Goal: Task Accomplishment & Management: Use online tool/utility

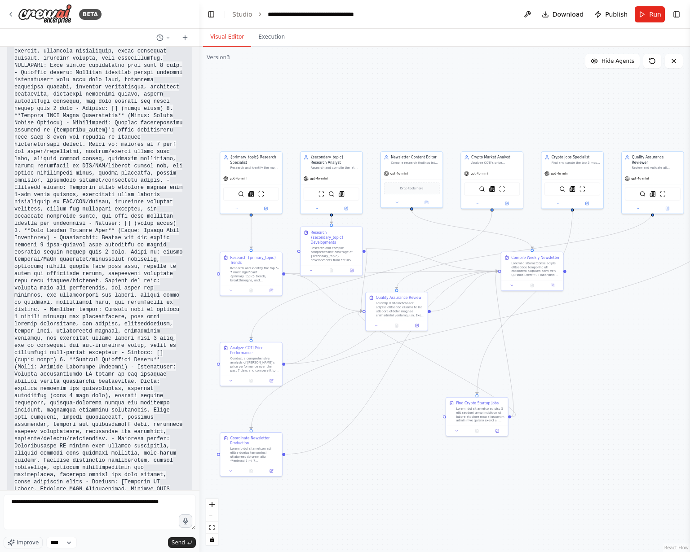
click at [219, 55] on div "Version 3" at bounding box center [218, 57] width 23 height 7
click at [168, 42] on button at bounding box center [164, 37] width 22 height 11
click at [310, 92] on div ".deletable-edge-delete-btn { width: 20px; height: 20px; border: 0px solid #ffff…" at bounding box center [444, 300] width 490 height 506
click at [244, 74] on div ".deletable-edge-delete-btn { width: 20px; height: 20px; border: 0px solid #ffff…" at bounding box center [444, 300] width 490 height 506
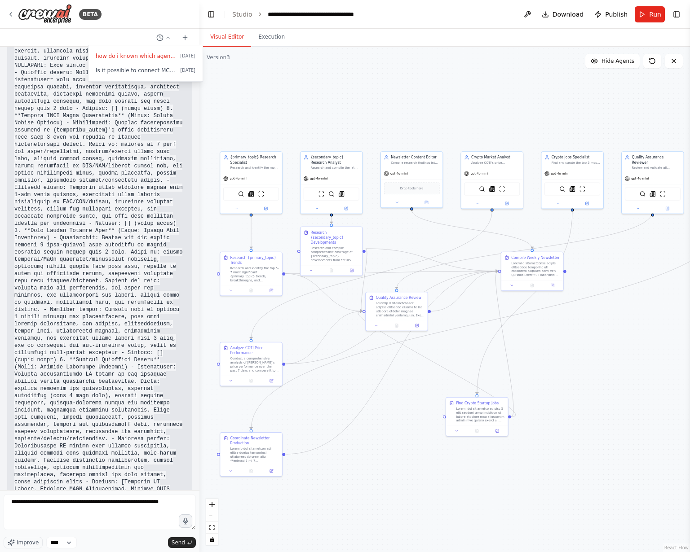
click at [275, 99] on div ".deletable-edge-delete-btn { width: 20px; height: 20px; border: 0px solid #ffff…" at bounding box center [444, 300] width 490 height 506
click at [132, 128] on div at bounding box center [99, 276] width 199 height 552
click at [247, 12] on link "Studio" at bounding box center [242, 14] width 20 height 7
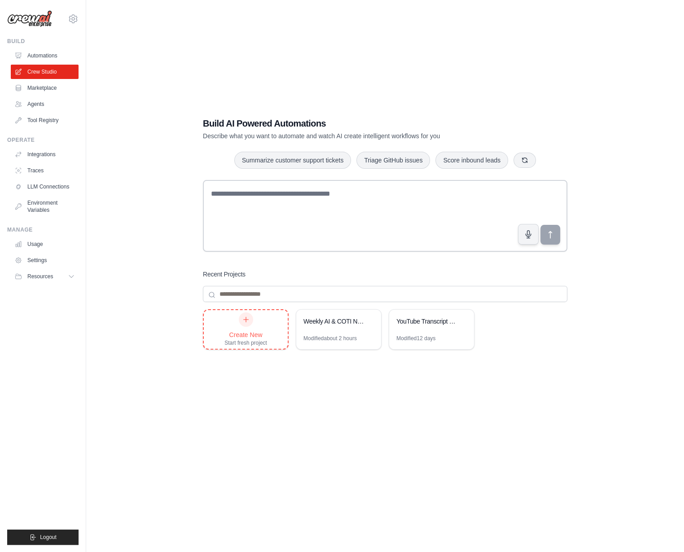
click at [233, 330] on div "Create New" at bounding box center [246, 334] width 43 height 9
click at [46, 92] on link "Marketplace" at bounding box center [46, 88] width 68 height 14
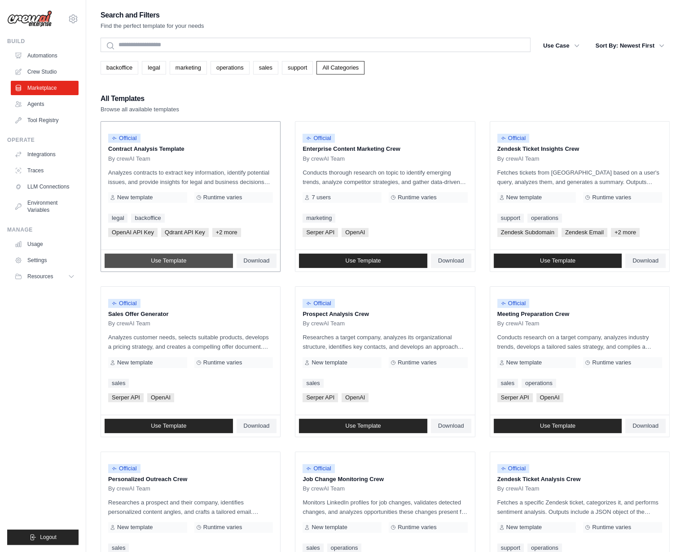
click at [205, 261] on link "Use Template" at bounding box center [169, 261] width 128 height 14
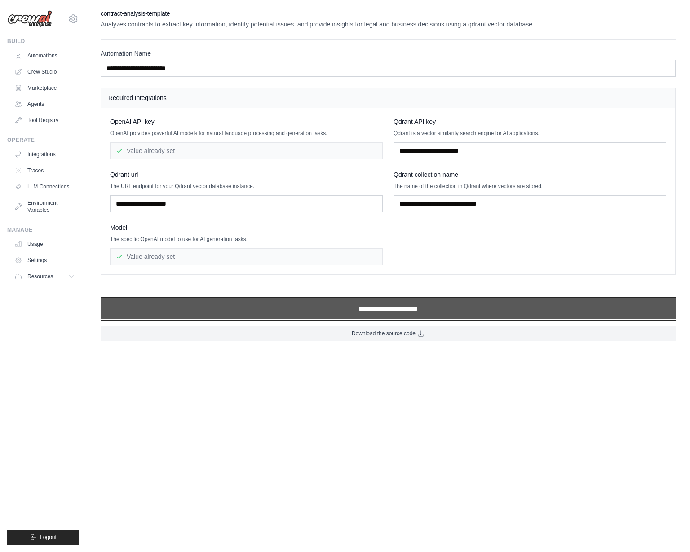
click at [437, 312] on input "**********" at bounding box center [388, 309] width 575 height 21
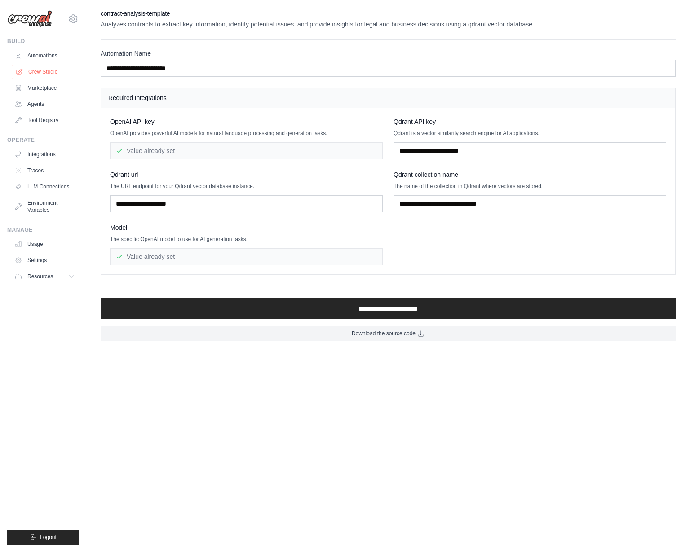
click at [42, 71] on link "Crew Studio" at bounding box center [46, 72] width 68 height 14
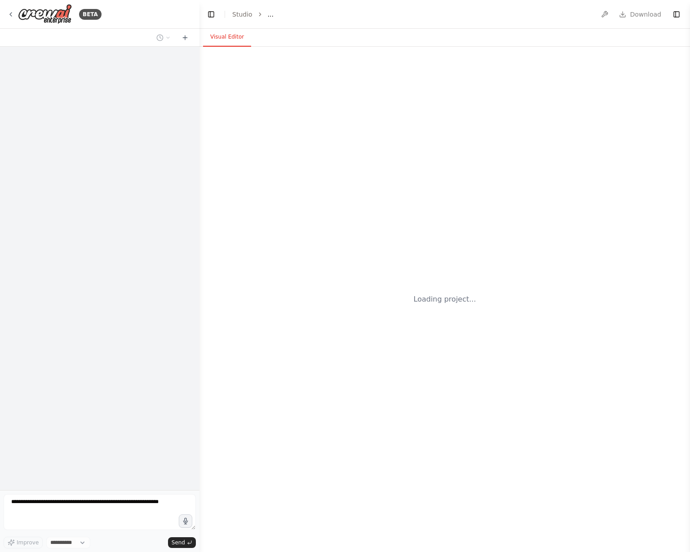
select select "****"
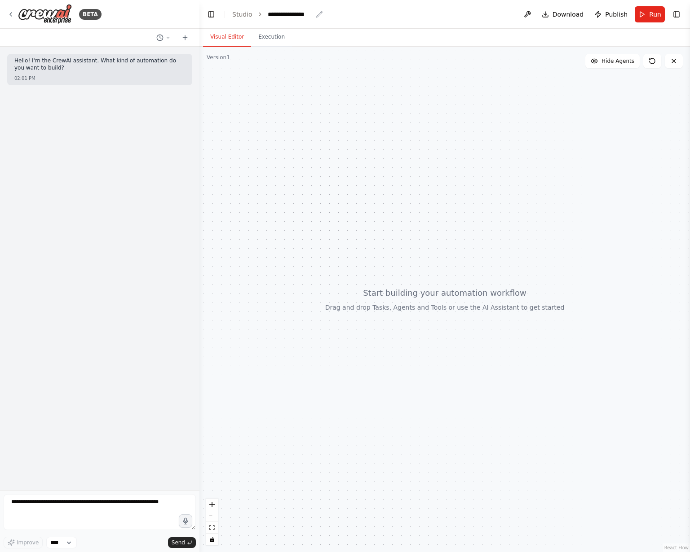
click at [279, 14] on div "**********" at bounding box center [290, 14] width 45 height 9
click at [308, 17] on div "**********" at bounding box center [301, 14] width 67 height 9
click at [288, 90] on div at bounding box center [444, 300] width 490 height 506
click at [10, 7] on div "BETA" at bounding box center [54, 14] width 94 height 20
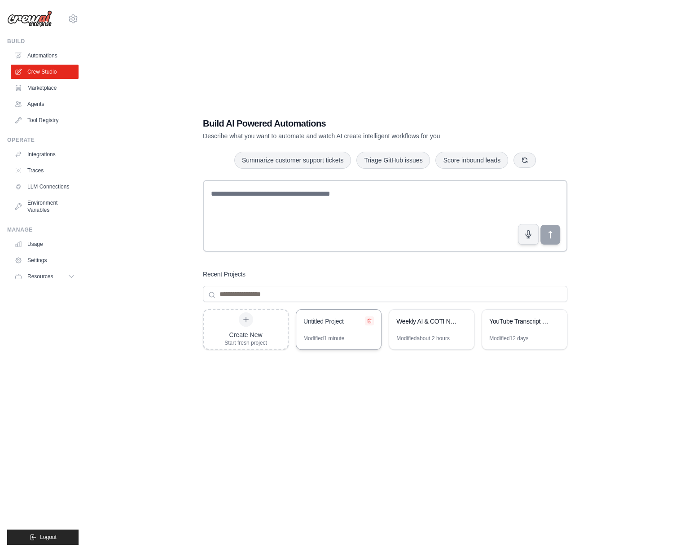
click at [372, 320] on icon at bounding box center [369, 320] width 5 height 5
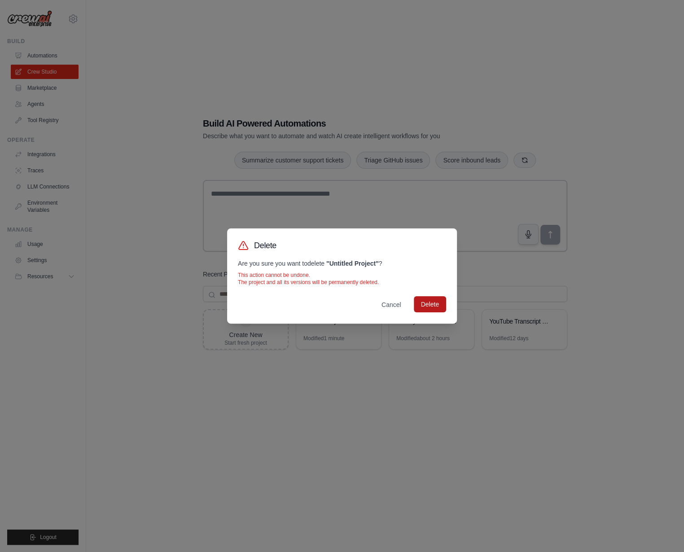
click at [423, 303] on button "Delete" at bounding box center [430, 304] width 32 height 16
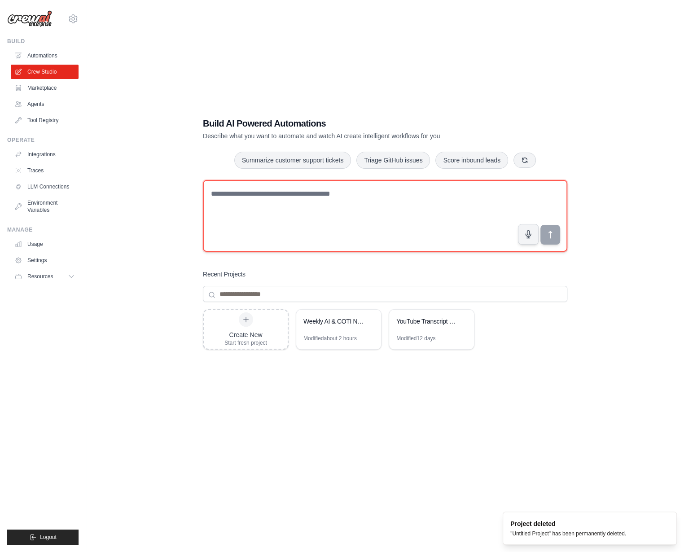
click at [339, 232] on textarea at bounding box center [385, 216] width 365 height 72
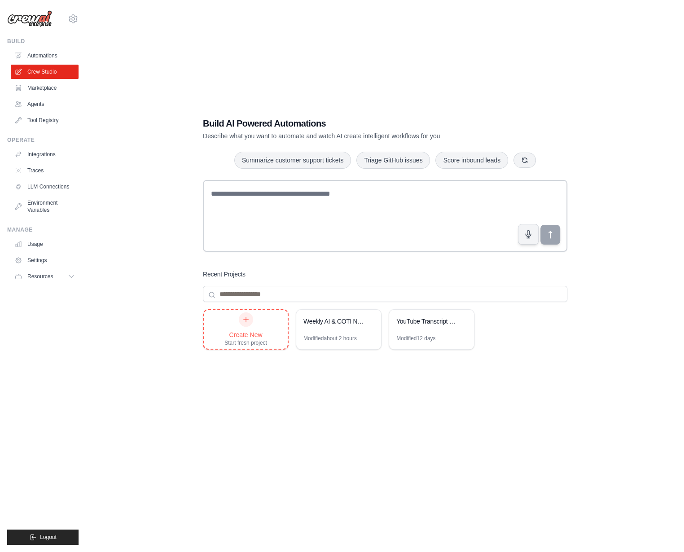
click at [251, 329] on div "Create New Start fresh project" at bounding box center [246, 330] width 43 height 34
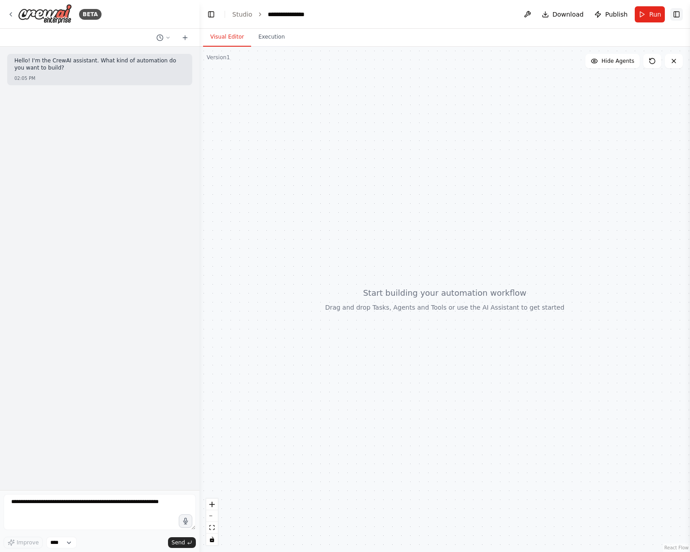
click at [678, 12] on button "Toggle Right Sidebar" at bounding box center [676, 14] width 13 height 13
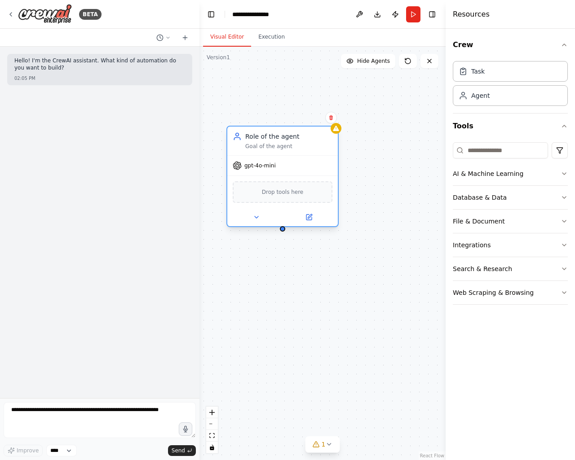
drag, startPoint x: 373, startPoint y: 139, endPoint x: 265, endPoint y: 130, distance: 108.1
click at [276, 135] on div "Role of the agent" at bounding box center [288, 136] width 87 height 9
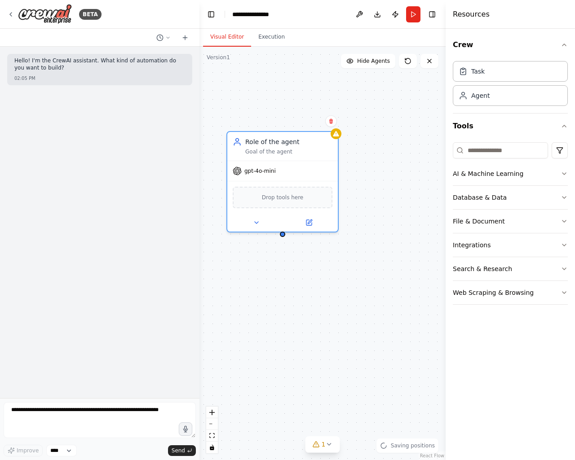
click at [199, 114] on div "Role of the agent Goal of the agent gpt-4o-mini Drop tools here" at bounding box center [322, 254] width 246 height 414
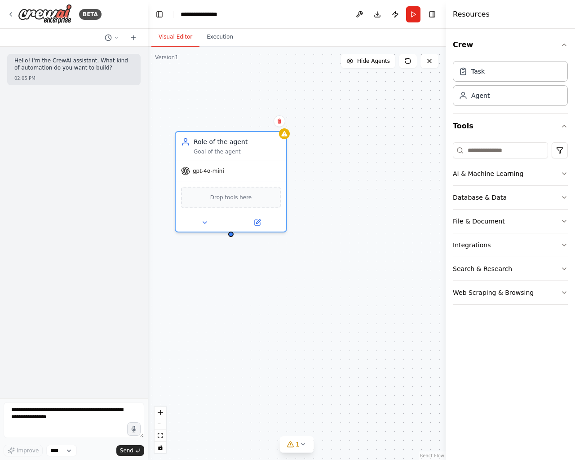
drag, startPoint x: 198, startPoint y: 116, endPoint x: 143, endPoint y: 127, distance: 55.8
click at [143, 127] on div "**********" at bounding box center [287, 230] width 575 height 460
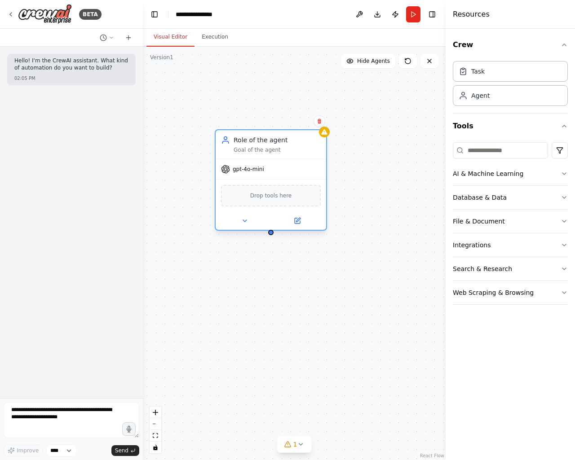
drag, startPoint x: 205, startPoint y: 135, endPoint x: 256, endPoint y: 134, distance: 51.2
click at [256, 134] on div "Role of the agent Goal of the agent" at bounding box center [271, 144] width 110 height 29
click at [254, 143] on div "Role of the agent" at bounding box center [276, 140] width 87 height 9
click at [244, 220] on icon at bounding box center [245, 221] width 4 height 2
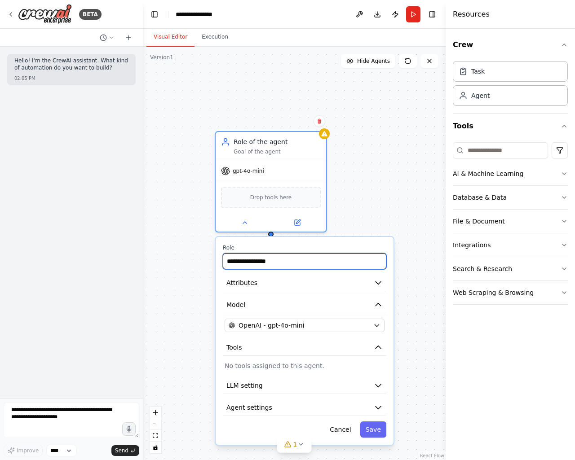
click at [250, 259] on input "**********" at bounding box center [304, 261] width 163 height 16
paste input "text"
type input "**********"
click at [299, 282] on button "Attributes" at bounding box center [304, 283] width 163 height 17
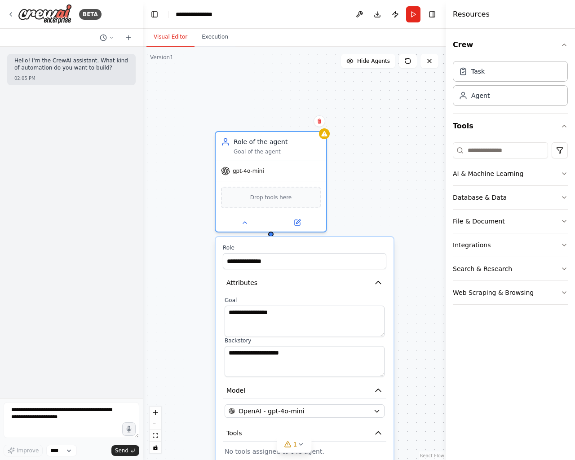
click at [382, 228] on div "**********" at bounding box center [294, 254] width 303 height 414
click at [421, 282] on div "**********" at bounding box center [294, 254] width 303 height 414
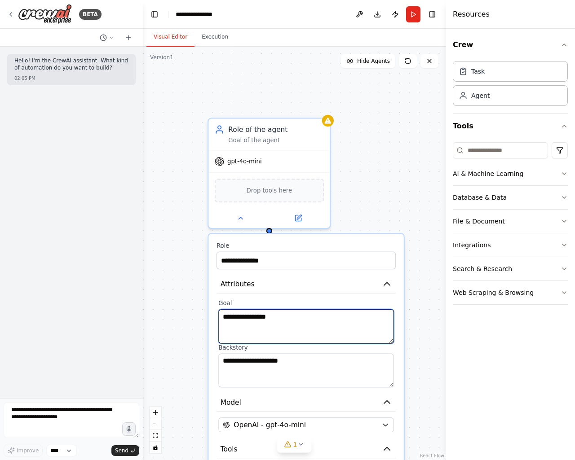
click at [268, 329] on textarea "**********" at bounding box center [306, 326] width 176 height 34
click at [334, 323] on textarea "**********" at bounding box center [306, 326] width 176 height 34
paste textarea "**********"
paste textarea
type textarea "**********"
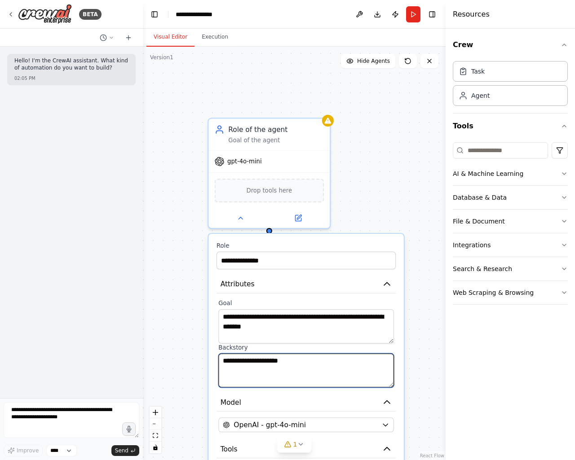
click at [317, 364] on textarea "**********" at bounding box center [306, 370] width 176 height 34
paste textarea "**********"
type textarea "**********"
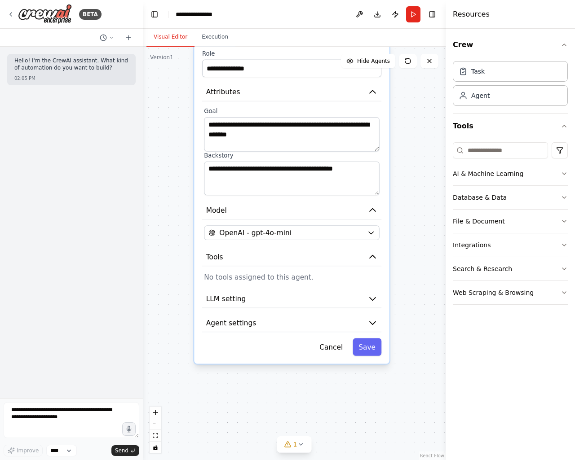
drag, startPoint x: 422, startPoint y: 367, endPoint x: 408, endPoint y: 175, distance: 192.7
click at [408, 175] on div "**********" at bounding box center [294, 254] width 303 height 414
click at [369, 299] on icon "button" at bounding box center [372, 299] width 10 height 10
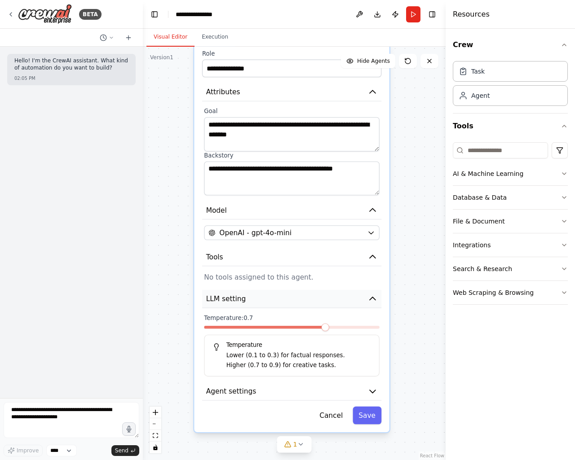
click at [369, 299] on icon "button" at bounding box center [372, 299] width 10 height 10
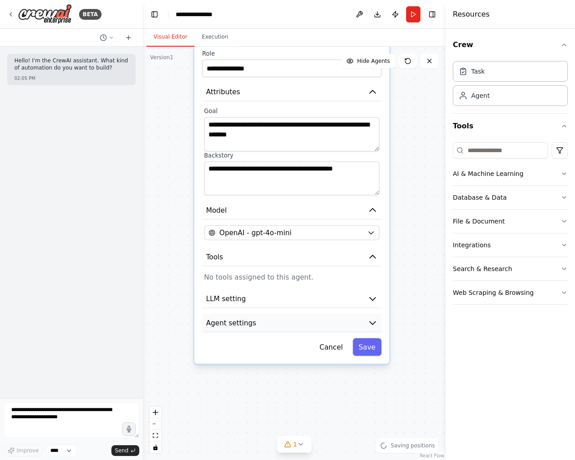
click at [374, 323] on icon "button" at bounding box center [372, 323] width 10 height 10
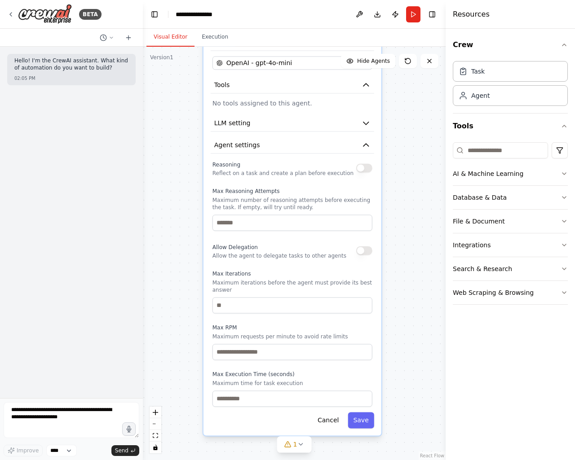
drag, startPoint x: 410, startPoint y: 349, endPoint x: 403, endPoint y: 171, distance: 177.9
click at [403, 171] on div "**********" at bounding box center [294, 254] width 303 height 414
drag, startPoint x: 293, startPoint y: 290, endPoint x: 296, endPoint y: 316, distance: 26.2
click at [296, 316] on div "Reasoning Reflect on a task and create a plan before execution Max Reasoning At…" at bounding box center [292, 283] width 160 height 248
click at [364, 252] on button "button" at bounding box center [364, 251] width 16 height 9
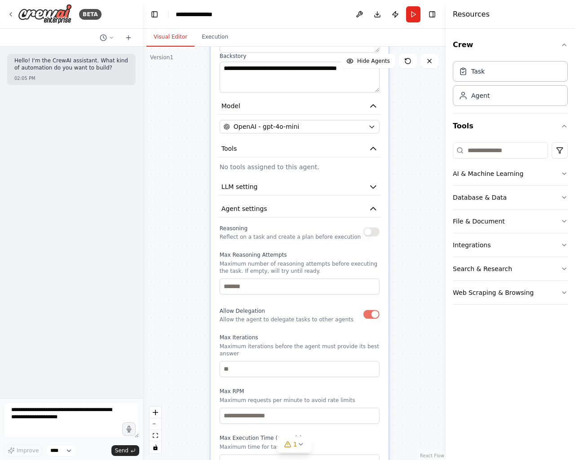
drag, startPoint x: 398, startPoint y: 210, endPoint x: 405, endPoint y: 273, distance: 63.7
click at [405, 274] on div "**********" at bounding box center [294, 254] width 303 height 414
click at [361, 186] on button "LLM setting" at bounding box center [298, 187] width 163 height 17
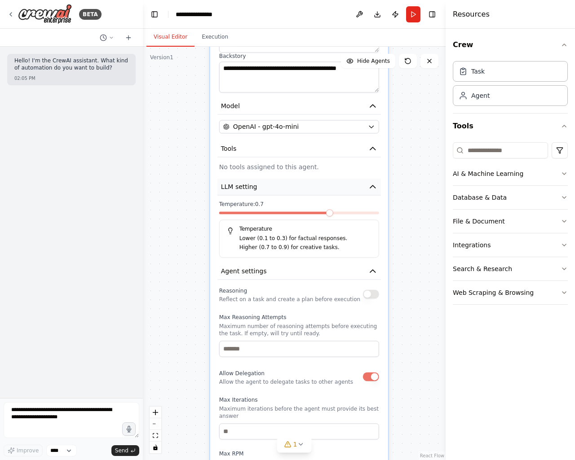
click at [361, 186] on button "LLM setting" at bounding box center [298, 187] width 163 height 17
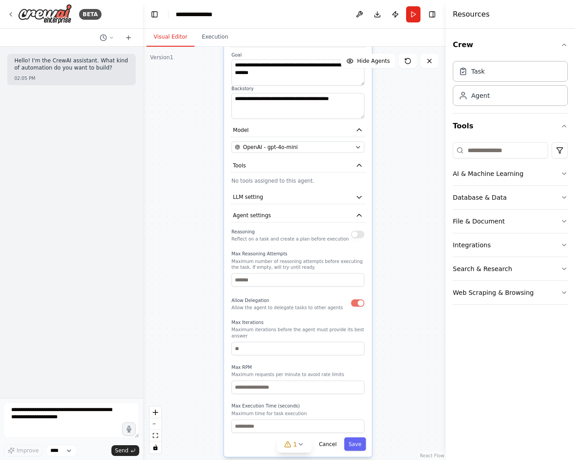
drag, startPoint x: 401, startPoint y: 213, endPoint x: 388, endPoint y: 216, distance: 13.4
click at [388, 216] on div "**********" at bounding box center [294, 254] width 303 height 414
click at [359, 440] on button "Save" at bounding box center [355, 444] width 22 height 13
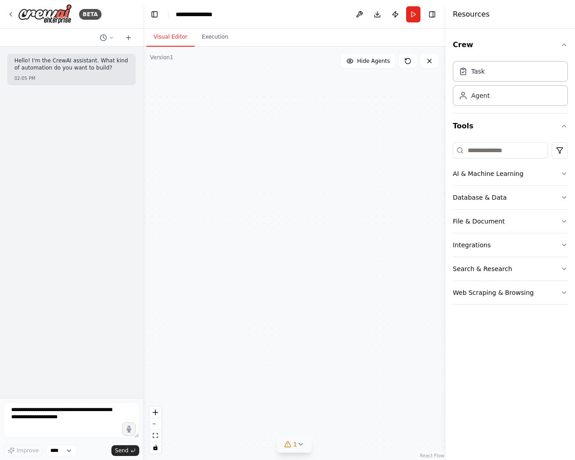
click at [291, 447] on icon at bounding box center [288, 444] width 6 height 5
click at [363, 313] on div "Project Manager Summarize the biggest crypto news of the week and explain why i…" at bounding box center [294, 254] width 303 height 414
drag, startPoint x: 370, startPoint y: 172, endPoint x: 378, endPoint y: 346, distance: 173.5
click at [378, 346] on div "Project Manager Summarize the biggest crypto news of the week and explain why i…" at bounding box center [294, 254] width 303 height 414
click at [386, 326] on div "Project Manager Summarize the biggest crypto news of the week and explain why i…" at bounding box center [294, 254] width 303 height 414
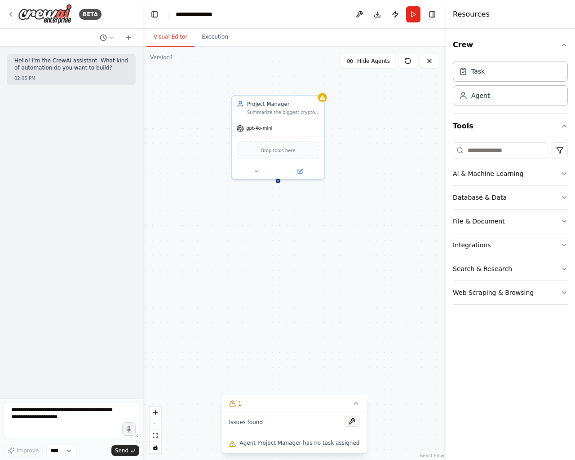
click at [345, 423] on button at bounding box center [351, 421] width 15 height 11
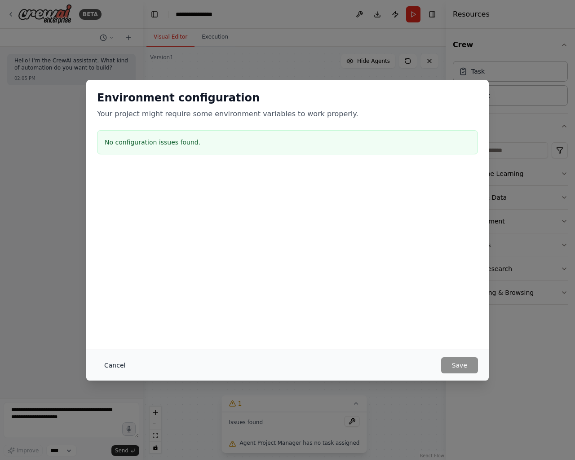
click at [116, 362] on button "Cancel" at bounding box center [114, 365] width 35 height 16
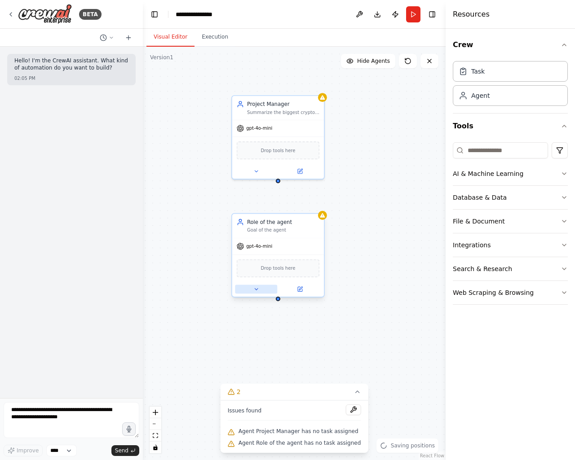
click at [255, 289] on icon at bounding box center [256, 289] width 6 height 6
click at [268, 324] on input "**********" at bounding box center [306, 322] width 136 height 13
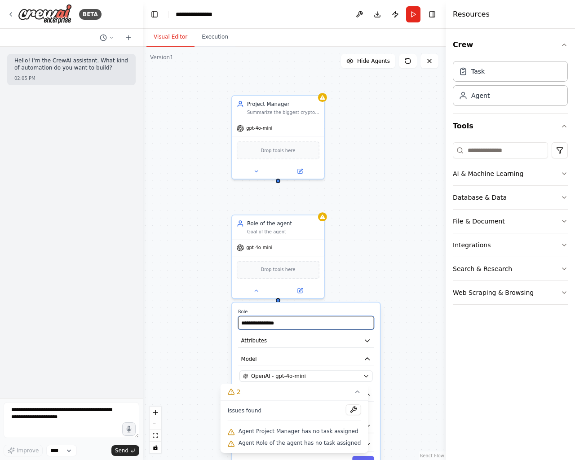
paste input "*****"
type input "**********"
click at [353, 392] on icon at bounding box center [356, 391] width 7 height 7
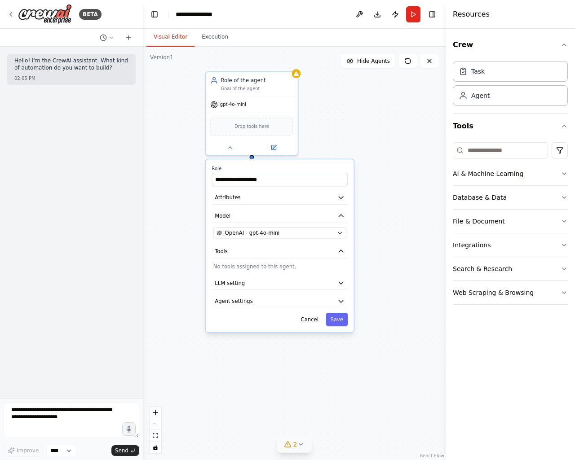
drag, startPoint x: 399, startPoint y: 369, endPoint x: 399, endPoint y: 180, distance: 189.5
click at [399, 180] on div "**********" at bounding box center [294, 254] width 303 height 414
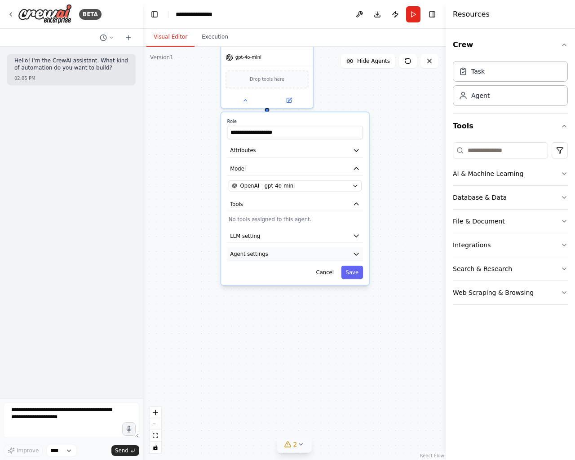
click at [332, 255] on button "Agent settings" at bounding box center [295, 254] width 136 height 14
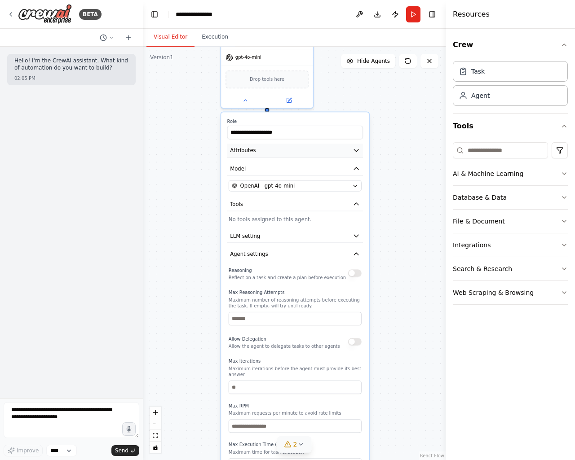
click at [273, 152] on button "Attributes" at bounding box center [295, 151] width 136 height 14
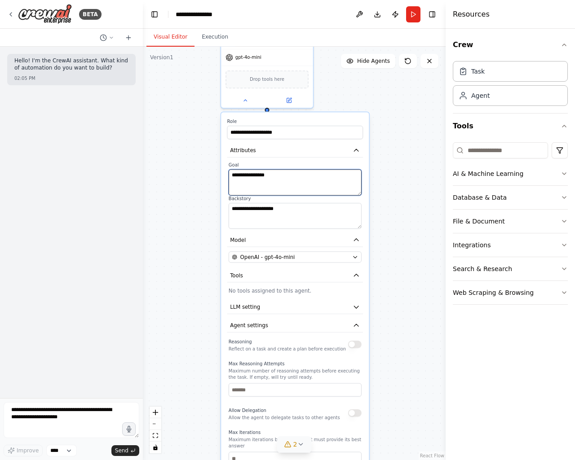
click at [263, 175] on textarea "**********" at bounding box center [295, 182] width 133 height 26
paste textarea "**********"
type textarea "**********"
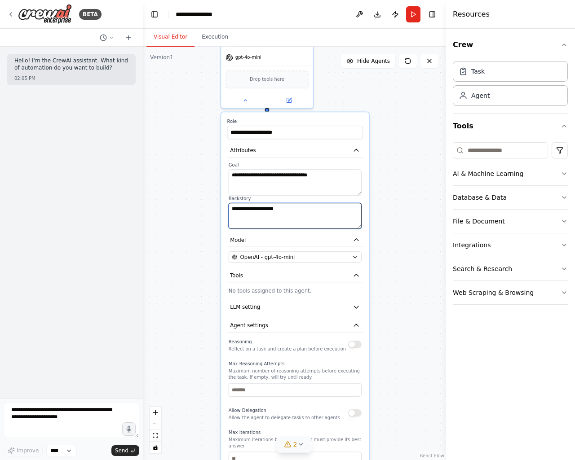
click at [300, 215] on textarea "**********" at bounding box center [295, 216] width 133 height 26
paste textarea "**********"
type textarea "**********"
click at [391, 184] on div "**********" at bounding box center [294, 254] width 303 height 414
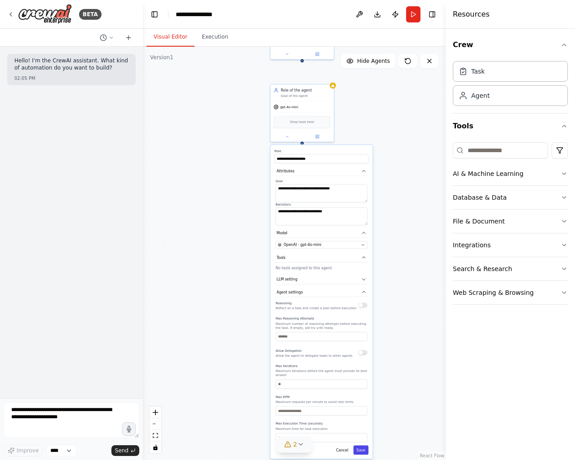
click at [361, 446] on button "Save" at bounding box center [360, 450] width 15 height 9
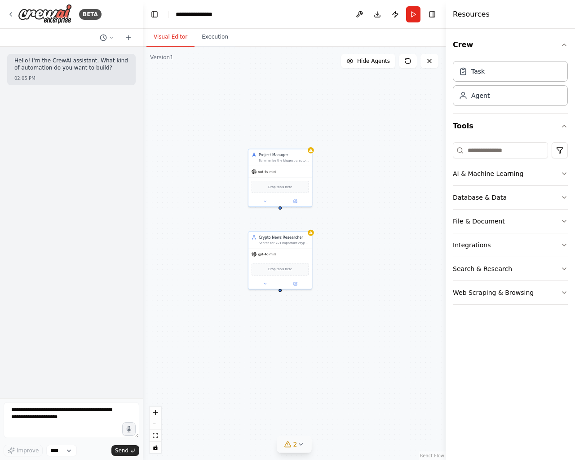
drag, startPoint x: 382, startPoint y: 142, endPoint x: 353, endPoint y: 283, distance: 143.8
click at [359, 292] on div "Project Manager Summarize the biggest crypto news of the week and explain why i…" at bounding box center [294, 254] width 303 height 414
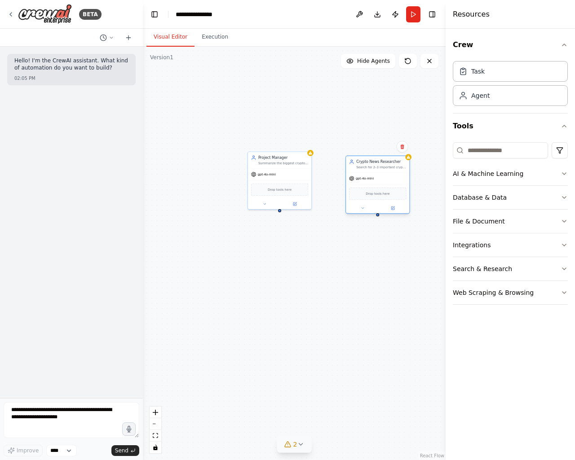
drag, startPoint x: 286, startPoint y: 244, endPoint x: 385, endPoint y: 160, distance: 130.0
click at [385, 165] on div "Search for 2–3 important crypto updates." at bounding box center [381, 167] width 50 height 4
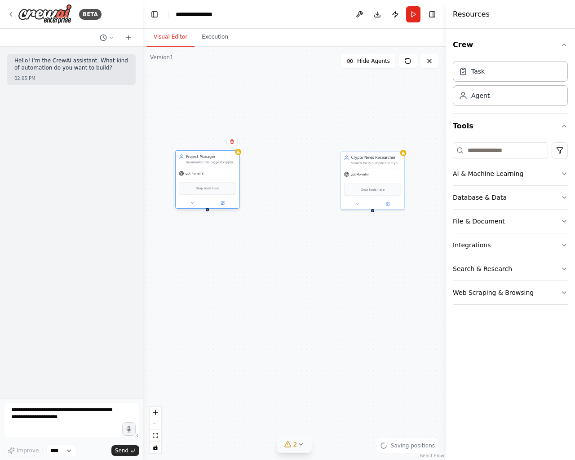
drag, startPoint x: 269, startPoint y: 159, endPoint x: 209, endPoint y: 157, distance: 60.6
click at [209, 157] on div "Project Manager" at bounding box center [211, 156] width 50 height 5
drag, startPoint x: 357, startPoint y: 158, endPoint x: 347, endPoint y: 114, distance: 44.7
click at [277, 156] on div "Crypto News Researcher" at bounding box center [288, 157] width 50 height 5
drag, startPoint x: 402, startPoint y: 167, endPoint x: 362, endPoint y: 163, distance: 40.2
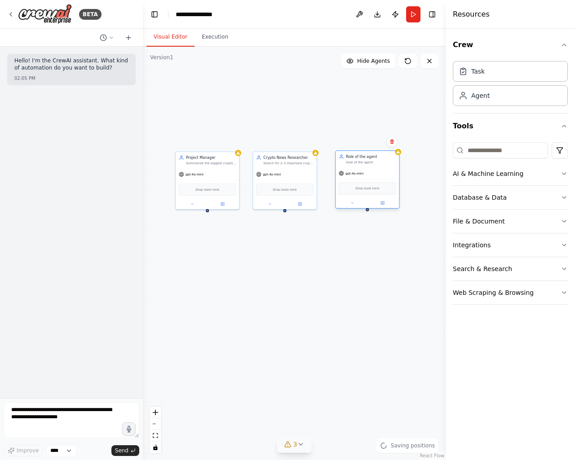
click at [362, 163] on div "Goal of the agent" at bounding box center [371, 162] width 50 height 4
click at [363, 156] on div "Role of the agent" at bounding box center [371, 156] width 50 height 5
click at [354, 204] on icon at bounding box center [352, 203] width 4 height 4
click at [379, 229] on input "**********" at bounding box center [386, 226] width 94 height 9
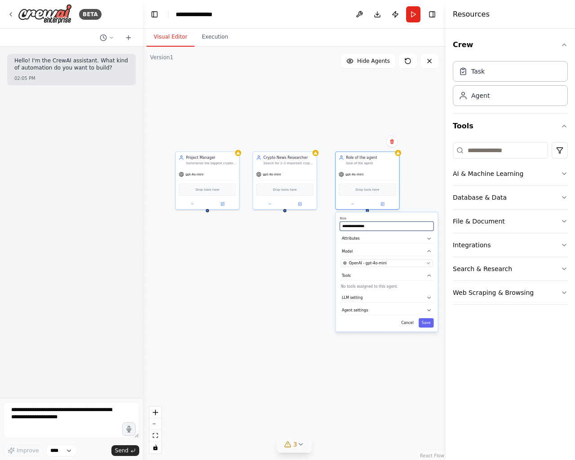
paste input "**********"
paste input "text"
type input "**********"
click at [360, 240] on button "Attributes" at bounding box center [386, 238] width 94 height 9
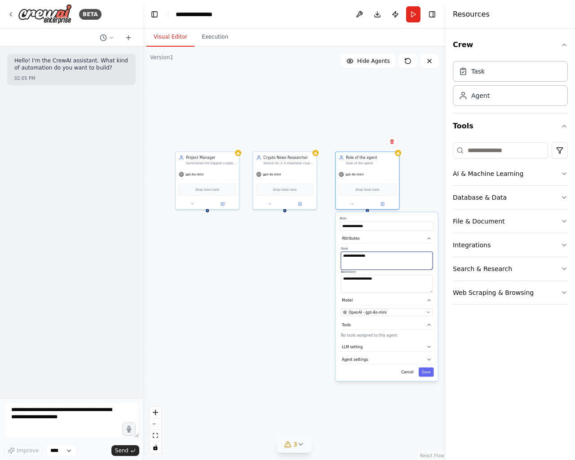
click at [365, 254] on textarea "**********" at bounding box center [387, 261] width 92 height 18
paste textarea "**********"
type textarea "**********"
click at [359, 284] on textarea "**********" at bounding box center [387, 284] width 92 height 18
paste textarea "**********"
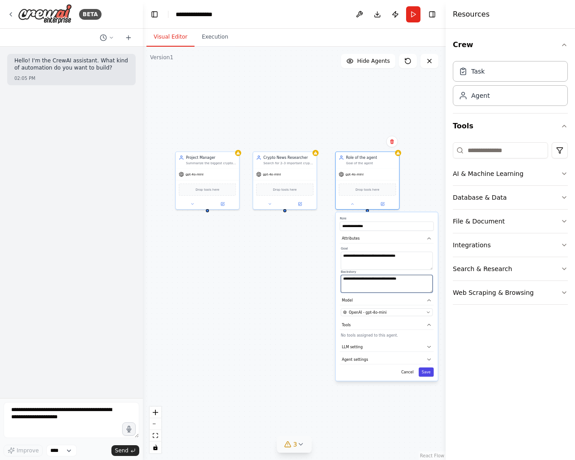
type textarea "**********"
click at [431, 373] on button "Save" at bounding box center [425, 372] width 15 height 9
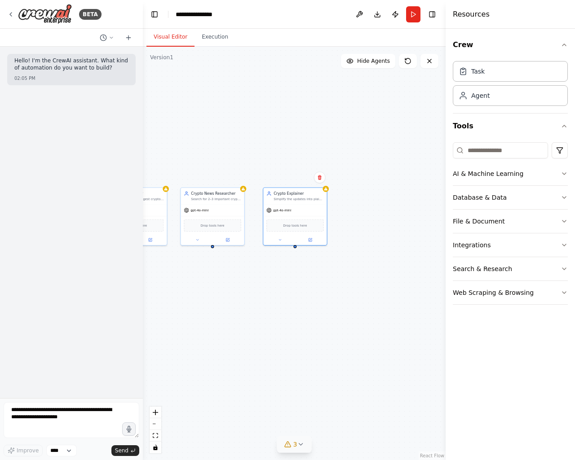
drag, startPoint x: 388, startPoint y: 240, endPoint x: 306, endPoint y: 279, distance: 90.2
click at [306, 279] on div "Project Manager Summarize the biggest crypto news of the week and explain why i…" at bounding box center [294, 254] width 303 height 414
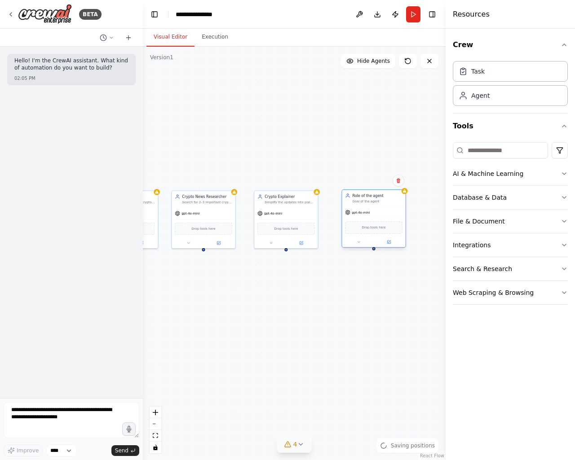
drag, startPoint x: 408, startPoint y: 209, endPoint x: 371, endPoint y: 197, distance: 39.2
click at [371, 197] on div "Role of the agent Goal of the agent" at bounding box center [377, 198] width 50 height 10
click at [365, 199] on div "Goal of the agent" at bounding box center [377, 201] width 50 height 4
click at [358, 243] on icon at bounding box center [359, 242] width 4 height 4
click at [370, 269] on input "**********" at bounding box center [393, 265] width 94 height 9
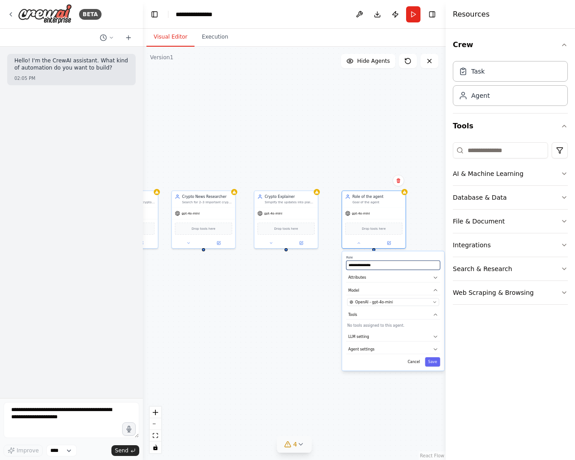
paste input "text"
type input "**********"
click at [358, 276] on span "Attributes" at bounding box center [357, 277] width 18 height 5
click at [364, 279] on span "Attributes" at bounding box center [357, 277] width 18 height 5
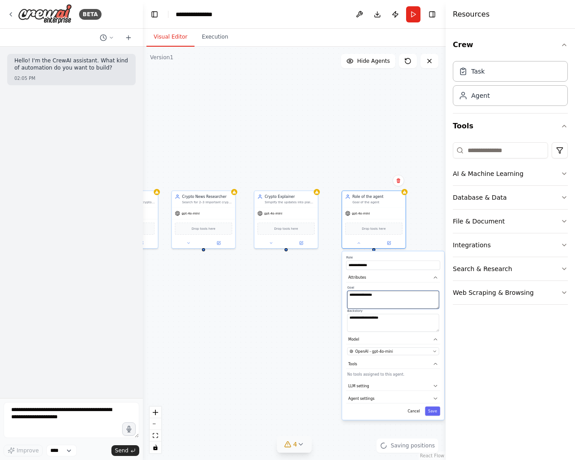
click at [363, 295] on textarea "**********" at bounding box center [393, 300] width 92 height 18
paste textarea "**********"
paste textarea
type textarea "**********"
click at [406, 322] on textarea "**********" at bounding box center [393, 323] width 92 height 18
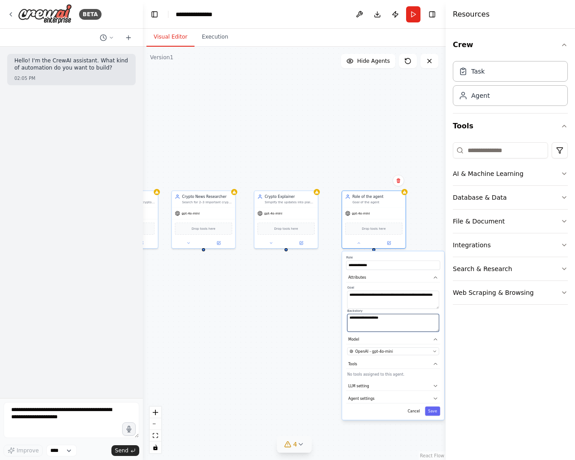
paste textarea
type textarea "**********"
click at [435, 410] on button "Save" at bounding box center [432, 411] width 15 height 9
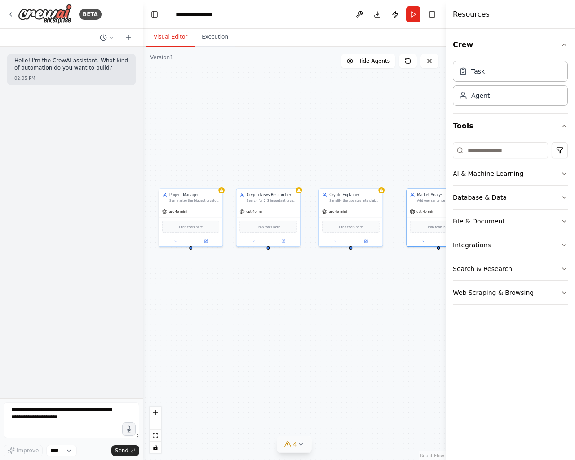
drag, startPoint x: 347, startPoint y: 304, endPoint x: 383, endPoint y: 305, distance: 35.9
click at [308, 295] on div "Role of the agent" at bounding box center [316, 292] width 50 height 5
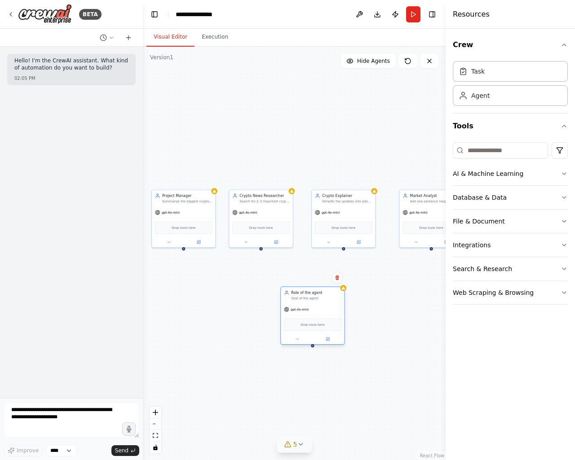
click at [308, 295] on div "Role of the agent" at bounding box center [316, 292] width 50 height 5
click at [299, 340] on icon at bounding box center [297, 339] width 4 height 4
click at [302, 362] on input "**********" at bounding box center [332, 362] width 94 height 9
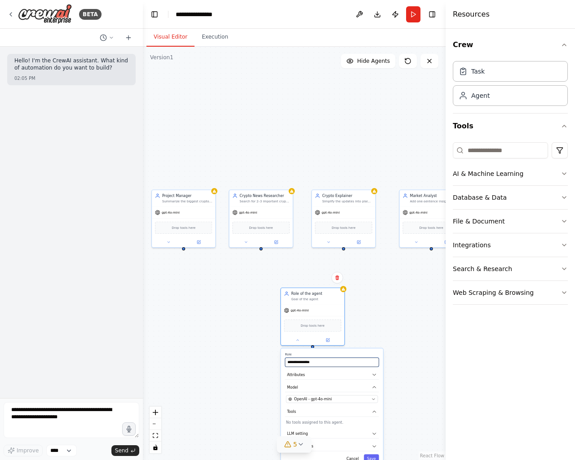
paste input "text"
type input "******"
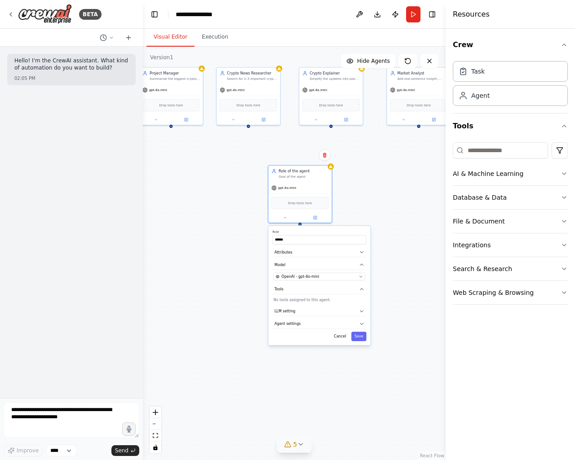
drag, startPoint x: 401, startPoint y: 392, endPoint x: 389, endPoint y: 288, distance: 104.8
click at [389, 288] on div "Project Manager Summarize the biggest crypto news of the week and explain why i…" at bounding box center [294, 254] width 303 height 414
click at [286, 250] on span "Attributes" at bounding box center [283, 252] width 18 height 5
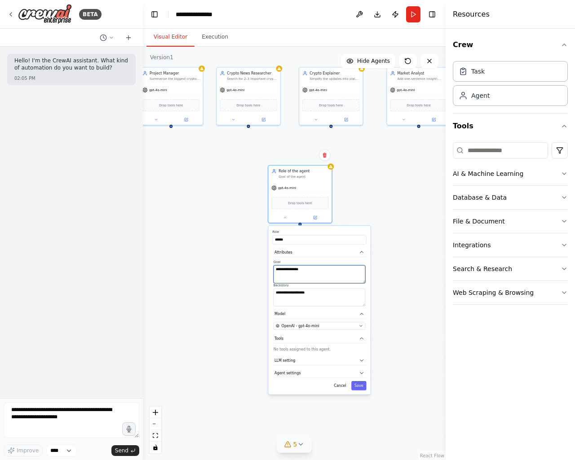
click at [295, 273] on textarea "**********" at bounding box center [319, 274] width 92 height 18
paste textarea "**********"
type textarea "**********"
click at [309, 295] on textarea "**********" at bounding box center [319, 298] width 92 height 18
paste textarea "***"
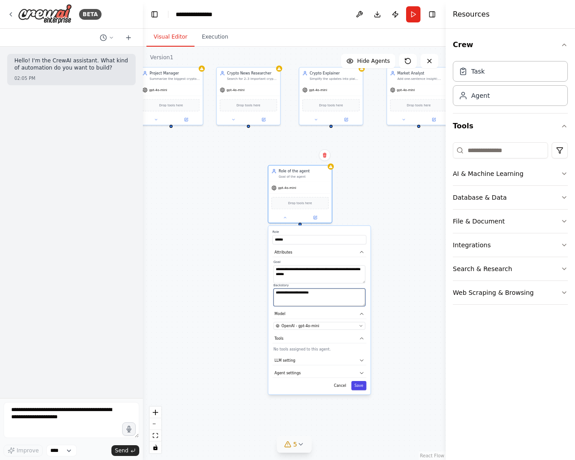
type textarea "**********"
click at [361, 383] on button "Save" at bounding box center [358, 385] width 15 height 9
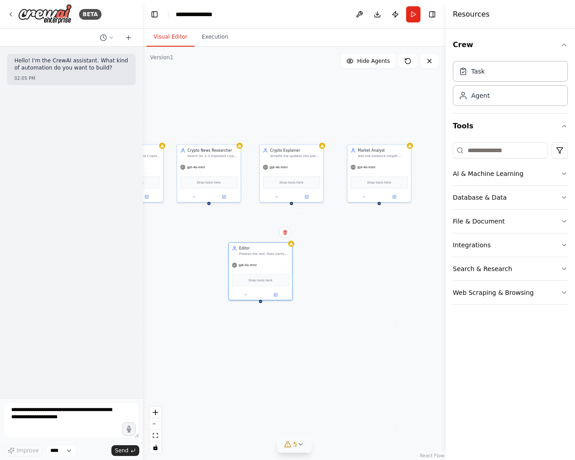
drag, startPoint x: 376, startPoint y: 274, endPoint x: 336, endPoint y: 348, distance: 84.0
click at [336, 348] on div "Project Manager Summarize the biggest crypto news of the week and explain why i…" at bounding box center [294, 254] width 303 height 414
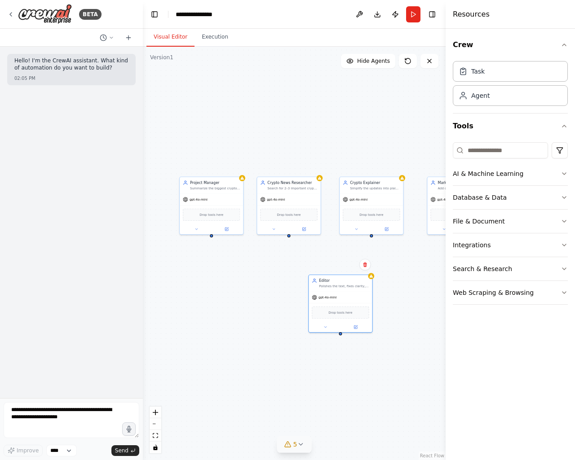
drag, startPoint x: 343, startPoint y: 256, endPoint x: 423, endPoint y: 289, distance: 86.2
click at [423, 289] on div "Project Manager Summarize the biggest crypto news of the week and explain why i…" at bounding box center [294, 254] width 303 height 414
click at [435, 14] on button "Toggle Right Sidebar" at bounding box center [432, 14] width 13 height 13
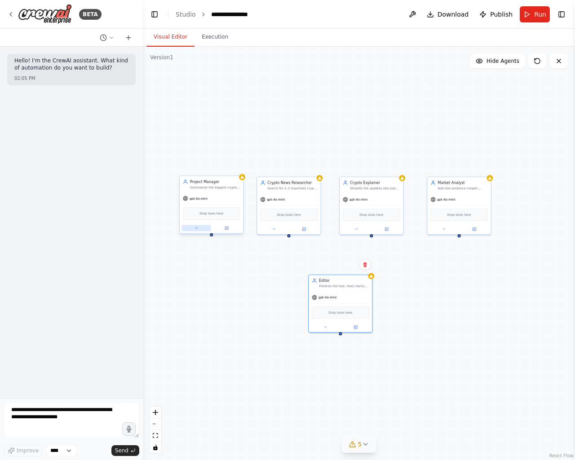
click at [196, 228] on icon at bounding box center [196, 228] width 2 height 1
click at [232, 226] on button at bounding box center [226, 228] width 29 height 6
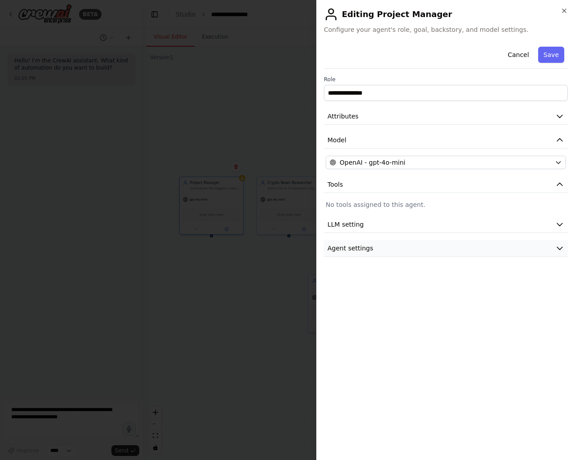
click at [387, 241] on button "Agent settings" at bounding box center [446, 248] width 244 height 17
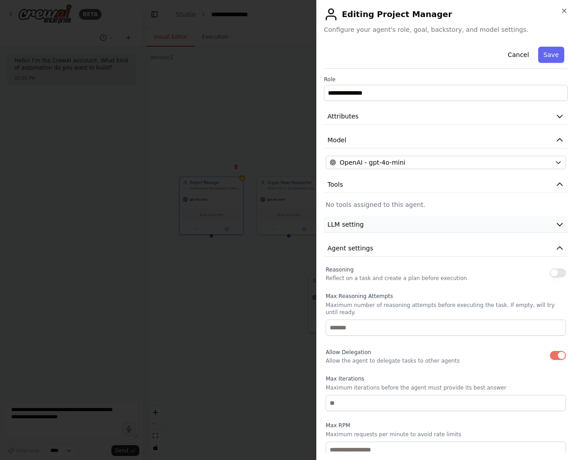
click at [364, 218] on button "LLM setting" at bounding box center [446, 224] width 244 height 17
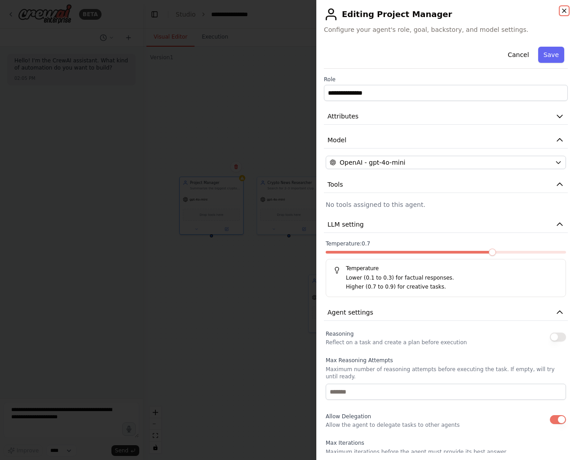
click at [563, 9] on icon "button" at bounding box center [564, 11] width 4 height 4
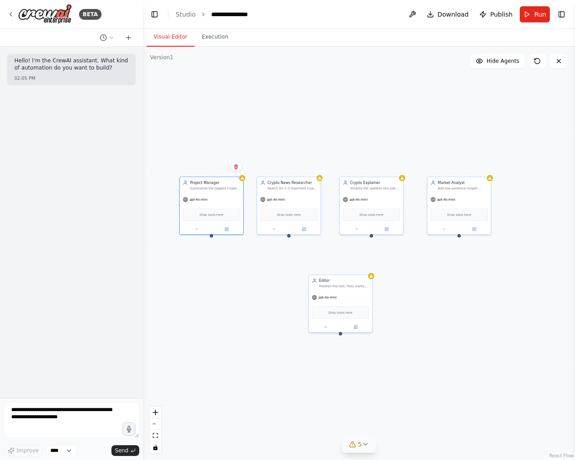
click at [362, 450] on button "5" at bounding box center [359, 444] width 35 height 17
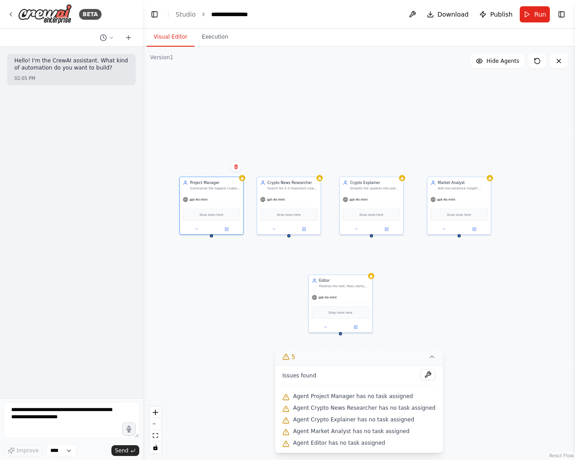
click at [428, 357] on icon at bounding box center [431, 356] width 7 height 7
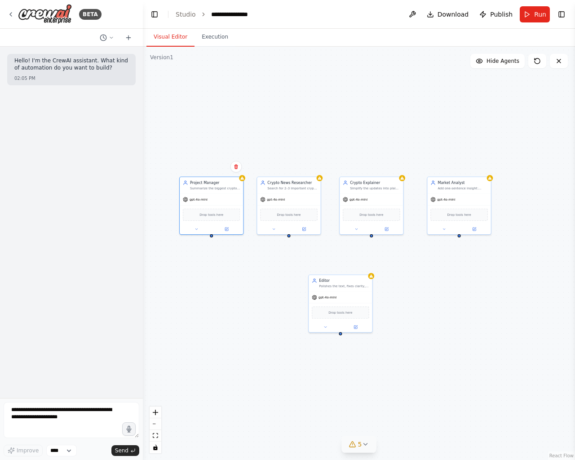
click at [415, 368] on div "Project Manager Summarize the biggest crypto news of the week and explain why i…" at bounding box center [359, 254] width 432 height 414
click at [75, 415] on textarea at bounding box center [72, 420] width 136 height 36
type textarea "**********"
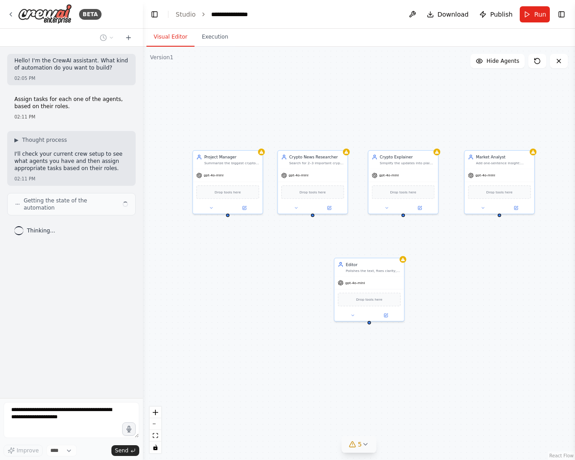
drag, startPoint x: 417, startPoint y: 267, endPoint x: 453, endPoint y: 251, distance: 39.0
click at [453, 251] on div "Project Manager Summarize the biggest crypto news of the week and explain why i…" at bounding box center [359, 254] width 432 height 414
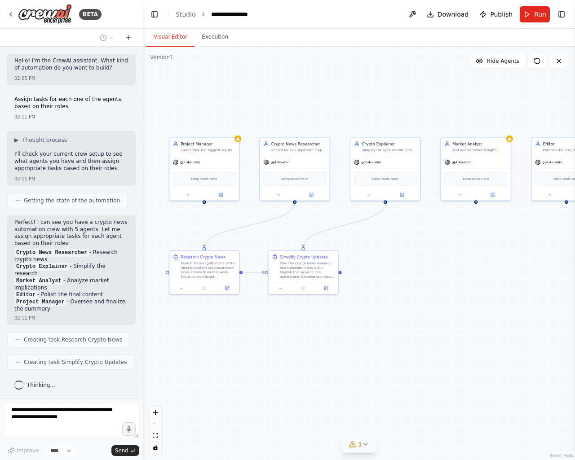
drag, startPoint x: 437, startPoint y: 97, endPoint x: 351, endPoint y: 107, distance: 86.3
click at [351, 107] on div ".deletable-edge-delete-btn { width: 20px; height: 20px; border: 0px solid #ffff…" at bounding box center [359, 254] width 432 height 414
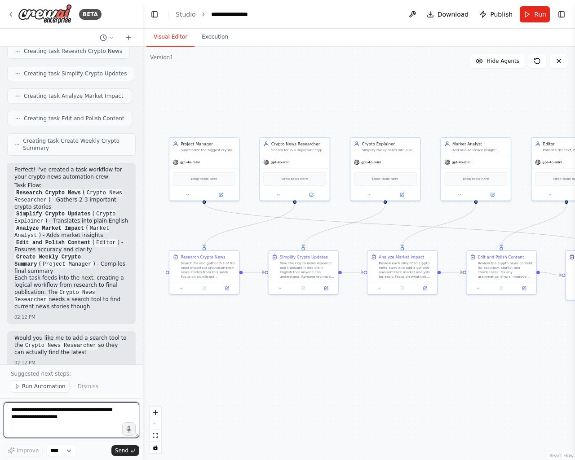
scroll to position [295, 0]
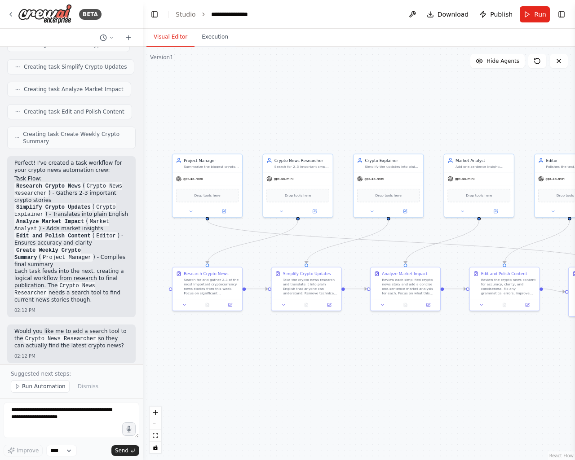
drag, startPoint x: 458, startPoint y: 341, endPoint x: 471, endPoint y: 360, distance: 22.3
click at [471, 360] on div ".deletable-edge-delete-btn { width: 20px; height: 20px; border: 0px solid #ffff…" at bounding box center [359, 254] width 432 height 414
click at [193, 211] on icon at bounding box center [191, 210] width 4 height 4
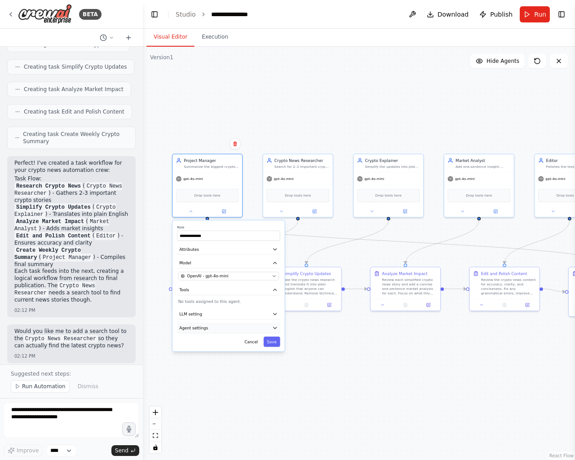
click at [268, 327] on button "Agent settings" at bounding box center [228, 328] width 103 height 10
click at [273, 330] on icon "button" at bounding box center [275, 328] width 6 height 6
click at [359, 353] on div "**********" at bounding box center [359, 254] width 432 height 414
click at [269, 341] on button "Save" at bounding box center [272, 342] width 17 height 10
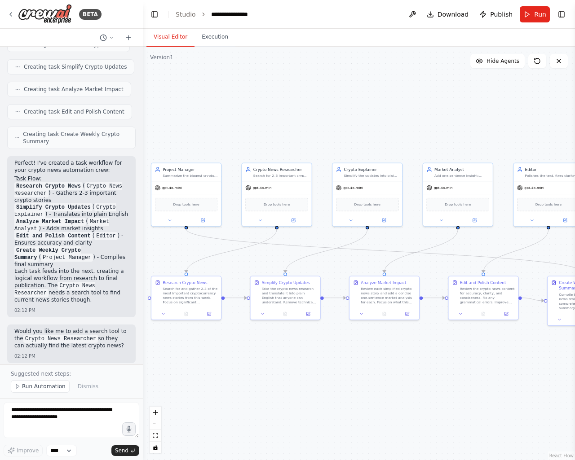
drag, startPoint x: 264, startPoint y: 337, endPoint x: 243, endPoint y: 346, distance: 22.9
click at [243, 346] on div ".deletable-edge-delete-btn { width: 20px; height: 20px; border: 0px solid #ffff…" at bounding box center [359, 254] width 432 height 414
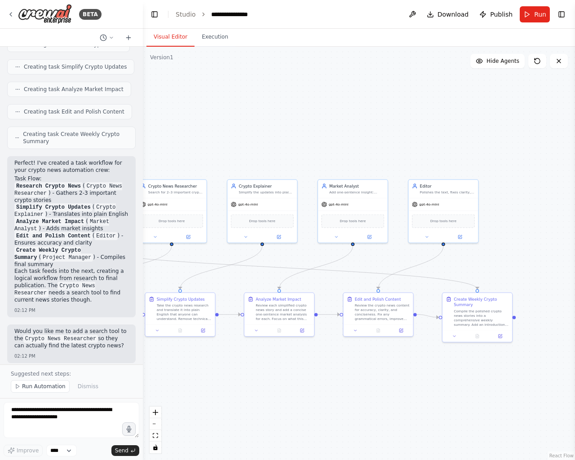
drag, startPoint x: 411, startPoint y: 393, endPoint x: 316, endPoint y: 406, distance: 96.1
click at [316, 406] on div ".deletable-edge-delete-btn { width: 20px; height: 20px; border: 0px solid #ffff…" at bounding box center [359, 254] width 432 height 414
click at [471, 305] on div "Create Weekly Crypto Summary" at bounding box center [481, 300] width 55 height 11
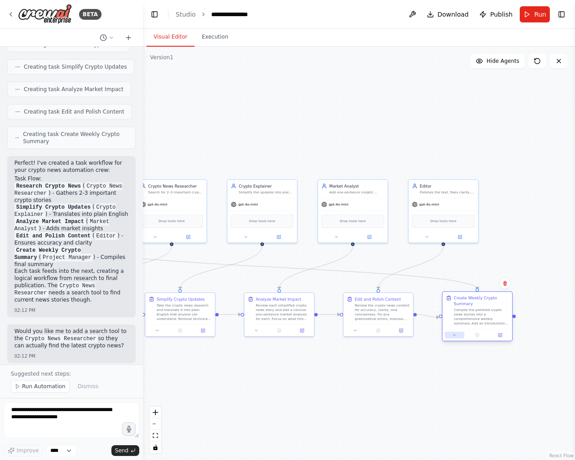
click at [454, 336] on icon at bounding box center [454, 335] width 4 height 4
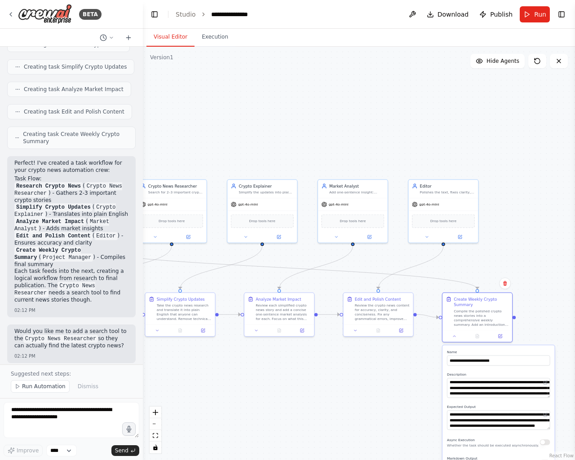
click at [547, 420] on div "**********" at bounding box center [498, 420] width 103 height 20
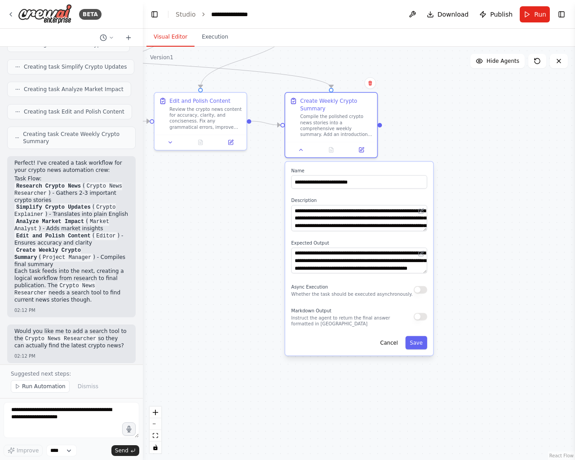
drag, startPoint x: 379, startPoint y: 414, endPoint x: 247, endPoint y: 256, distance: 205.7
click at [247, 256] on div ".deletable-edge-delete-btn { width: 20px; height: 20px; border: 0px solid #ffff…" at bounding box center [359, 254] width 432 height 414
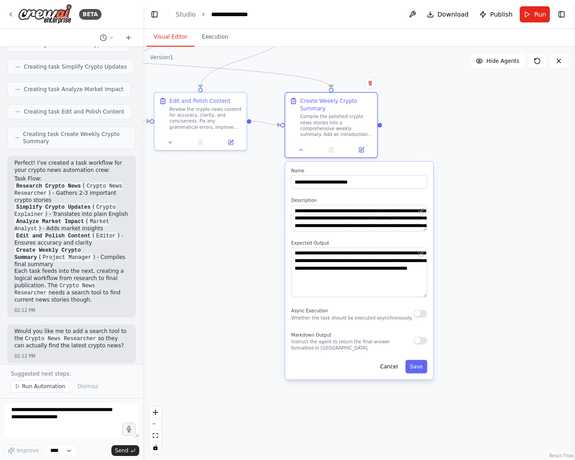
drag, startPoint x: 426, startPoint y: 271, endPoint x: 429, endPoint y: 295, distance: 24.0
click at [429, 295] on div "**********" at bounding box center [359, 270] width 148 height 217
click at [422, 369] on button "Save" at bounding box center [416, 366] width 22 height 13
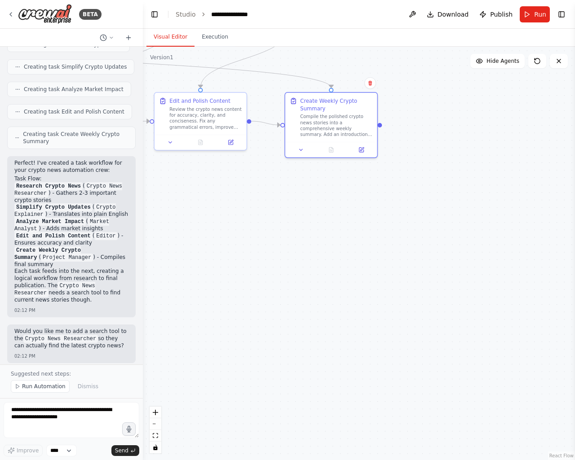
click at [388, 371] on div ".deletable-edge-delete-btn { width: 20px; height: 20px; border: 0px solid #ffff…" at bounding box center [359, 254] width 432 height 414
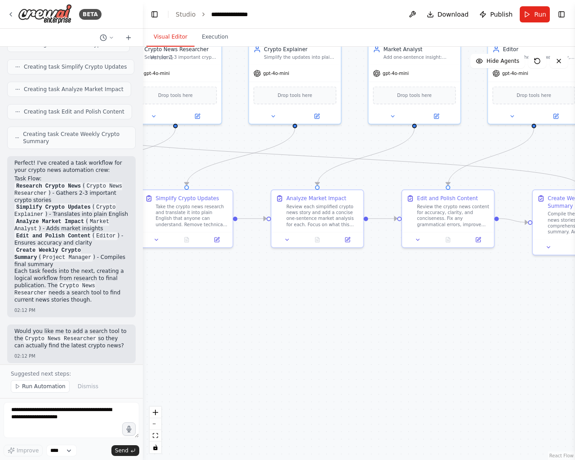
drag, startPoint x: 300, startPoint y: 254, endPoint x: 526, endPoint y: 341, distance: 241.9
click at [526, 341] on div ".deletable-edge-delete-btn { width: 20px; height: 20px; border: 0px solid #ffff…" at bounding box center [359, 254] width 432 height 414
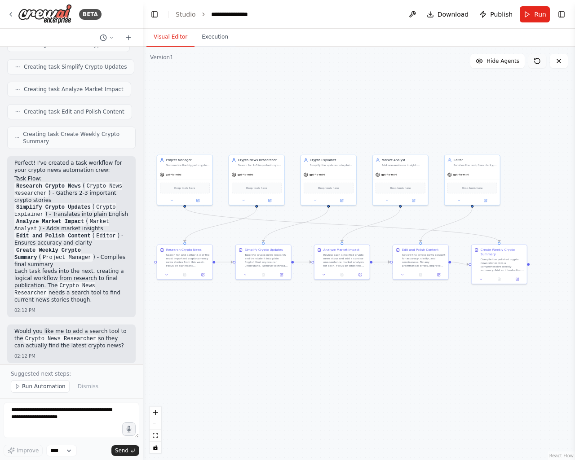
click at [538, 62] on icon at bounding box center [536, 60] width 7 height 7
click at [515, 60] on span "Hide Agents" at bounding box center [502, 60] width 33 height 7
click at [505, 59] on span "Show Agents" at bounding box center [501, 60] width 35 height 7
click at [189, 163] on div "Summarize the biggest crypto news of the week and explain why it matters" at bounding box center [188, 165] width 44 height 4
click at [194, 199] on button at bounding box center [198, 199] width 26 height 5
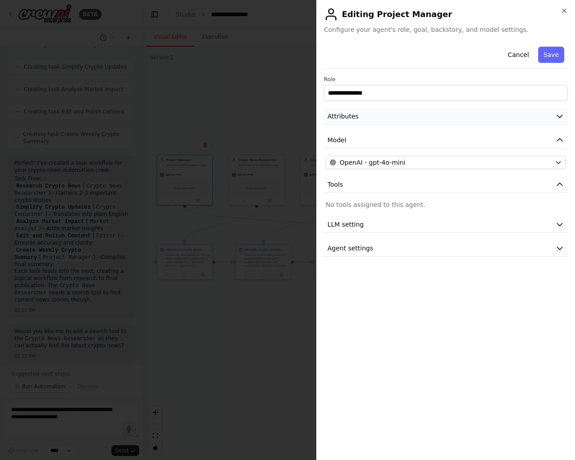
click at [341, 116] on span "Attributes" at bounding box center [342, 116] width 31 height 9
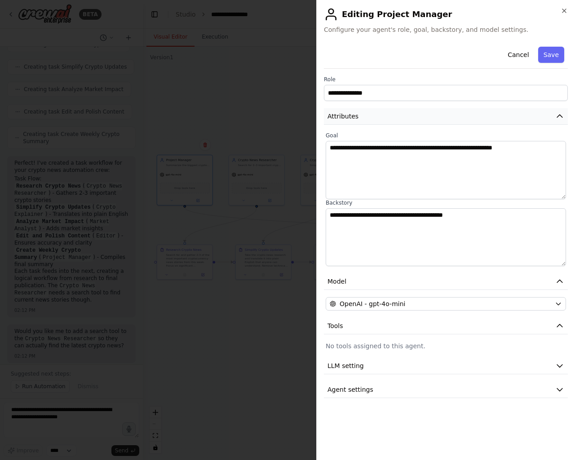
click at [341, 116] on span "Attributes" at bounding box center [342, 116] width 31 height 9
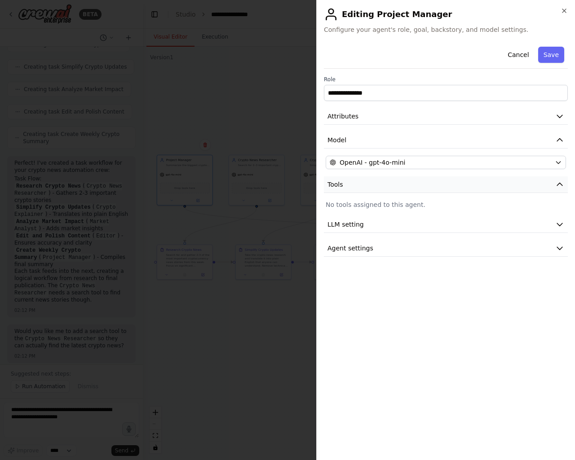
click at [356, 181] on button "Tools" at bounding box center [446, 184] width 244 height 17
click at [358, 233] on div "**********" at bounding box center [446, 150] width 244 height 214
click at [361, 225] on button "LLM setting" at bounding box center [446, 224] width 244 height 17
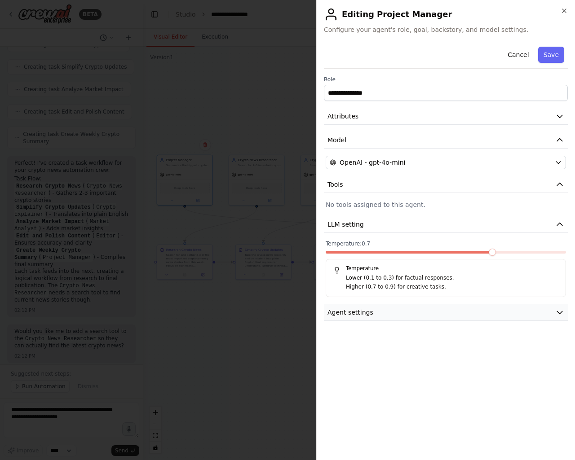
click at [368, 318] on button "Agent settings" at bounding box center [446, 312] width 244 height 17
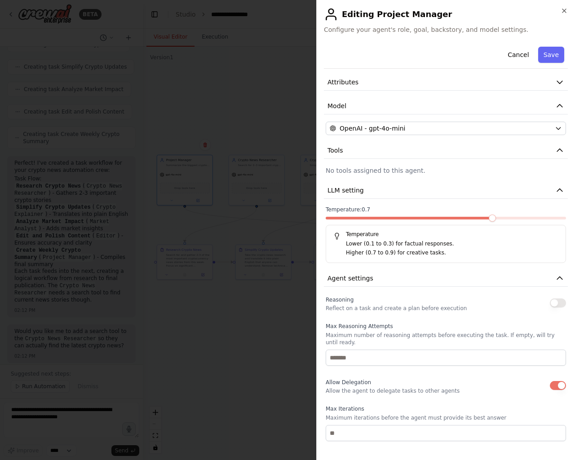
scroll to position [60, 0]
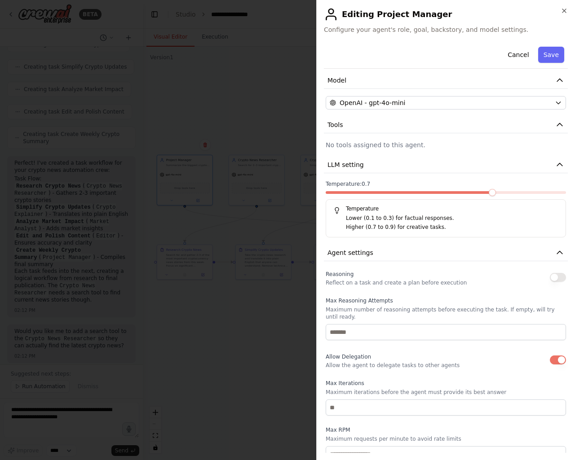
click at [555, 276] on button "button" at bounding box center [558, 277] width 16 height 9
click at [546, 55] on button "Save" at bounding box center [551, 55] width 26 height 16
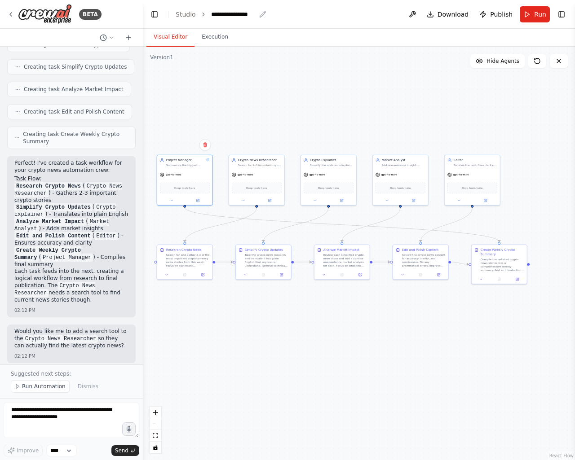
click at [235, 10] on div "**********" at bounding box center [233, 14] width 45 height 9
drag, startPoint x: 254, startPoint y: 15, endPoint x: 202, endPoint y: 14, distance: 51.6
click at [202, 14] on ol "**********" at bounding box center [227, 14] width 103 height 9
click at [300, 68] on div ".deletable-edge-delete-btn { width: 20px; height: 20px; border: 0px solid #ffff…" at bounding box center [359, 254] width 432 height 414
click at [542, 13] on span "Run" at bounding box center [540, 14] width 12 height 9
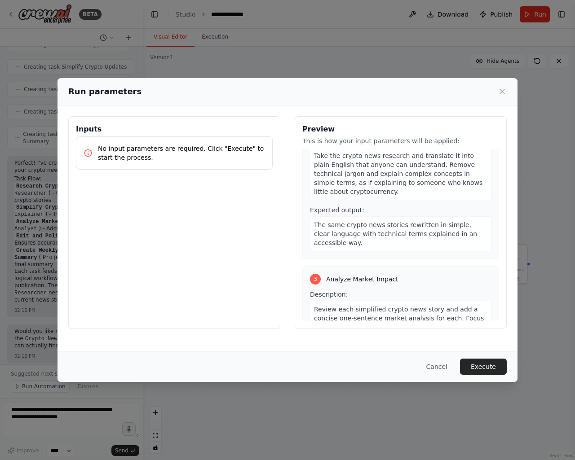
scroll to position [209, 0]
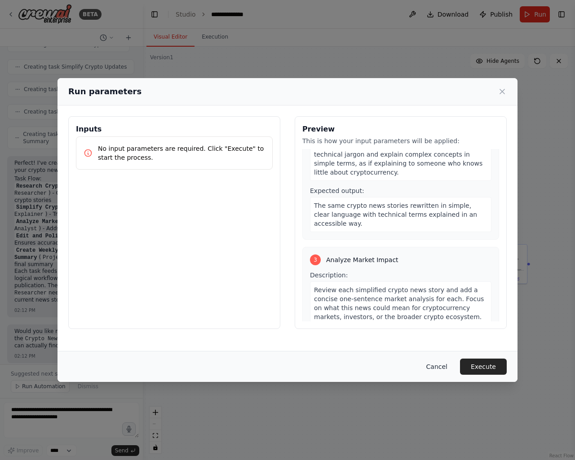
click at [437, 365] on button "Cancel" at bounding box center [436, 367] width 35 height 16
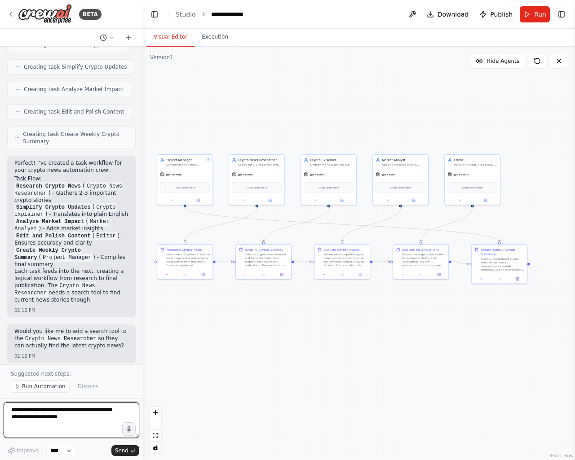
click at [81, 410] on textarea at bounding box center [72, 420] width 136 height 36
click at [12, 414] on textarea "**********" at bounding box center [72, 420] width 136 height 36
type textarea "**********"
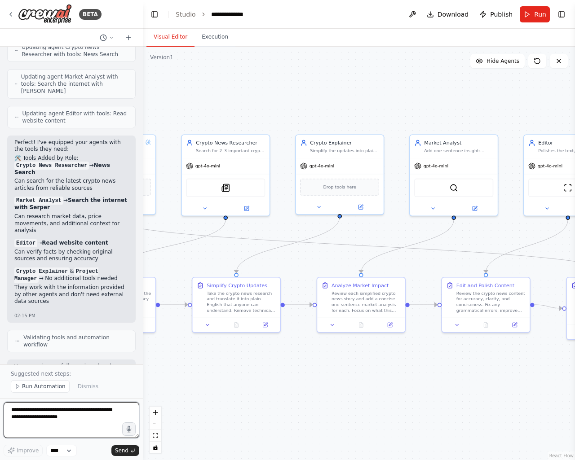
scroll to position [793, 0]
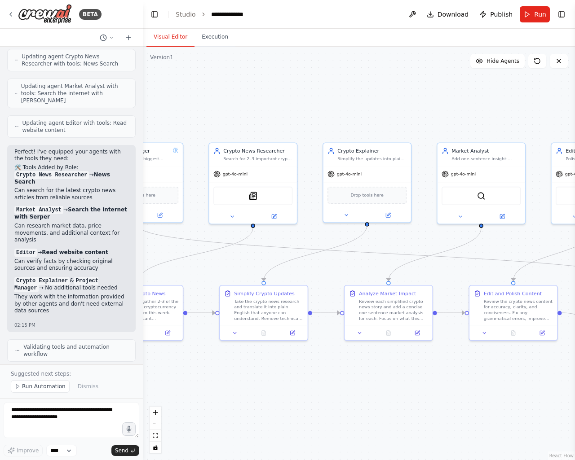
drag, startPoint x: 362, startPoint y: 116, endPoint x: 390, endPoint y: 124, distance: 28.6
click at [390, 124] on div ".deletable-edge-delete-btn { width: 20px; height: 20px; border: 0px solid #ffff…" at bounding box center [359, 254] width 432 height 414
click at [542, 17] on span "Run" at bounding box center [540, 14] width 12 height 9
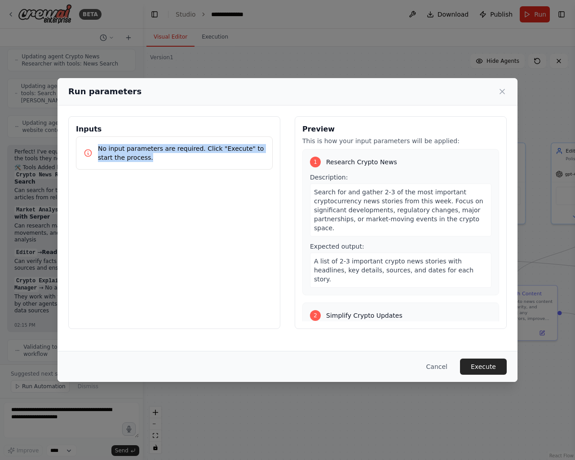
drag, startPoint x: 87, startPoint y: 146, endPoint x: 143, endPoint y: 158, distance: 57.2
click at [143, 158] on div "No input parameters are required. Click "Execute" to start the process." at bounding box center [174, 153] width 181 height 18
click at [442, 369] on button "Cancel" at bounding box center [436, 367] width 35 height 16
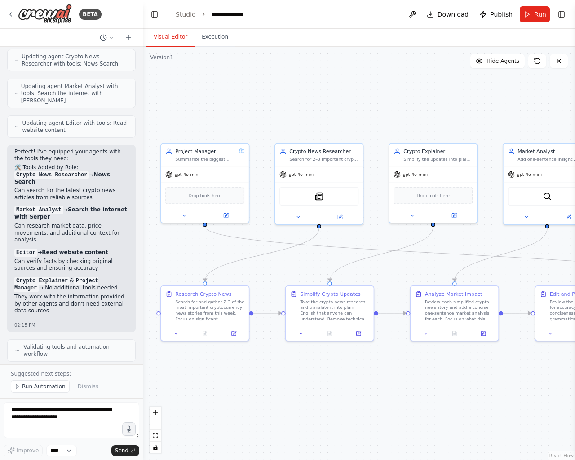
drag, startPoint x: 311, startPoint y: 392, endPoint x: 377, endPoint y: 393, distance: 66.0
click at [377, 393] on div ".deletable-edge-delete-btn { width: 20px; height: 20px; border: 0px solid #ffff…" at bounding box center [359, 254] width 432 height 414
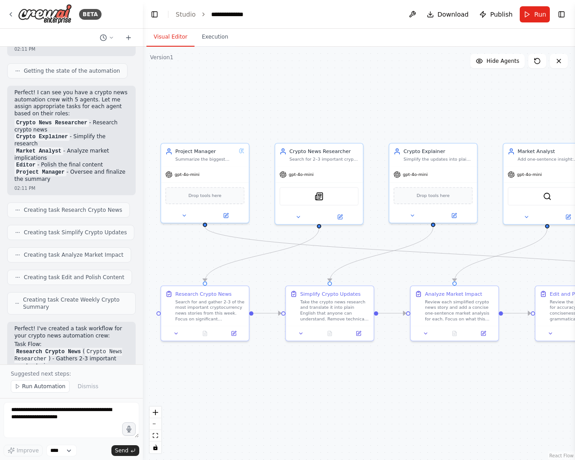
scroll to position [119, 0]
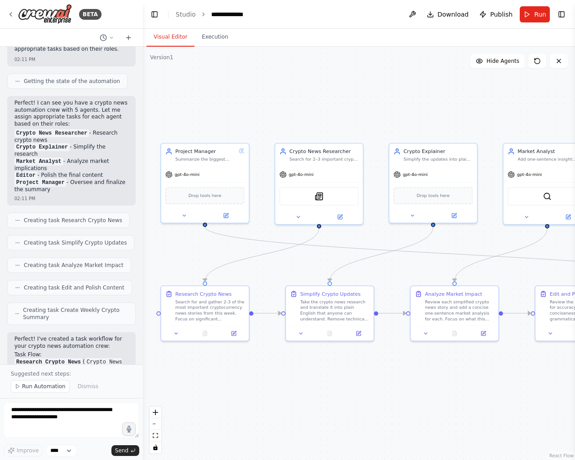
click at [70, 195] on div "02:11 PM" at bounding box center [71, 198] width 114 height 7
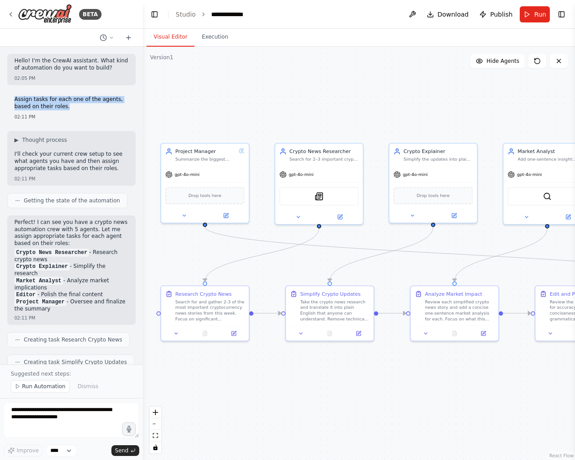
drag, startPoint x: 57, startPoint y: 106, endPoint x: 13, endPoint y: 102, distance: 45.1
click at [13, 102] on div "Assign tasks for each one of the agents, based on their roles. 02:11 PM" at bounding box center [71, 107] width 128 height 31
copy p "Assign tasks for each one of the agents, based on their roles."
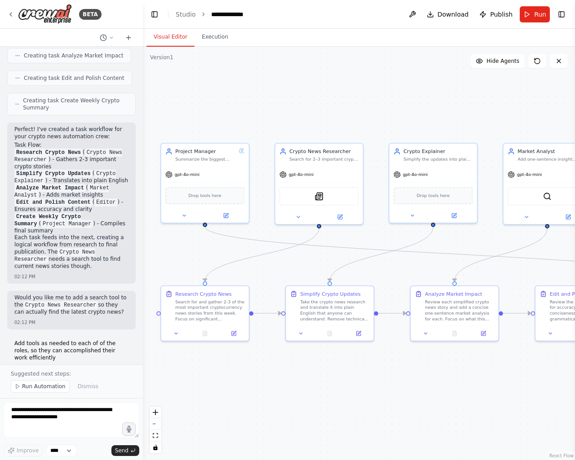
scroll to position [359, 0]
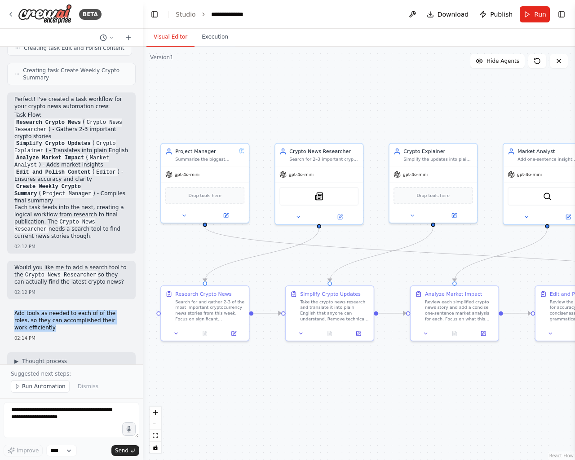
drag, startPoint x: 51, startPoint y: 323, endPoint x: 15, endPoint y: 308, distance: 39.1
click at [15, 310] on p "Add tools as needed to each of of the roles, so they can accomplished their wor…" at bounding box center [71, 320] width 114 height 21
copy p "Add tools as needed to each of of the roles, so they can accomplished their wor…"
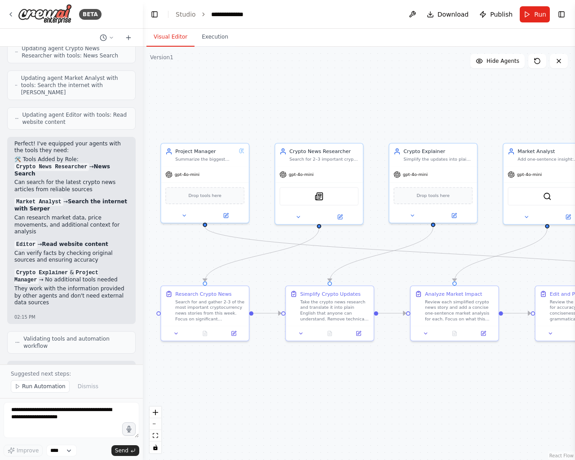
scroll to position [823, 0]
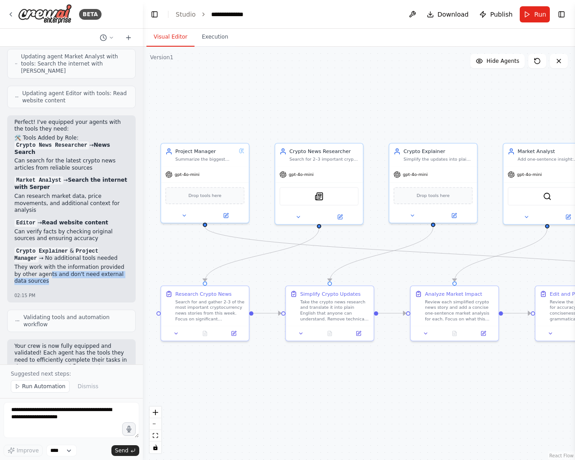
drag, startPoint x: 41, startPoint y: 249, endPoint x: 104, endPoint y: 260, distance: 63.8
click at [104, 260] on div "Perfect! I've equipped your agents with the tools they need: 🛠️ Tools Added by …" at bounding box center [71, 205] width 114 height 172
click at [540, 13] on span "Run" at bounding box center [540, 14] width 12 height 9
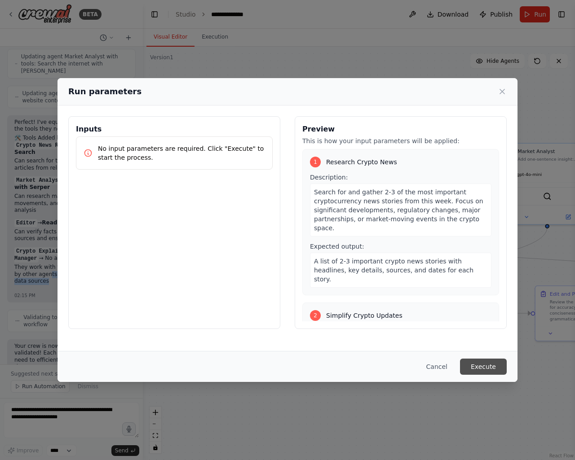
click at [488, 369] on button "Execute" at bounding box center [483, 367] width 47 height 16
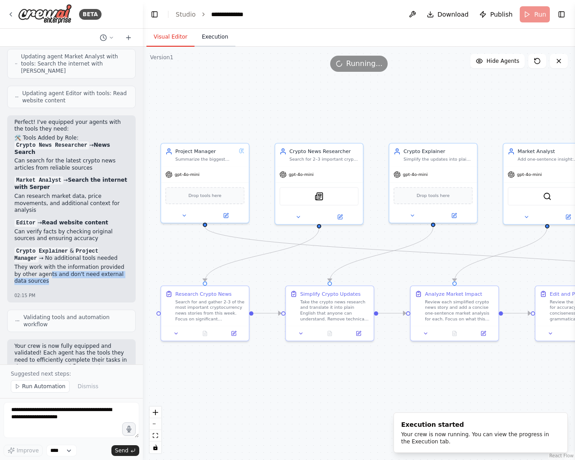
click at [210, 35] on button "Execution" at bounding box center [214, 37] width 41 height 19
click at [180, 38] on button "Visual Editor" at bounding box center [170, 37] width 48 height 19
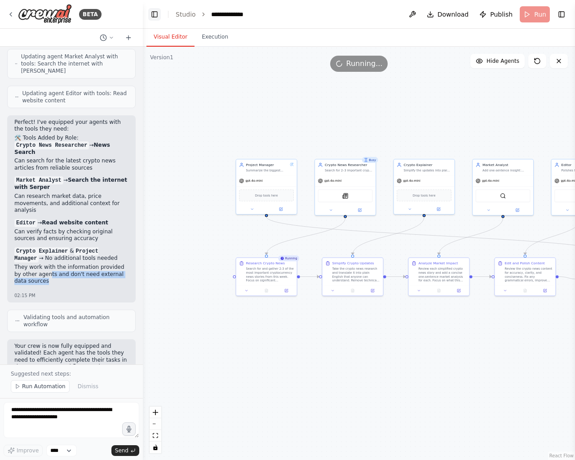
click at [154, 18] on button "Toggle Left Sidebar" at bounding box center [154, 14] width 13 height 13
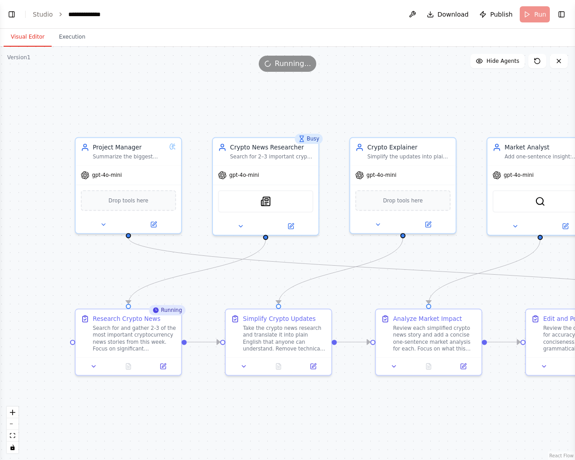
drag, startPoint x: 244, startPoint y: 136, endPoint x: 285, endPoint y: 115, distance: 46.0
click at [285, 115] on div ".deletable-edge-delete-btn { width: 20px; height: 20px; border: 0px solid #ffff…" at bounding box center [287, 254] width 575 height 414
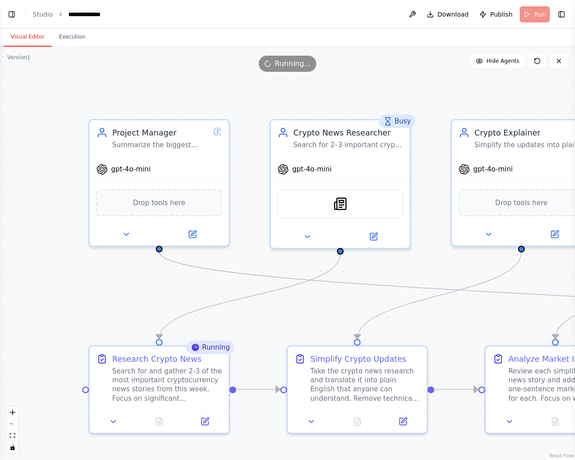
drag, startPoint x: 322, startPoint y: 119, endPoint x: 427, endPoint y: 101, distance: 107.2
click at [427, 101] on div ".deletable-edge-delete-btn { width: 20px; height: 20px; border: 0px solid #ffff…" at bounding box center [287, 254] width 575 height 414
click at [67, 35] on button "Execution" at bounding box center [72, 37] width 41 height 19
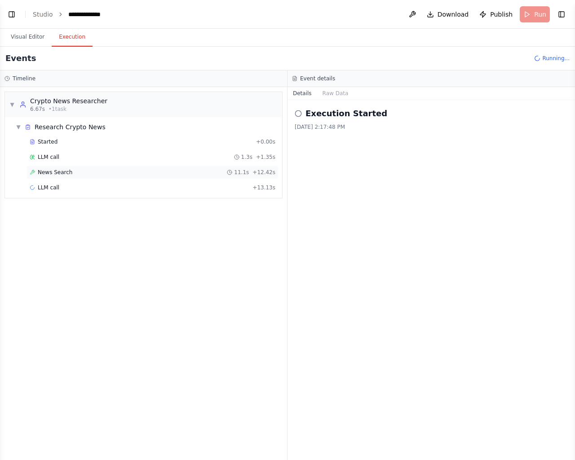
click at [98, 171] on div "News Search 11.1s + 12.42s" at bounding box center [153, 172] width 246 height 7
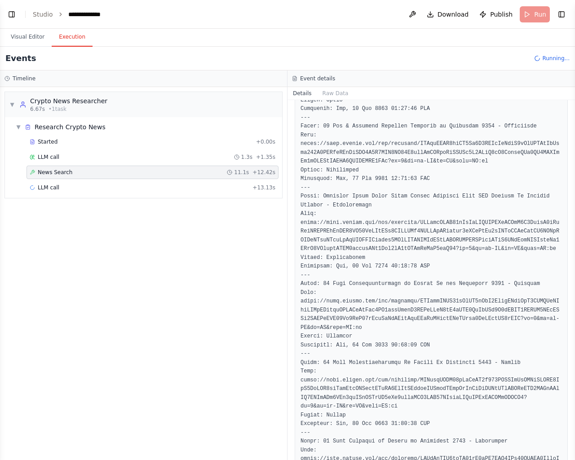
scroll to position [646, 0]
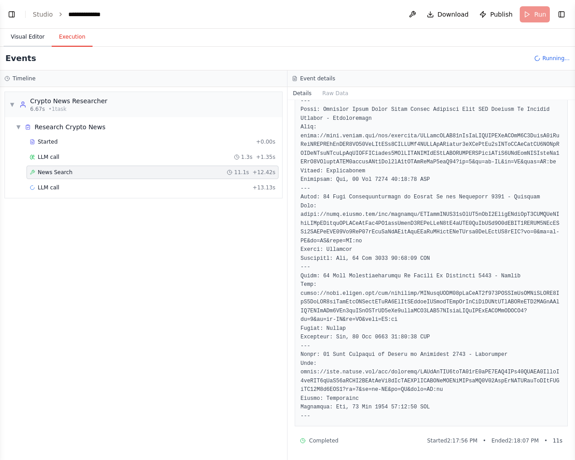
click at [22, 31] on button "Visual Editor" at bounding box center [28, 37] width 48 height 19
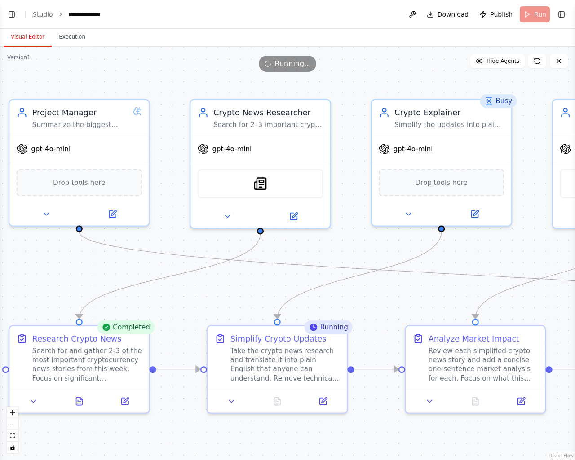
drag, startPoint x: 390, startPoint y: 258, endPoint x: 341, endPoint y: 247, distance: 50.2
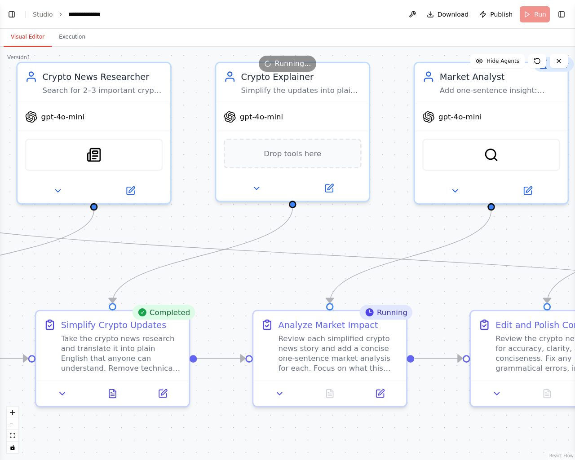
drag, startPoint x: 401, startPoint y: 290, endPoint x: 259, endPoint y: 278, distance: 142.4
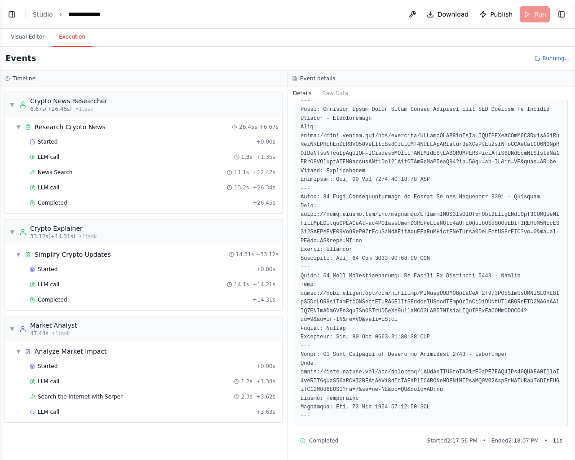
click at [64, 38] on button "Execution" at bounding box center [72, 37] width 41 height 19
click at [64, 294] on div "Completed + 14.31s" at bounding box center [152, 299] width 252 height 13
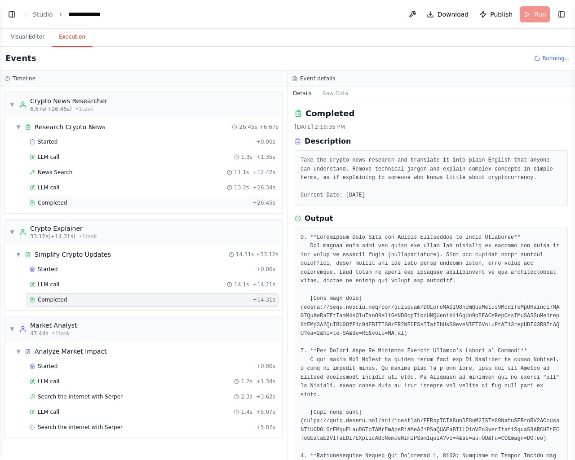
click at [54, 203] on span "Completed" at bounding box center [52, 202] width 29 height 7
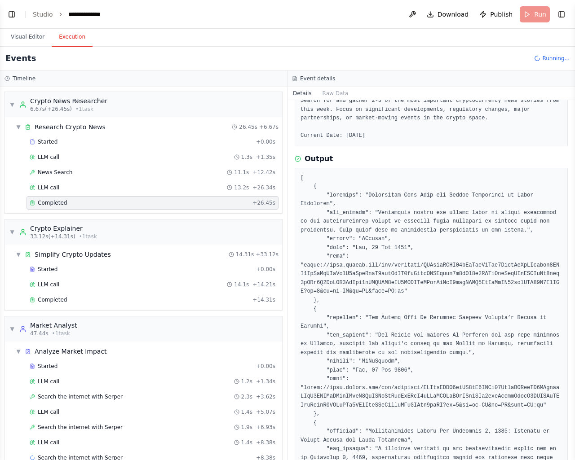
scroll to position [178, 0]
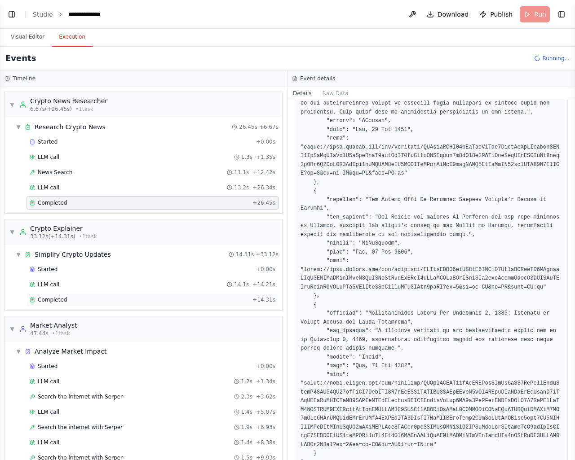
click at [78, 299] on div "Completed" at bounding box center [139, 299] width 219 height 7
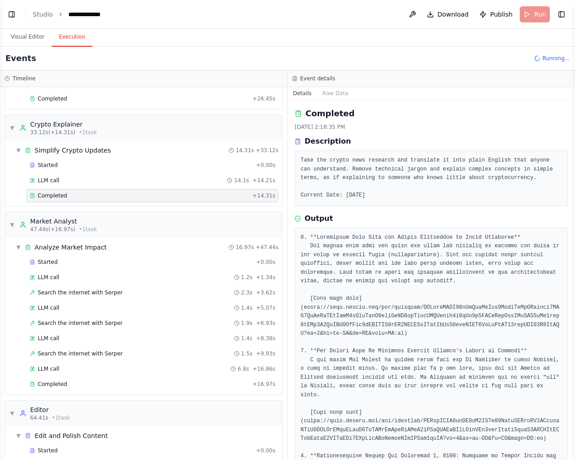
scroll to position [128, 0]
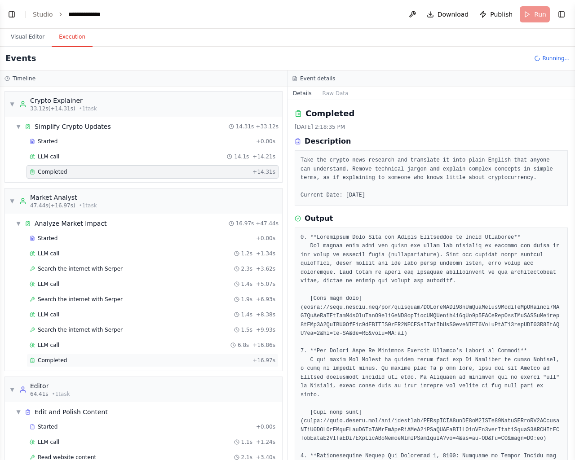
click at [61, 358] on span "Completed" at bounding box center [52, 360] width 29 height 7
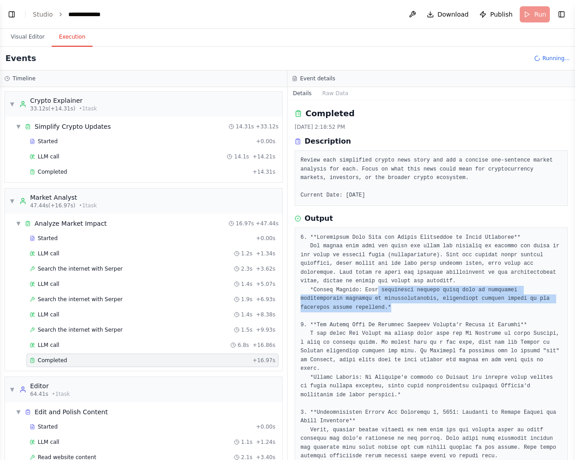
drag, startPoint x: 371, startPoint y: 292, endPoint x: 379, endPoint y: 306, distance: 16.1
click at [379, 306] on pre at bounding box center [430, 360] width 261 height 254
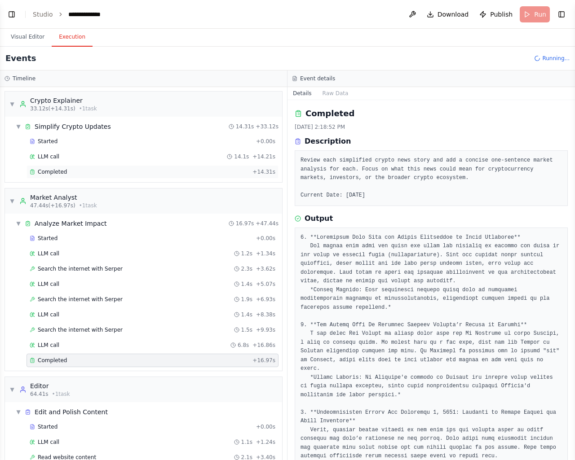
click at [61, 169] on span "Completed" at bounding box center [52, 171] width 29 height 7
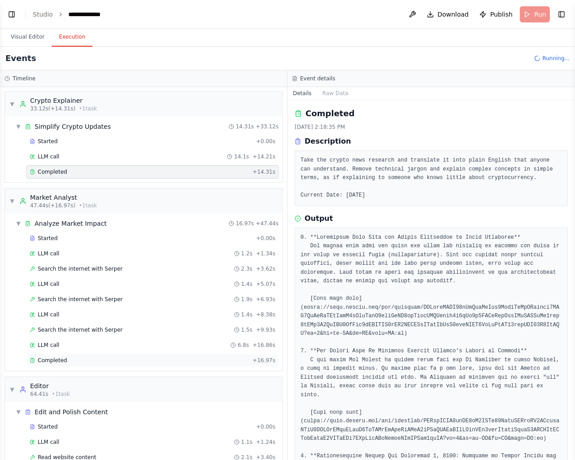
click at [65, 358] on div "Completed" at bounding box center [139, 360] width 219 height 7
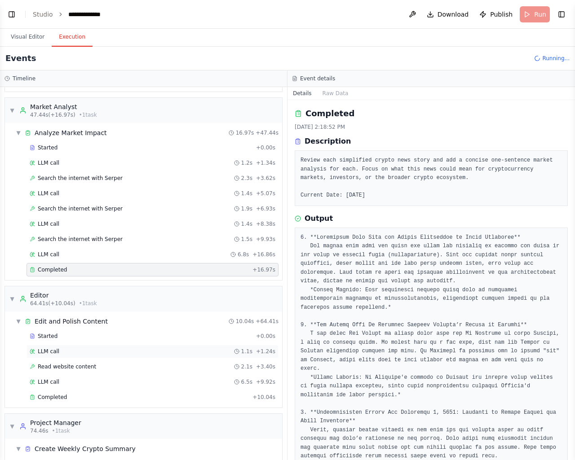
scroll to position [240, 0]
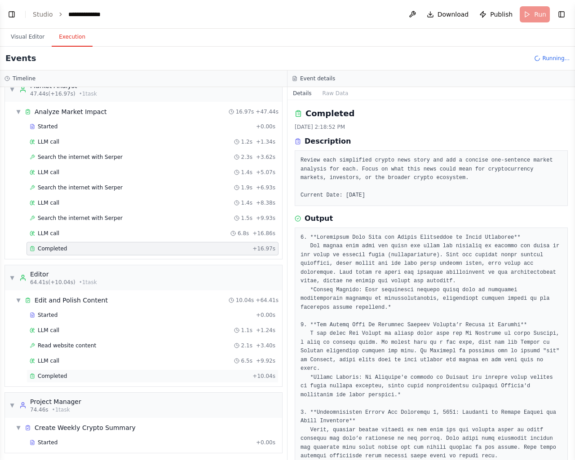
click at [62, 373] on span "Completed" at bounding box center [52, 376] width 29 height 7
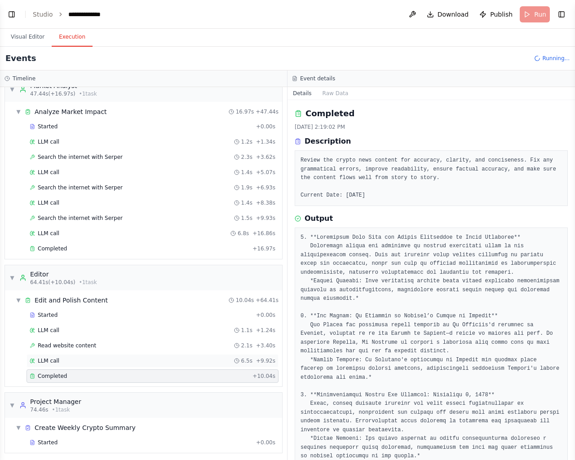
click at [60, 357] on div "LLM call 6.5s + 9.92s" at bounding box center [153, 360] width 246 height 7
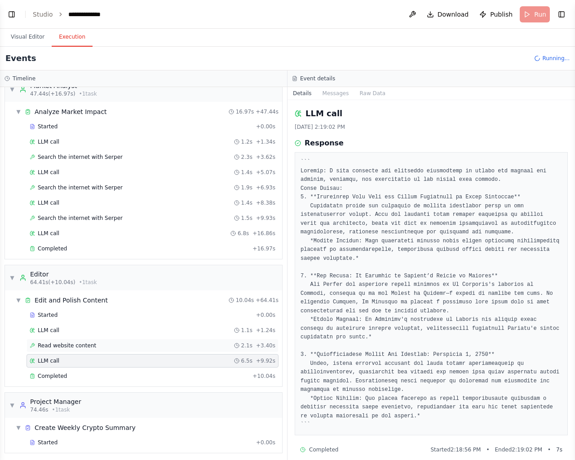
click at [67, 343] on span "Read website content" at bounding box center [67, 345] width 58 height 7
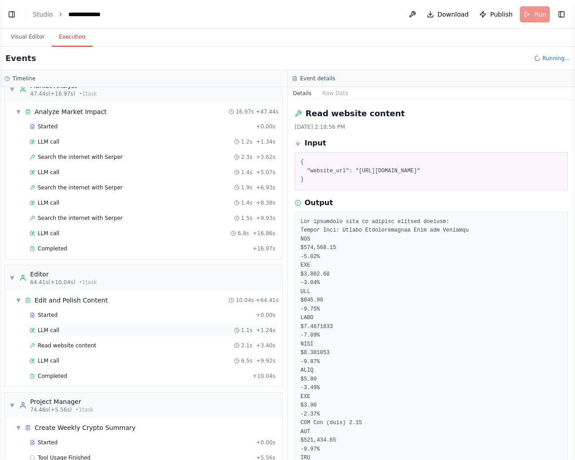
click at [73, 330] on div "LLM call 1.1s + 1.24s" at bounding box center [153, 330] width 246 height 7
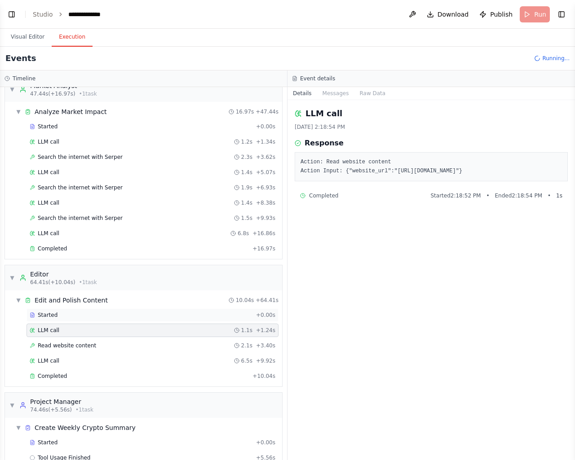
click at [73, 315] on div "Started" at bounding box center [141, 315] width 223 height 7
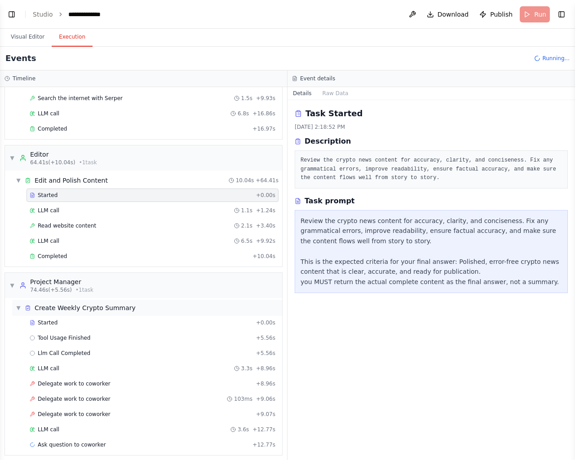
scroll to position [410, 0]
click at [66, 318] on div "Started" at bounding box center [141, 321] width 223 height 7
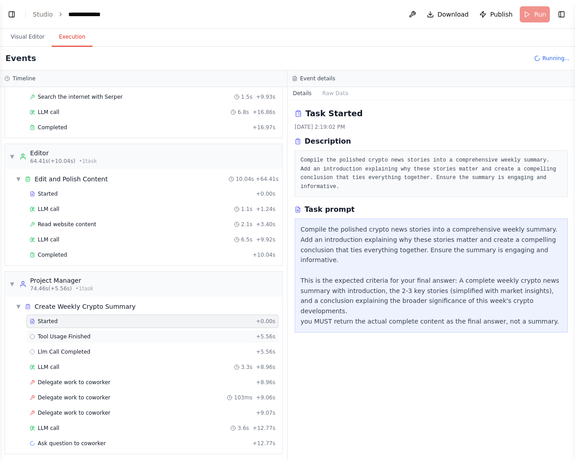
click at [63, 337] on span "Tool Usage Finished" at bounding box center [64, 336] width 53 height 7
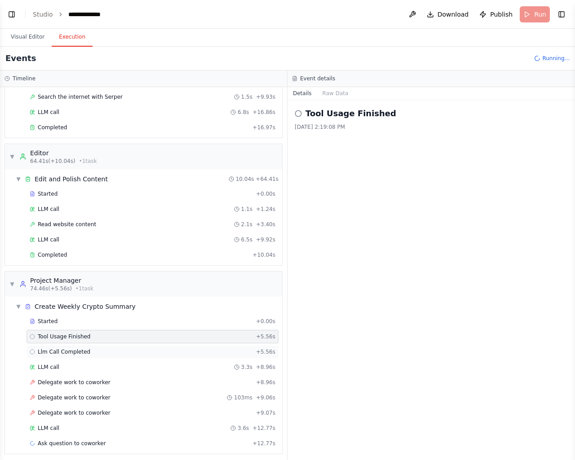
click at [60, 348] on span "Llm Call Completed" at bounding box center [64, 351] width 53 height 7
click at [46, 364] on span "LLM call" at bounding box center [49, 367] width 22 height 7
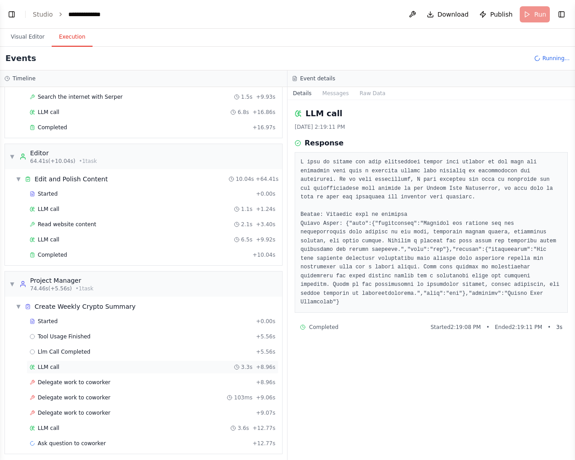
scroll to position [440, 0]
click at [42, 392] on div "Delegate work to coworker 103ms + 9.06s" at bounding box center [152, 398] width 252 height 13
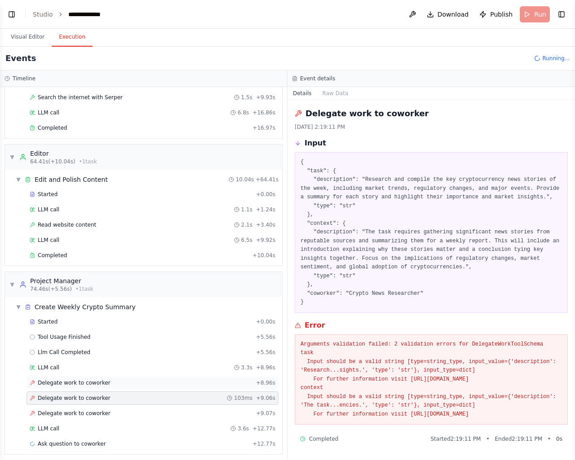
click at [51, 383] on div "Delegate work to coworker + 8.96s" at bounding box center [152, 382] width 252 height 13
click at [88, 395] on span "Delegate work to coworker" at bounding box center [74, 398] width 73 height 7
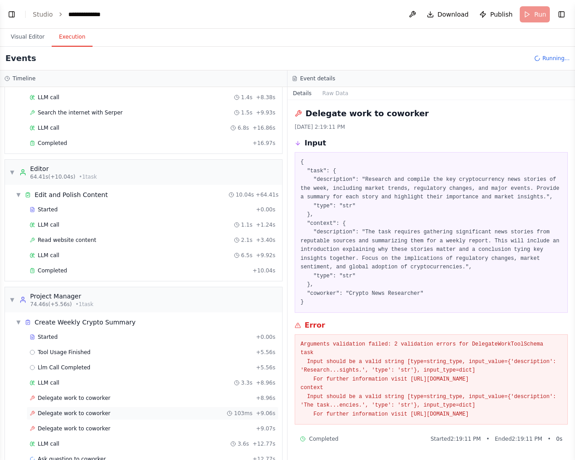
scroll to position [471, 0]
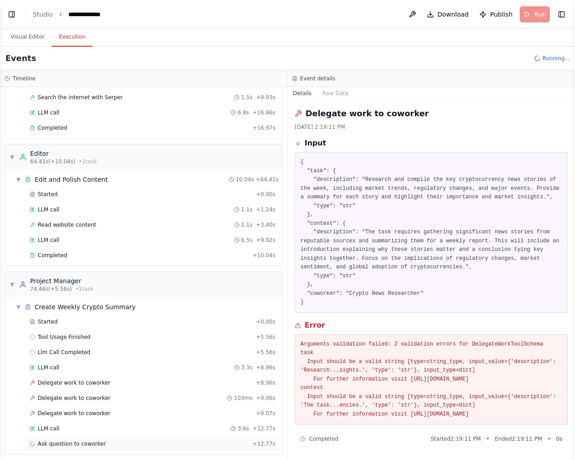
click at [81, 437] on div "Ask question to coworker + 12.77s" at bounding box center [152, 443] width 252 height 13
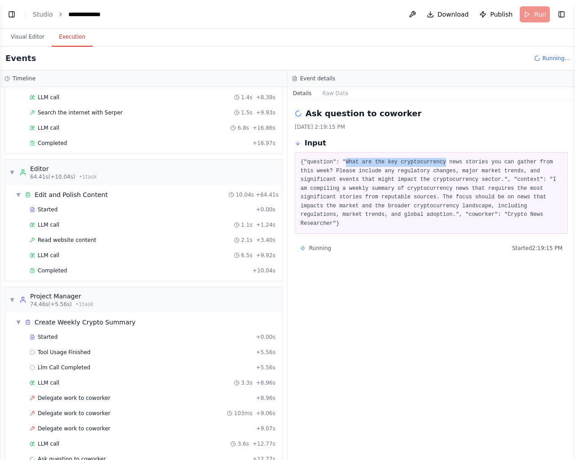
scroll to position [486, 0]
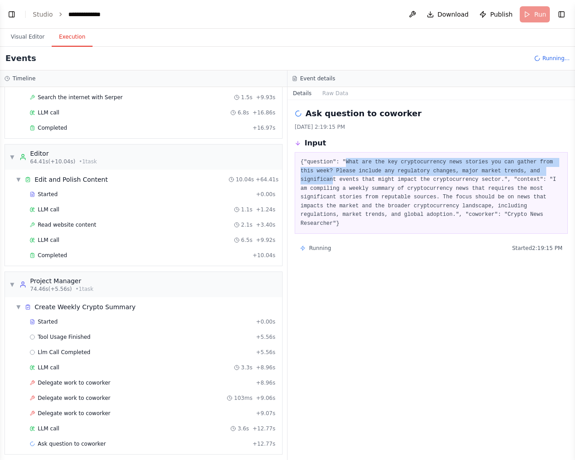
drag, startPoint x: 343, startPoint y: 161, endPoint x: 537, endPoint y: 173, distance: 195.2
click at [537, 173] on pre "{"question": "What are the key cryptocurrency news stories you can gather from …" at bounding box center [430, 193] width 261 height 70
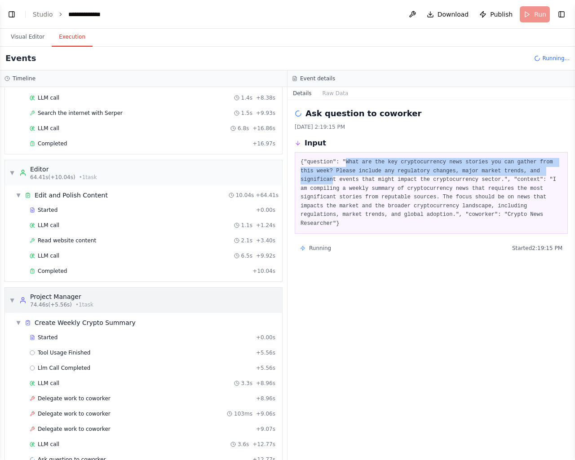
scroll to position [516, 0]
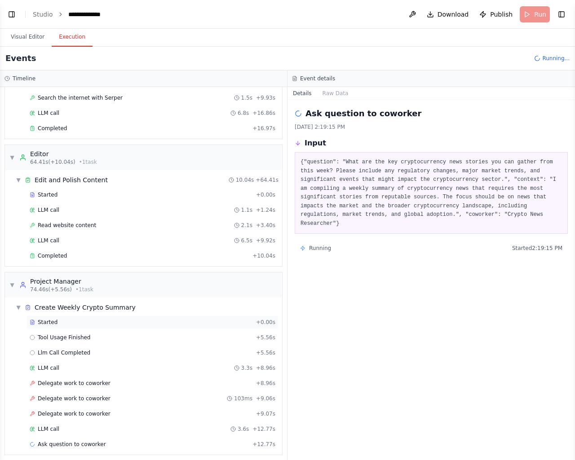
click at [95, 319] on div "Started" at bounding box center [141, 322] width 223 height 7
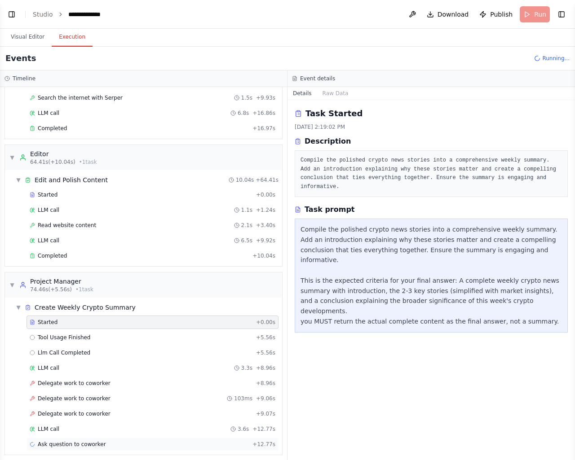
click at [81, 442] on span "Ask question to coworker" at bounding box center [72, 444] width 68 height 7
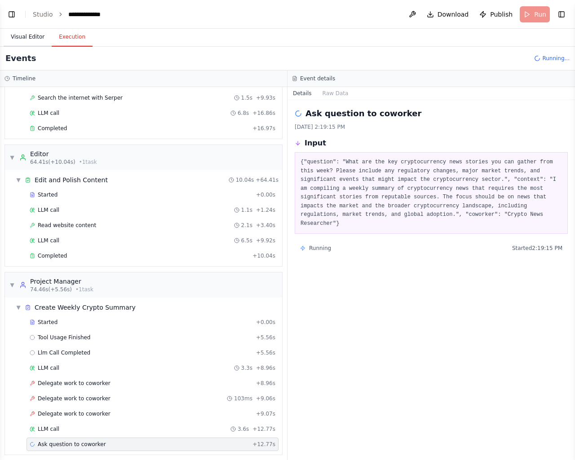
click at [35, 37] on button "Visual Editor" at bounding box center [28, 37] width 48 height 19
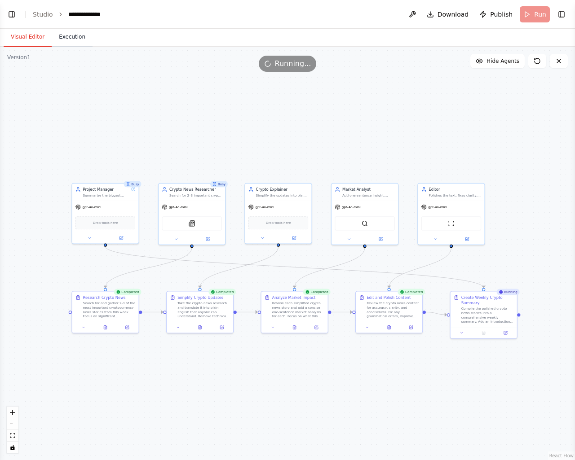
click at [69, 39] on button "Execution" at bounding box center [72, 37] width 41 height 19
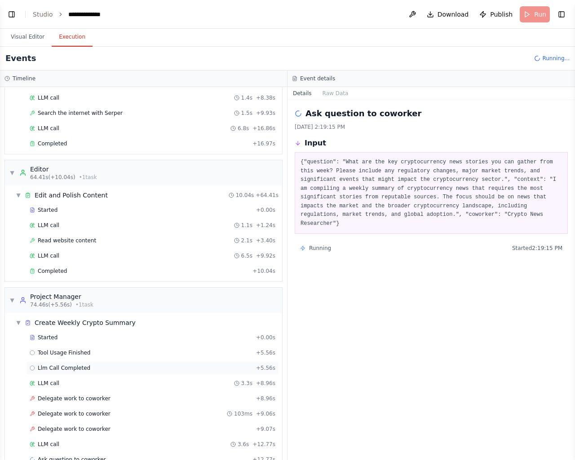
scroll to position [547, 0]
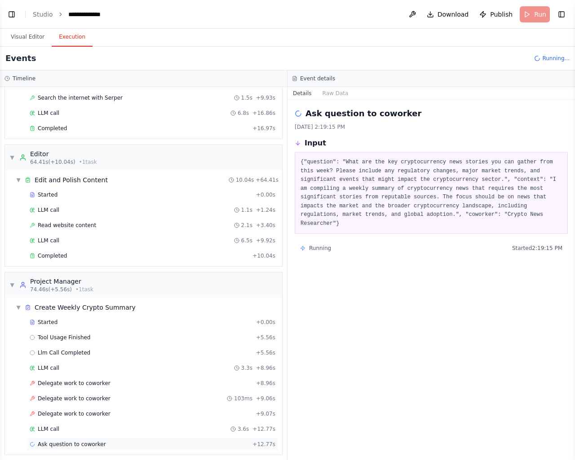
click at [79, 441] on span "Ask question to coworker" at bounding box center [72, 444] width 68 height 7
click at [337, 89] on button "Raw Data" at bounding box center [335, 93] width 37 height 13
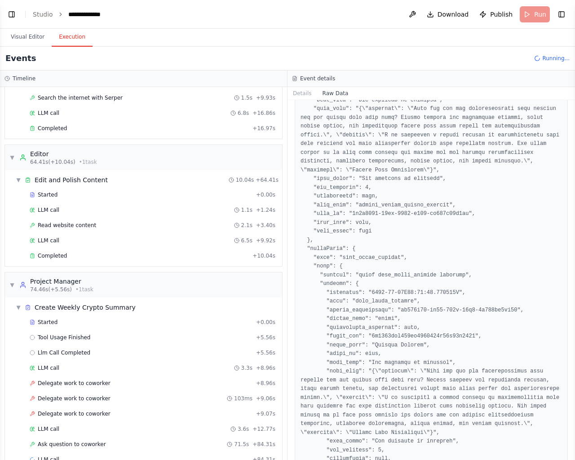
scroll to position [479, 0]
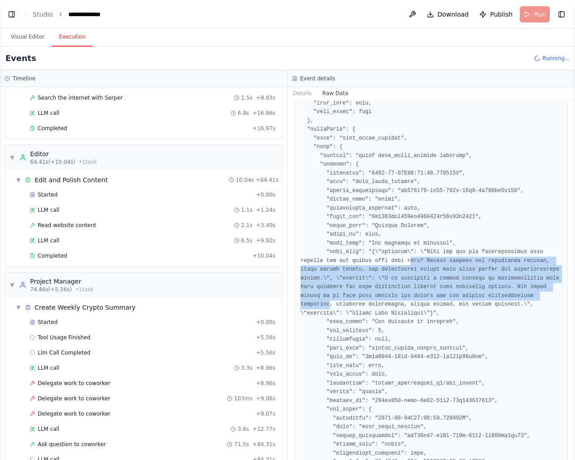
drag, startPoint x: 379, startPoint y: 245, endPoint x: 474, endPoint y: 278, distance: 100.8
click at [474, 278] on pre at bounding box center [430, 168] width 261 height 1033
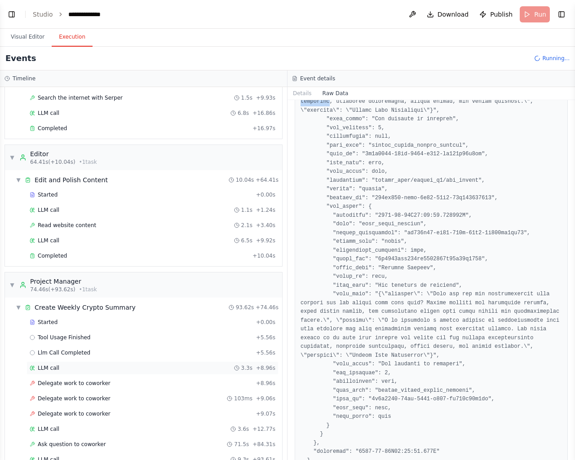
scroll to position [577, 0]
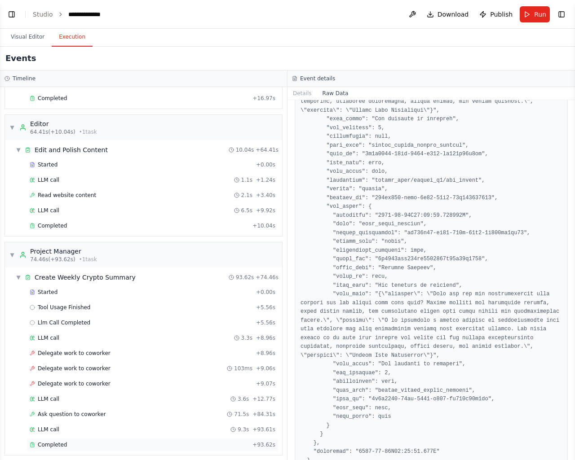
click at [88, 442] on div "Completed" at bounding box center [139, 444] width 219 height 7
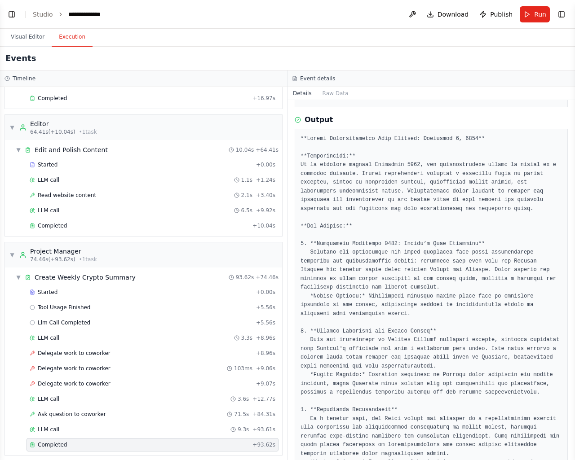
scroll to position [509, 0]
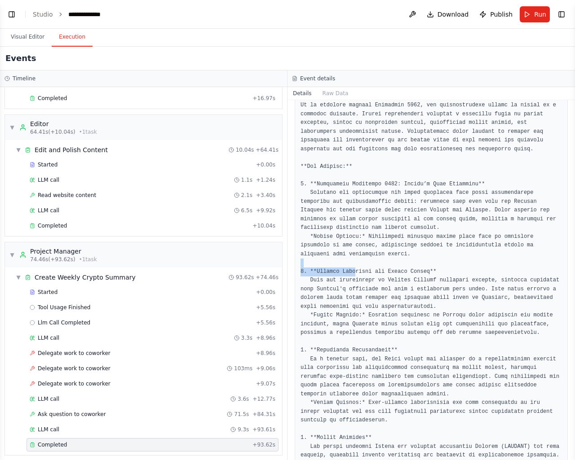
click at [350, 260] on pre at bounding box center [430, 368] width 261 height 587
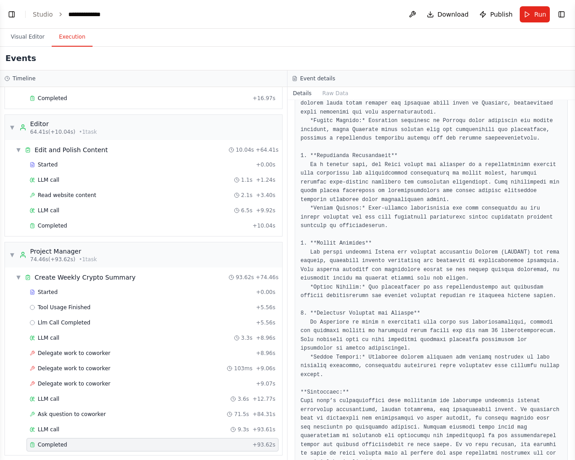
scroll to position [673, 0]
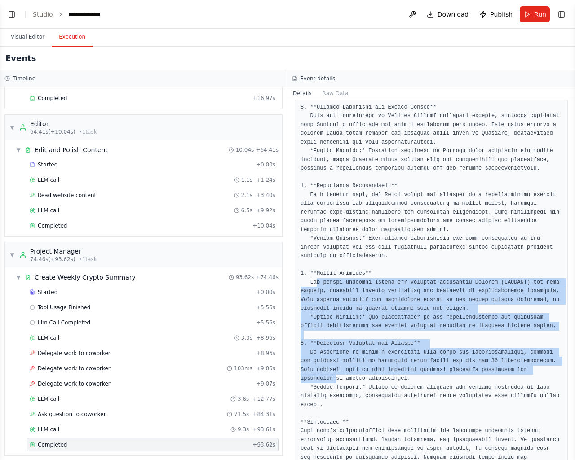
drag, startPoint x: 324, startPoint y: 273, endPoint x: 529, endPoint y: 363, distance: 223.8
click at [529, 363] on pre at bounding box center [430, 204] width 261 height 587
click at [22, 39] on button "Visual Editor" at bounding box center [28, 37] width 48 height 19
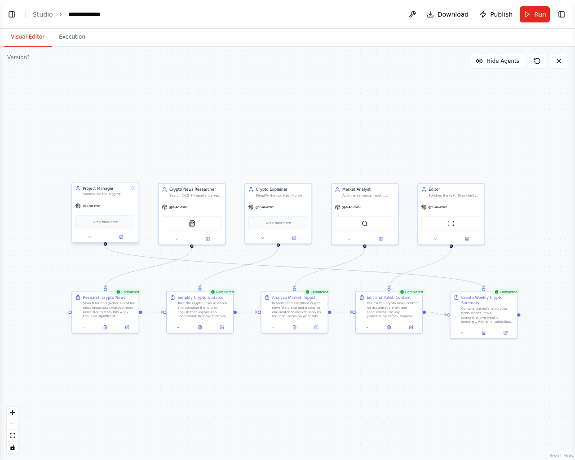
click at [112, 194] on div "Summarize the biggest crypto news of the week and explain why it matters" at bounding box center [106, 194] width 46 height 4
click at [62, 39] on button "Execution" at bounding box center [72, 37] width 41 height 19
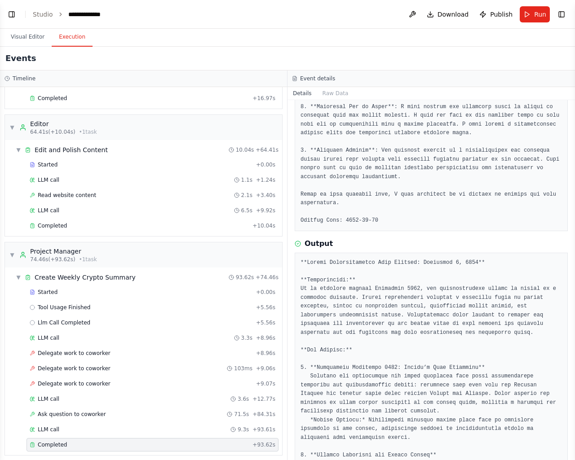
scroll to position [284, 0]
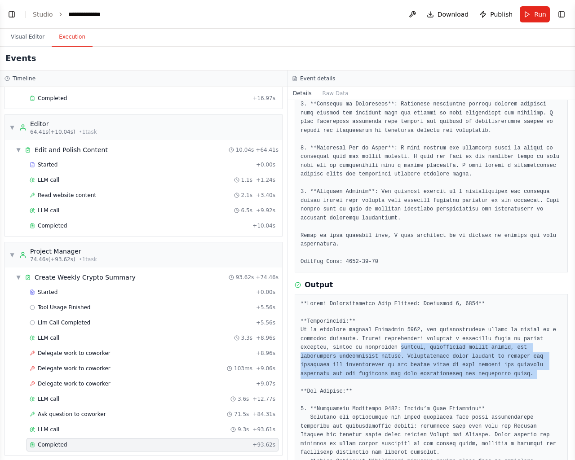
drag, startPoint x: 362, startPoint y: 336, endPoint x: 460, endPoint y: 374, distance: 104.9
click at [42, 16] on link "Studio" at bounding box center [43, 14] width 20 height 7
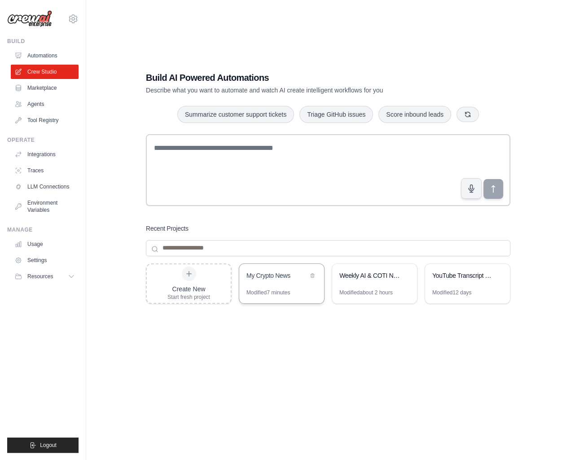
click at [269, 274] on div "My Crypto News" at bounding box center [278, 275] width 62 height 9
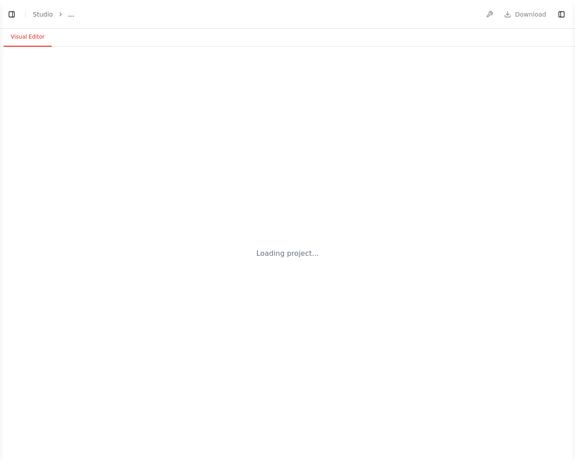
select select "****"
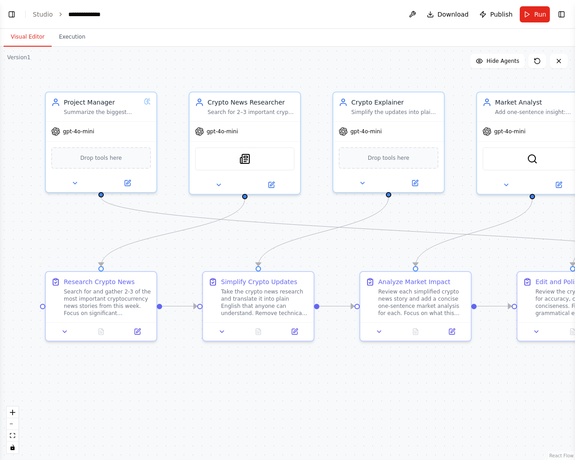
scroll to position [804, 0]
click at [65, 40] on button "Execution" at bounding box center [72, 37] width 41 height 19
click at [27, 33] on button "Visual Editor" at bounding box center [28, 37] width 48 height 19
click at [13, 16] on button "Toggle Left Sidebar" at bounding box center [11, 14] width 13 height 13
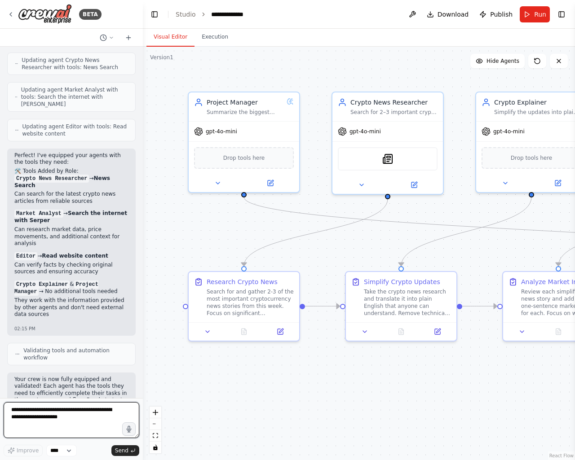
click at [86, 418] on textarea at bounding box center [72, 420] width 136 height 36
click at [211, 42] on button "Execution" at bounding box center [214, 37] width 41 height 19
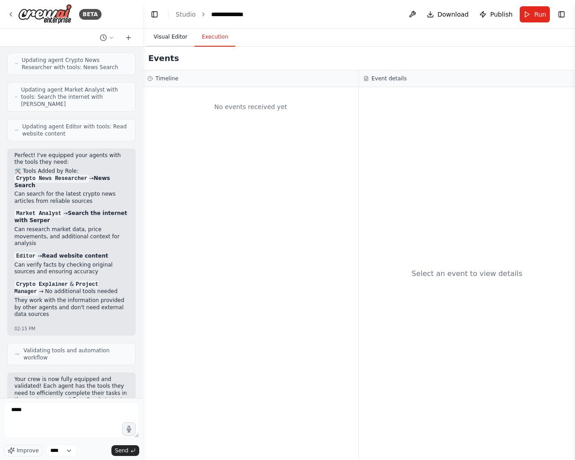
click at [175, 42] on button "Visual Editor" at bounding box center [170, 37] width 48 height 19
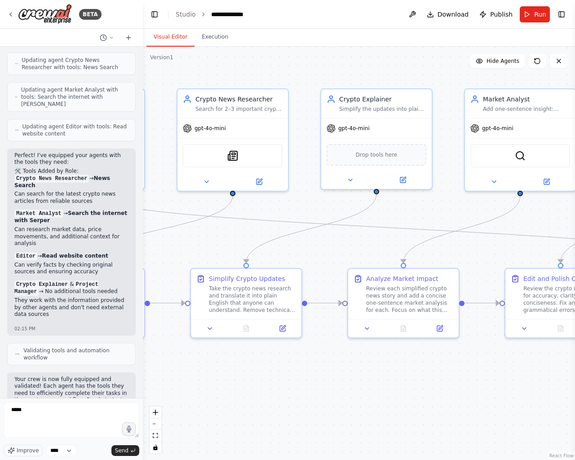
drag, startPoint x: 376, startPoint y: 247, endPoint x: 227, endPoint y: 245, distance: 149.1
click at [227, 245] on div ".deletable-edge-delete-btn { width: 20px; height: 20px; border: 0px solid #ffff…" at bounding box center [359, 254] width 432 height 414
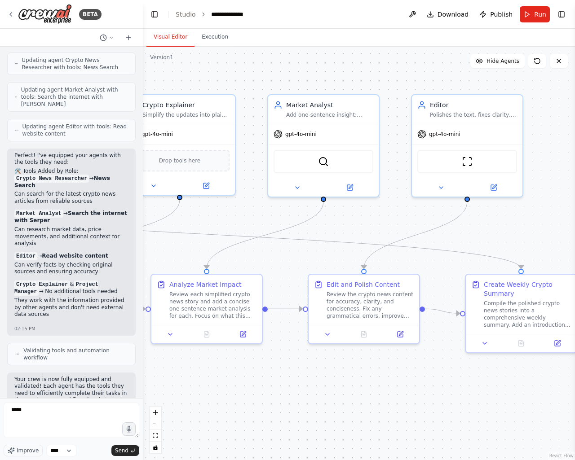
drag, startPoint x: 494, startPoint y: 254, endPoint x: 97, endPoint y: 419, distance: 429.5
click at [298, 259] on div ".deletable-edge-delete-btn { width: 20px; height: 20px; border: 0px solid #ffff…" at bounding box center [359, 254] width 432 height 414
click at [67, 415] on textarea "****" at bounding box center [72, 420] width 136 height 36
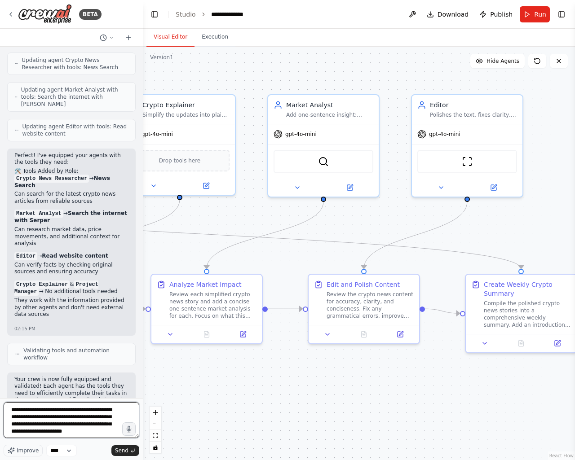
type textarea "**********"
click at [126, 450] on span "Send" at bounding box center [121, 450] width 13 height 7
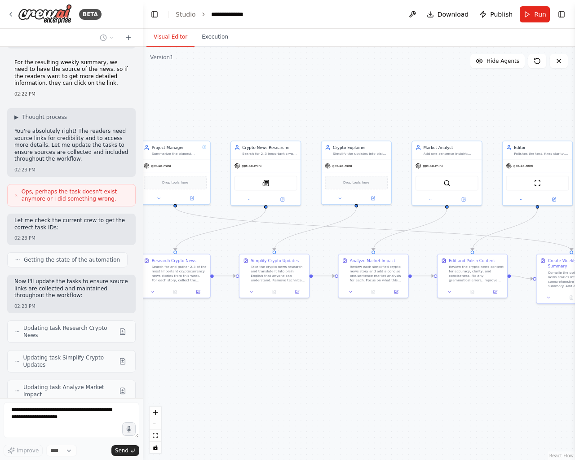
scroll to position [1196, 0]
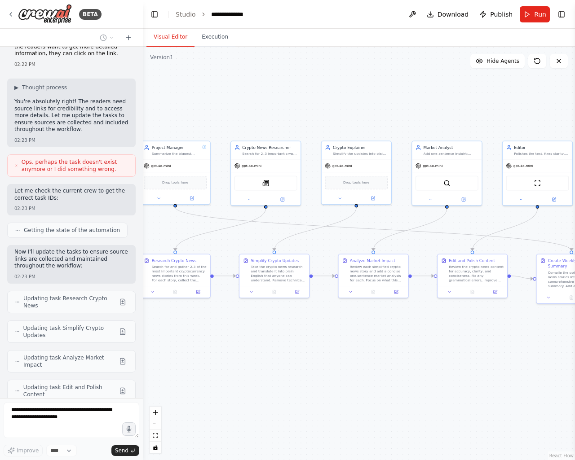
drag, startPoint x: 224, startPoint y: 257, endPoint x: 354, endPoint y: 238, distance: 131.2
click at [354, 238] on div ".deletable-edge-delete-btn { width: 20px; height: 20px; border: 0px solid #ffff…" at bounding box center [359, 254] width 432 height 414
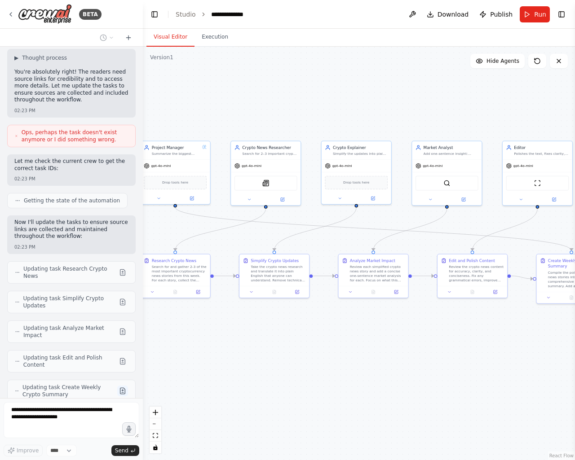
click at [119, 386] on button at bounding box center [122, 391] width 11 height 11
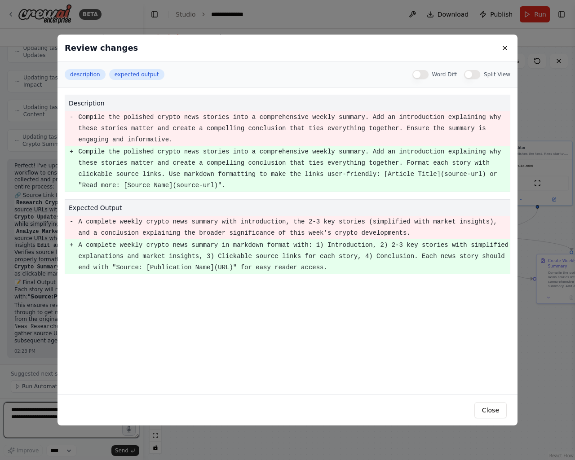
scroll to position [1483, 0]
click at [491, 412] on button "Close" at bounding box center [490, 410] width 32 height 16
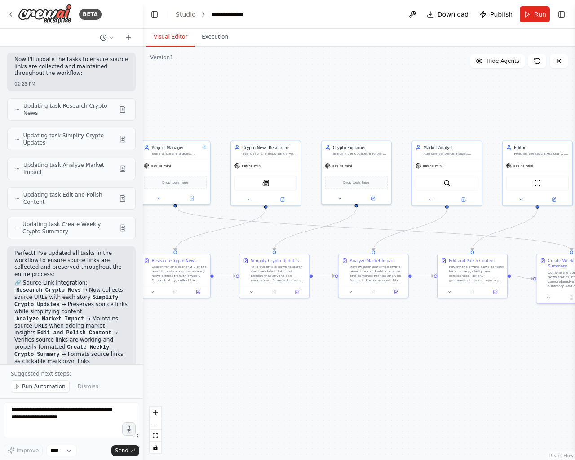
scroll to position [1333, 0]
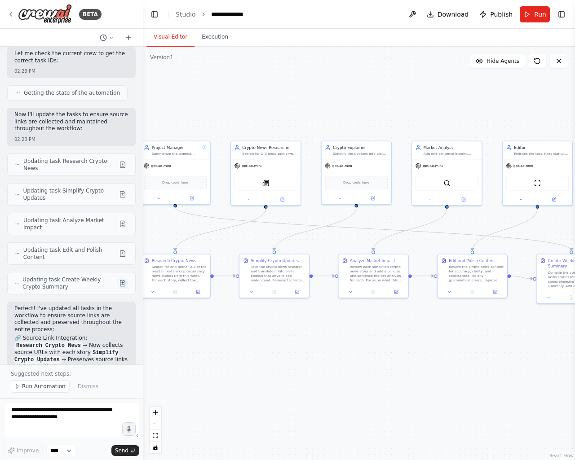
click at [119, 278] on button at bounding box center [122, 283] width 11 height 11
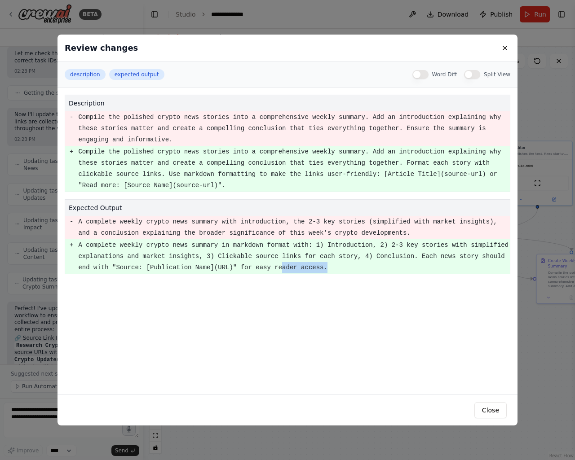
drag, startPoint x: 234, startPoint y: 269, endPoint x: 360, endPoint y: 280, distance: 126.2
click at [295, 271] on pre "A complete weekly crypto news summary in markdown format with: 1) Introduction,…" at bounding box center [293, 257] width 431 height 34
click at [484, 408] on button "Close" at bounding box center [490, 410] width 32 height 16
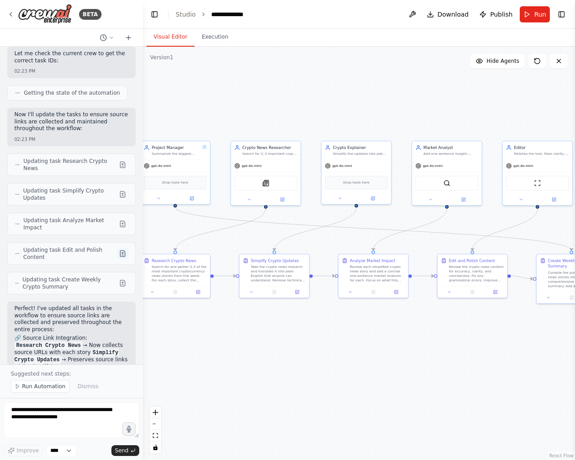
click at [120, 248] on button at bounding box center [122, 253] width 11 height 11
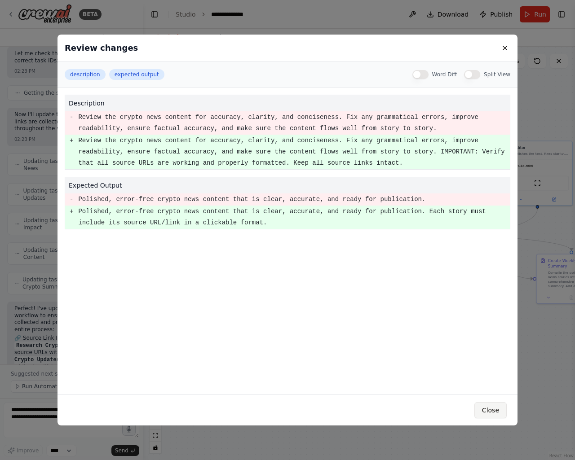
click at [489, 410] on button "Close" at bounding box center [490, 410] width 32 height 16
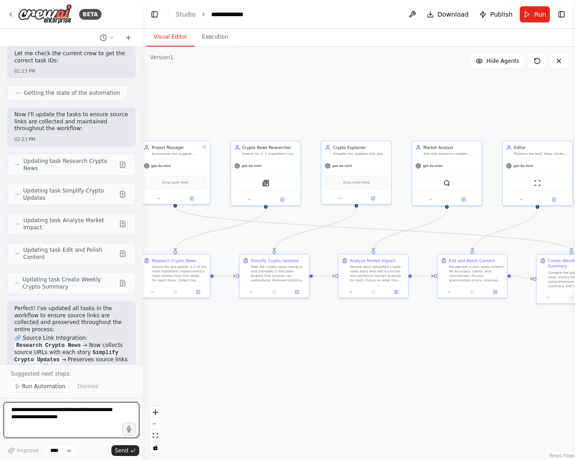
click at [85, 421] on textarea at bounding box center [72, 420] width 136 height 36
paste textarea "**********"
type textarea "**********"
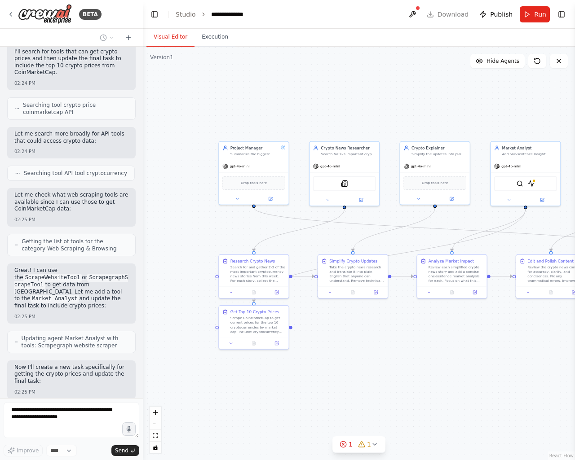
scroll to position [1904, 0]
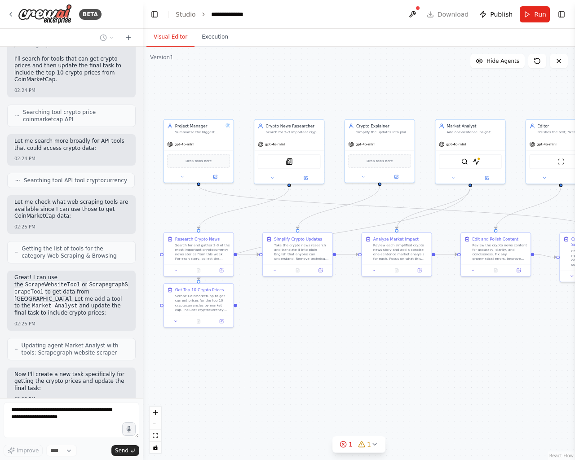
drag, startPoint x: 353, startPoint y: 356, endPoint x: 354, endPoint y: 333, distance: 22.9
click at [175, 321] on icon at bounding box center [173, 321] width 4 height 4
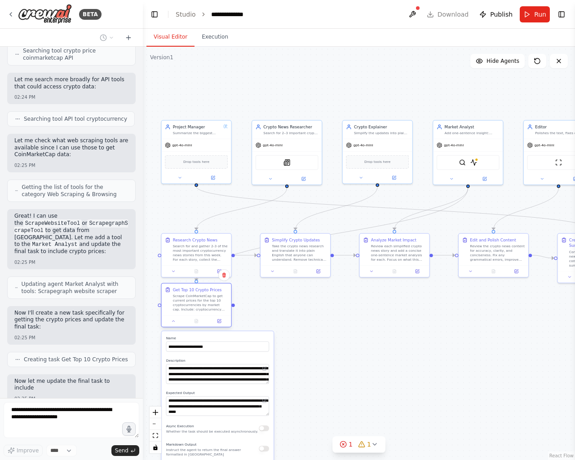
scroll to position [1973, 0]
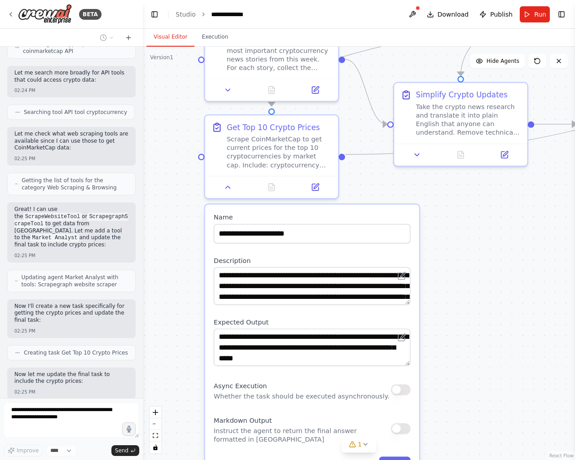
drag, startPoint x: 379, startPoint y: 330, endPoint x: 483, endPoint y: 198, distance: 168.2
click at [483, 198] on div ".deletable-edge-delete-btn { width: 20px; height: 20px; border: 0px solid #ffff…" at bounding box center [359, 254] width 432 height 414
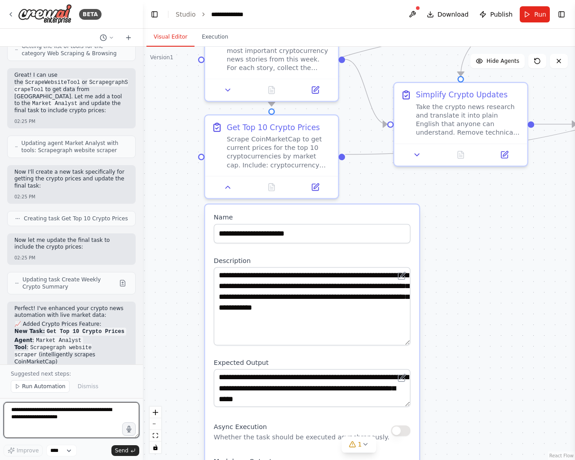
drag, startPoint x: 408, startPoint y: 303, endPoint x: 414, endPoint y: 344, distance: 41.4
click at [414, 344] on div "**********" at bounding box center [312, 365] width 214 height 321
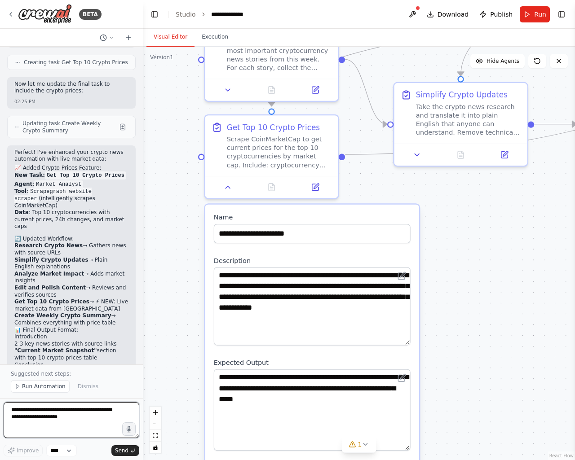
scroll to position [2270, 0]
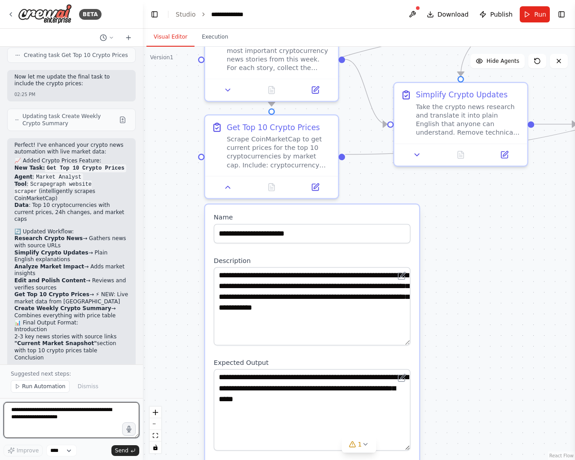
drag, startPoint x: 408, startPoint y: 405, endPoint x: 416, endPoint y: 449, distance: 44.3
click at [416, 449] on div "**********" at bounding box center [312, 387] width 214 height 365
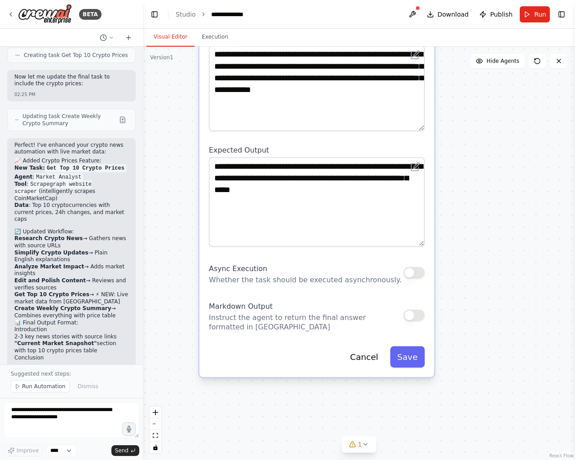
drag, startPoint x: 452, startPoint y: 419, endPoint x: 471, endPoint y: 219, distance: 200.8
click at [357, 450] on button "1" at bounding box center [359, 444] width 35 height 17
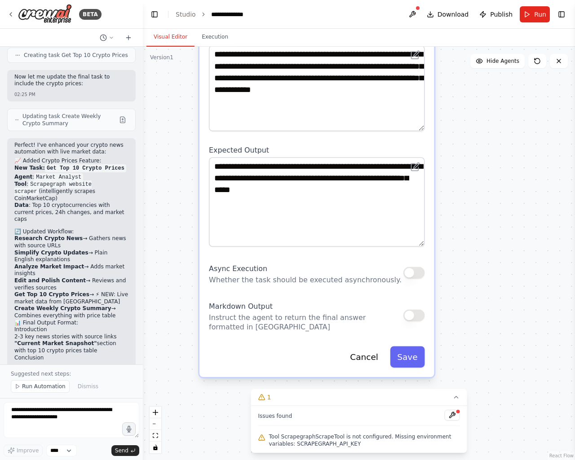
click at [288, 446] on span "Tool ScrapegraphScrapeTool is not configured. Missing environment variables: SC…" at bounding box center [364, 440] width 191 height 14
click at [301, 437] on span "Tool ScrapegraphScrapeTool is not configured. Missing environment variables: SC…" at bounding box center [364, 440] width 191 height 14
drag, startPoint x: 310, startPoint y: 439, endPoint x: 281, endPoint y: 439, distance: 29.2
click at [281, 439] on span "Tool ScrapegraphScrapeTool is not configured. Missing environment variables: SC…" at bounding box center [364, 440] width 191 height 14
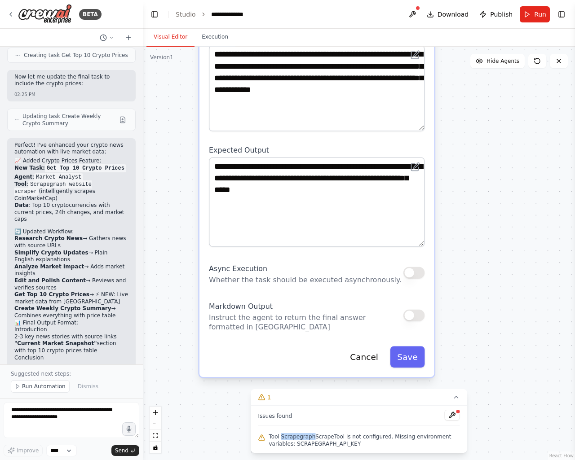
copy span "Scrapegraph"
click at [408, 366] on button "Save" at bounding box center [407, 357] width 35 height 22
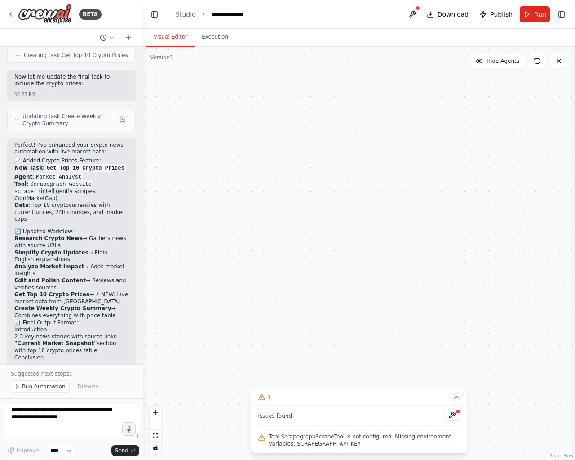
click at [300, 446] on span "Tool ScrapegraphScrapeTool is not configured. Missing environment variables: SC…" at bounding box center [364, 440] width 191 height 14
copy span "SCRAPEGRAPH_API_KEY"
click at [6, 15] on div "BETA" at bounding box center [71, 14] width 143 height 29
click at [11, 16] on icon at bounding box center [10, 14] width 7 height 7
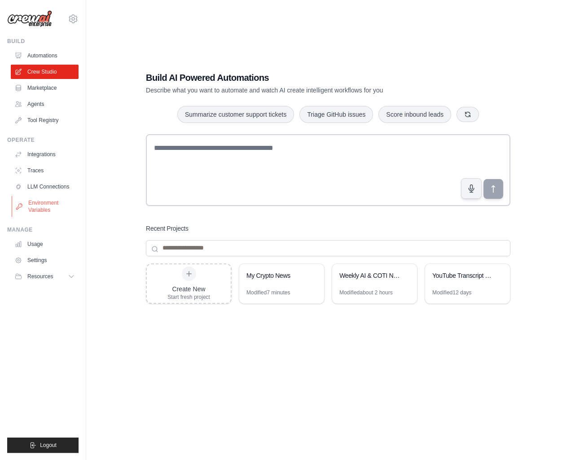
click at [54, 204] on link "Environment Variables" at bounding box center [46, 207] width 68 height 22
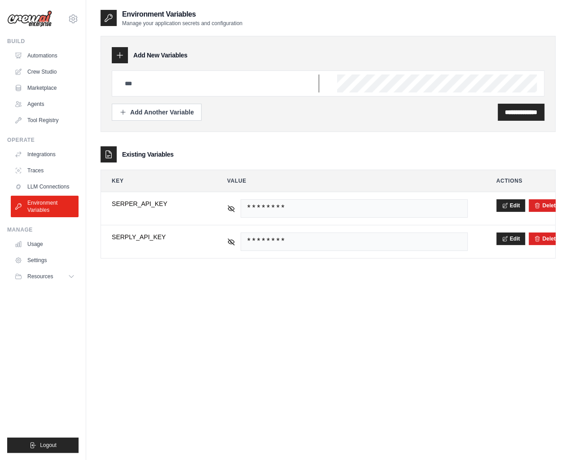
click at [153, 81] on input "text" at bounding box center [219, 84] width 200 height 18
paste input "**********"
type input "**********"
click at [523, 111] on input "**********" at bounding box center [521, 112] width 32 height 9
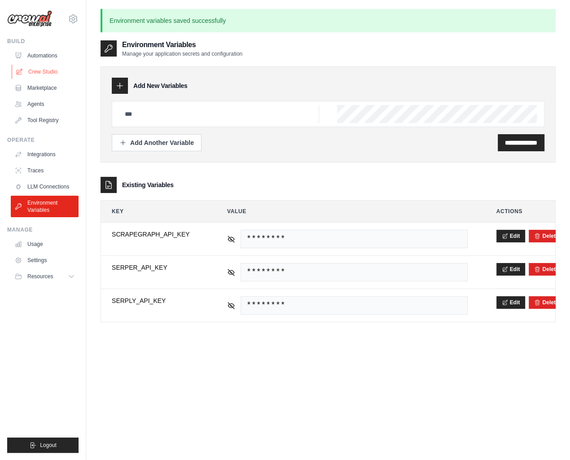
click at [49, 71] on link "Crew Studio" at bounding box center [46, 72] width 68 height 14
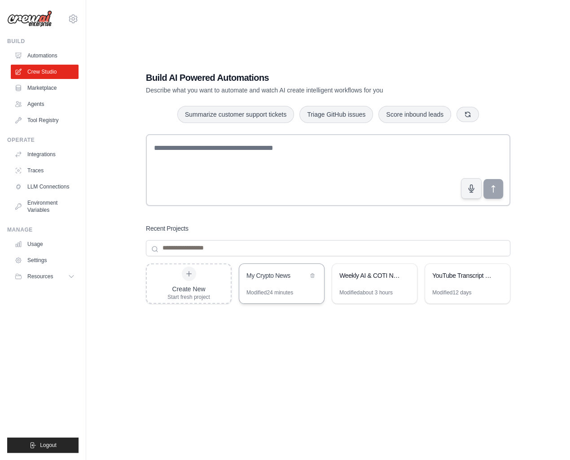
click at [282, 279] on div "My Crypto News" at bounding box center [278, 275] width 62 height 9
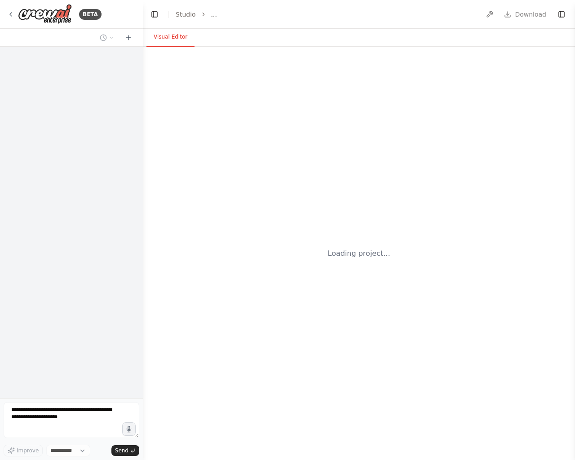
select select "****"
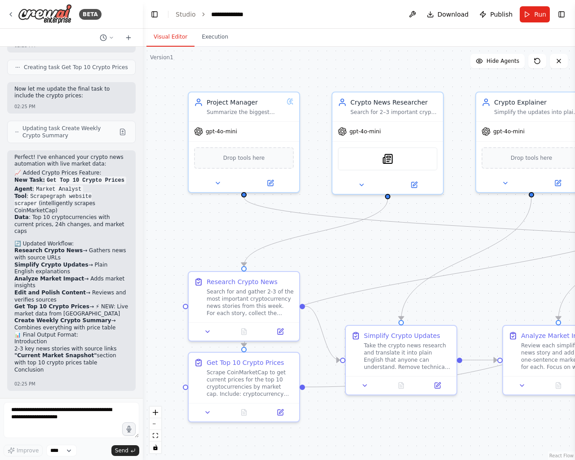
scroll to position [2237, 0]
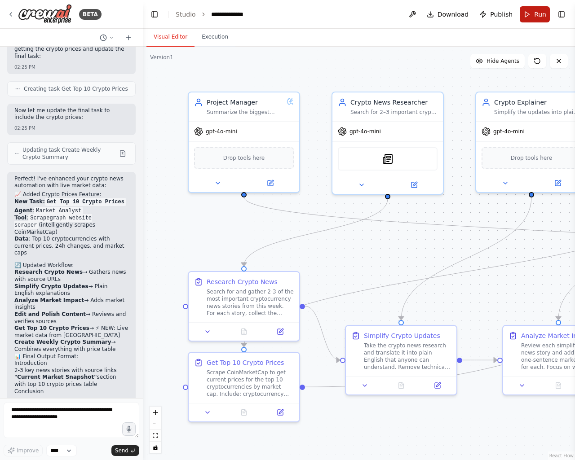
click at [530, 19] on button "Run" at bounding box center [535, 14] width 30 height 16
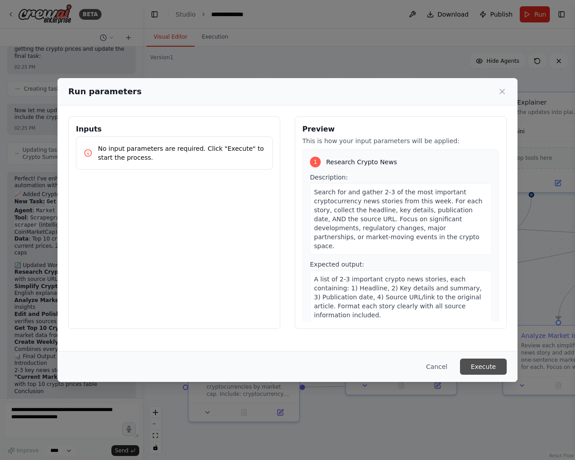
click at [483, 367] on button "Execute" at bounding box center [483, 367] width 47 height 16
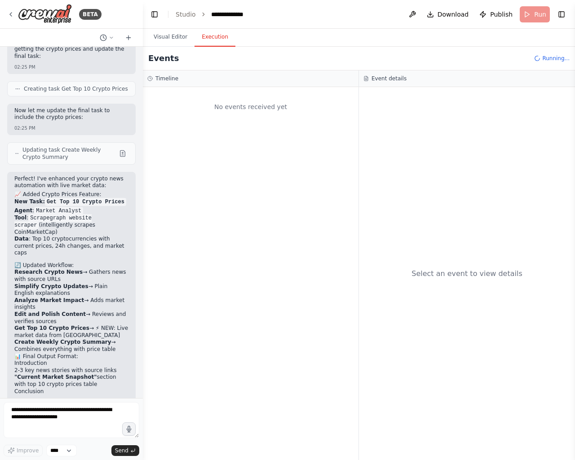
click at [214, 40] on button "Execution" at bounding box center [214, 37] width 41 height 19
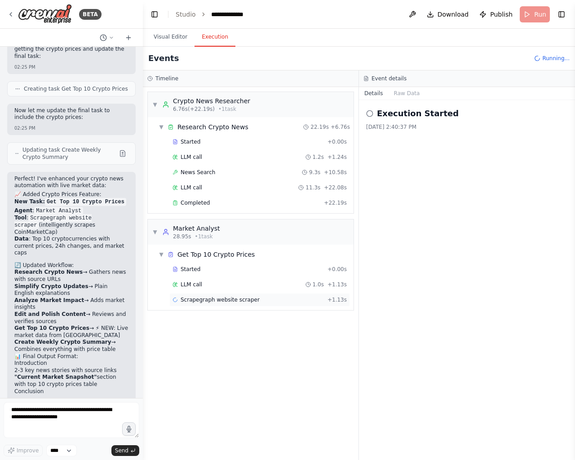
click at [226, 302] on span "Scrapegraph website scraper" at bounding box center [220, 299] width 79 height 7
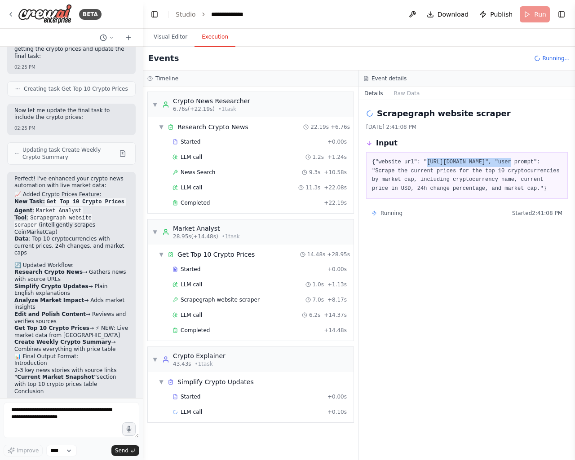
drag, startPoint x: 421, startPoint y: 163, endPoint x: 499, endPoint y: 164, distance: 77.7
click at [499, 164] on pre "{"website_url": "[URL][DOMAIN_NAME]", "user_prompt": "Scrape the current prices…" at bounding box center [467, 175] width 190 height 35
click at [240, 313] on div "LLM call 6.2s + 14.37s" at bounding box center [259, 315] width 174 height 7
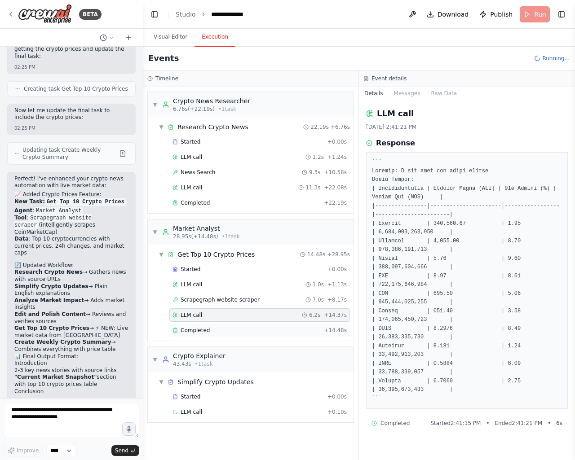
click at [187, 328] on span "Completed" at bounding box center [195, 330] width 29 height 7
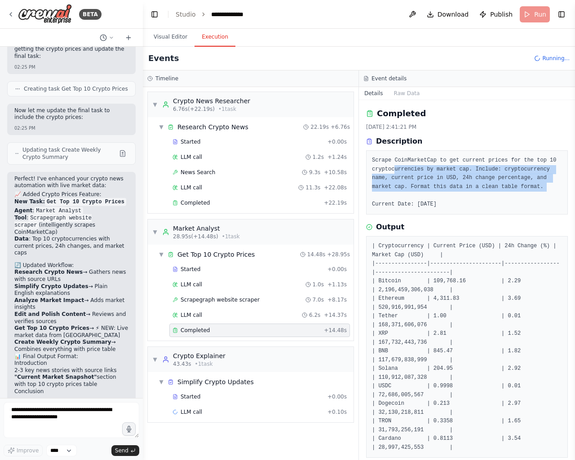
drag, startPoint x: 392, startPoint y: 167, endPoint x: 445, endPoint y: 194, distance: 60.0
click at [445, 194] on pre "Scrape CoinMarketCap to get current prices for the top 10 cryptocurrencies by m…" at bounding box center [467, 182] width 190 height 53
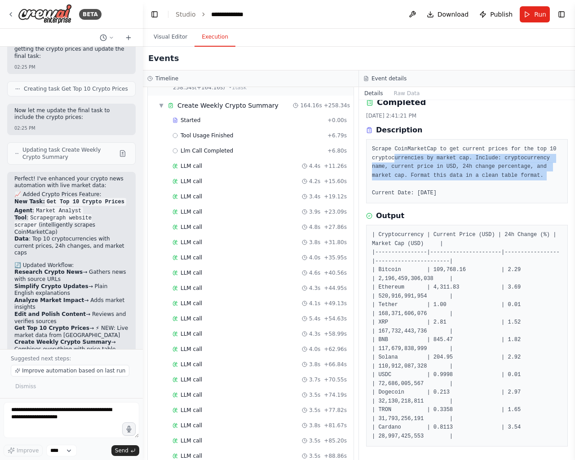
scroll to position [1727, 0]
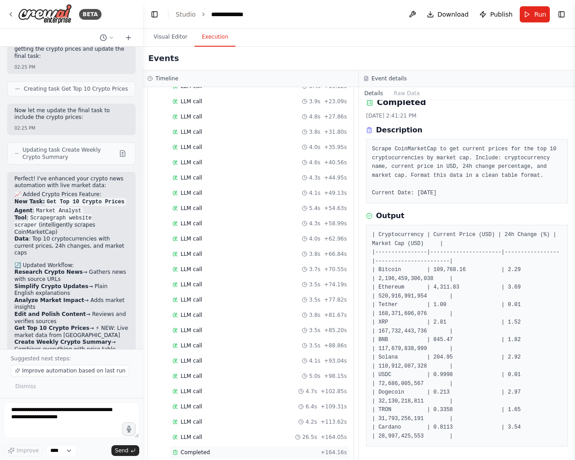
click at [241, 446] on div "Completed + 164.16s" at bounding box center [259, 452] width 181 height 13
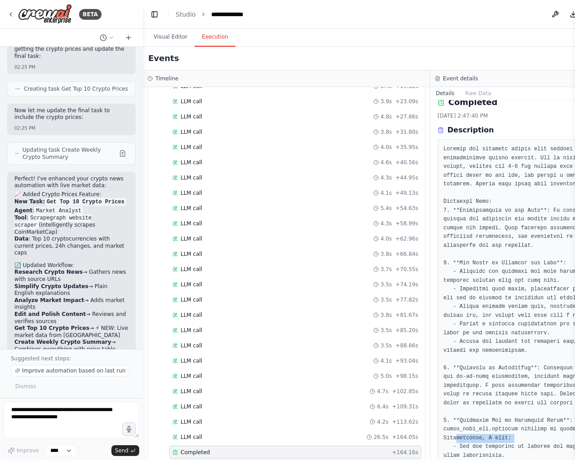
drag, startPoint x: 455, startPoint y: 433, endPoint x: 443, endPoint y: 435, distance: 12.3
click at [443, 435] on pre at bounding box center [573, 355] width 261 height 420
drag, startPoint x: 158, startPoint y: 11, endPoint x: 152, endPoint y: 21, distance: 10.9
click at [153, 20] on header "**********" at bounding box center [430, 14] width 575 height 29
click at [155, 12] on button "Toggle Left Sidebar" at bounding box center [154, 14] width 13 height 13
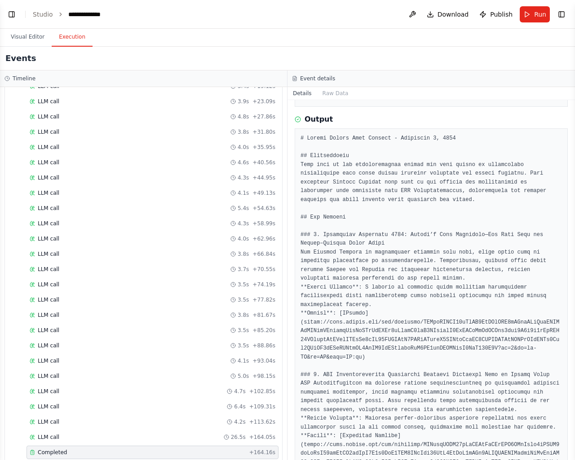
scroll to position [401, 0]
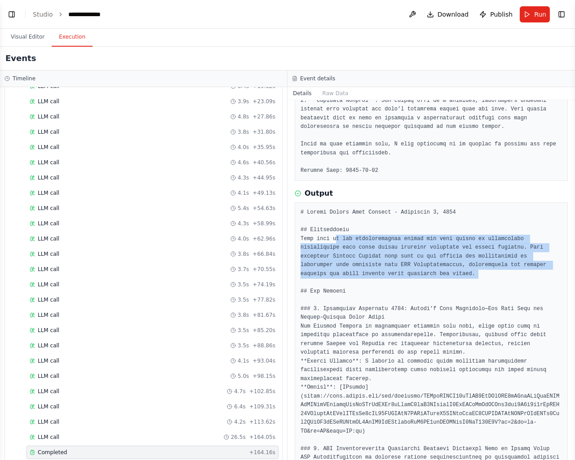
drag, startPoint x: 333, startPoint y: 231, endPoint x: 428, endPoint y: 271, distance: 103.4
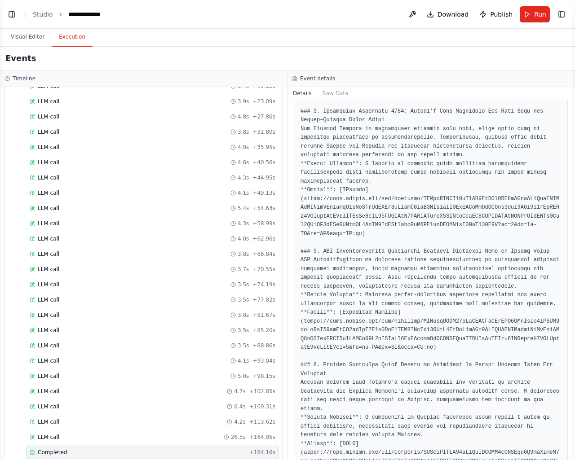
scroll to position [701, 0]
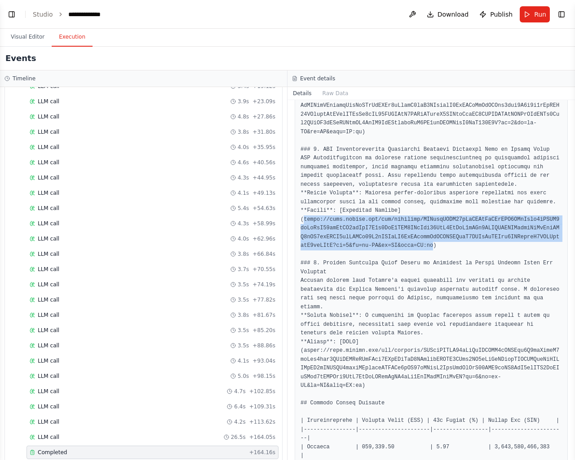
drag, startPoint x: 304, startPoint y: 194, endPoint x: 388, endPoint y: 220, distance: 88.5
click at [388, 220] on pre at bounding box center [430, 294] width 261 height 771
copy pre "https://news.google.com/rss/articles/CBMimgFBVV95cUxQUUdReVAtUUZ5RHpPamd3aTNYM0…"
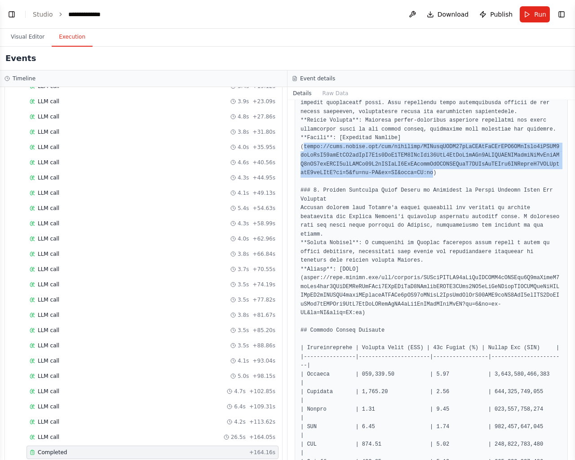
scroll to position [791, 0]
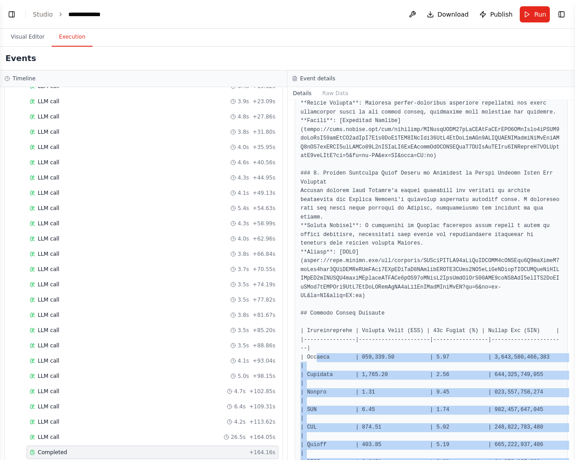
drag, startPoint x: 314, startPoint y: 301, endPoint x: 527, endPoint y: 438, distance: 253.5
click at [527, 438] on pre at bounding box center [430, 204] width 261 height 771
click at [499, 434] on pre at bounding box center [430, 204] width 261 height 771
click at [28, 37] on button "Visual Editor" at bounding box center [28, 37] width 48 height 19
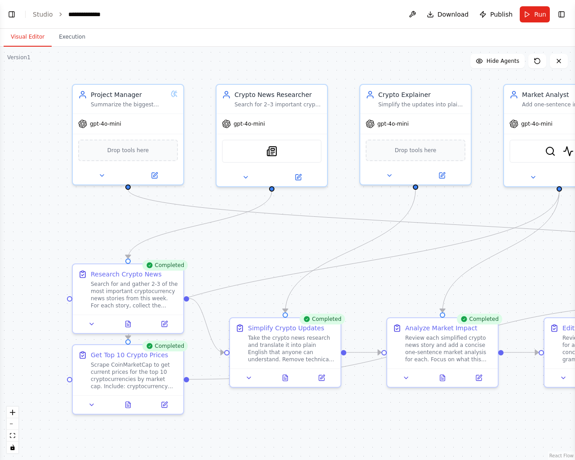
drag, startPoint x: 265, startPoint y: 253, endPoint x: 292, endPoint y: 246, distance: 27.9
click at [292, 246] on div ".deletable-edge-delete-btn { width: 20px; height: 20px; border: 0px solid #ffff…" at bounding box center [287, 254] width 575 height 414
click at [13, 15] on button "Toggle Left Sidebar" at bounding box center [11, 14] width 13 height 13
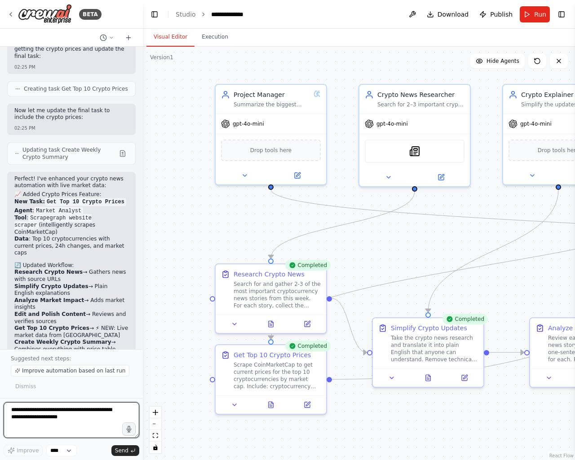
click at [111, 417] on textarea at bounding box center [72, 420] width 136 height 36
type textarea "**********"
click at [128, 448] on span "Send" at bounding box center [121, 450] width 13 height 7
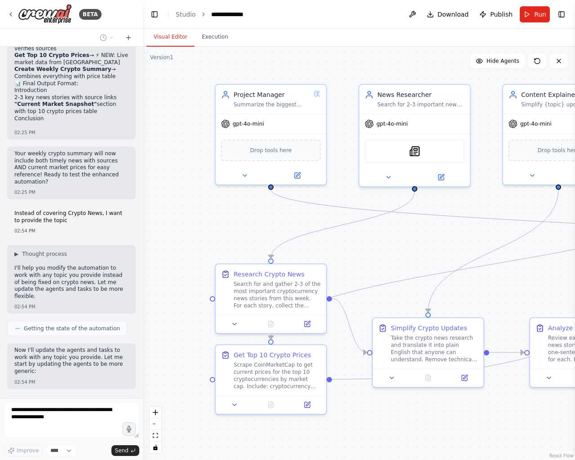
scroll to position [2536, 0]
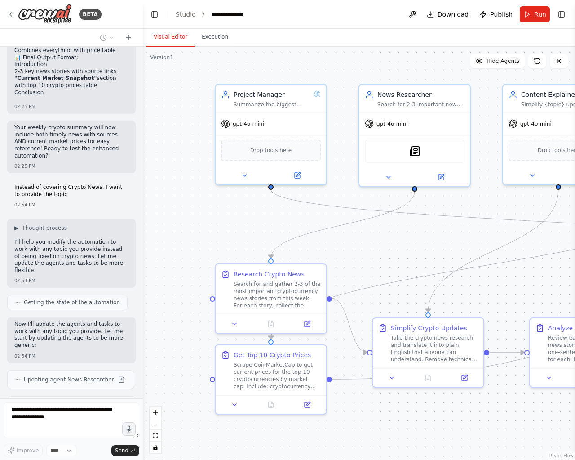
click at [117, 402] on button at bounding box center [122, 407] width 11 height 11
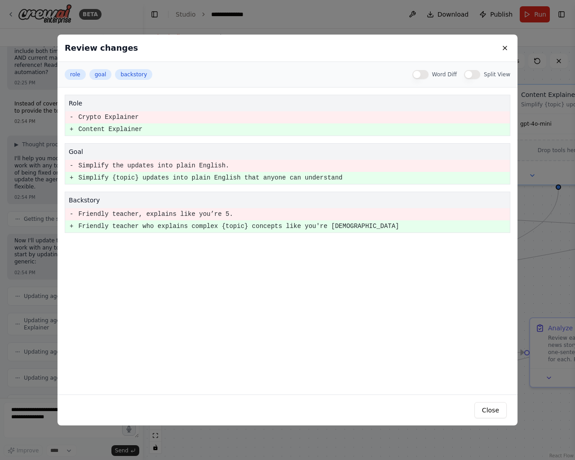
scroll to position [2626, 0]
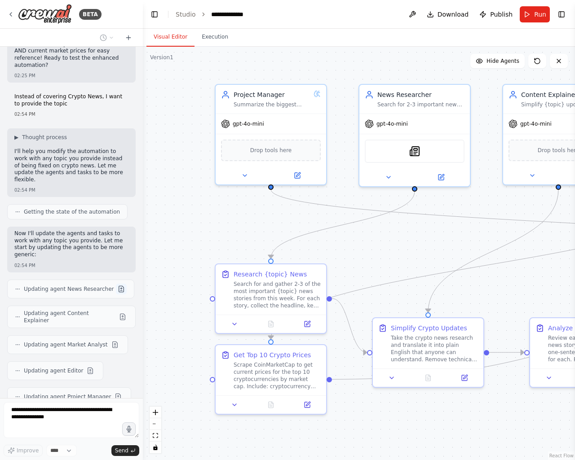
click at [116, 284] on button at bounding box center [121, 289] width 11 height 11
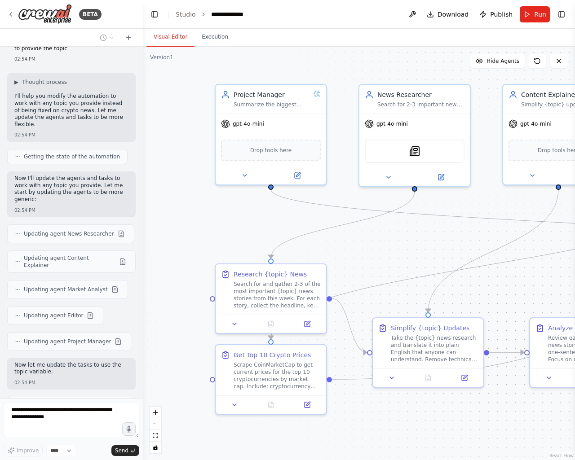
scroll to position [2718, 0]
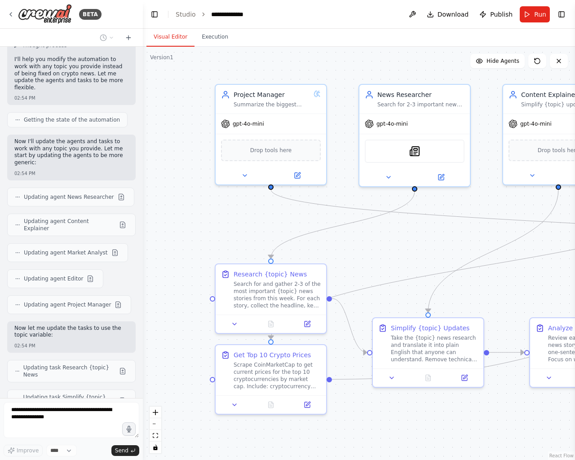
click at [118, 425] on button at bounding box center [122, 430] width 11 height 11
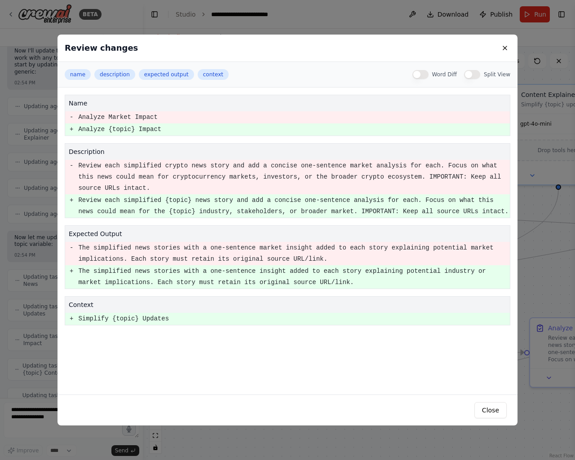
scroll to position [2816, 0]
click at [250, 445] on div "Review changes name description expected output context Word Diff Split View na…" at bounding box center [287, 230] width 575 height 460
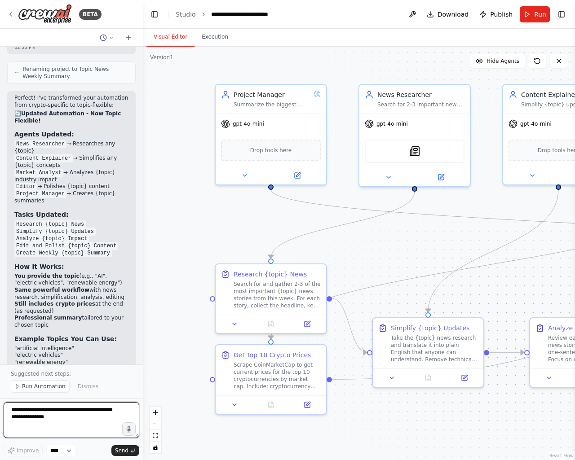
scroll to position [3054, 0]
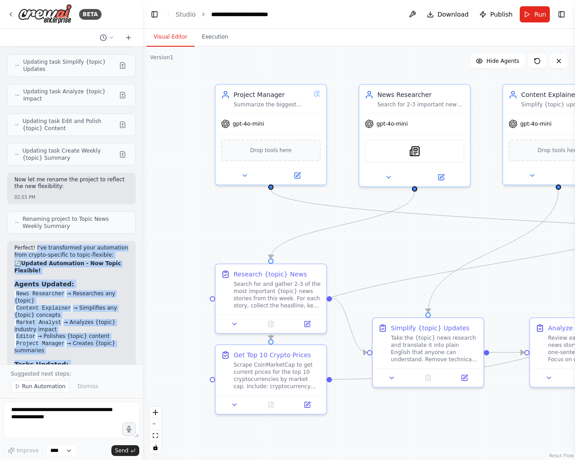
drag, startPoint x: 33, startPoint y: 145, endPoint x: 108, endPoint y: 308, distance: 179.2
click at [108, 308] on div "Perfect! I've transformed your automation from crypto-specific to topic-flexibl…" at bounding box center [71, 390] width 114 height 291
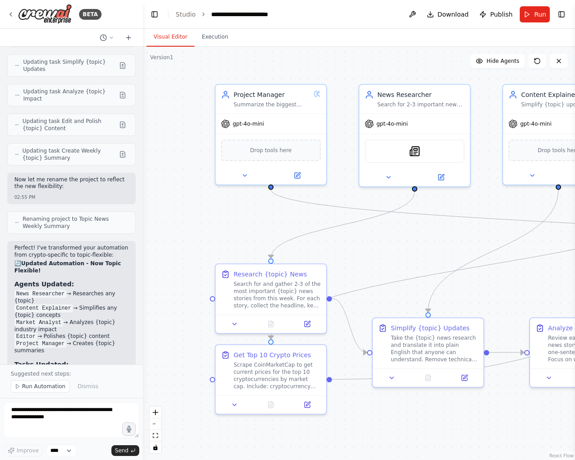
click at [101, 423] on li "You provide the topic (e.g., "AI", "electric vehicles", "renewable energy")" at bounding box center [71, 430] width 114 height 14
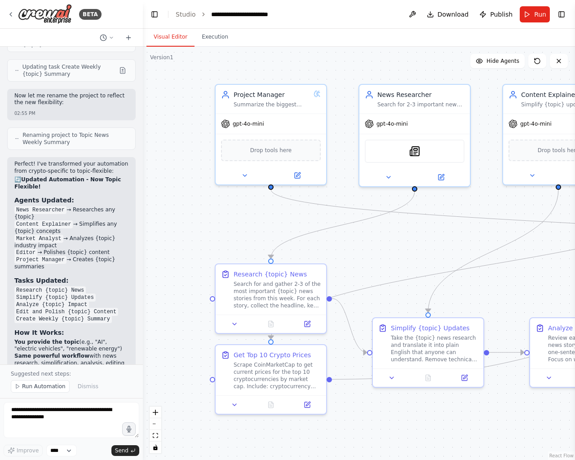
scroll to position [3144, 0]
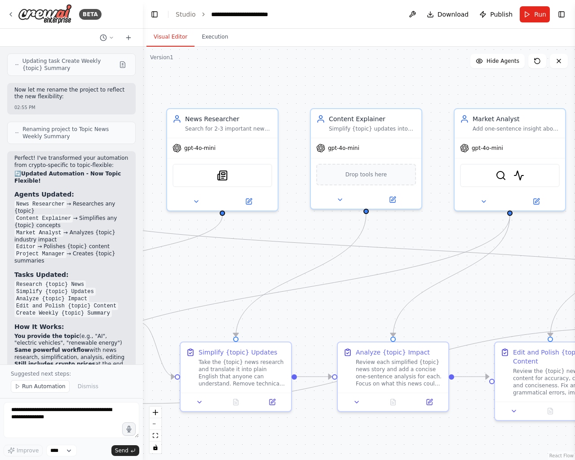
drag, startPoint x: 381, startPoint y: 262, endPoint x: 189, endPoint y: 286, distance: 193.7
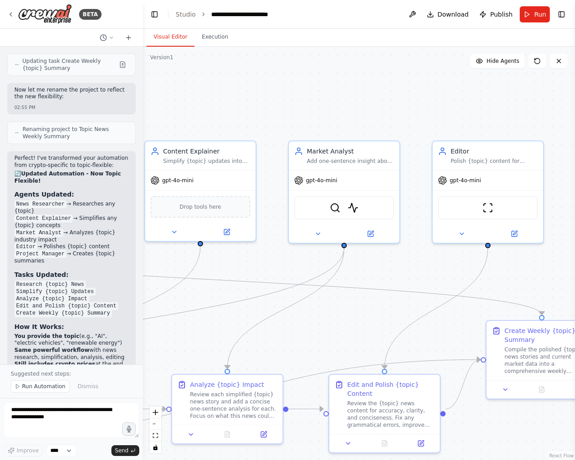
drag, startPoint x: 423, startPoint y: 235, endPoint x: 257, endPoint y: 268, distance: 168.8
click at [539, 13] on span "Run" at bounding box center [540, 14] width 12 height 9
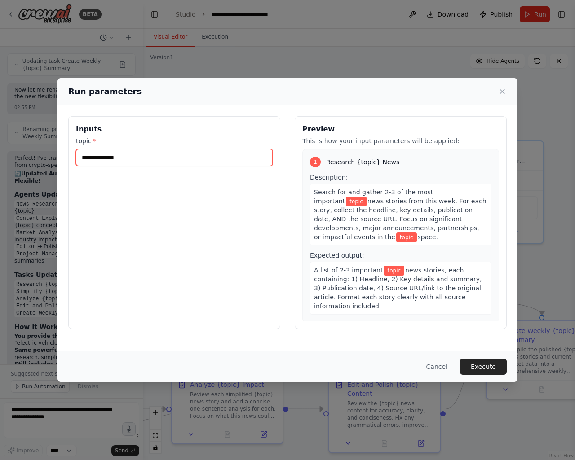
click at [157, 153] on input "topic *" at bounding box center [174, 157] width 197 height 17
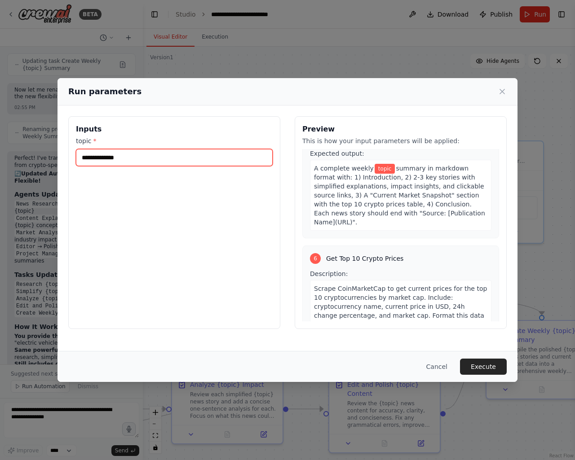
scroll to position [812, 0]
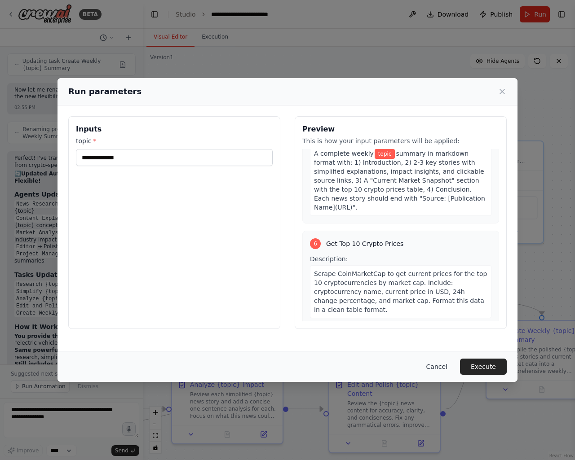
click at [437, 367] on button "Cancel" at bounding box center [436, 367] width 35 height 16
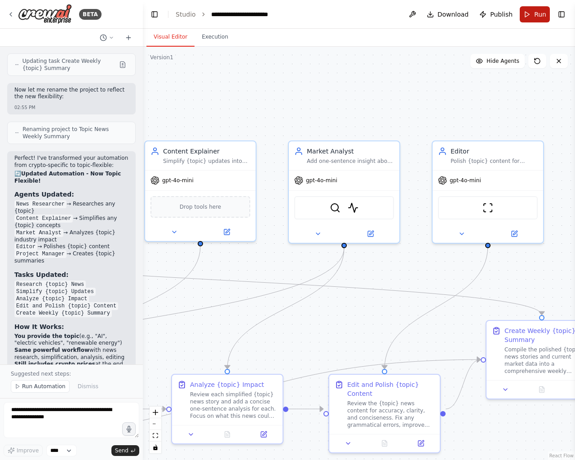
click at [532, 13] on button "Run" at bounding box center [535, 14] width 30 height 16
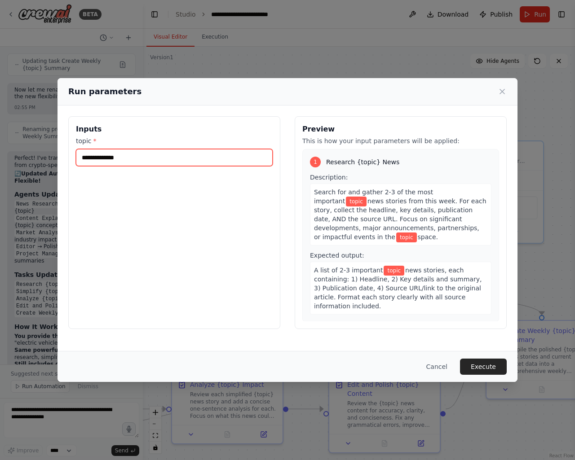
click at [127, 154] on input "topic *" at bounding box center [174, 157] width 197 height 17
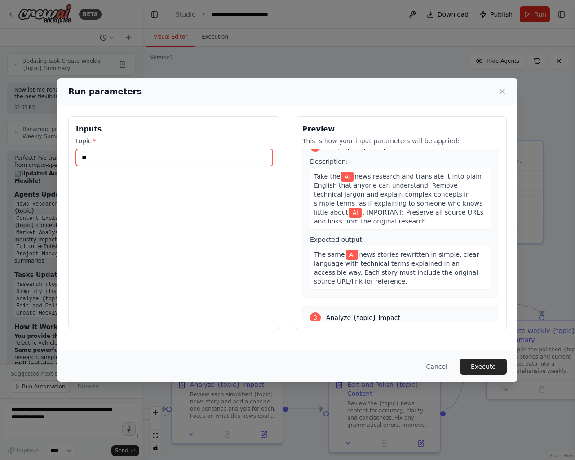
scroll to position [299, 0]
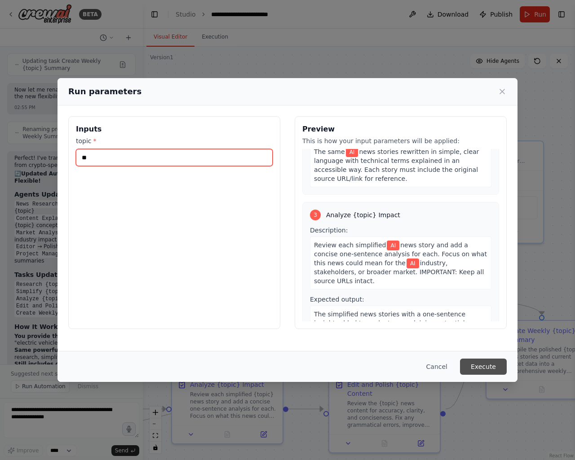
type input "**"
click at [491, 367] on button "Execute" at bounding box center [483, 367] width 47 height 16
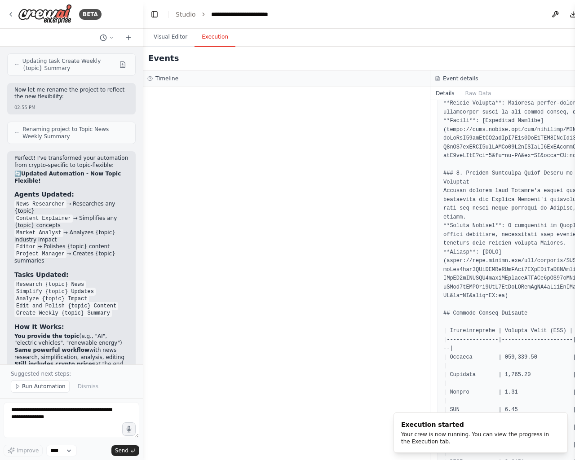
click at [209, 40] on button "Execution" at bounding box center [214, 37] width 41 height 19
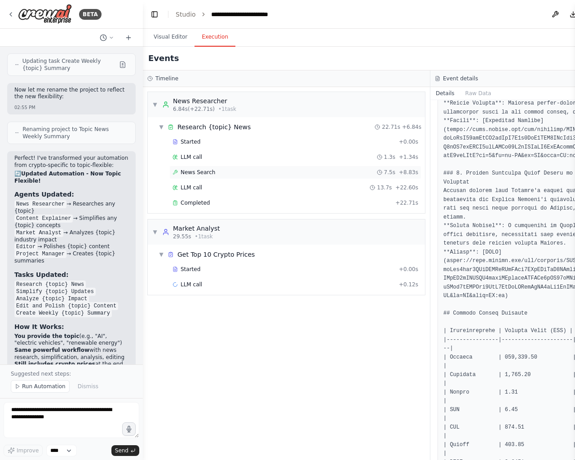
click at [208, 175] on span "News Search" at bounding box center [198, 172] width 35 height 7
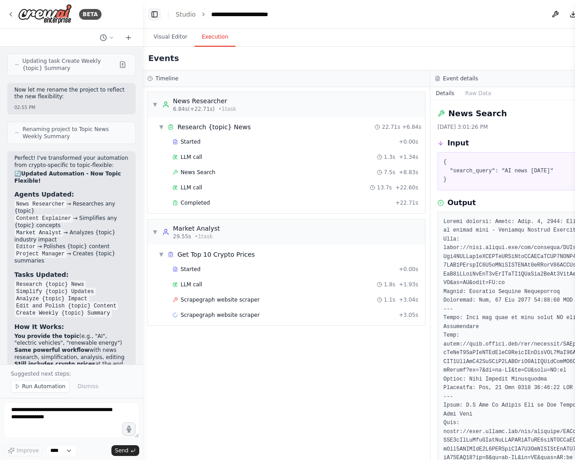
click at [156, 14] on button "Toggle Left Sidebar" at bounding box center [154, 14] width 13 height 13
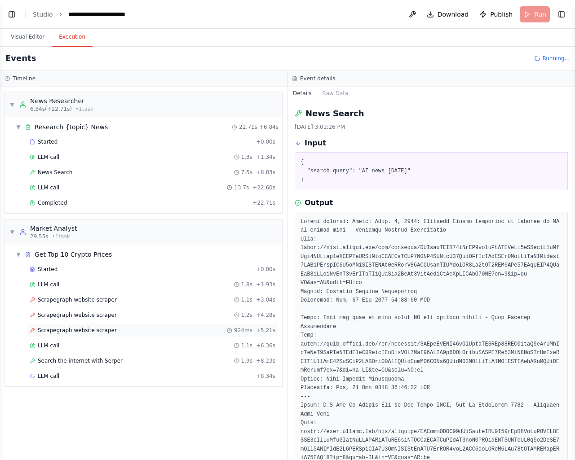
click at [120, 330] on div "Scrapegraph website scraper 924ms + 5.21s" at bounding box center [153, 330] width 246 height 7
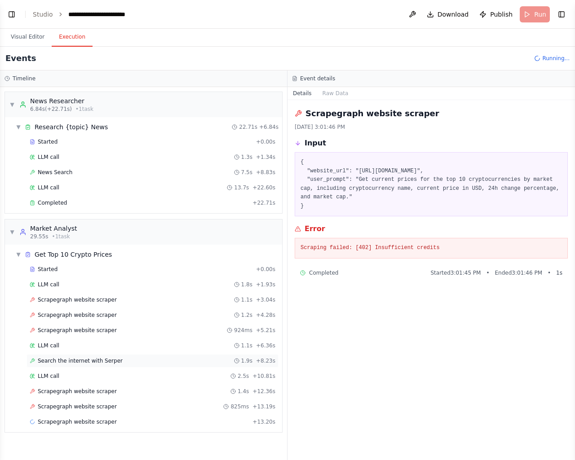
click at [75, 357] on span "Search the internet with Serper" at bounding box center [80, 360] width 85 height 7
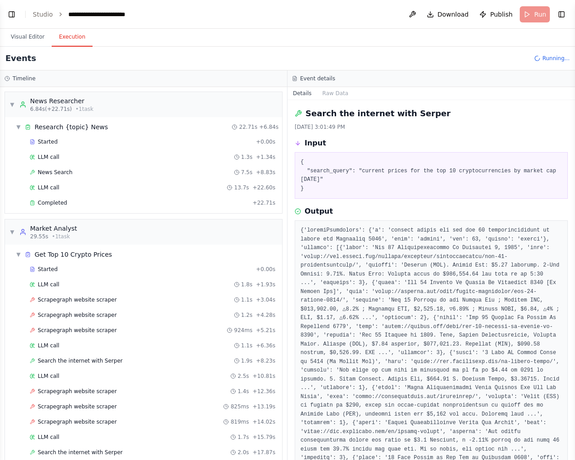
click at [409, 116] on h2 "Search the internet with Serper" at bounding box center [377, 113] width 145 height 13
copy h2 "Serper"
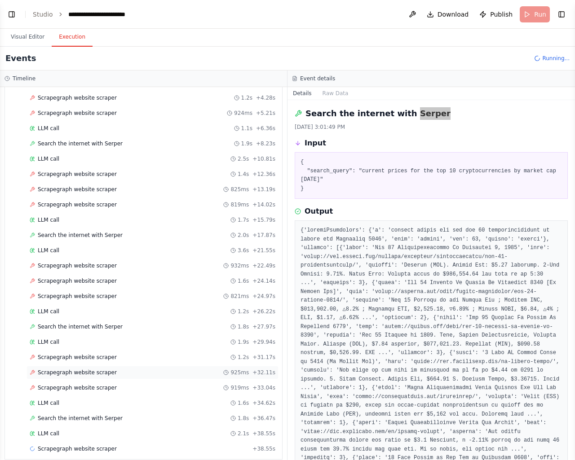
scroll to position [223, 0]
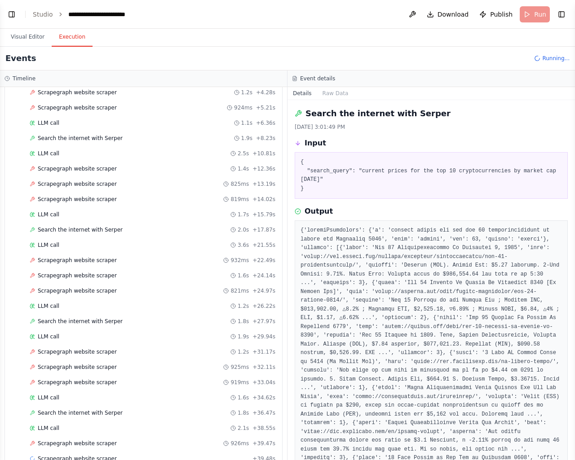
click at [95, 416] on div "Started + 0.00s LLM call 1.8s + 1.93s Scrapegraph website scraper 1.1s + 3.04s …" at bounding box center [147, 253] width 270 height 427
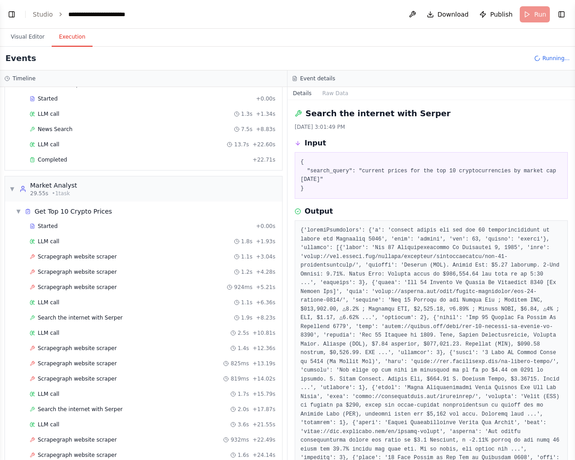
scroll to position [0, 0]
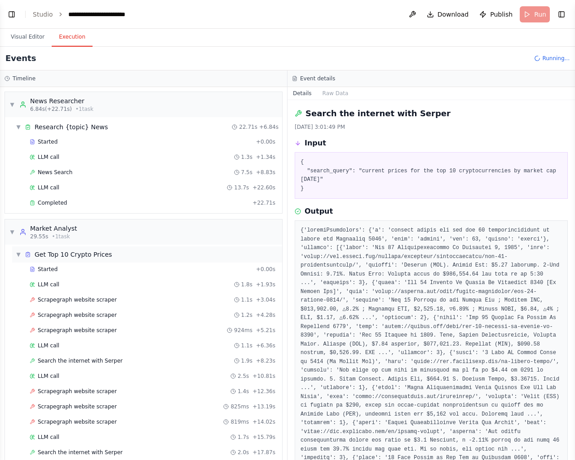
click at [18, 256] on span "▼" at bounding box center [18, 254] width 5 height 7
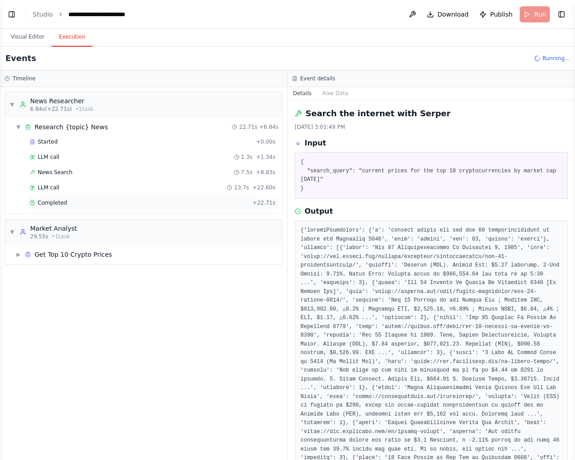
click at [65, 199] on div "Completed" at bounding box center [139, 202] width 219 height 7
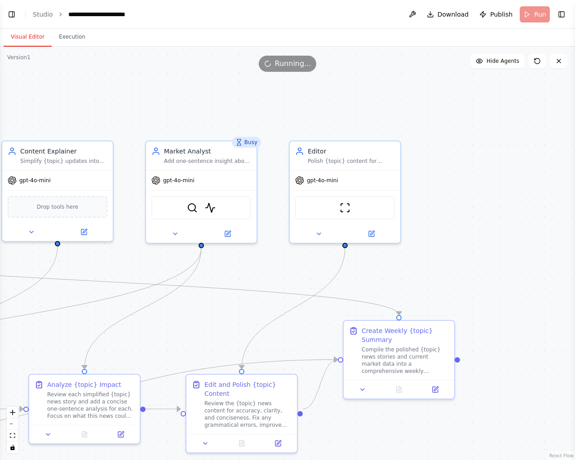
click at [40, 37] on button "Visual Editor" at bounding box center [28, 37] width 48 height 19
click at [62, 39] on button "Execution" at bounding box center [72, 37] width 41 height 19
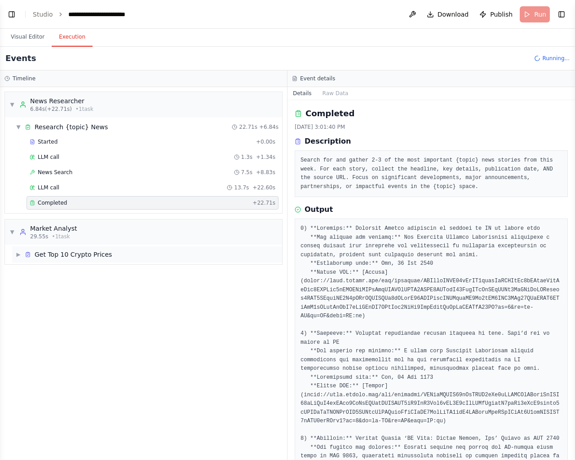
click at [21, 255] on span "▶" at bounding box center [18, 254] width 5 height 7
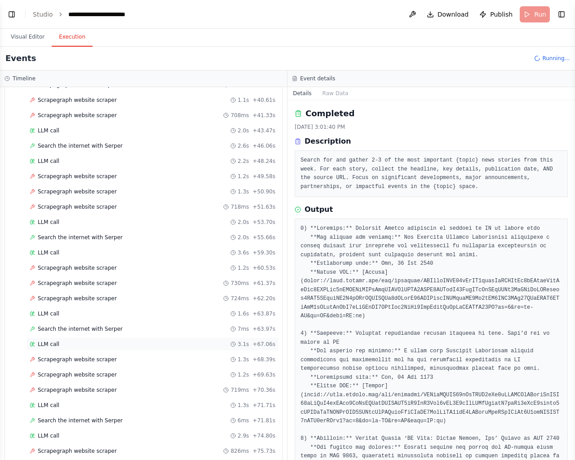
scroll to position [587, 0]
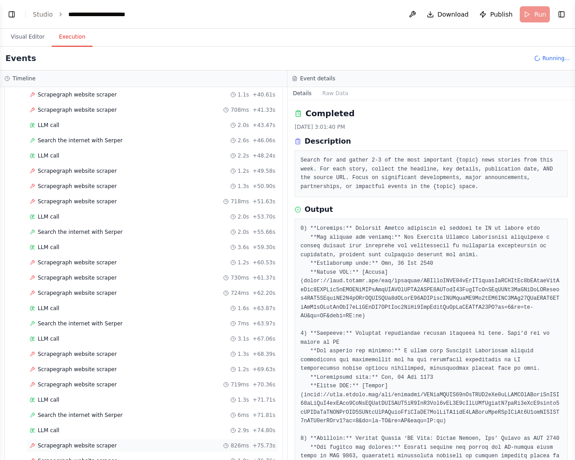
click at [78, 442] on span "Scrapegraph website scraper" at bounding box center [77, 445] width 79 height 7
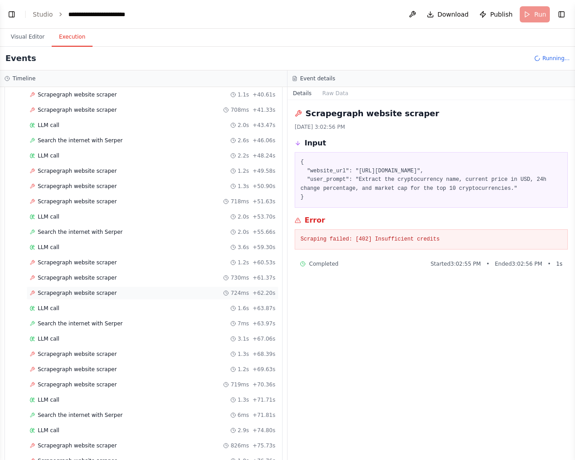
click at [89, 290] on span "Scrapegraph website scraper" at bounding box center [77, 293] width 79 height 7
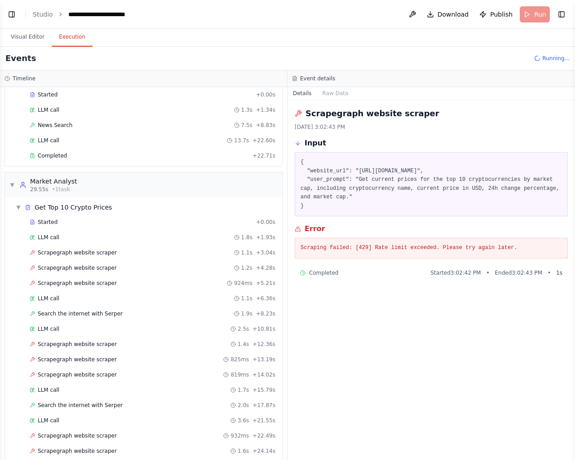
scroll to position [0, 0]
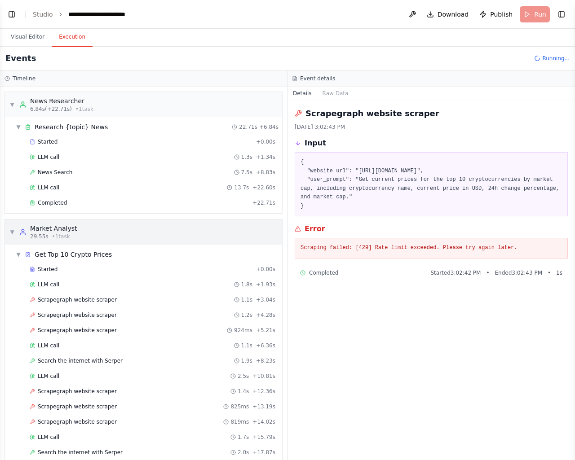
click at [15, 229] on div "▼ Market Analyst 29.55s • 1 task" at bounding box center [43, 232] width 68 height 16
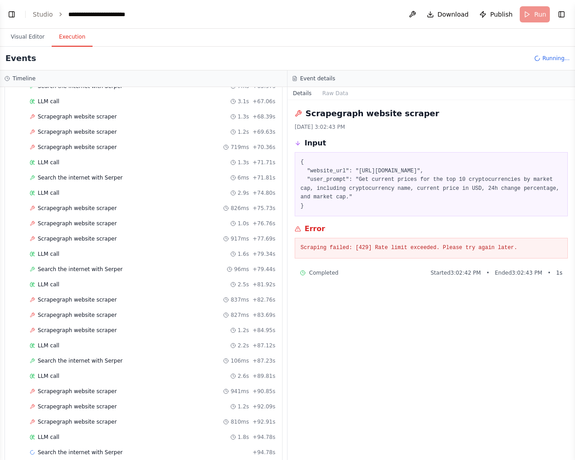
scroll to position [830, 0]
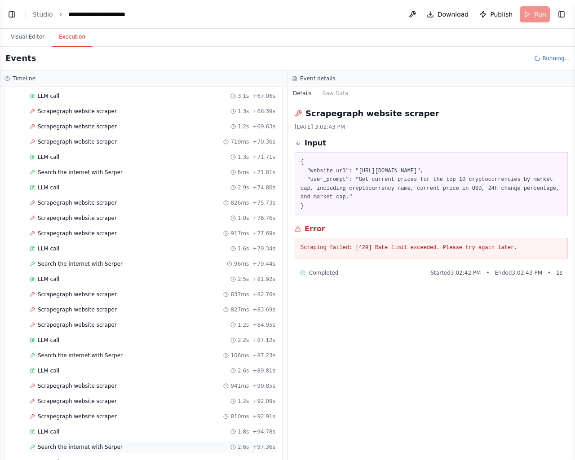
click at [109, 444] on span "Search the internet with Serper" at bounding box center [80, 447] width 85 height 7
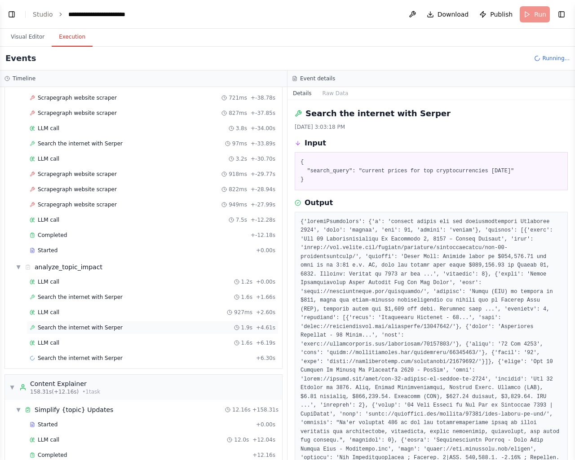
scroll to position [1230, 0]
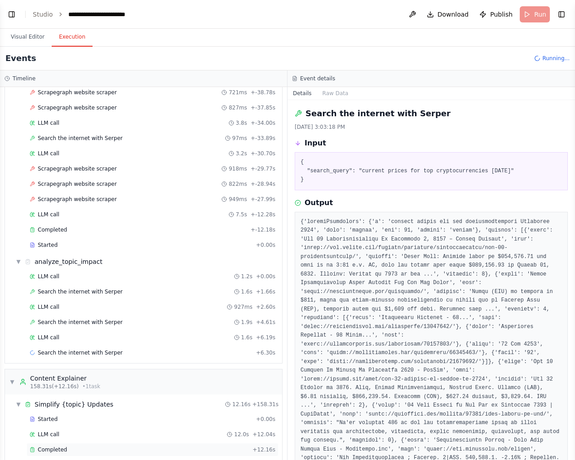
click at [56, 441] on div "Started + 0.00s LLM call 12.0s + 12.04s Completed + 12.16s" at bounding box center [147, 436] width 270 height 46
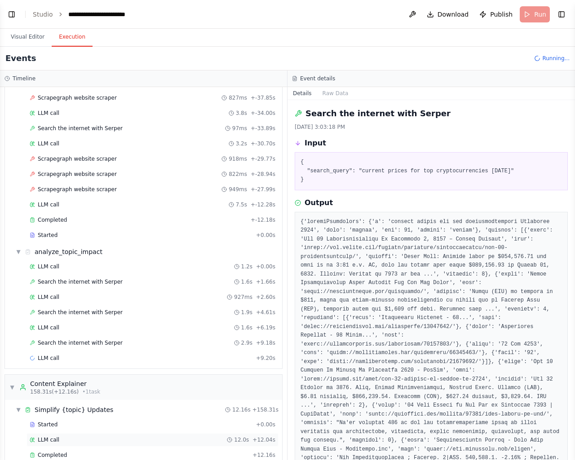
scroll to position [1246, 0]
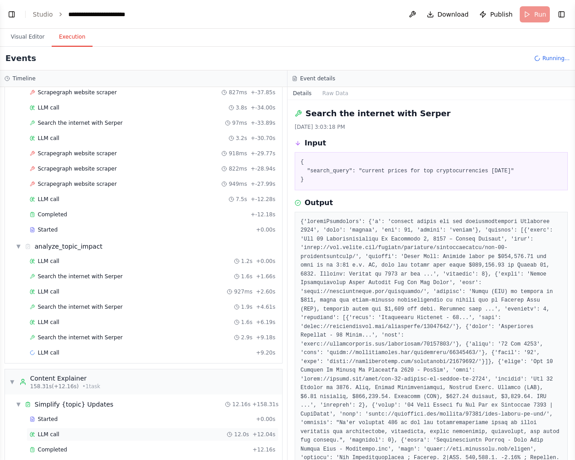
click at [56, 446] on span "Completed" at bounding box center [52, 449] width 29 height 7
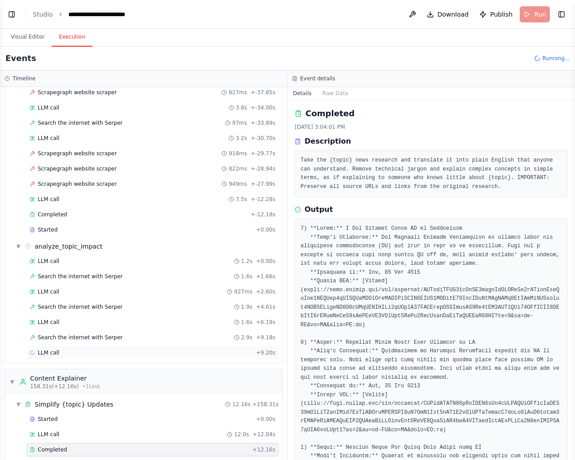
click at [55, 349] on span "LLM call" at bounding box center [49, 352] width 22 height 7
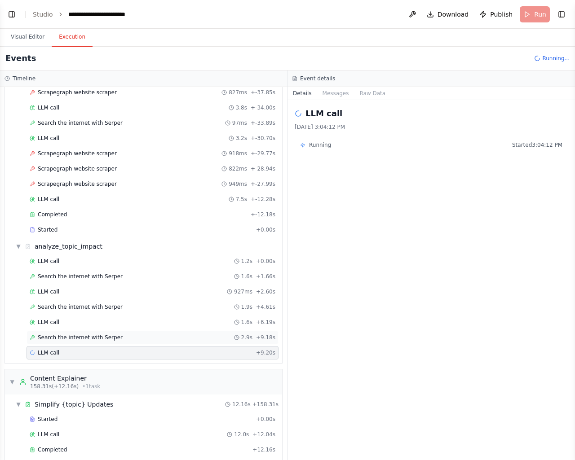
click at [56, 334] on span "Search the internet with Serper" at bounding box center [80, 337] width 85 height 7
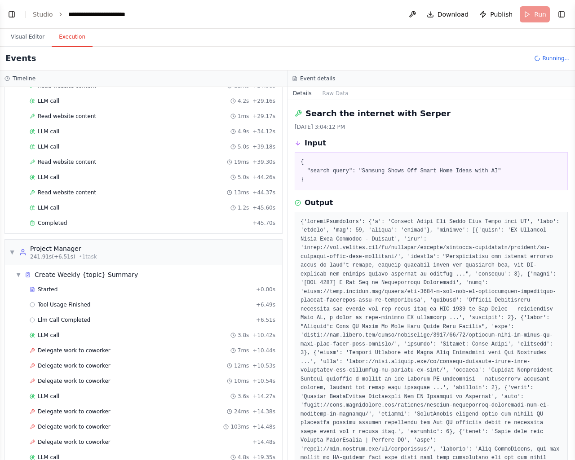
scroll to position [2007, 0]
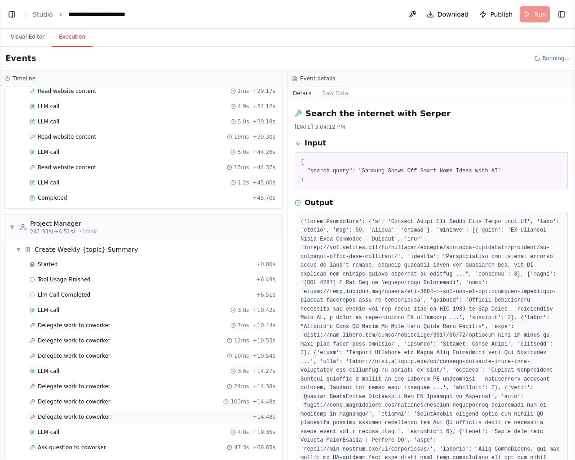
click at [66, 414] on span "Delegate work to coworker" at bounding box center [74, 417] width 73 height 7
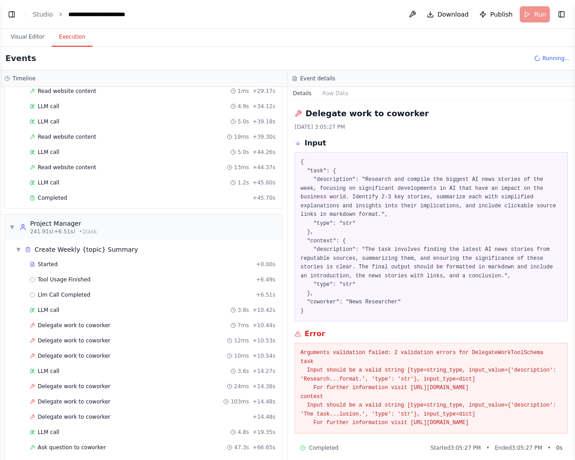
scroll to position [2056, 0]
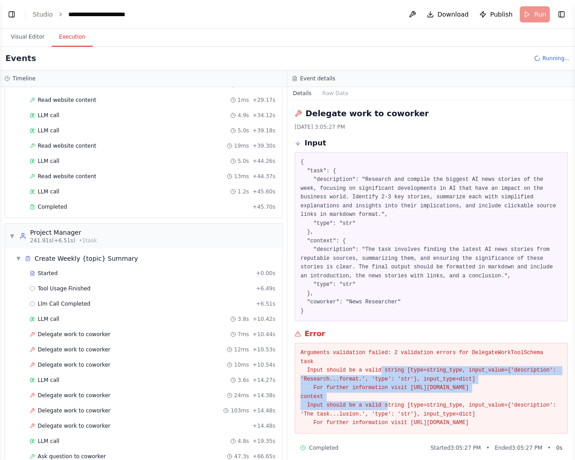
drag, startPoint x: 374, startPoint y: 363, endPoint x: 492, endPoint y: 391, distance: 121.8
click at [492, 391] on pre "Arguments validation failed: 2 validation errors for DelegateWorkToolSchema tas…" at bounding box center [430, 388] width 261 height 79
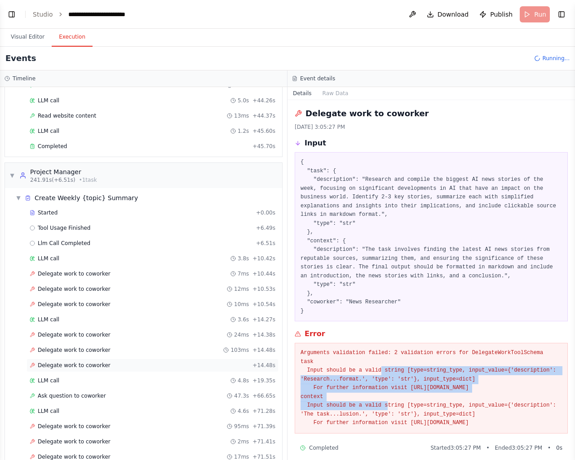
scroll to position [2147, 0]
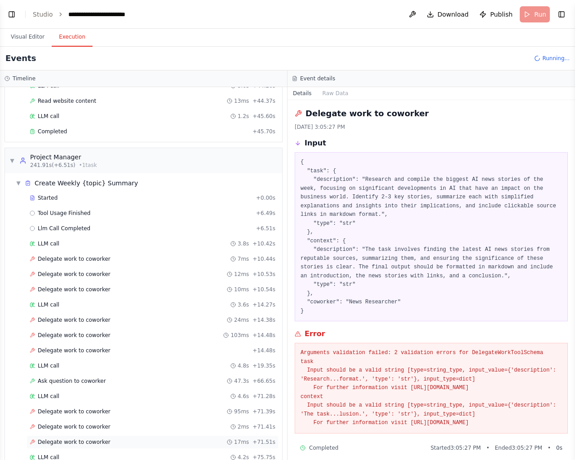
click at [83, 439] on span "Delegate work to coworker" at bounding box center [74, 442] width 73 height 7
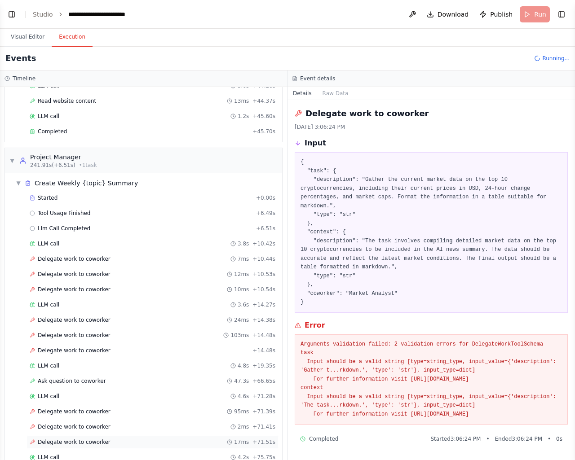
scroll to position [2162, 0]
click at [63, 454] on div "LLM call 4.2s + 75.75s" at bounding box center [153, 457] width 246 height 7
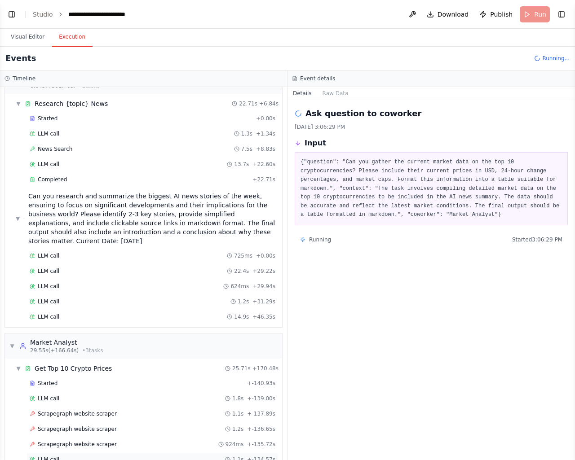
scroll to position [0, 0]
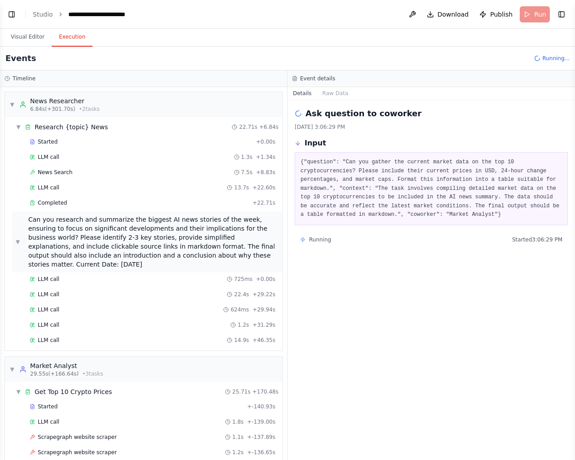
click at [131, 223] on div "Can you research and summarize the biggest AI news stories of the week, ensurin…" at bounding box center [153, 242] width 250 height 54
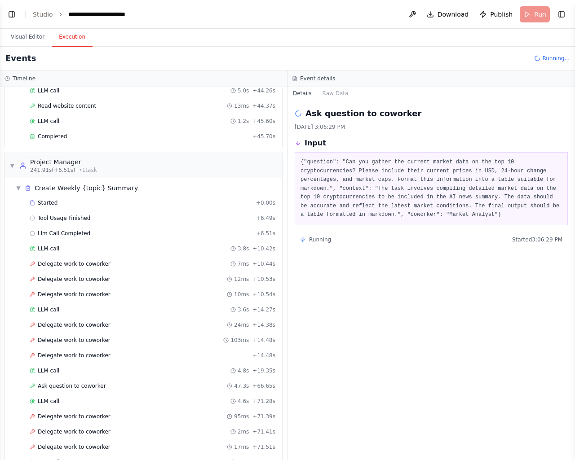
scroll to position [2202, 0]
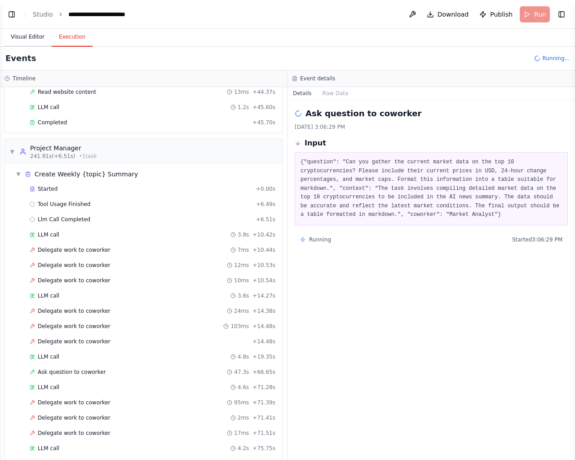
click at [32, 37] on button "Visual Editor" at bounding box center [28, 37] width 48 height 19
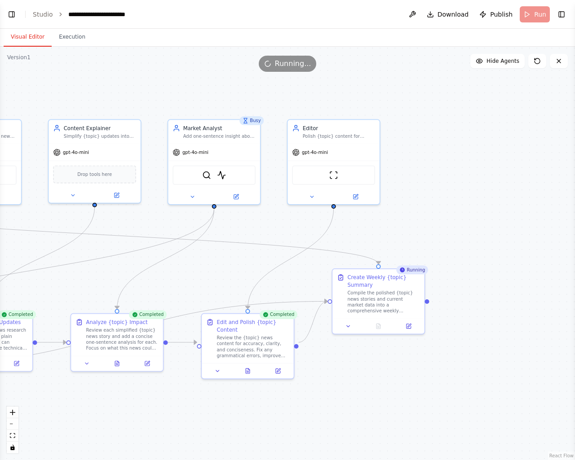
drag, startPoint x: 326, startPoint y: 406, endPoint x: 371, endPoint y: 295, distance: 119.4
click at [371, 295] on div ".deletable-edge-delete-btn { width: 20px; height: 20px; border: 0px solid #ffff…" at bounding box center [287, 254] width 575 height 414
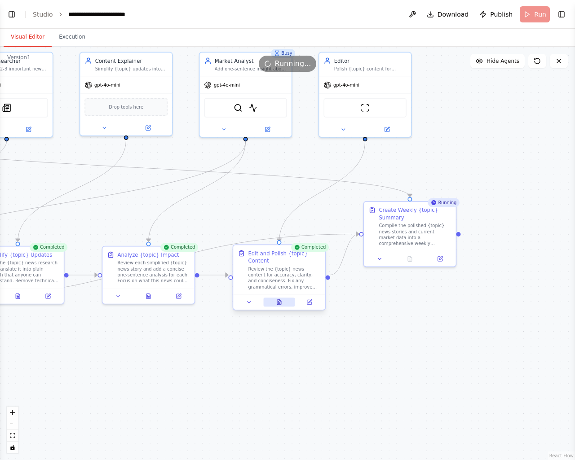
click at [278, 300] on icon at bounding box center [279, 302] width 4 height 5
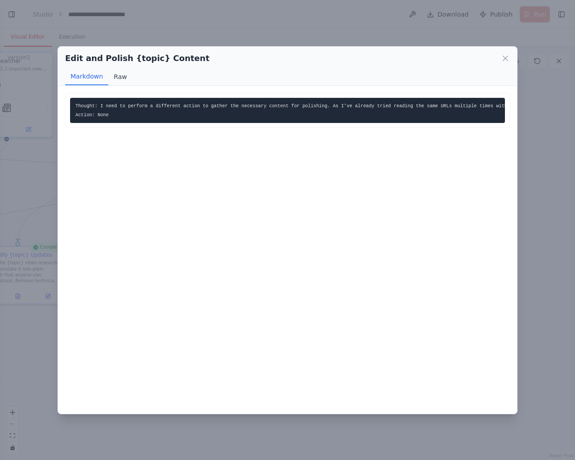
click at [118, 75] on button "Raw" at bounding box center [120, 76] width 24 height 17
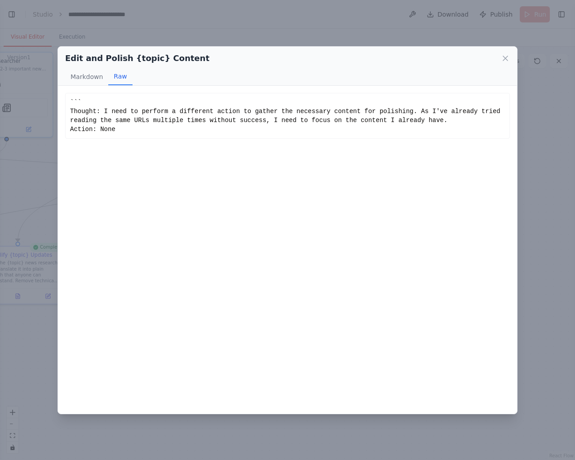
drag, startPoint x: 194, startPoint y: 116, endPoint x: 335, endPoint y: 130, distance: 141.7
click at [526, 271] on div "Edit and Polish {topic} Content Markdown Raw Thought: I need to perform a diffe…" at bounding box center [287, 230] width 575 height 460
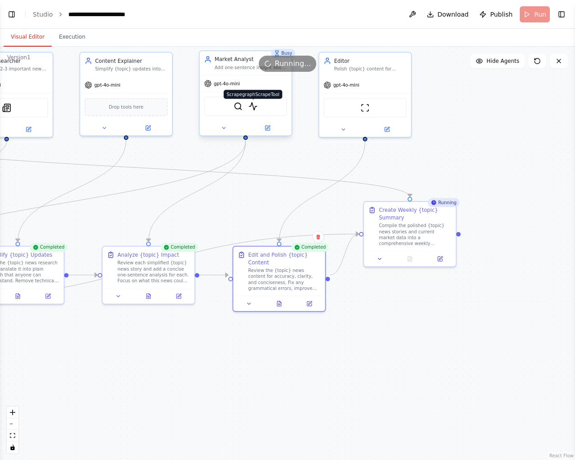
click at [253, 109] on img at bounding box center [252, 106] width 9 height 9
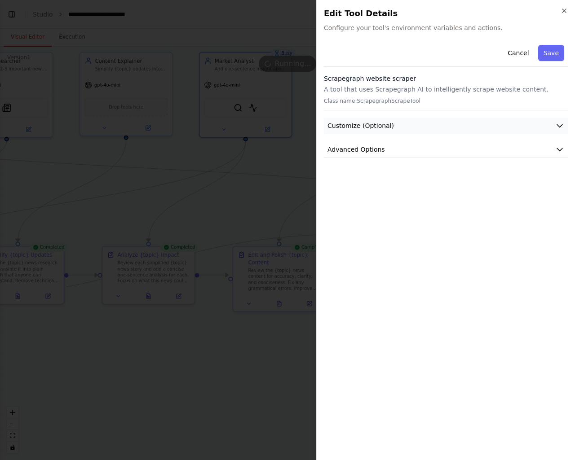
click at [345, 128] on span "Customize (Optional)" at bounding box center [360, 125] width 66 height 9
click at [369, 275] on div "Cancel Save Scrapegraph website scraper A tool that uses Scrapegraph AI to inte…" at bounding box center [446, 247] width 244 height 412
click at [371, 269] on span "Advanced Options" at bounding box center [355, 266] width 57 height 9
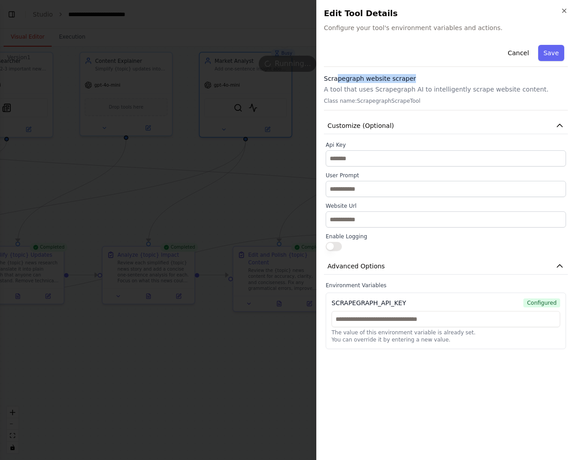
drag, startPoint x: 335, startPoint y: 80, endPoint x: 416, endPoint y: 78, distance: 81.3
click at [416, 78] on h3 "Scrapegraph website scraper" at bounding box center [446, 78] width 244 height 9
click at [527, 46] on button "Cancel" at bounding box center [518, 53] width 32 height 16
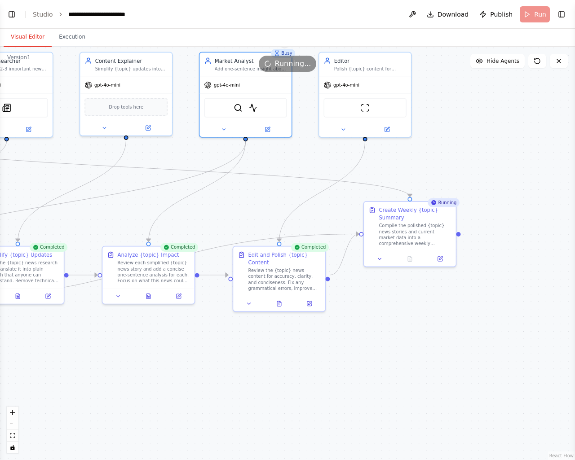
click at [246, 63] on div "Running..." at bounding box center [287, 64] width 575 height 16
click at [229, 125] on button at bounding box center [224, 127] width 42 height 9
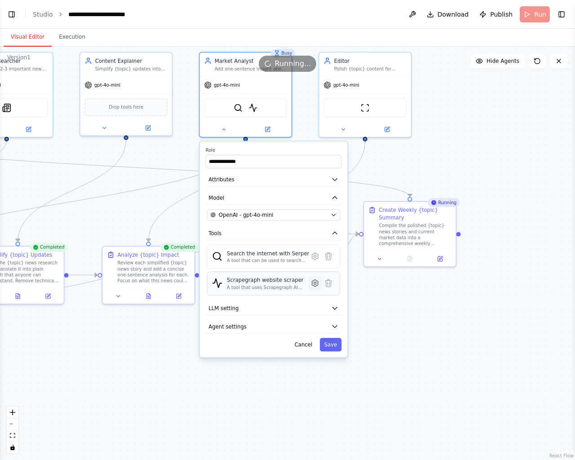
click at [313, 281] on icon at bounding box center [315, 283] width 6 height 7
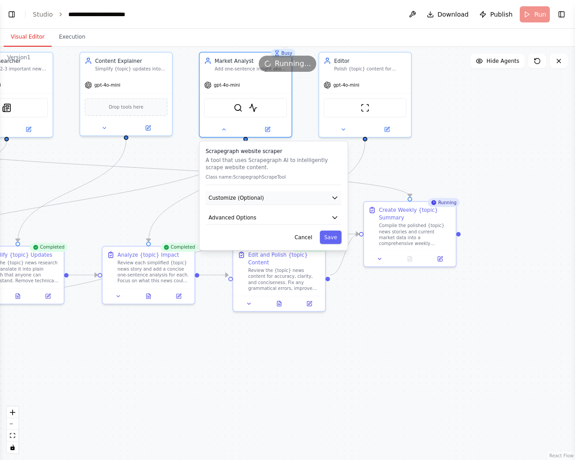
click at [264, 198] on button "Customize (Optional)" at bounding box center [274, 198] width 136 height 14
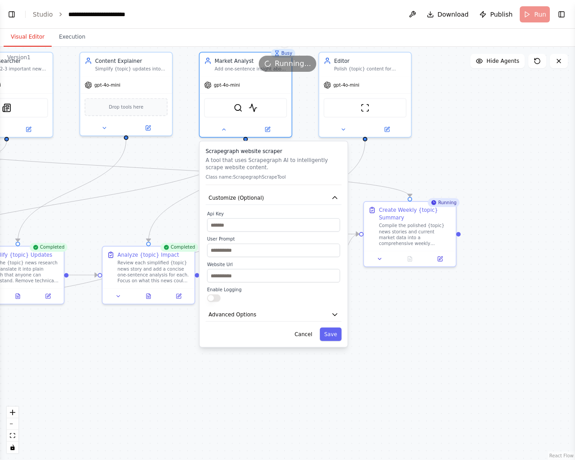
click at [259, 322] on div "Scrapegraph website scraper A tool that uses Scrapegraph AI to intelligently sc…" at bounding box center [273, 244] width 148 height 206
click at [256, 317] on button "Advanced Options" at bounding box center [274, 315] width 136 height 14
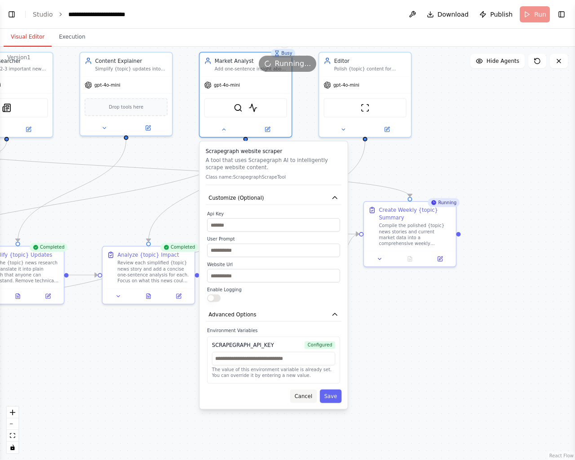
click at [304, 396] on button "Cancel" at bounding box center [303, 396] width 26 height 13
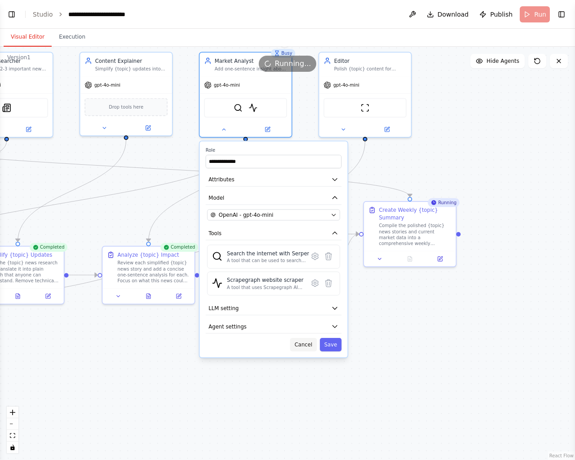
click at [304, 343] on button "Cancel" at bounding box center [303, 344] width 26 height 13
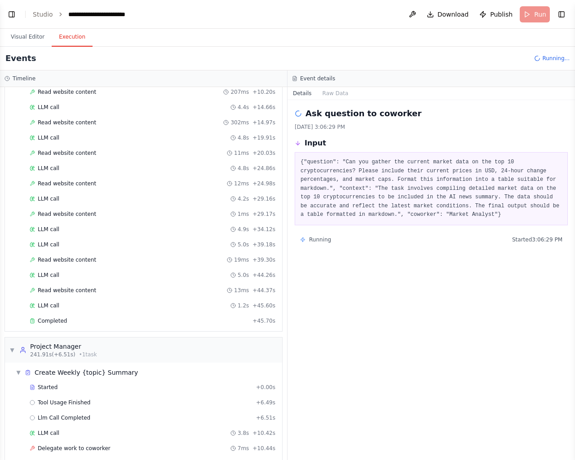
click at [69, 37] on button "Execution" at bounding box center [72, 37] width 41 height 19
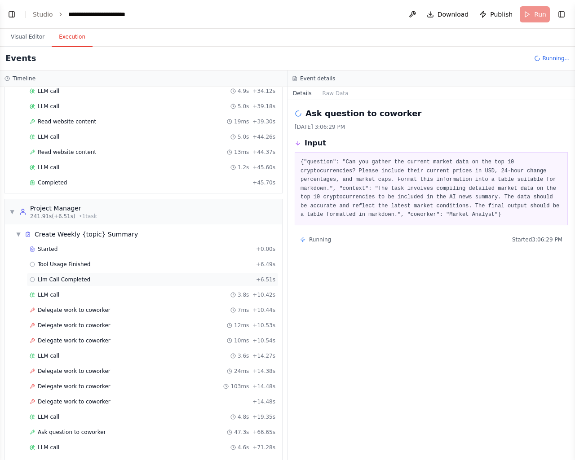
scroll to position [2399, 0]
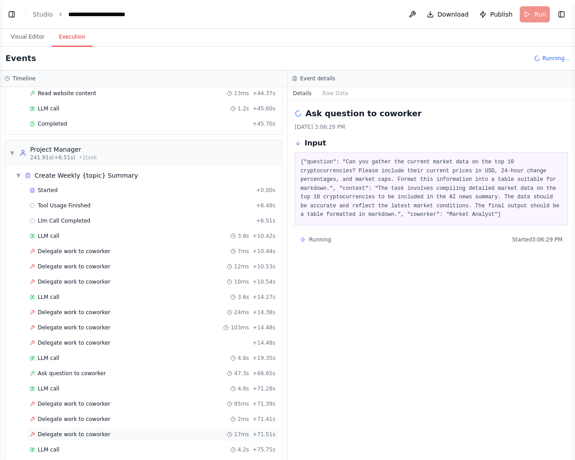
click at [114, 431] on div "Delegate work to coworker 17ms + 71.51s" at bounding box center [153, 434] width 246 height 7
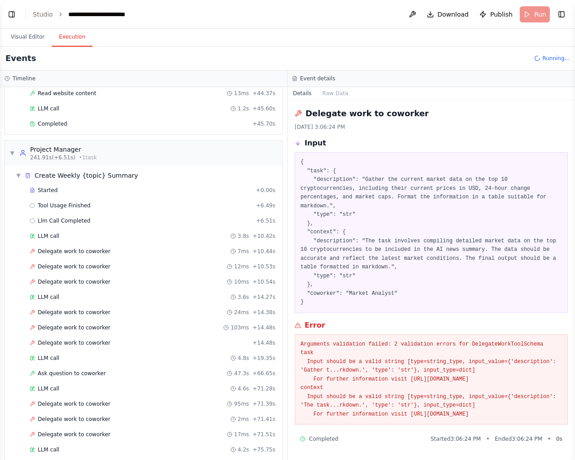
scroll to position [2414, 0]
click at [333, 91] on button "Raw Data" at bounding box center [335, 93] width 37 height 13
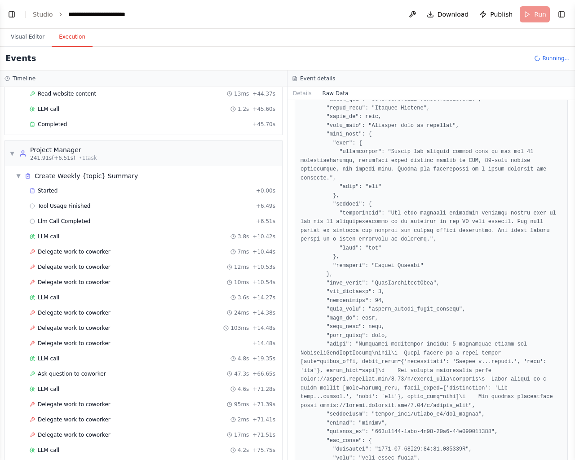
scroll to position [1527, 0]
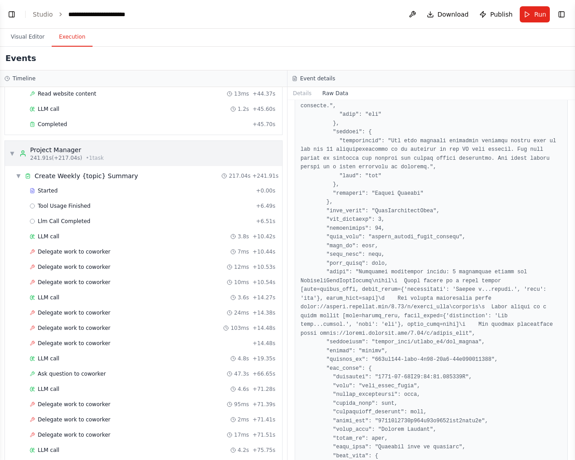
click at [13, 150] on span "▼" at bounding box center [11, 153] width 5 height 7
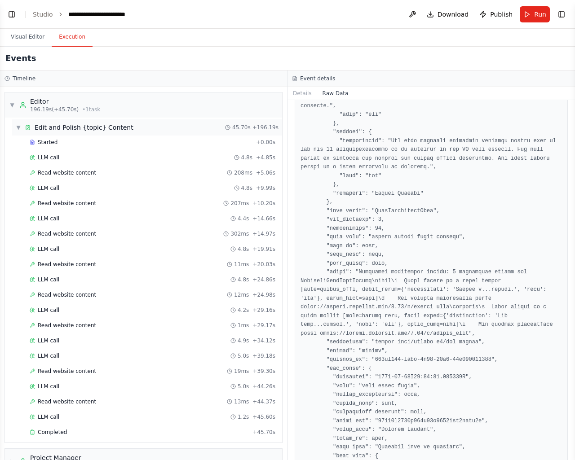
click at [23, 123] on div "▼ Edit and Polish {topic} Content" at bounding box center [75, 127] width 118 height 9
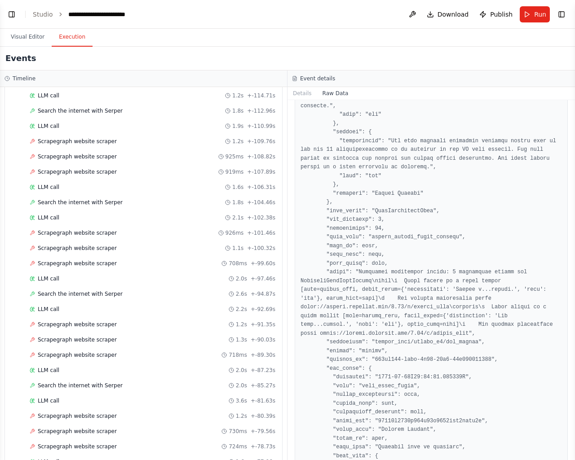
scroll to position [0, 0]
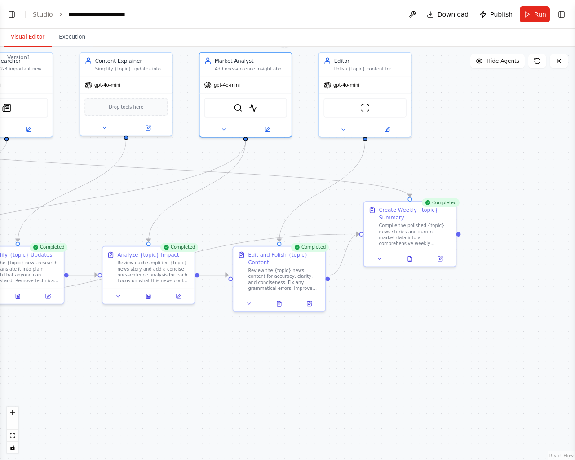
click at [26, 39] on button "Visual Editor" at bounding box center [28, 37] width 48 height 19
click at [407, 258] on icon at bounding box center [410, 258] width 6 height 6
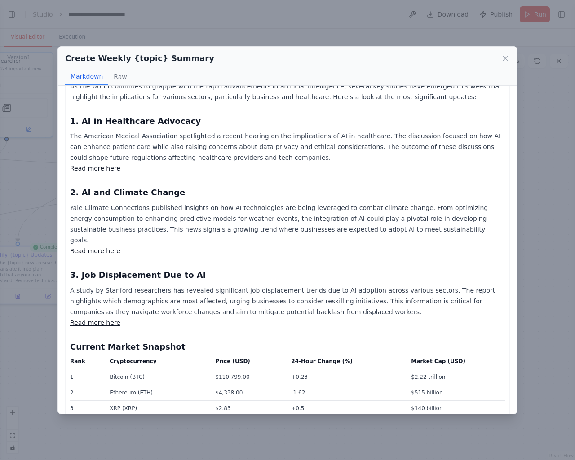
scroll to position [1, 0]
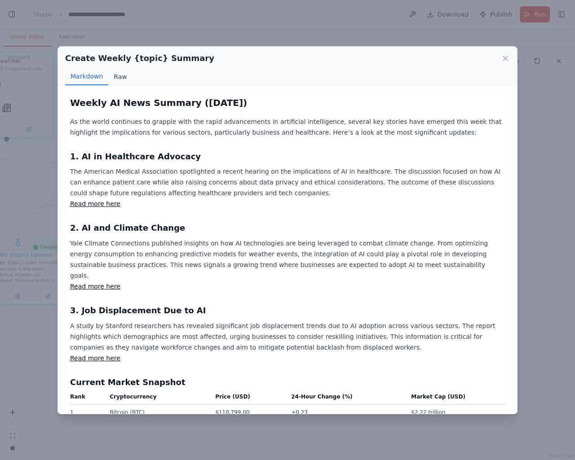
click at [120, 74] on button "Raw" at bounding box center [120, 76] width 24 height 17
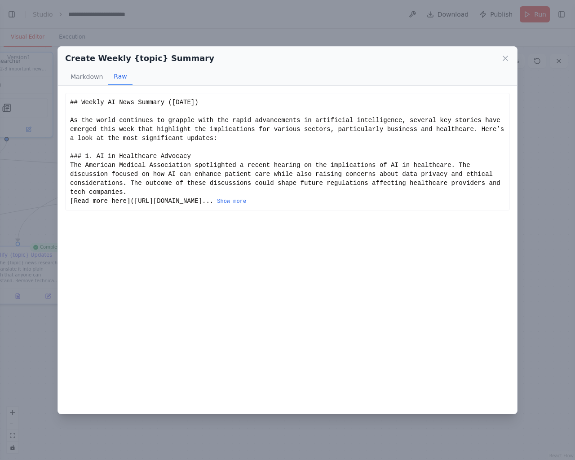
scroll to position [0, 0]
click at [504, 57] on icon at bounding box center [505, 58] width 9 height 9
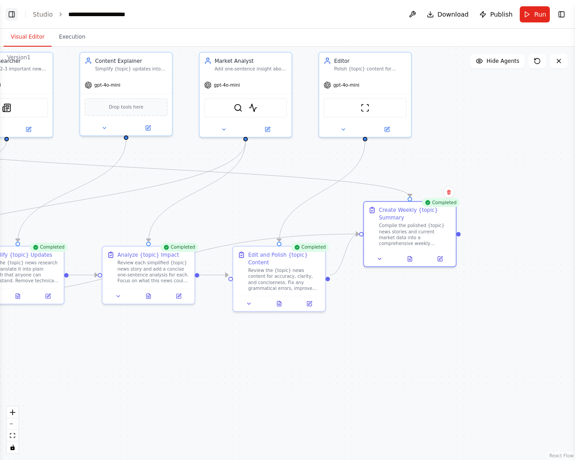
click at [9, 12] on button "Toggle Left Sidebar" at bounding box center [11, 14] width 13 height 13
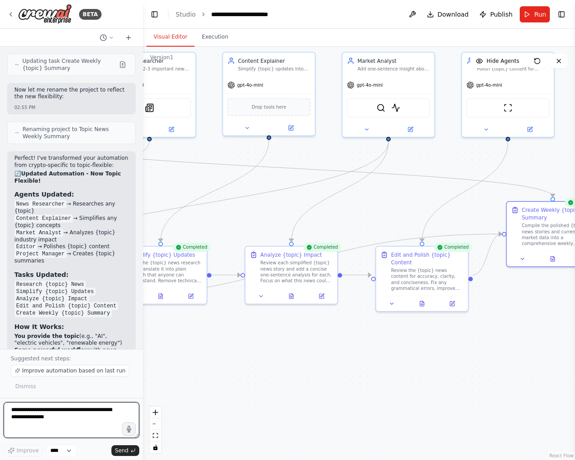
drag, startPoint x: 48, startPoint y: 415, endPoint x: 54, endPoint y: 403, distance: 13.5
click at [50, 414] on textarea "**********" at bounding box center [72, 420] width 136 height 36
click at [553, 258] on icon at bounding box center [552, 258] width 2 height 0
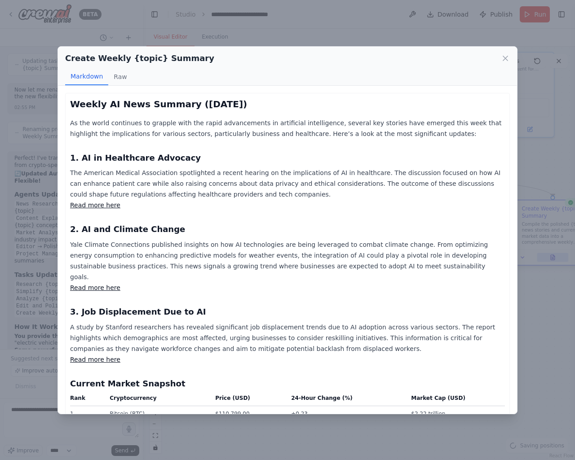
click at [554, 258] on div "Create Weekly {topic} Summary Markdown Raw Weekly AI News Summary (September 4,…" at bounding box center [287, 230] width 575 height 460
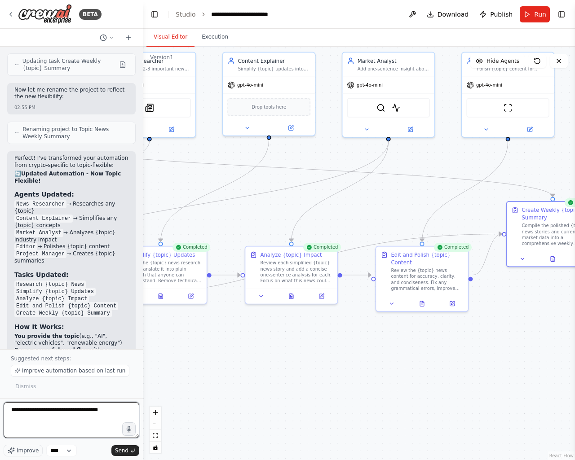
click at [108, 409] on textarea "**********" at bounding box center [72, 420] width 136 height 36
type textarea "**********"
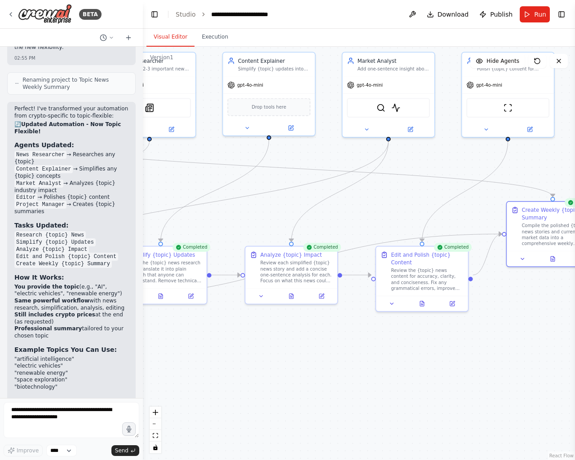
scroll to position [3225, 0]
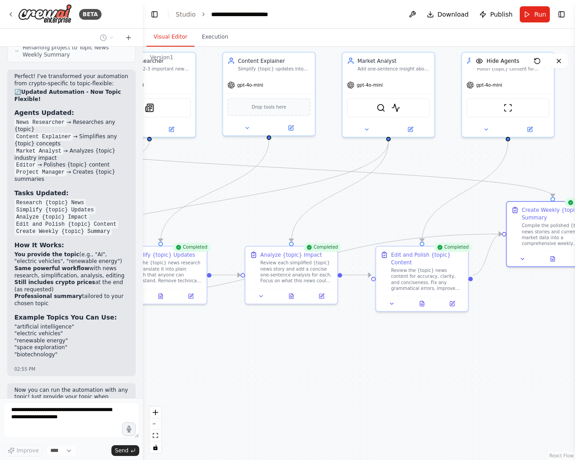
click at [445, 348] on div ".deletable-edge-delete-btn { width: 20px; height: 20px; border: 0px solid #ffff…" at bounding box center [359, 254] width 432 height 414
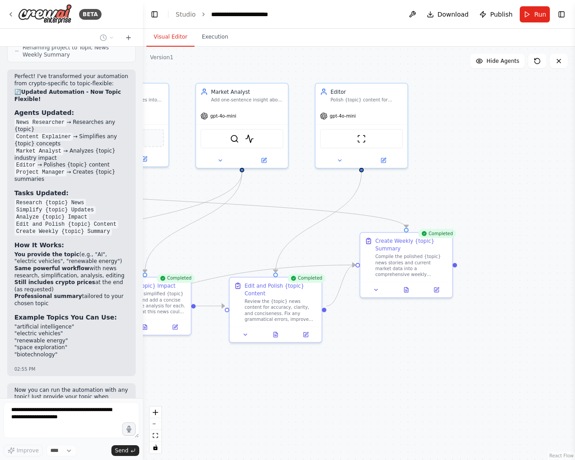
drag, startPoint x: 515, startPoint y: 334, endPoint x: 352, endPoint y: 367, distance: 165.9
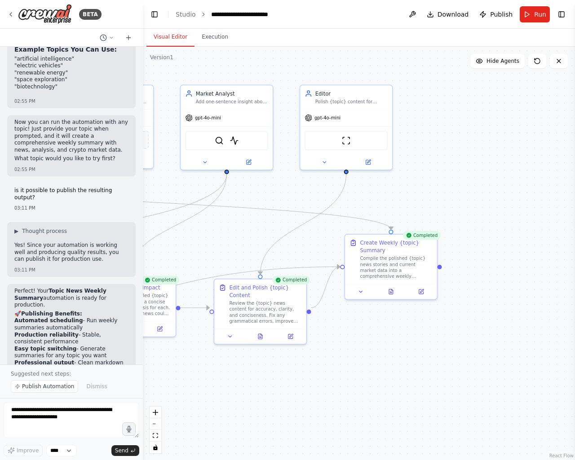
scroll to position [3506, 0]
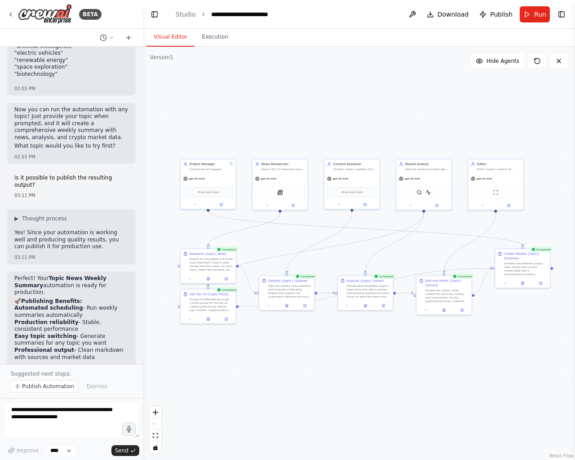
drag, startPoint x: 266, startPoint y: 361, endPoint x: 388, endPoint y: 357, distance: 122.2
click at [347, 162] on div "Content Explainer" at bounding box center [355, 163] width 44 height 4
click at [524, 283] on icon at bounding box center [522, 283] width 4 height 4
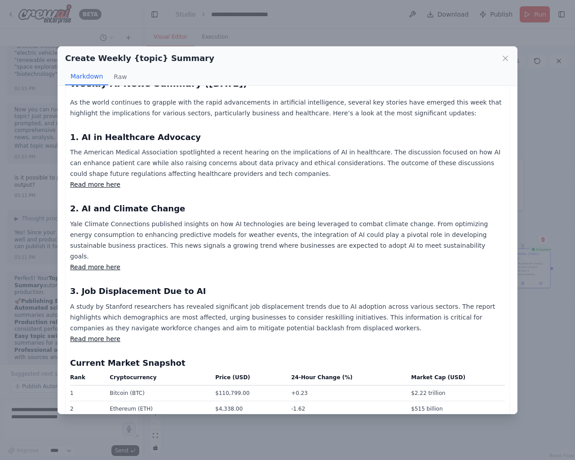
scroll to position [0, 0]
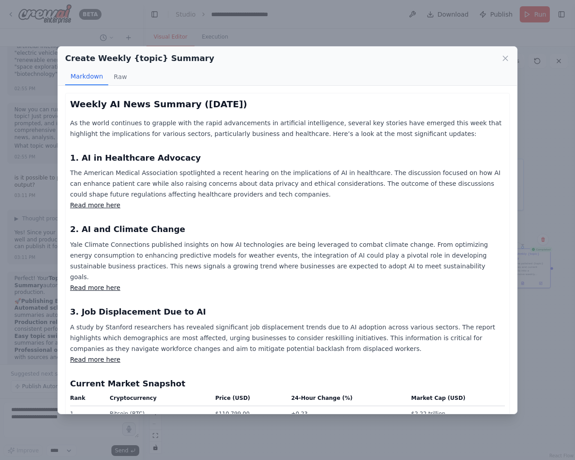
click at [537, 344] on div "Create Weekly {topic} Summary Markdown Raw Weekly AI News Summary (September 4,…" at bounding box center [287, 230] width 575 height 460
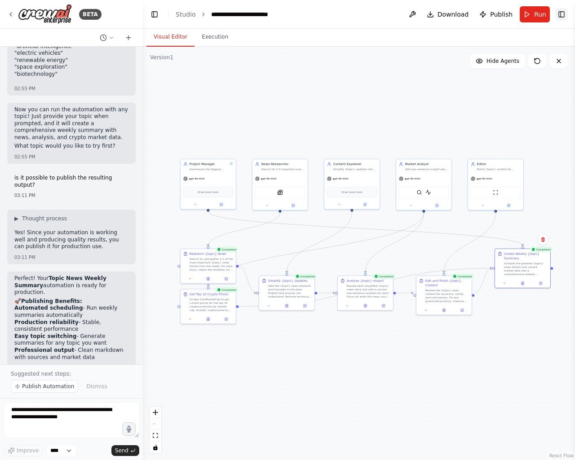
click at [561, 12] on button "Toggle Right Sidebar" at bounding box center [561, 14] width 13 height 13
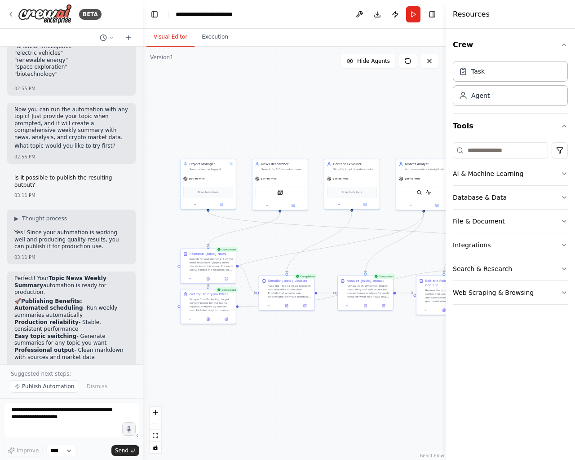
click at [509, 242] on button "Integrations" at bounding box center [510, 244] width 115 height 23
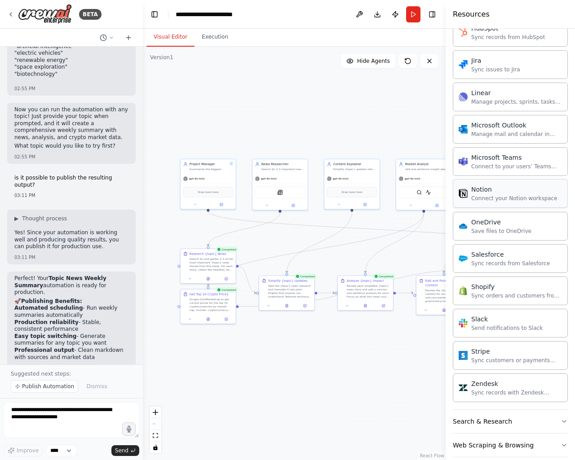
scroll to position [542, 0]
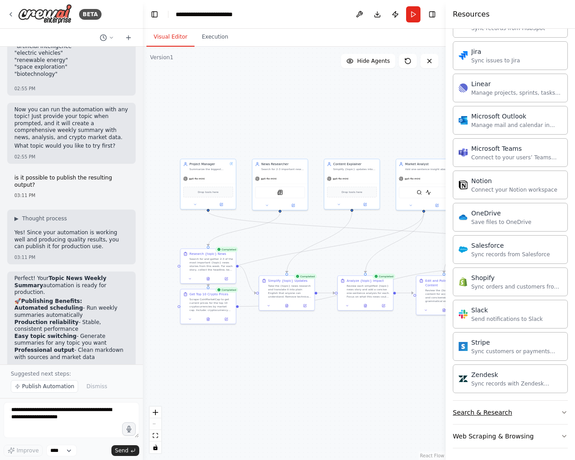
click at [506, 414] on button "Search & Research" at bounding box center [510, 412] width 115 height 23
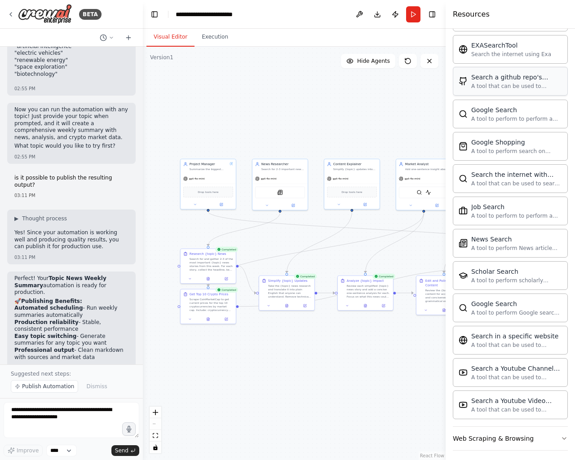
scroll to position [1000, 0]
click at [274, 95] on div ".deletable-edge-delete-btn { width: 20px; height: 20px; border: 0px solid #ffff…" at bounding box center [294, 254] width 303 height 414
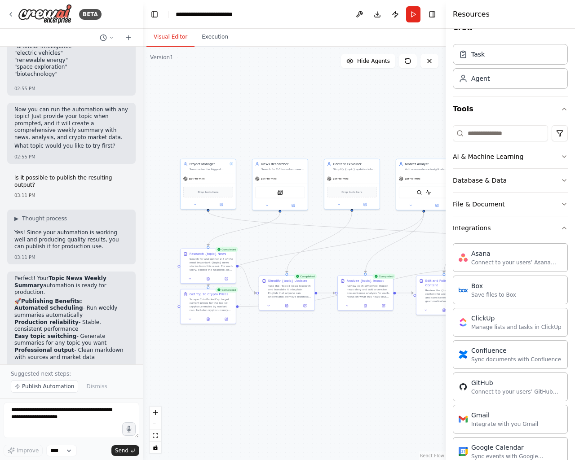
scroll to position [0, 0]
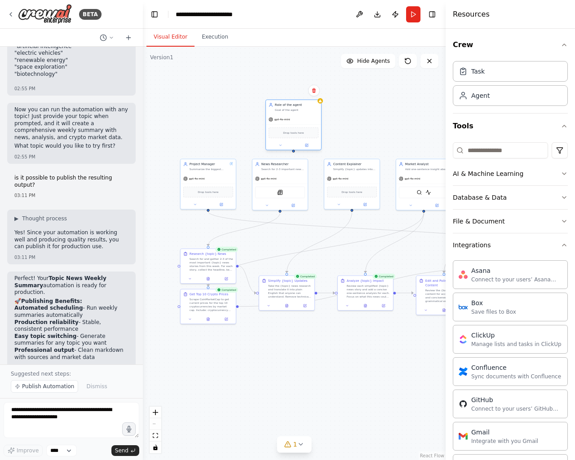
drag, startPoint x: 321, startPoint y: 107, endPoint x: 309, endPoint y: 109, distance: 12.7
click at [309, 109] on div "Role of the agent Goal of the agent" at bounding box center [297, 107] width 44 height 9
click at [313, 92] on icon at bounding box center [314, 90] width 4 height 5
click at [76, 417] on textarea at bounding box center [72, 420] width 136 height 36
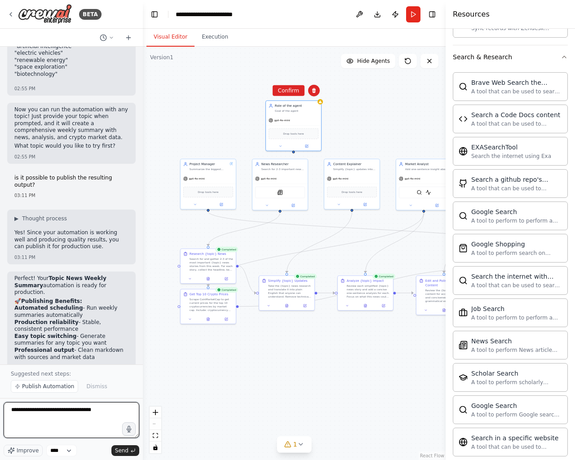
scroll to position [1000, 0]
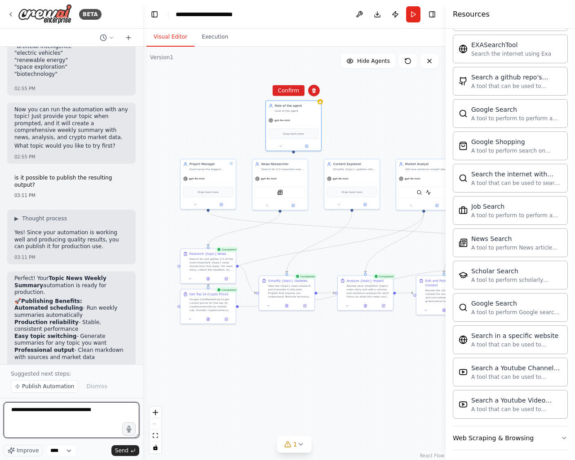
click at [104, 414] on textarea "**********" at bounding box center [72, 420] width 136 height 36
click at [37, 416] on textarea "**********" at bounding box center [72, 420] width 136 height 36
paste textarea "**********"
type textarea "**********"
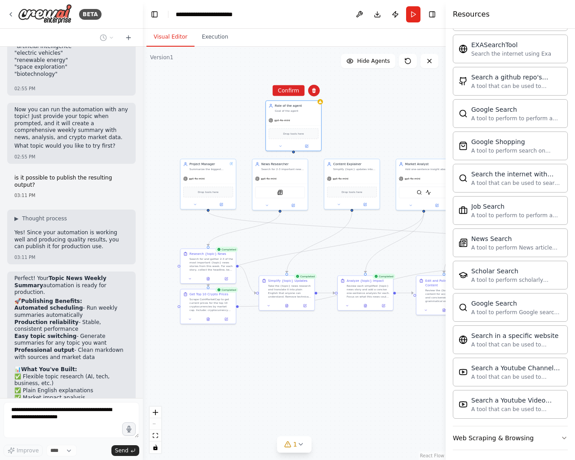
scroll to position [3549, 0]
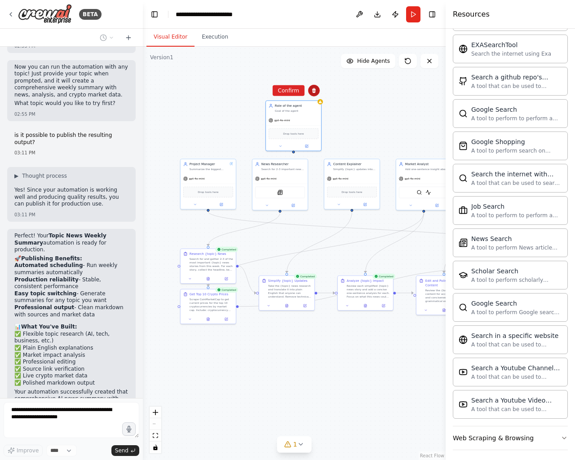
click at [315, 88] on icon at bounding box center [313, 90] width 5 height 5
click at [313, 88] on icon at bounding box center [313, 90] width 5 height 5
click at [315, 89] on icon at bounding box center [315, 90] width 4 height 5
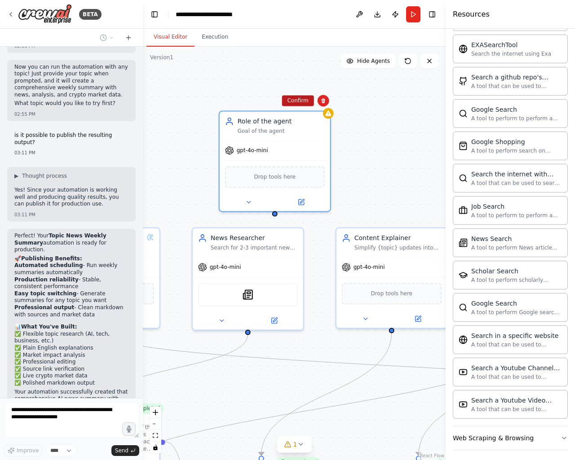
click at [297, 102] on button "Confirm" at bounding box center [298, 100] width 32 height 11
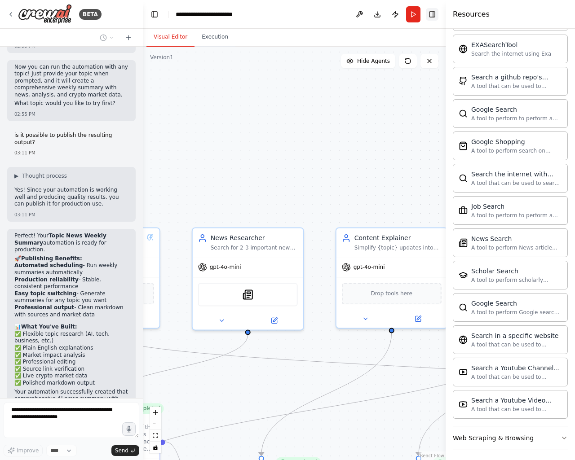
click at [430, 18] on button "Toggle Right Sidebar" at bounding box center [432, 14] width 13 height 13
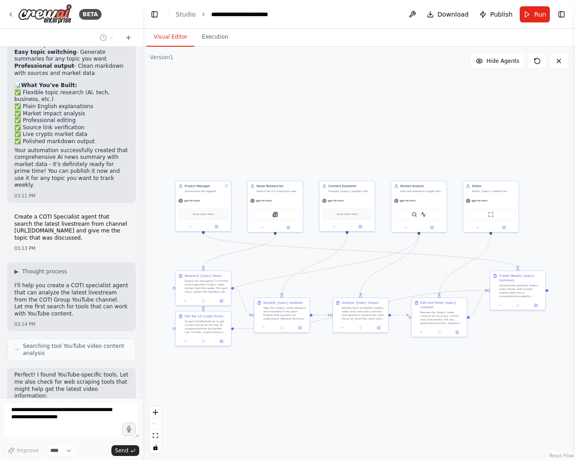
scroll to position [3797, 0]
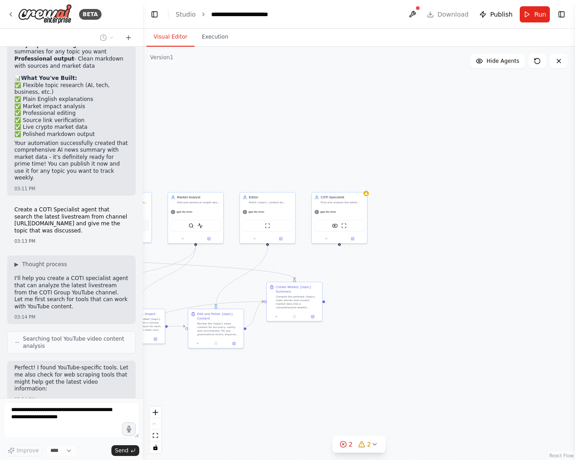
drag, startPoint x: 441, startPoint y: 373, endPoint x: 277, endPoint y: 370, distance: 164.4
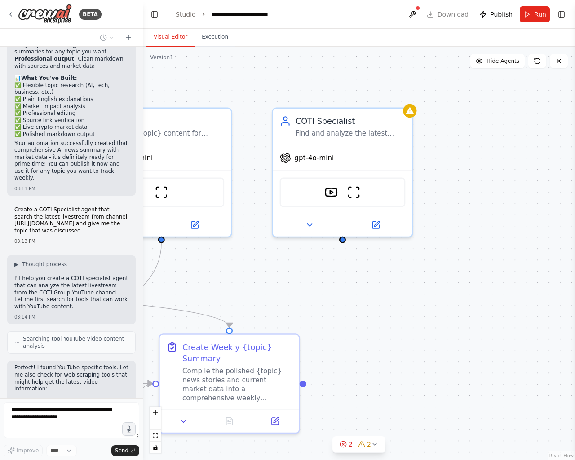
drag, startPoint x: 336, startPoint y: 274, endPoint x: 352, endPoint y: 286, distance: 19.8
click at [351, 286] on div ".deletable-edge-delete-btn { width: 20px; height: 20px; border: 0px solid #ffff…" at bounding box center [359, 254] width 432 height 414
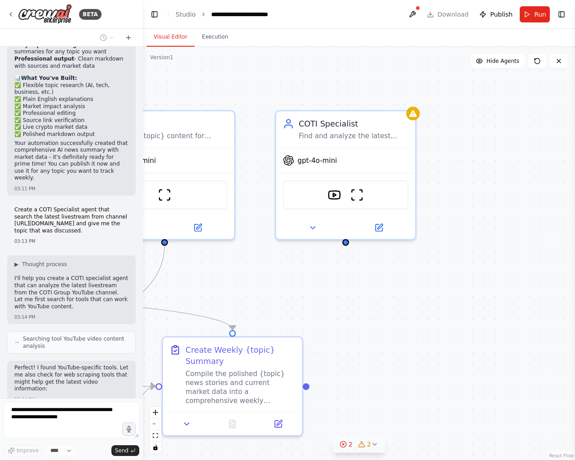
click at [373, 442] on icon at bounding box center [374, 444] width 7 height 7
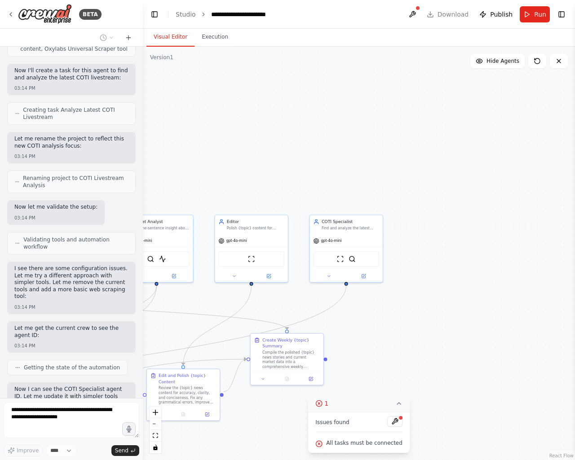
scroll to position [4238, 0]
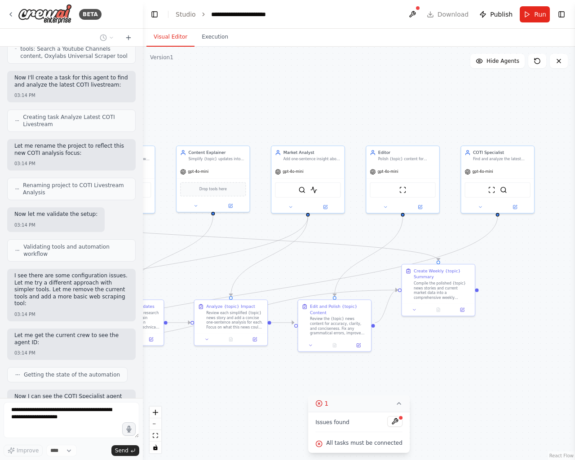
drag, startPoint x: 366, startPoint y: 328, endPoint x: 517, endPoint y: 259, distance: 166.4
click at [517, 259] on div ".deletable-edge-delete-btn { width: 20px; height: 20px; border: 0px solid #ffff…" at bounding box center [359, 254] width 432 height 414
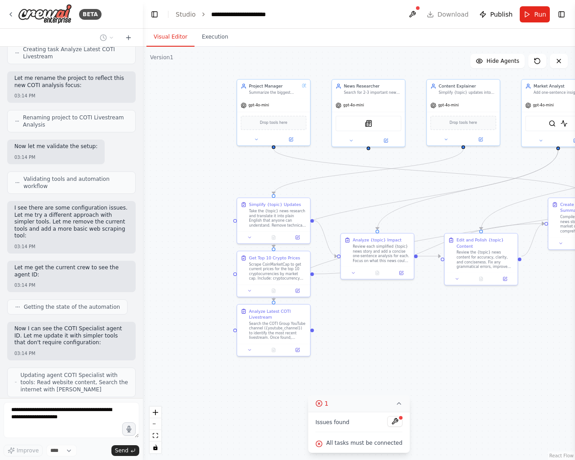
scroll to position [4313, 0]
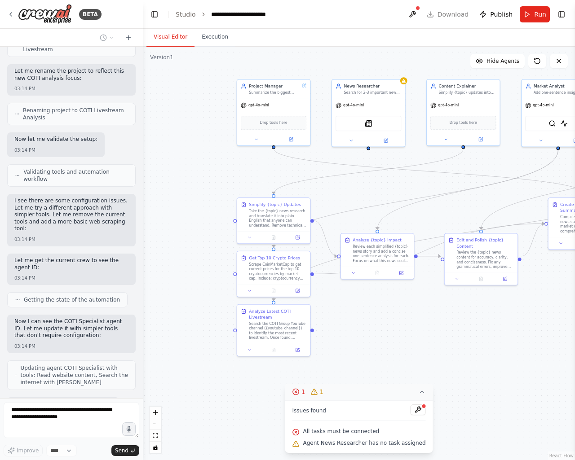
drag, startPoint x: 233, startPoint y: 405, endPoint x: 481, endPoint y: 337, distance: 257.7
click at [481, 337] on div ".deletable-edge-delete-btn { width: 20px; height: 20px; border: 0px solid #ffff…" at bounding box center [359, 254] width 432 height 414
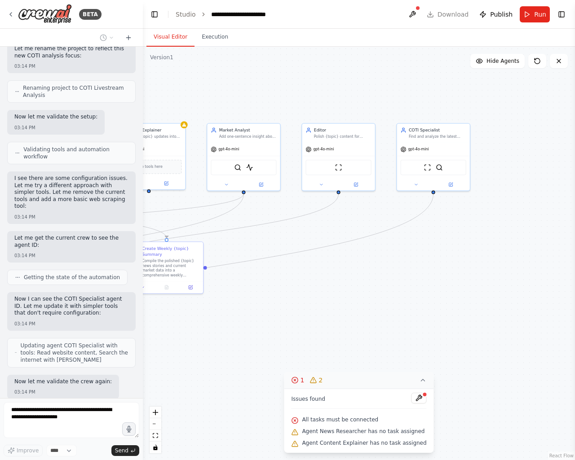
scroll to position [4365, 0]
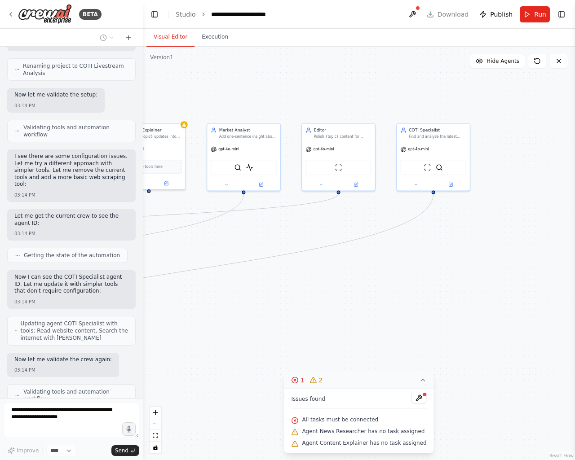
drag, startPoint x: 515, startPoint y: 314, endPoint x: 201, endPoint y: 358, distance: 317.4
click at [201, 358] on div ".deletable-edge-delete-btn { width: 20px; height: 20px; border: 0px solid #ffff…" at bounding box center [359, 254] width 432 height 414
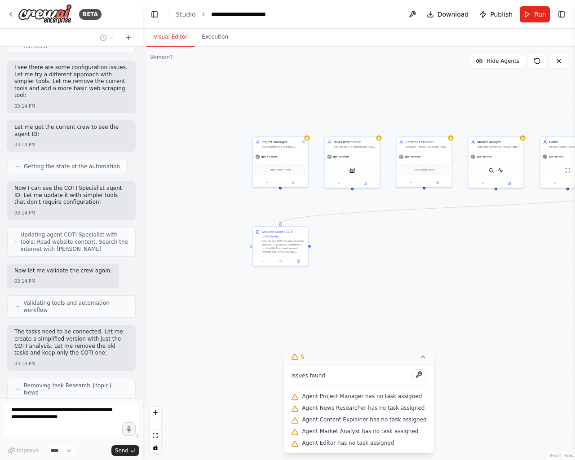
scroll to position [4439, 0]
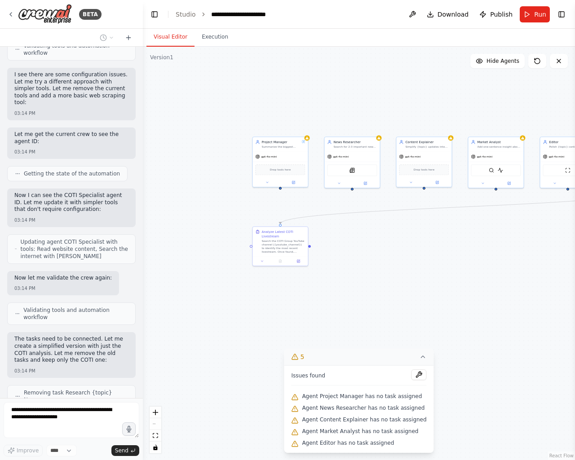
drag, startPoint x: 196, startPoint y: 322, endPoint x: 460, endPoint y: 289, distance: 266.1
click at [460, 289] on div ".deletable-edge-delete-btn { width: 20px; height: 20px; border: 0px solid #ffff…" at bounding box center [359, 254] width 432 height 414
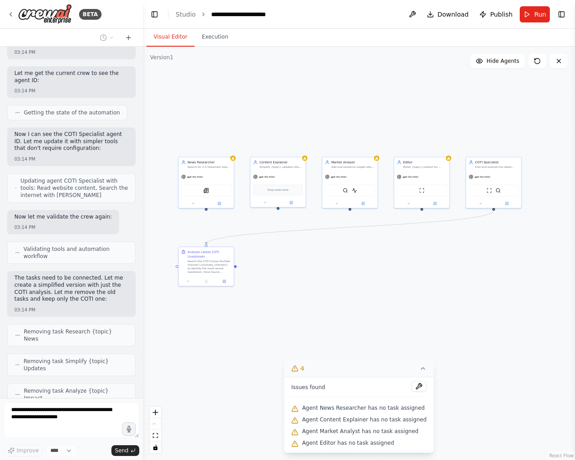
scroll to position [4522, 0]
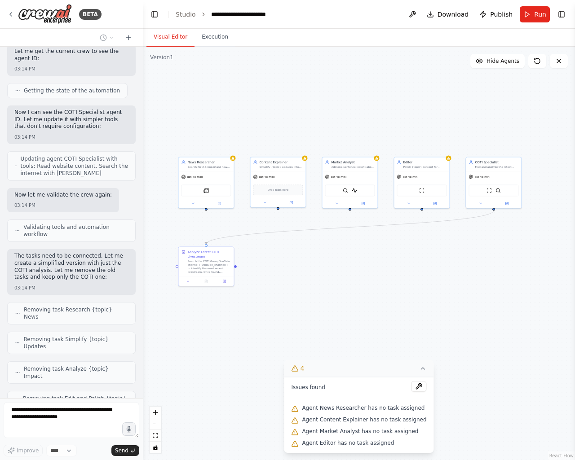
drag, startPoint x: 490, startPoint y: 266, endPoint x: 416, endPoint y: 286, distance: 76.8
click at [416, 286] on div ".deletable-edge-delete-btn { width: 20px; height: 20px; border: 0px solid #ffff…" at bounding box center [359, 254] width 432 height 414
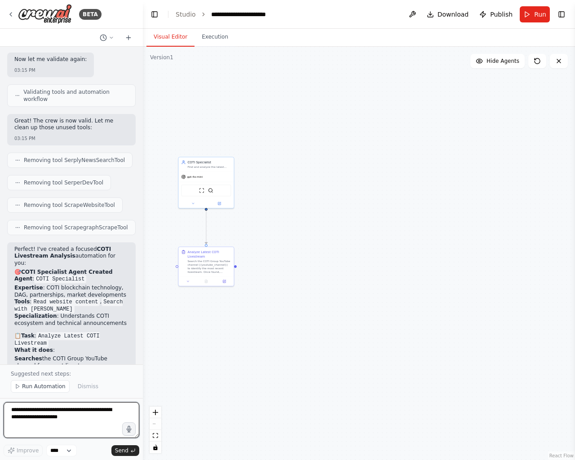
scroll to position [5108, 0]
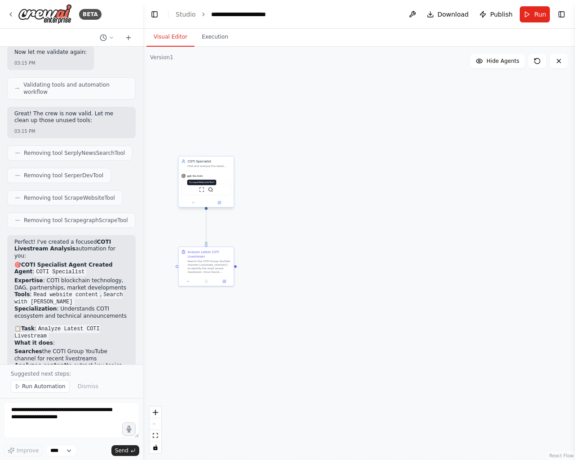
click at [201, 188] on img at bounding box center [201, 189] width 5 height 5
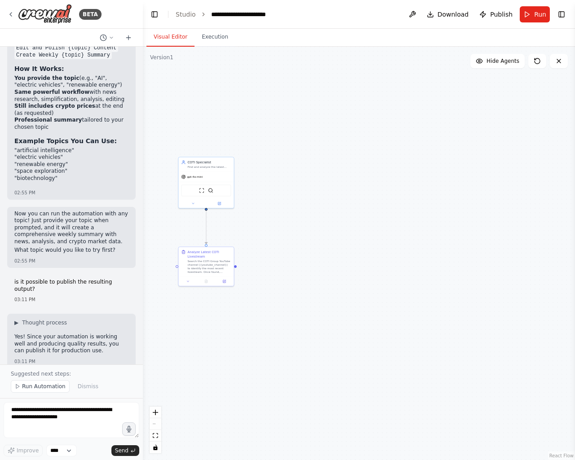
scroll to position [3431, 0]
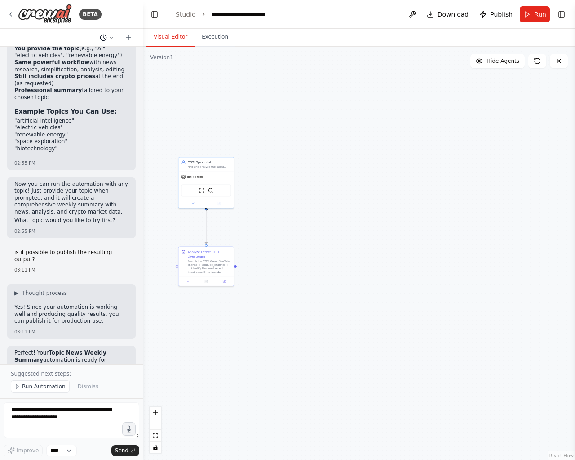
click at [111, 37] on icon at bounding box center [111, 37] width 5 height 5
click at [73, 285] on div at bounding box center [71, 230] width 143 height 460
click at [18, 290] on span "▶" at bounding box center [16, 293] width 4 height 7
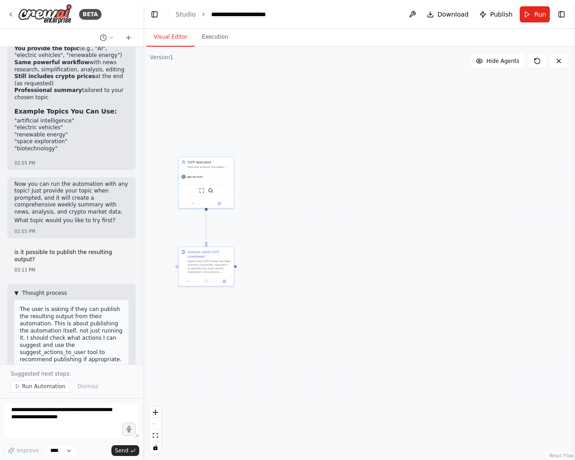
click at [18, 290] on span "▼" at bounding box center [16, 293] width 4 height 7
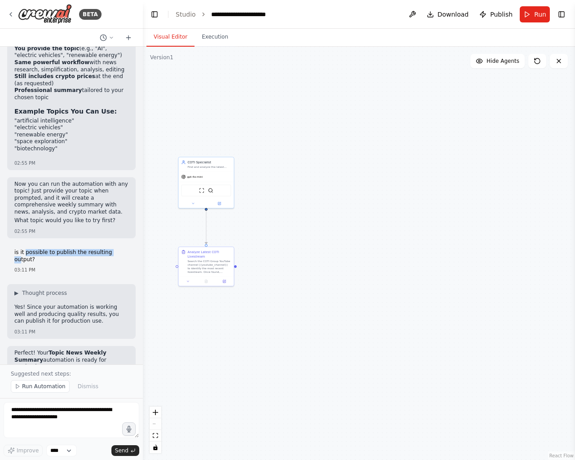
drag, startPoint x: 27, startPoint y: 145, endPoint x: 112, endPoint y: 138, distance: 85.6
click at [112, 246] on div "is it possible to publish the resulting output? 03:11 PM" at bounding box center [71, 261] width 128 height 31
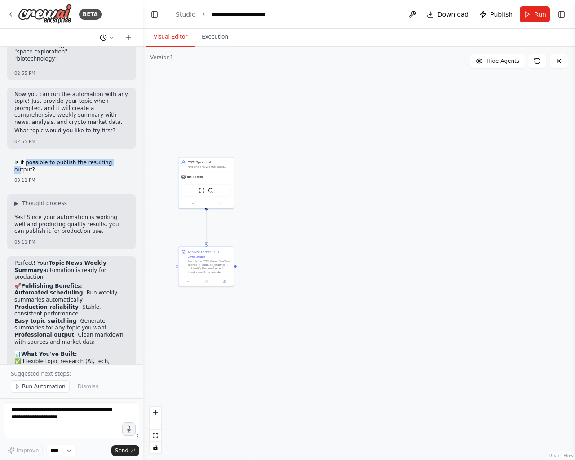
click at [110, 40] on button at bounding box center [107, 37] width 22 height 11
click at [97, 55] on span "Add the end of the weekly summary, add current crypto prices for the 10 top pro…" at bounding box center [68, 56] width 58 height 7
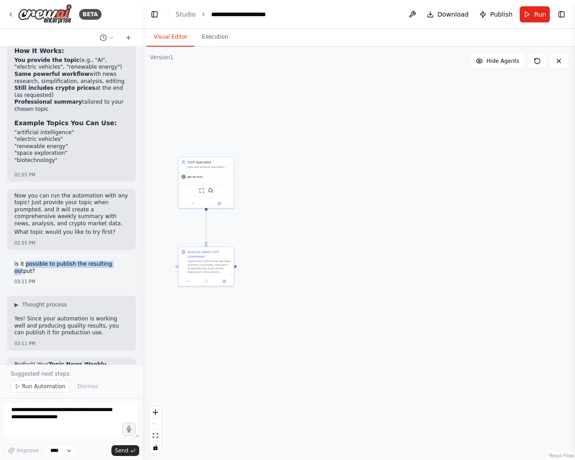
scroll to position [3461, 0]
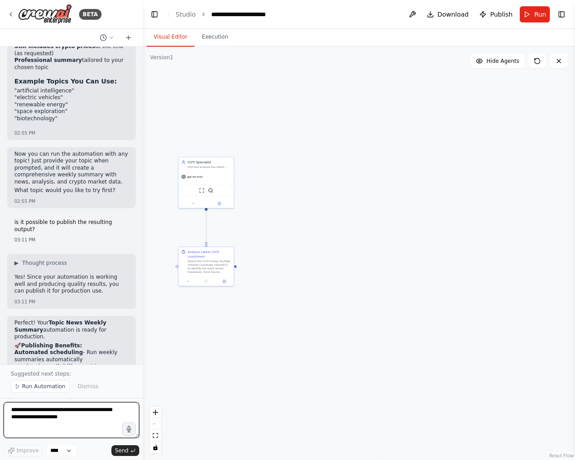
click at [55, 420] on textarea at bounding box center [72, 420] width 136 height 36
type textarea "**********"
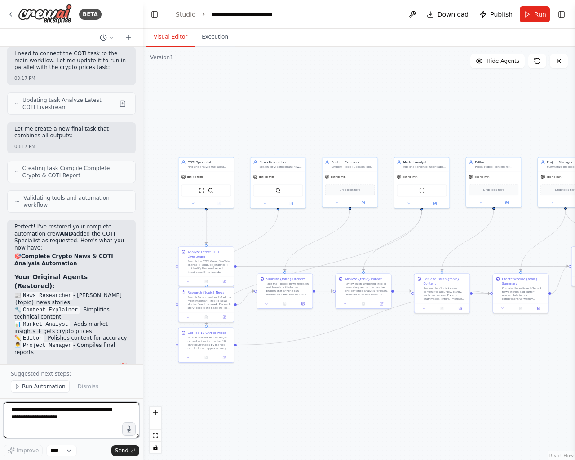
scroll to position [6244, 0]
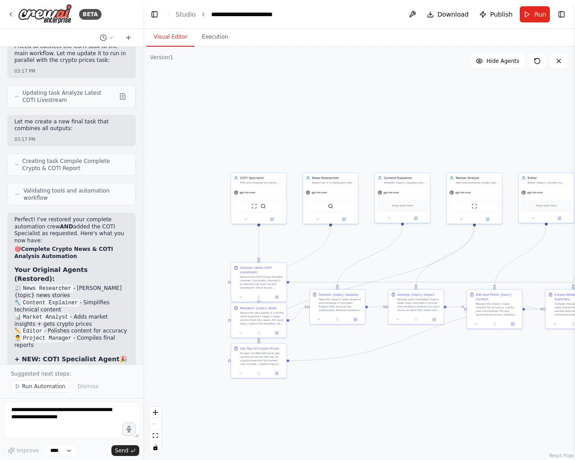
drag, startPoint x: 417, startPoint y: 365, endPoint x: 469, endPoint y: 380, distance: 54.8
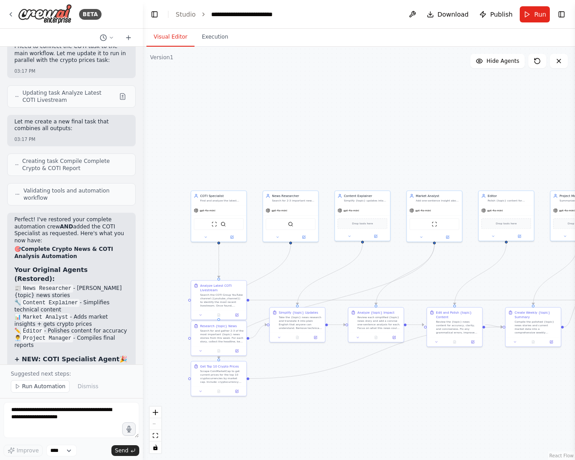
drag, startPoint x: 518, startPoint y: 358, endPoint x: 478, endPoint y: 376, distance: 43.8
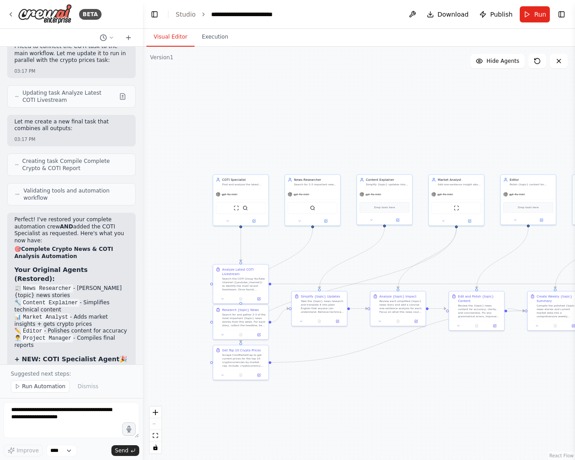
drag, startPoint x: 344, startPoint y: 117, endPoint x: 366, endPoint y: 101, distance: 27.3
click at [366, 101] on div ".deletable-edge-delete-btn { width: 20px; height: 20px; border: 0px solid #ffff…" at bounding box center [359, 254] width 432 height 414
drag, startPoint x: 243, startPoint y: 182, endPoint x: 236, endPoint y: 148, distance: 35.3
click at [237, 148] on div "COTI Specialist Find and analyze the latest livestream from COTI Group YouTube …" at bounding box center [239, 149] width 44 height 9
drag, startPoint x: 245, startPoint y: 285, endPoint x: 426, endPoint y: 97, distance: 261.0
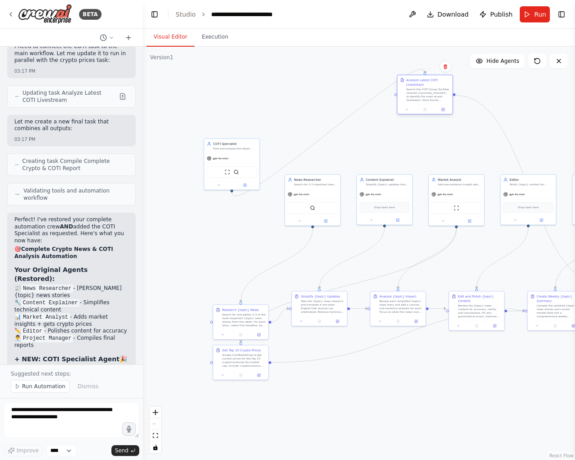
click at [426, 97] on div "Search the COTI Group YouTube channel ({youtube_channel}) to identify the most …" at bounding box center [428, 95] width 44 height 14
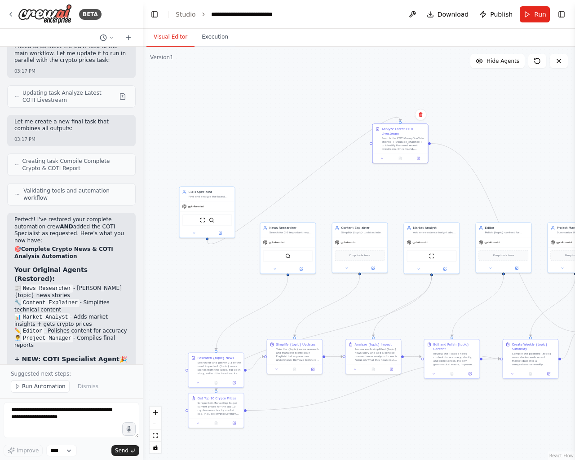
drag, startPoint x: 471, startPoint y: 257, endPoint x: 447, endPoint y: 305, distance: 54.0
drag, startPoint x: 199, startPoint y: 199, endPoint x: 321, endPoint y: 123, distance: 143.4
click at [321, 123] on div "COTI Specialist Find and analyze the latest livestream from COTI Group YouTube …" at bounding box center [323, 121] width 55 height 14
drag, startPoint x: 324, startPoint y: 167, endPoint x: 328, endPoint y: 180, distance: 13.5
click at [328, 180] on div ".deletable-edge-delete-btn { width: 20px; height: 20px; border: 0px solid #ffff…" at bounding box center [359, 254] width 432 height 414
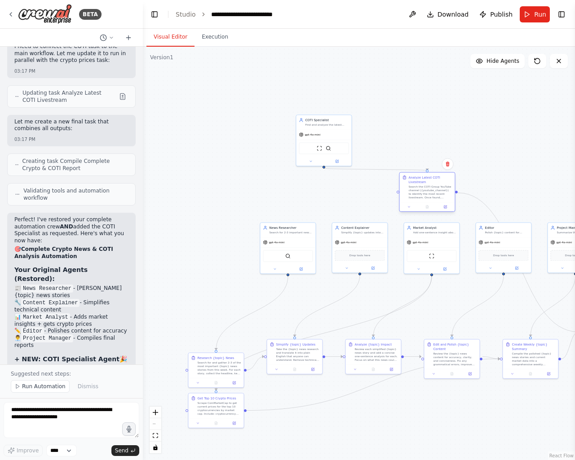
drag, startPoint x: 386, startPoint y: 132, endPoint x: 414, endPoint y: 179, distance: 54.9
click at [414, 179] on div "Analyze Latest COTI Livestream" at bounding box center [430, 179] width 44 height 9
drag, startPoint x: 321, startPoint y: 121, endPoint x: 284, endPoint y: 98, distance: 43.1
click at [284, 98] on div "COTI Specialist" at bounding box center [291, 96] width 44 height 4
click at [286, 124] on img at bounding box center [283, 124] width 5 height 5
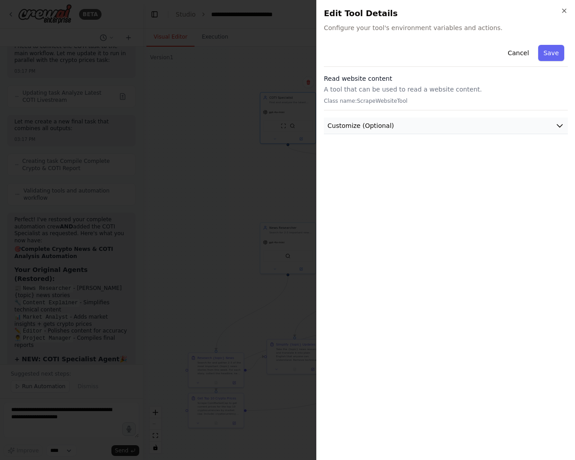
click at [382, 123] on span "Customize (Optional)" at bounding box center [360, 125] width 66 height 9
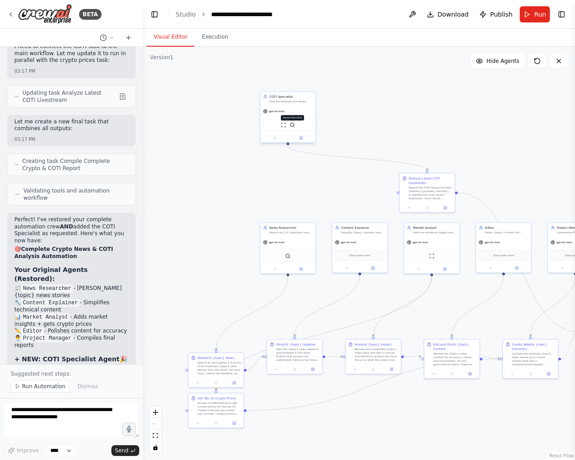
click at [292, 127] on img at bounding box center [292, 124] width 5 height 5
click at [414, 183] on div "Analyze Latest COTI Livestream" at bounding box center [430, 179] width 44 height 9
click at [409, 206] on icon at bounding box center [409, 207] width 4 height 4
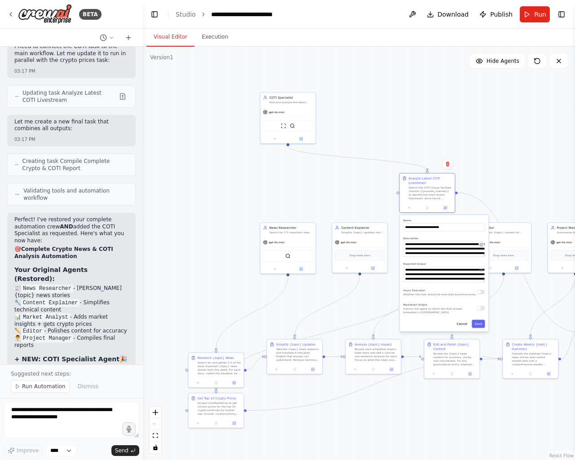
click at [484, 245] on button at bounding box center [480, 244] width 5 height 5
click at [474, 151] on div ".deletable-edge-delete-btn { width: 20px; height: 20px; border: 0px solid #ffff…" at bounding box center [359, 254] width 432 height 414
click at [412, 127] on div ".deletable-edge-delete-btn { width: 20px; height: 20px; border: 0px solid #ffff…" at bounding box center [359, 254] width 432 height 414
click at [453, 406] on div ".deletable-edge-delete-btn { width: 20px; height: 20px; border: 0px solid #ffff…" at bounding box center [359, 254] width 432 height 414
click at [482, 325] on button "Save" at bounding box center [477, 325] width 13 height 8
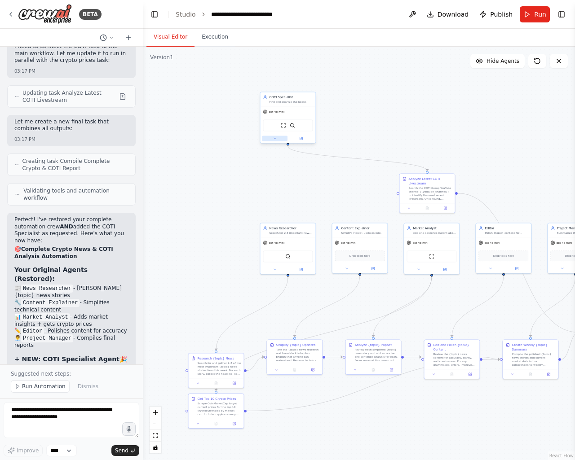
click at [274, 140] on icon at bounding box center [275, 139] width 4 height 4
click at [288, 168] on button "Attributes" at bounding box center [305, 169] width 82 height 9
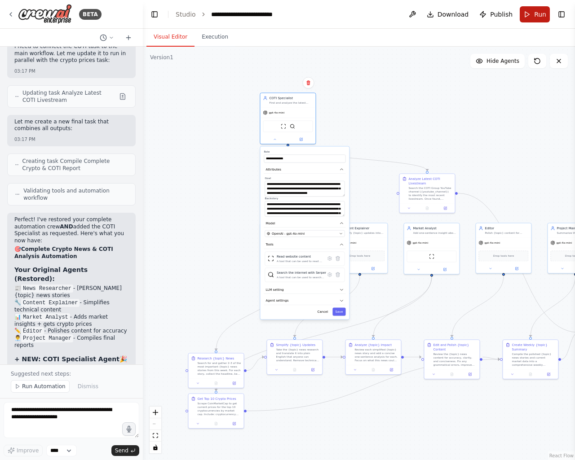
click at [530, 17] on button "Run" at bounding box center [535, 14] width 30 height 16
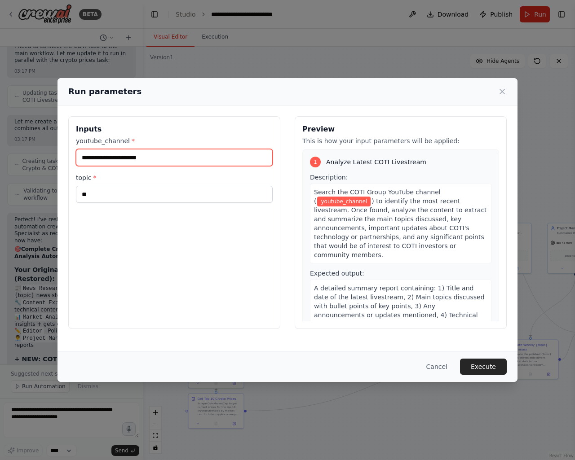
click at [129, 156] on input "youtube_channel *" at bounding box center [174, 157] width 197 height 17
paste input "**********"
type input "**********"
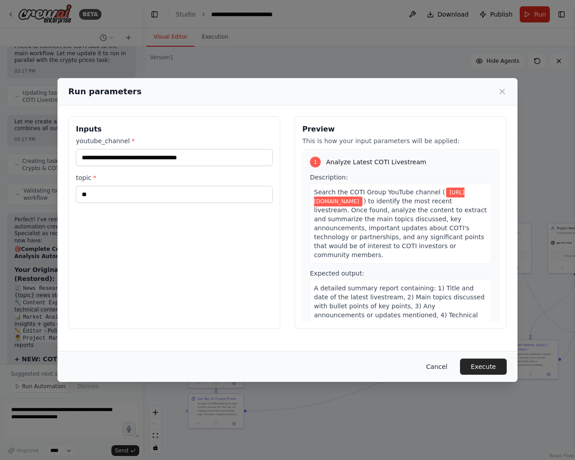
click at [439, 374] on button "Cancel" at bounding box center [436, 367] width 35 height 16
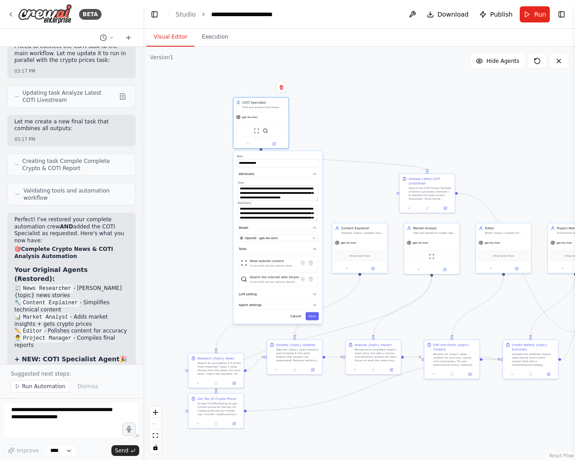
drag, startPoint x: 303, startPoint y: 151, endPoint x: 275, endPoint y: 157, distance: 28.4
click at [275, 157] on label "Role" at bounding box center [278, 156] width 82 height 4
click at [273, 193] on textarea "**********" at bounding box center [278, 193] width 80 height 16
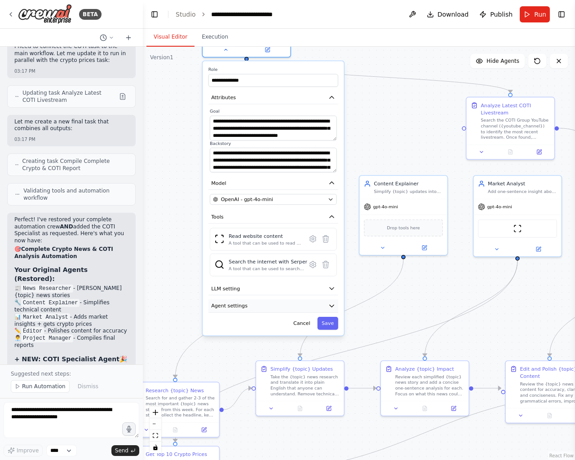
click at [279, 304] on button "Agent settings" at bounding box center [273, 306] width 130 height 13
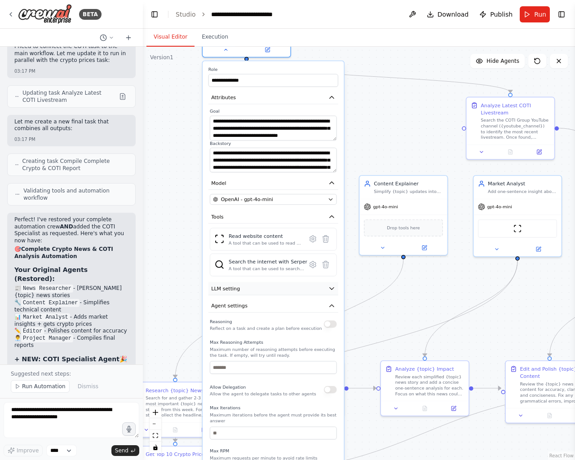
click at [280, 290] on button "LLM setting" at bounding box center [273, 288] width 130 height 13
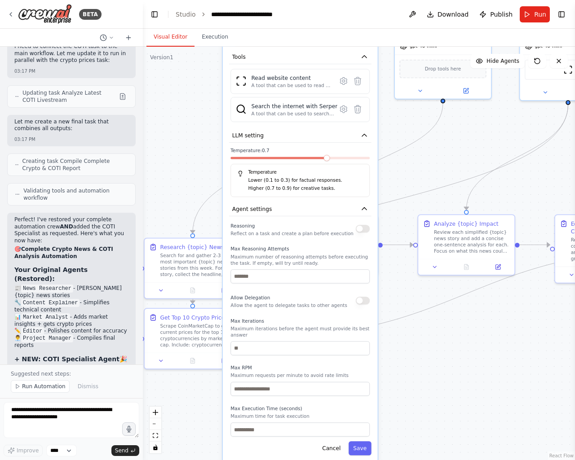
drag, startPoint x: 394, startPoint y: 415, endPoint x: 452, endPoint y: 340, distance: 94.4
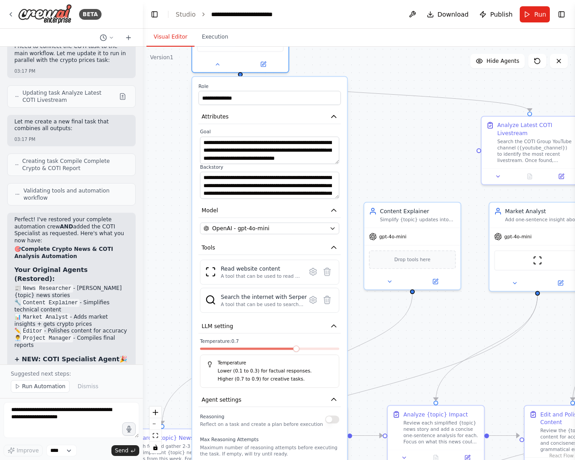
drag, startPoint x: 444, startPoint y: 168, endPoint x: 419, endPoint y: 353, distance: 186.6
click at [419, 133] on div ".deletable-edge-delete-btn { width: 20px; height: 20px; border: 0px solid #ffff…" at bounding box center [359, 254] width 432 height 414
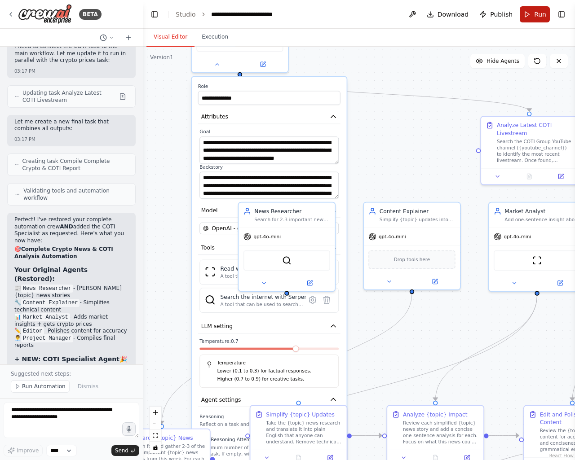
click at [528, 16] on button "Run" at bounding box center [535, 14] width 30 height 16
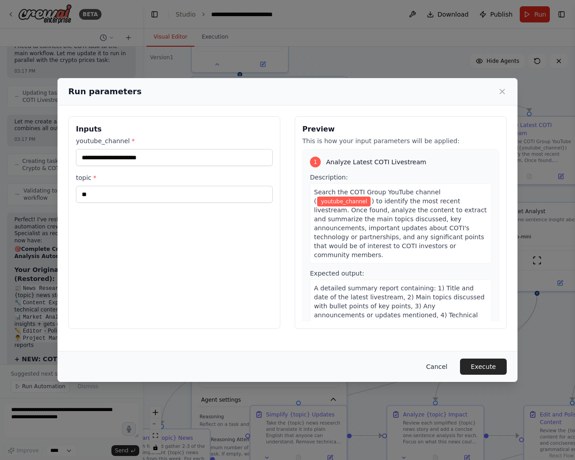
click at [441, 367] on button "Cancel" at bounding box center [436, 367] width 35 height 16
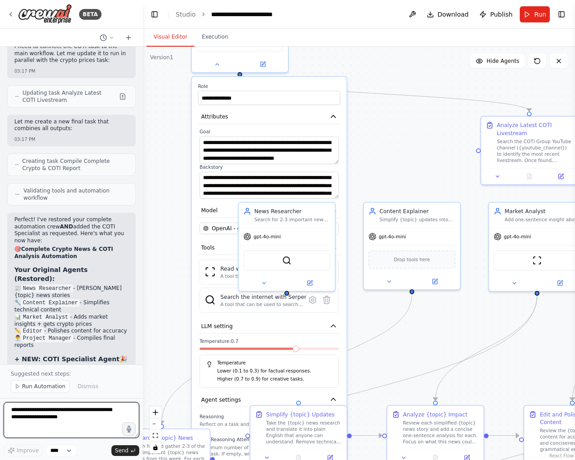
click at [86, 419] on textarea at bounding box center [72, 420] width 136 height 36
type textarea "**********"
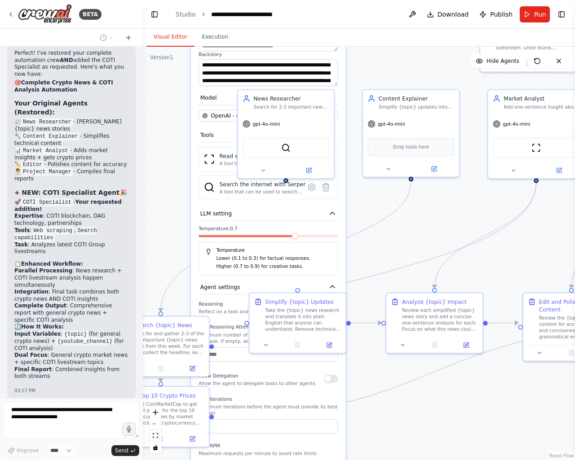
scroll to position [6434, 0]
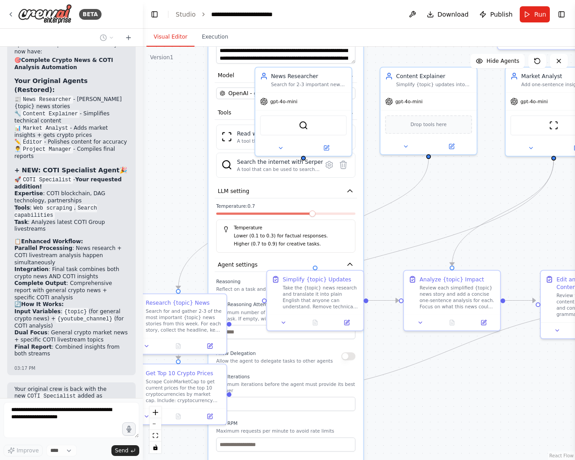
drag, startPoint x: 417, startPoint y: 357, endPoint x: 447, endPoint y: 197, distance: 162.1
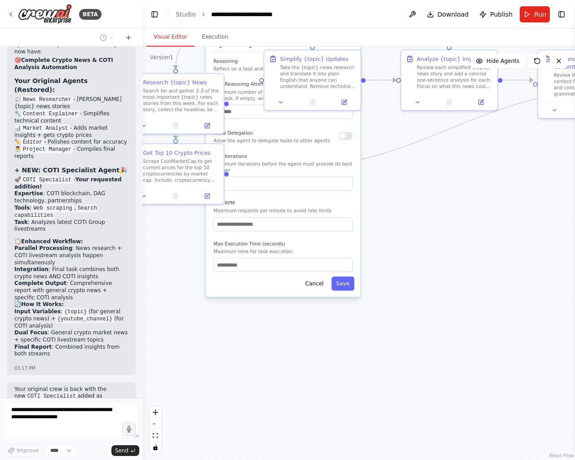
drag, startPoint x: 425, startPoint y: 269, endPoint x: 417, endPoint y: 184, distance: 86.1
click at [320, 277] on button "Cancel" at bounding box center [314, 284] width 28 height 14
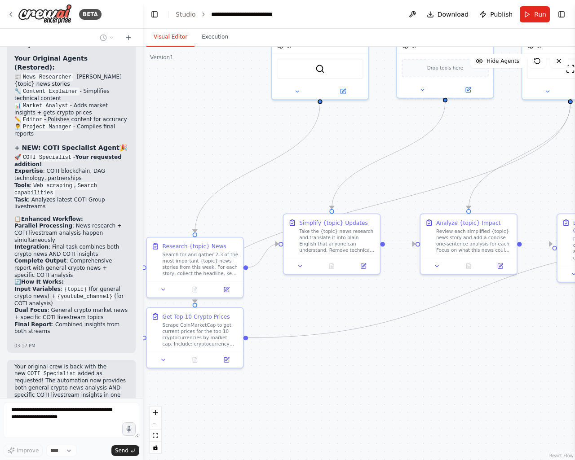
drag, startPoint x: 420, startPoint y: 329, endPoint x: 437, endPoint y: 436, distance: 107.8
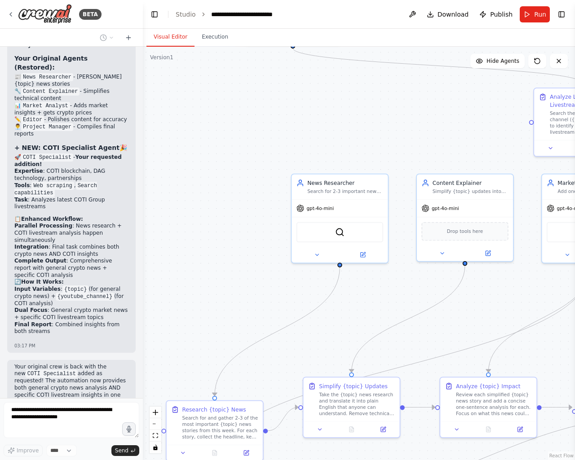
scroll to position [6478, 0]
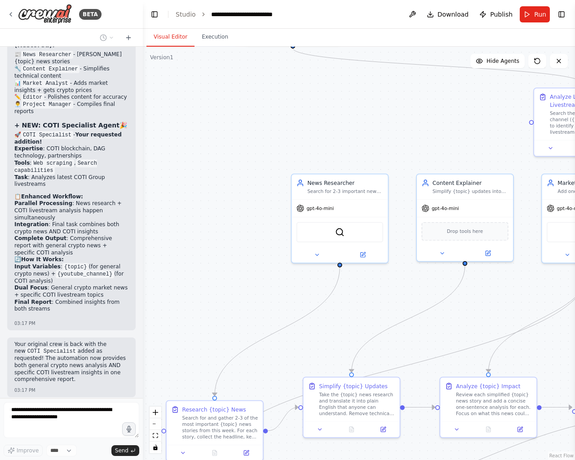
drag, startPoint x: 238, startPoint y: 180, endPoint x: 233, endPoint y: 315, distance: 135.7
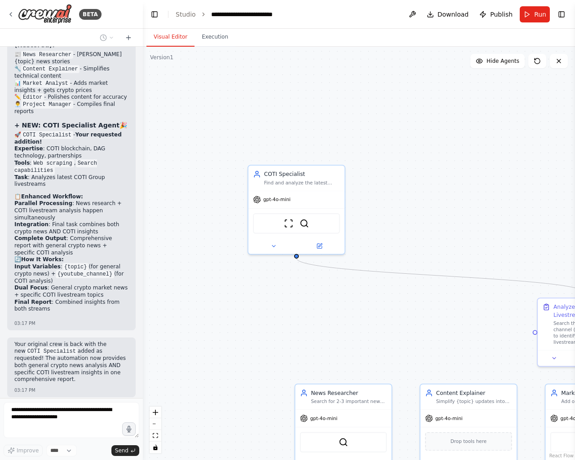
drag, startPoint x: 254, startPoint y: 125, endPoint x: 257, endPoint y: 318, distance: 193.1
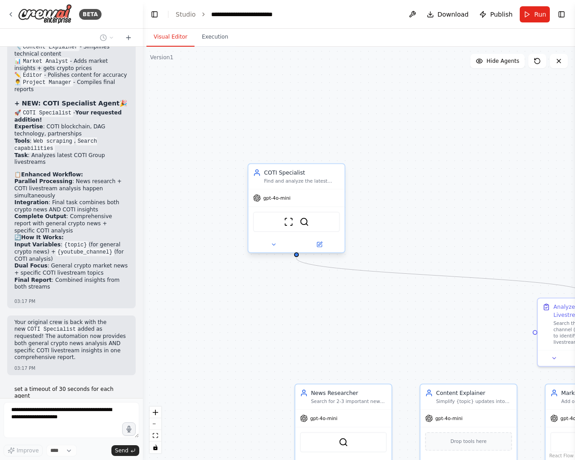
scroll to position [6523, 0]
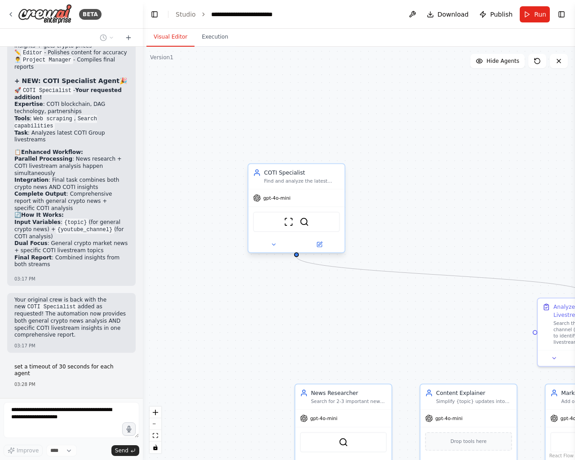
click at [283, 174] on div "COTI Specialist" at bounding box center [302, 173] width 76 height 8
click at [276, 244] on icon at bounding box center [273, 245] width 6 height 6
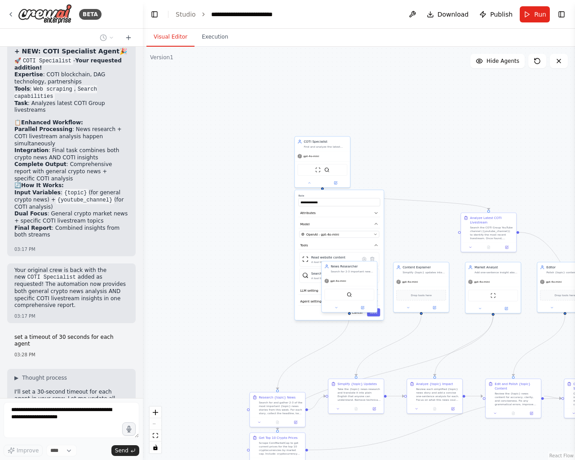
scroll to position [6545, 0]
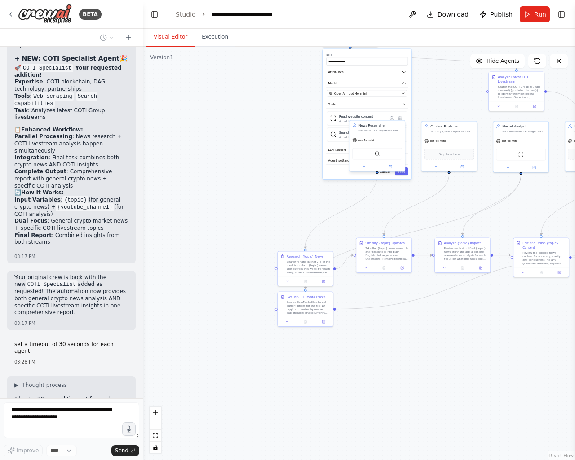
drag, startPoint x: 343, startPoint y: 406, endPoint x: 379, endPoint y: 171, distance: 238.0
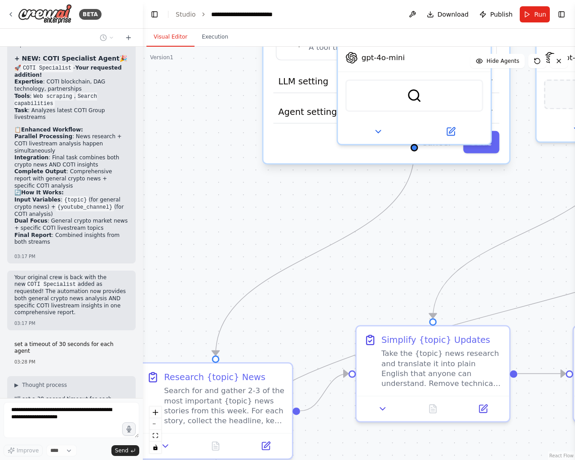
click at [351, 194] on div ".deletable-edge-delete-btn { width: 20px; height: 20px; border: 0px solid #ffff…" at bounding box center [359, 254] width 432 height 414
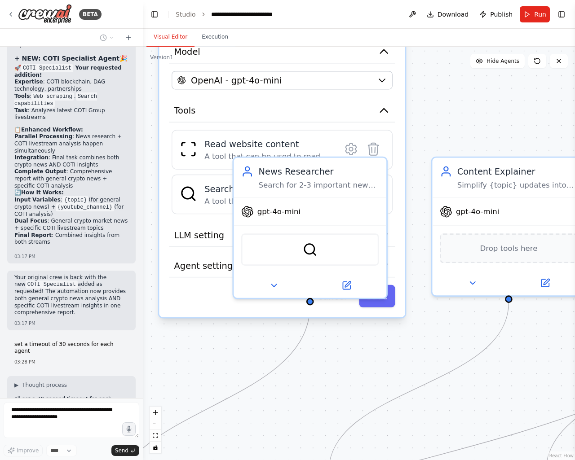
drag, startPoint x: 473, startPoint y: 211, endPoint x: 363, endPoint y: 363, distance: 186.8
click at [365, 365] on div ".deletable-edge-delete-btn { width: 20px; height: 20px; border: 0px solid #ffff…" at bounding box center [359, 254] width 432 height 414
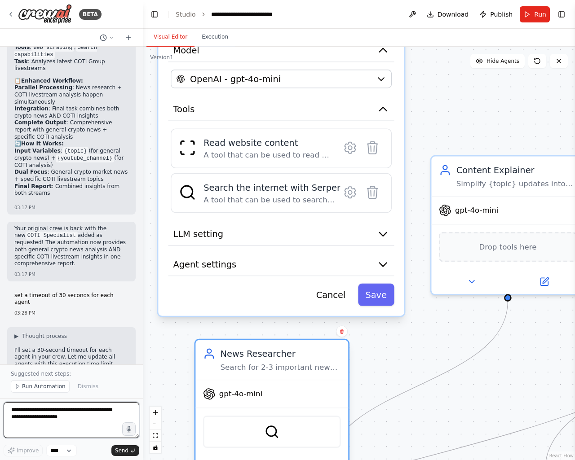
drag, startPoint x: 291, startPoint y: 167, endPoint x: 258, endPoint y: 350, distance: 186.6
click at [258, 350] on div "News Researcher" at bounding box center [280, 354] width 120 height 13
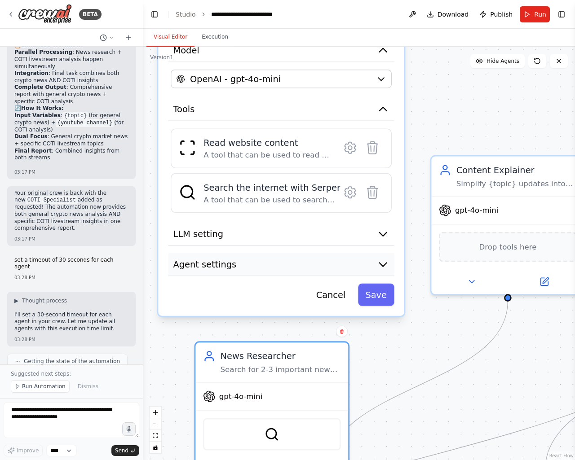
click at [241, 273] on button "Agent settings" at bounding box center [281, 264] width 226 height 23
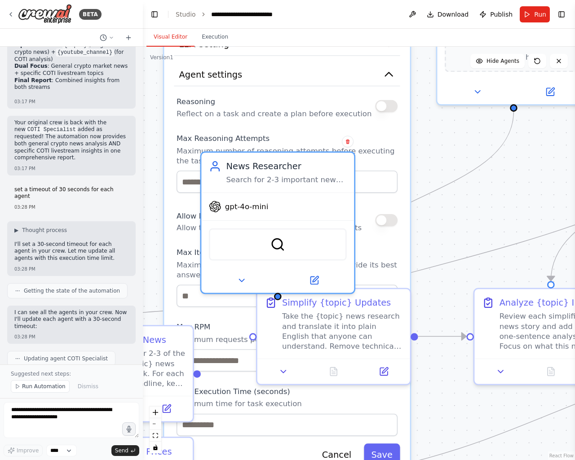
drag, startPoint x: 426, startPoint y: 312, endPoint x: 438, endPoint y: 148, distance: 164.8
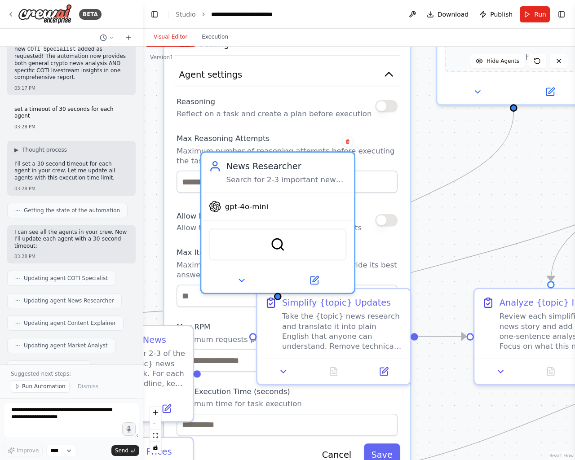
scroll to position [6788, 0]
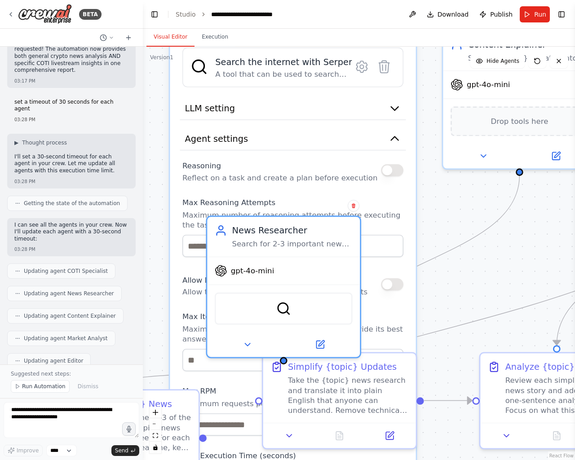
drag, startPoint x: 438, startPoint y: 149, endPoint x: 423, endPoint y: 429, distance: 280.6
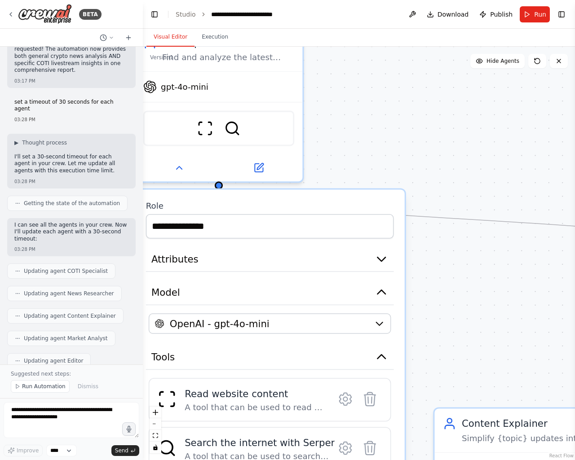
drag, startPoint x: 456, startPoint y: 176, endPoint x: 438, endPoint y: 312, distance: 137.2
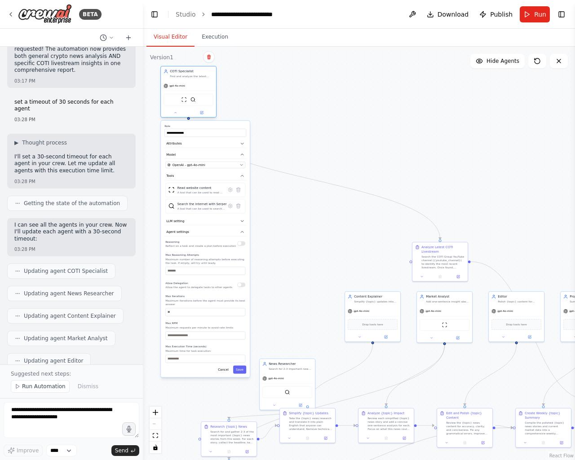
drag, startPoint x: 274, startPoint y: 175, endPoint x: 192, endPoint y: 75, distance: 129.9
click at [192, 75] on div "Find and analyze the latest livestream from COTI Group YouTube channel ({youtub…" at bounding box center [192, 77] width 44 height 4
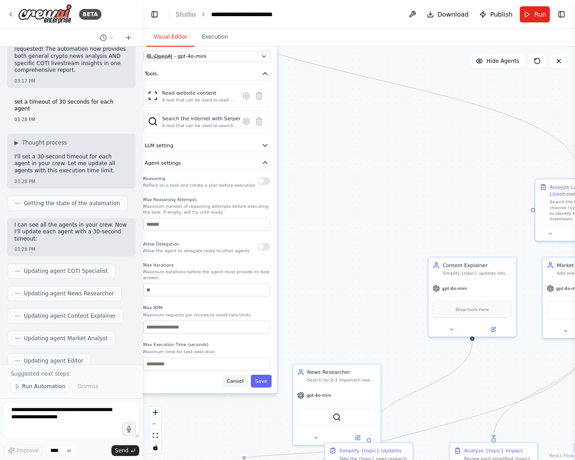
click at [233, 376] on button "Cancel" at bounding box center [235, 381] width 26 height 13
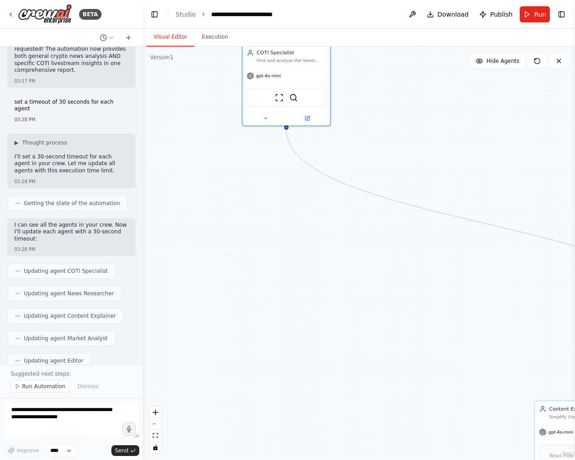
drag, startPoint x: 244, startPoint y: 240, endPoint x: 354, endPoint y: 402, distance: 195.9
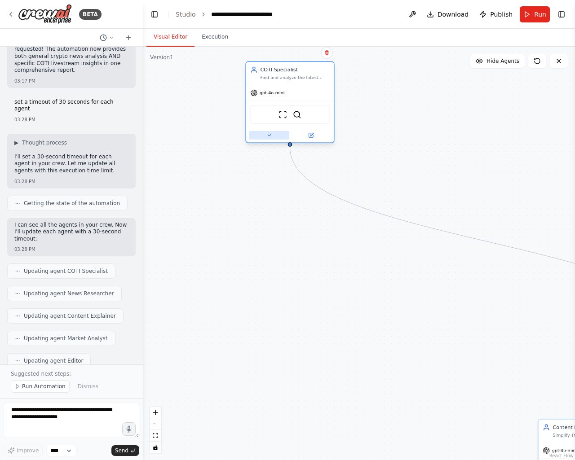
click at [268, 138] on button at bounding box center [269, 135] width 40 height 9
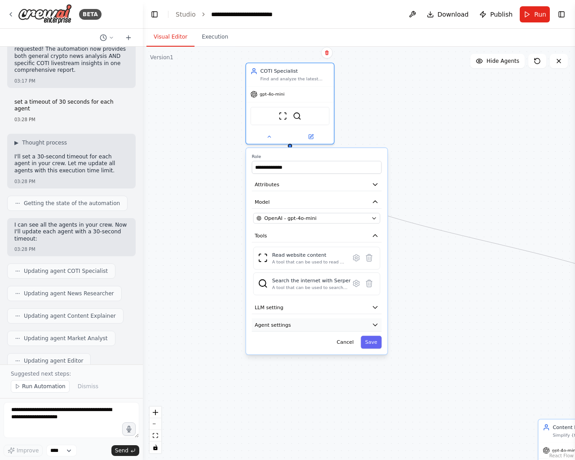
click at [307, 325] on button "Agent settings" at bounding box center [317, 324] width 130 height 13
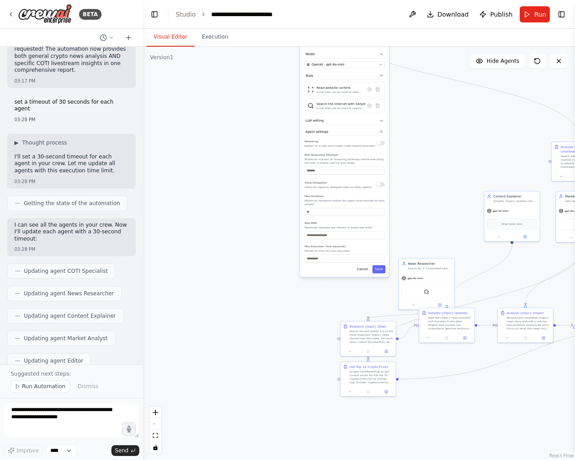
drag, startPoint x: 229, startPoint y: 349, endPoint x: 253, endPoint y: 169, distance: 182.1
click at [335, 121] on button "LLM setting" at bounding box center [345, 121] width 82 height 9
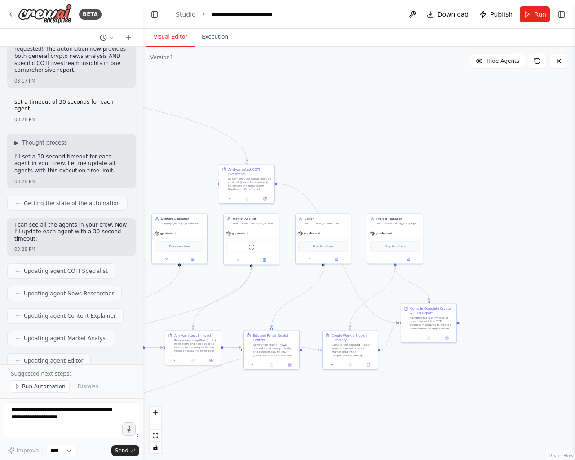
drag, startPoint x: 463, startPoint y: 145, endPoint x: 127, endPoint y: 151, distance: 336.4
click at [383, 257] on icon at bounding box center [382, 258] width 4 height 4
click at [392, 352] on span "Agent settings" at bounding box center [384, 351] width 23 height 4
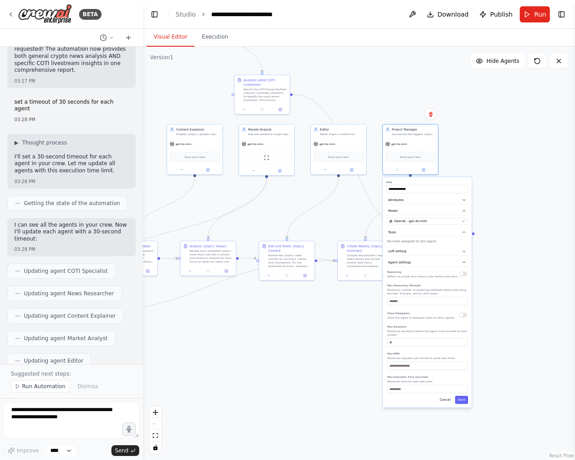
drag, startPoint x: 467, startPoint y: 407, endPoint x: 483, endPoint y: 322, distance: 86.3
click at [446, 396] on button "Cancel" at bounding box center [446, 400] width 16 height 8
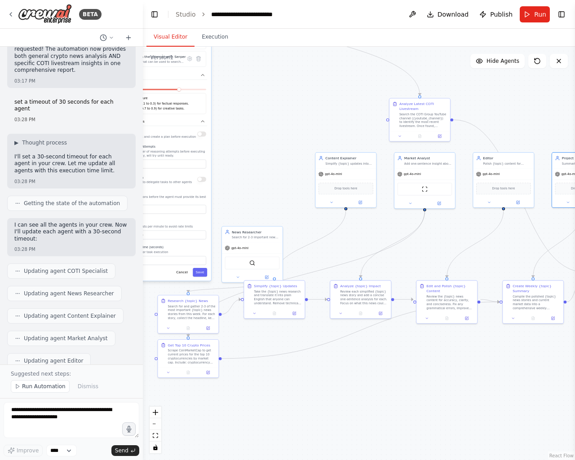
drag, startPoint x: 282, startPoint y: 363, endPoint x: 440, endPoint y: 414, distance: 166.4
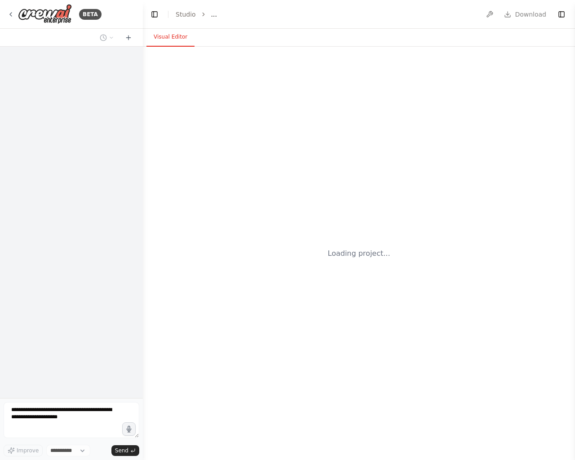
select select "****"
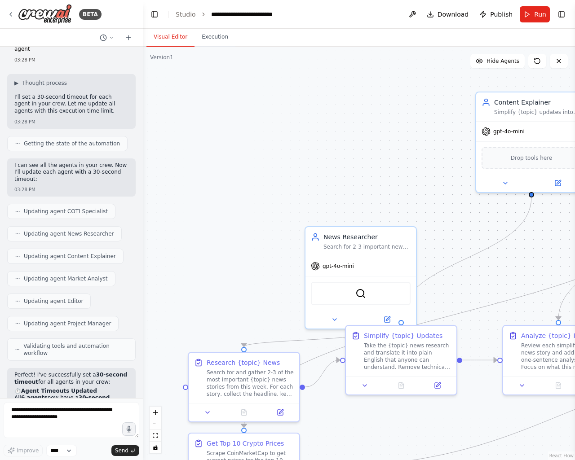
scroll to position [6754, 0]
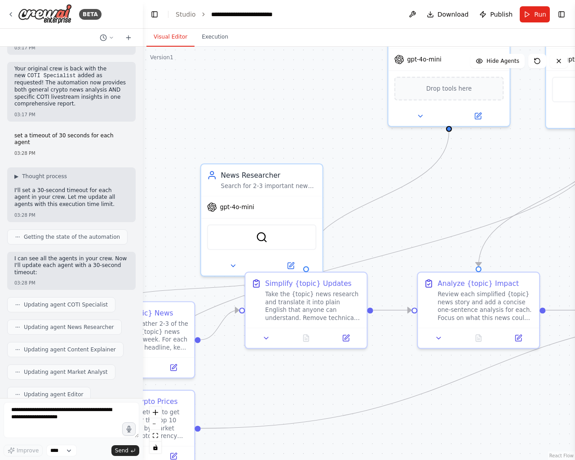
drag, startPoint x: 380, startPoint y: 173, endPoint x: 284, endPoint y: 107, distance: 116.6
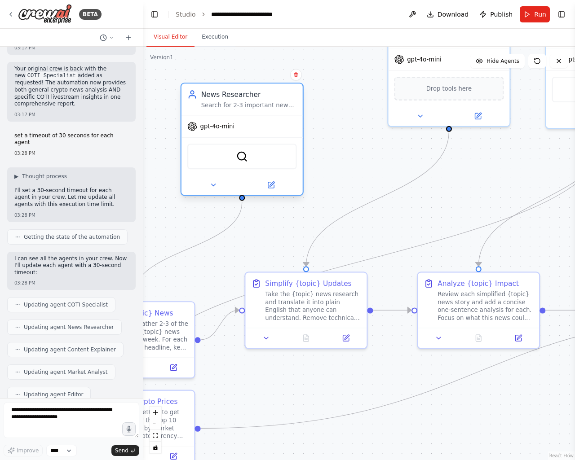
drag, startPoint x: 283, startPoint y: 177, endPoint x: 265, endPoint y: 96, distance: 82.9
click at [265, 96] on div "News Researcher" at bounding box center [249, 95] width 96 height 10
click at [216, 189] on button at bounding box center [213, 185] width 56 height 12
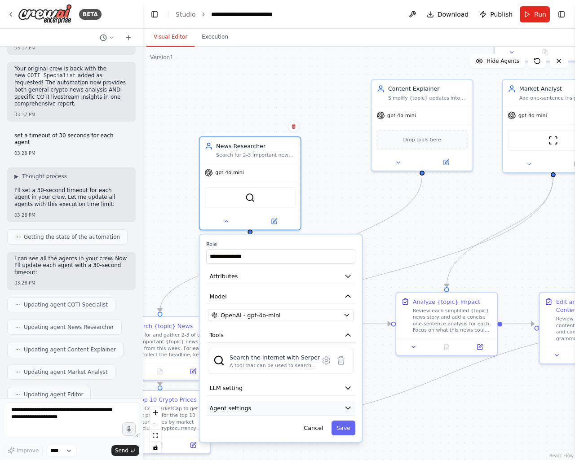
click at [277, 408] on button "Agent settings" at bounding box center [280, 408] width 149 height 15
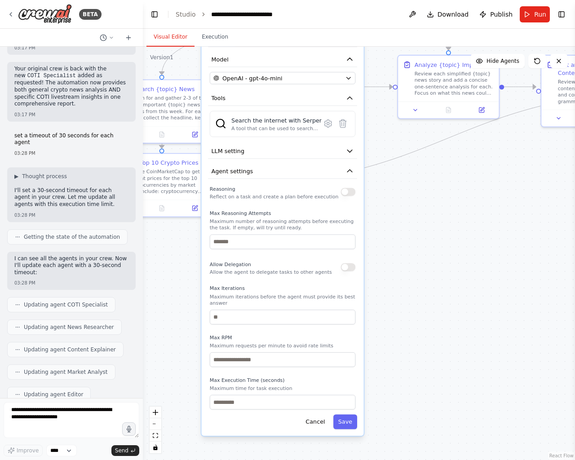
drag, startPoint x: 434, startPoint y: 427, endPoint x: 436, endPoint y: 189, distance: 237.1
click at [273, 395] on input "number" at bounding box center [283, 402] width 146 height 15
click at [307, 414] on button "Cancel" at bounding box center [314, 421] width 29 height 15
click at [314, 414] on button "Cancel" at bounding box center [314, 421] width 29 height 15
click at [319, 418] on button "Cancel" at bounding box center [314, 421] width 29 height 15
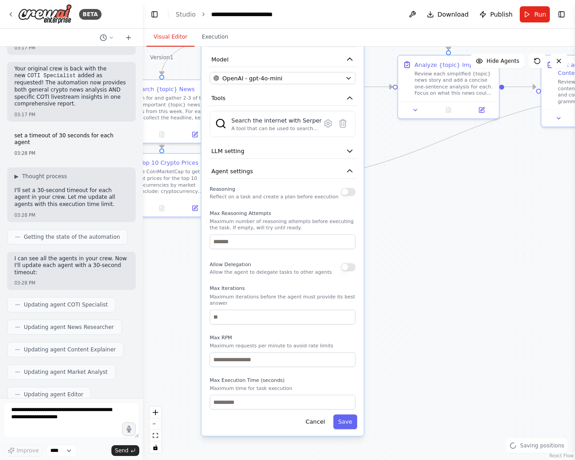
click at [316, 415] on button "Cancel" at bounding box center [314, 421] width 29 height 15
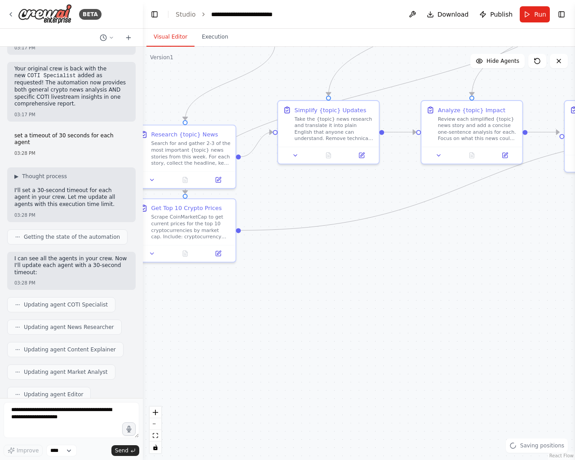
drag, startPoint x: 333, startPoint y: 292, endPoint x: 427, endPoint y: 446, distance: 180.1
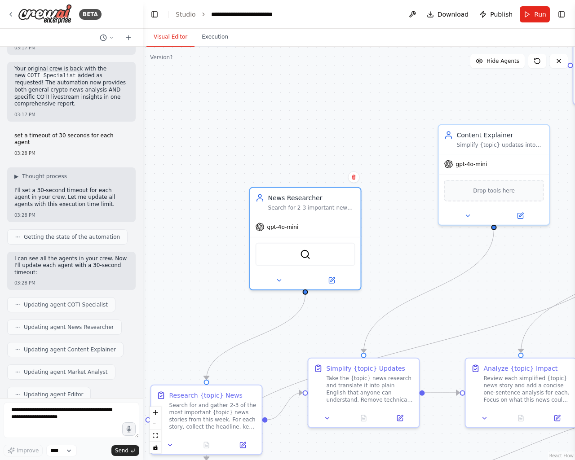
drag, startPoint x: 231, startPoint y: 226, endPoint x: 205, endPoint y: 291, distance: 70.5
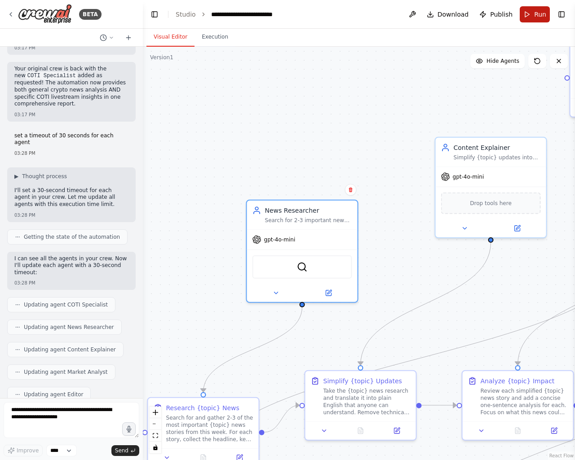
click at [542, 16] on span "Run" at bounding box center [540, 14] width 12 height 9
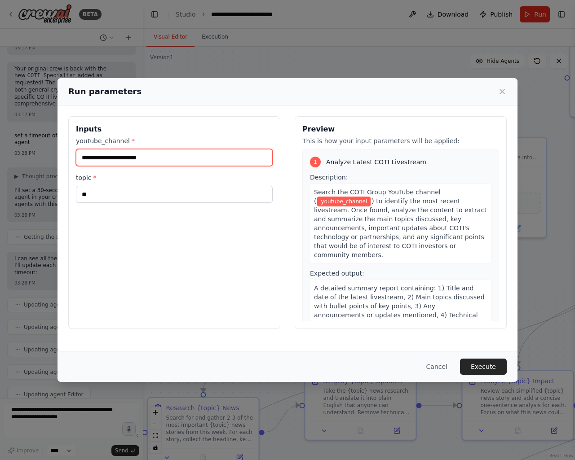
click at [134, 157] on input "youtube_channel *" at bounding box center [174, 157] width 197 height 17
paste input "**********"
type input "**********"
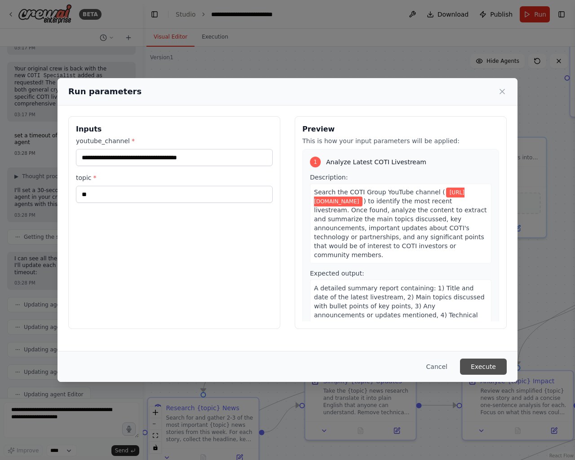
click at [479, 369] on button "Execute" at bounding box center [483, 367] width 47 height 16
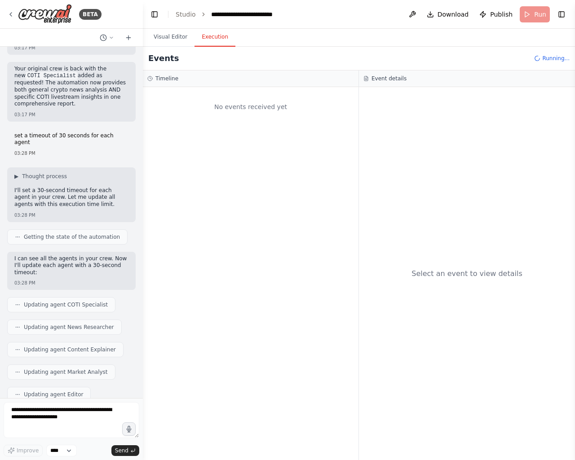
click at [208, 35] on button "Execution" at bounding box center [214, 37] width 41 height 19
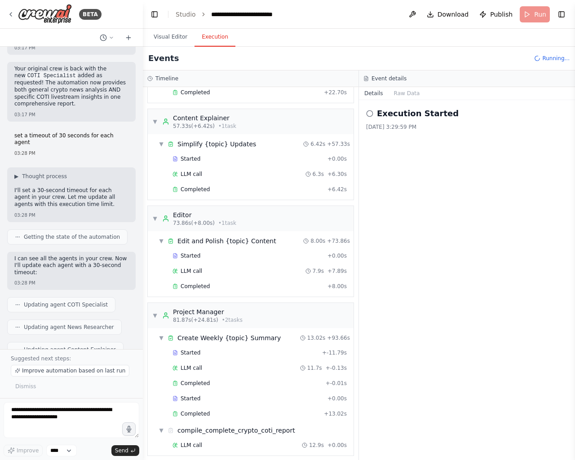
scroll to position [6761, 0]
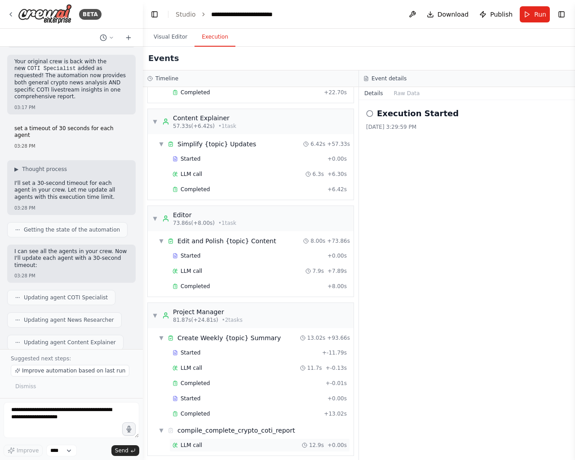
click at [200, 442] on div "LLM call 12.9s + 0.00s" at bounding box center [259, 445] width 174 height 7
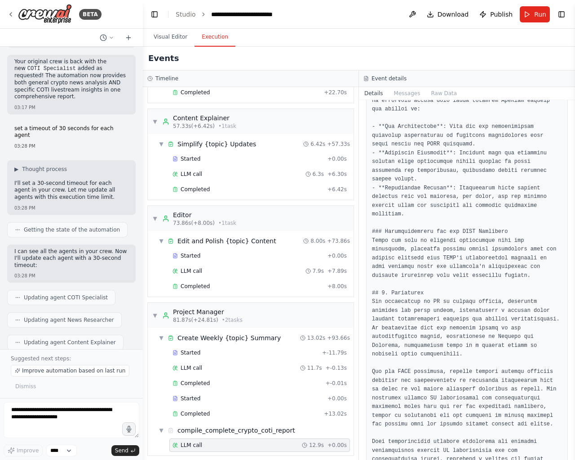
scroll to position [560, 0]
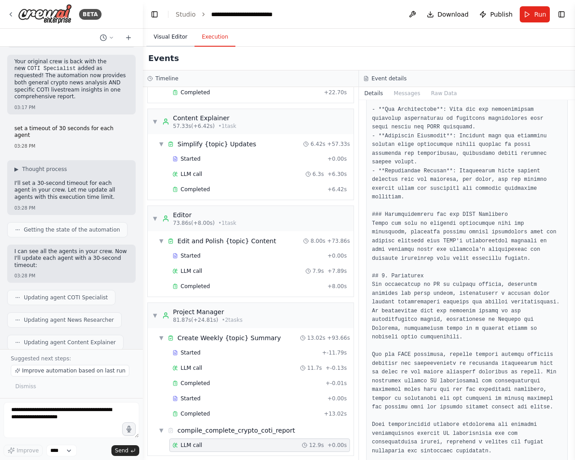
click at [163, 35] on button "Visual Editor" at bounding box center [170, 37] width 48 height 19
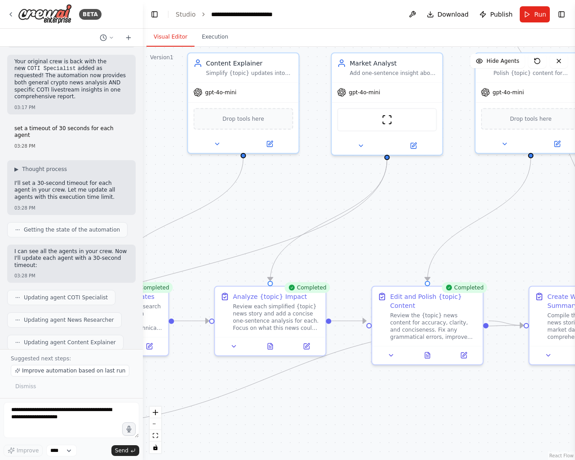
drag, startPoint x: 449, startPoint y: 333, endPoint x: 205, endPoint y: 249, distance: 257.9
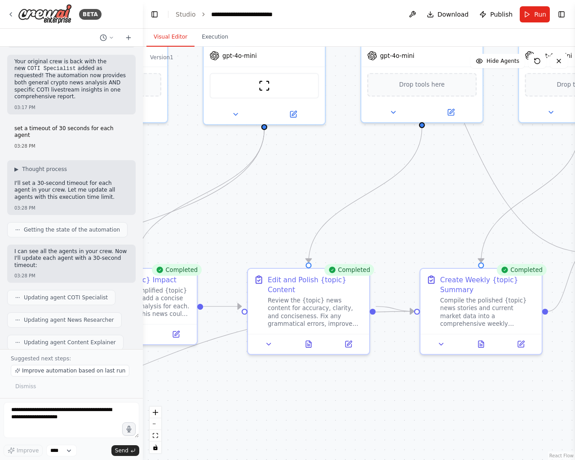
drag, startPoint x: 271, startPoint y: 369, endPoint x: 145, endPoint y: 368, distance: 126.2
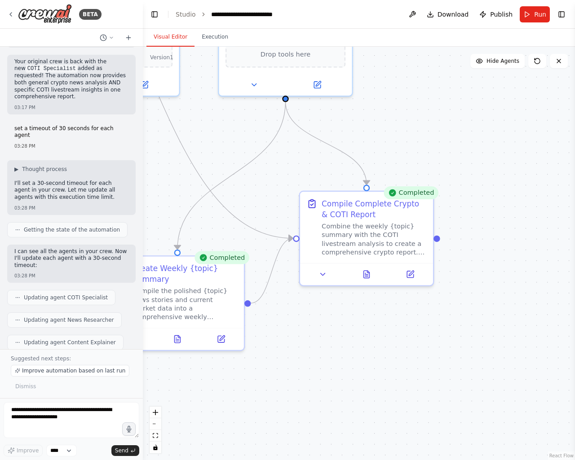
drag, startPoint x: 515, startPoint y: 364, endPoint x: 235, endPoint y: 361, distance: 279.8
click at [365, 270] on button at bounding box center [366, 272] width 46 height 13
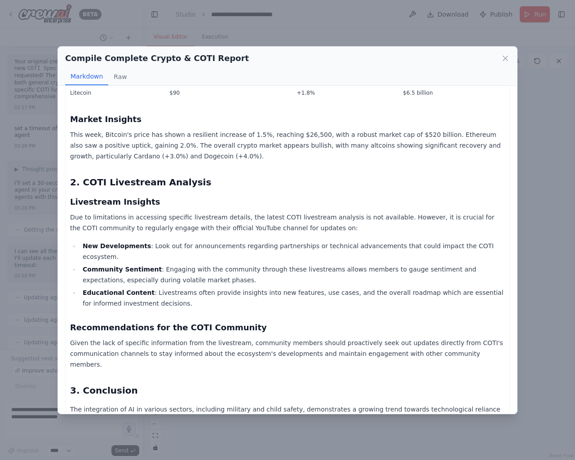
scroll to position [369, 0]
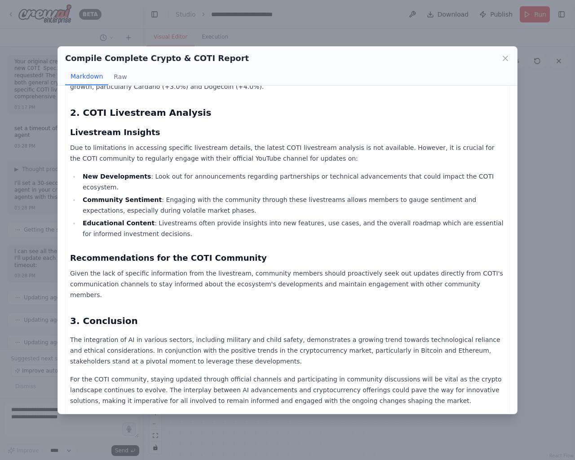
click at [396, 426] on div "Compile Complete Crypto & COTI Report Markdown Raw Comprehensive Crypto Report …" at bounding box center [287, 230] width 575 height 460
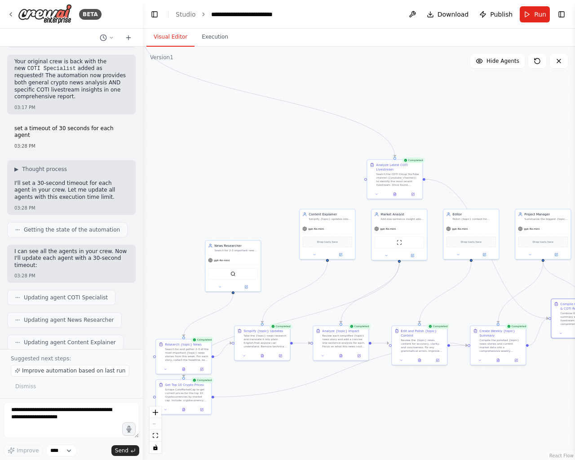
drag, startPoint x: 216, startPoint y: 263, endPoint x: 460, endPoint y: 344, distance: 257.0
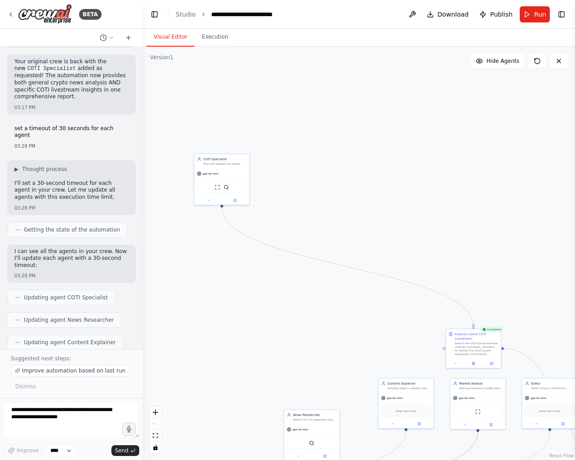
drag, startPoint x: 281, startPoint y: 203, endPoint x: 316, endPoint y: 317, distance: 118.7
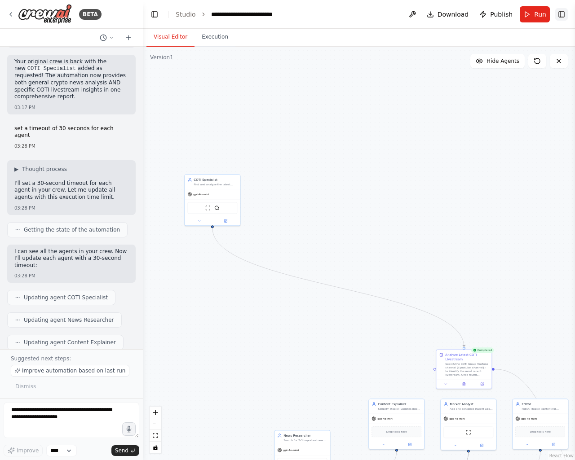
click at [561, 10] on button "Toggle Right Sidebar" at bounding box center [561, 14] width 13 height 13
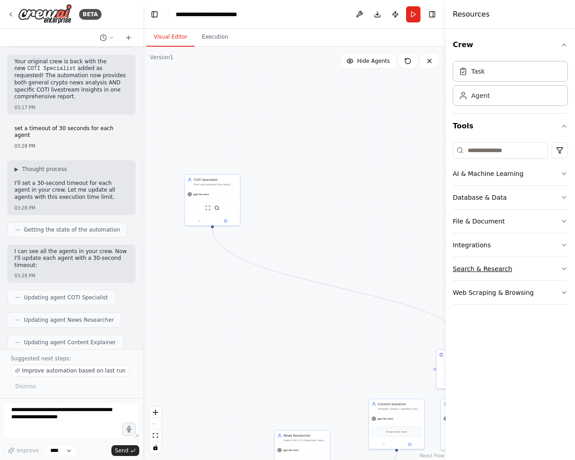
click at [483, 270] on div "Search & Research" at bounding box center [482, 268] width 59 height 9
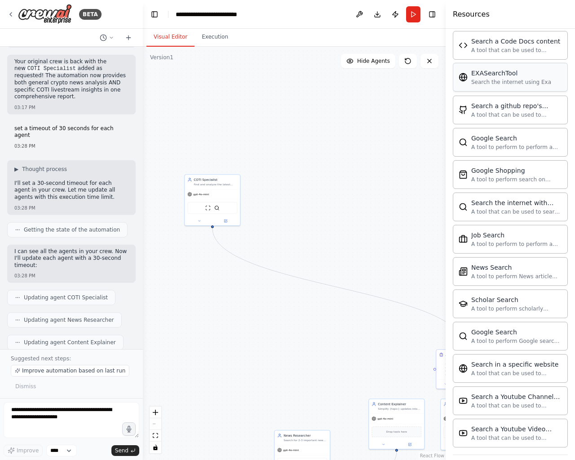
scroll to position [317, 0]
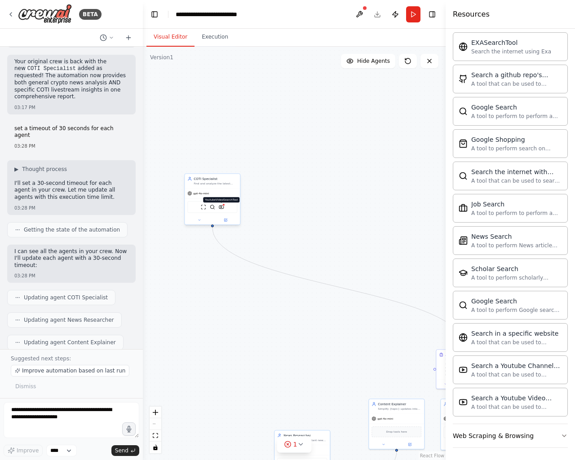
click at [222, 209] on img at bounding box center [221, 206] width 5 height 5
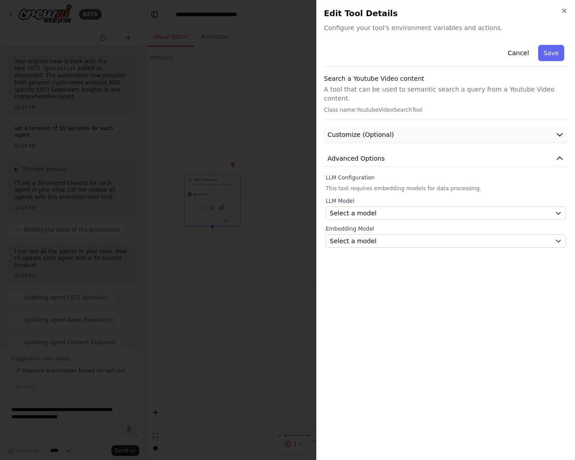
click at [359, 130] on span "Customize (Optional)" at bounding box center [360, 134] width 66 height 9
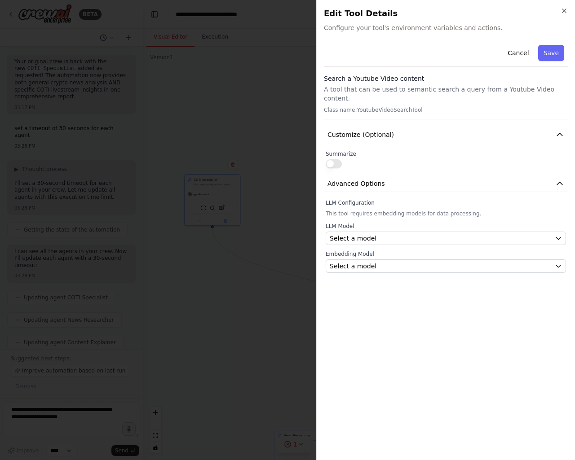
click at [336, 159] on button "button" at bounding box center [334, 163] width 16 height 9
click at [370, 236] on div "LLM Model Select a model Embedding Model Select a model" at bounding box center [446, 248] width 240 height 50
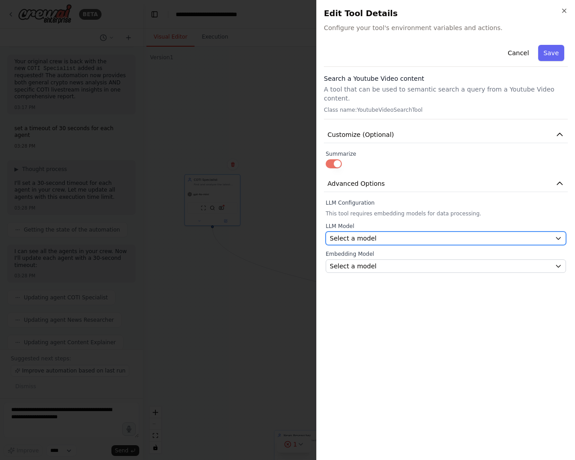
click at [371, 234] on div "Select a model" at bounding box center [440, 238] width 221 height 9
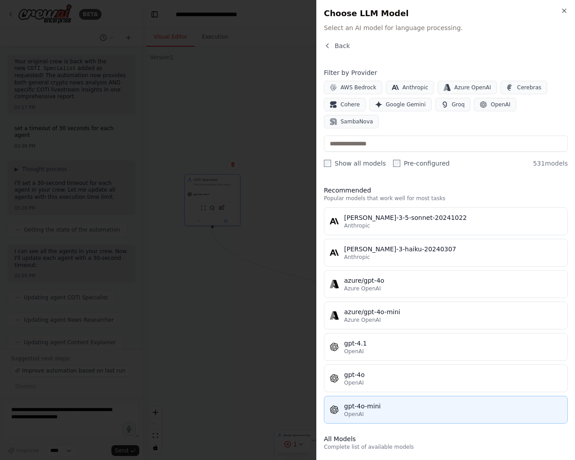
click at [424, 402] on div "gpt-4o-mini" at bounding box center [453, 406] width 218 height 9
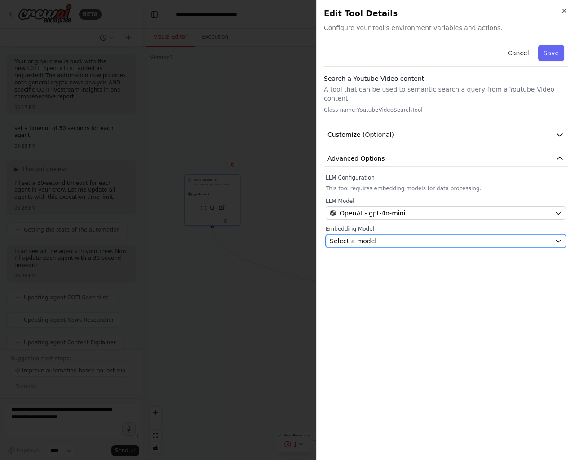
click at [386, 237] on div "Select a model" at bounding box center [440, 241] width 221 height 9
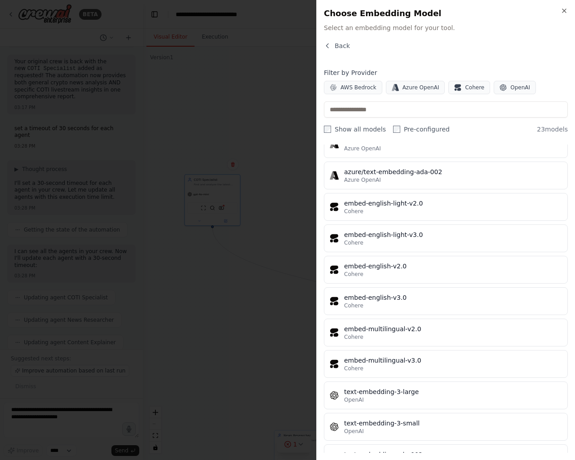
scroll to position [444, 0]
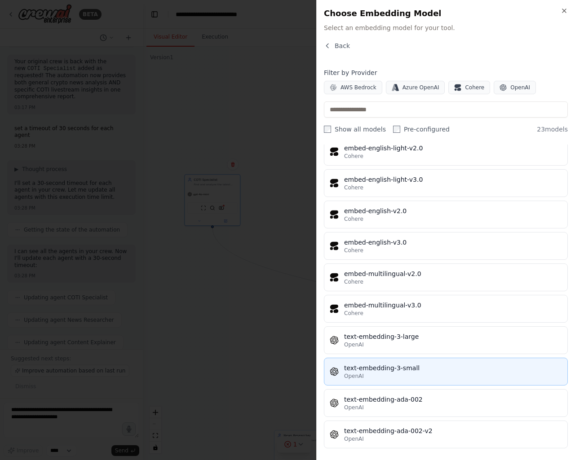
click at [433, 364] on div "text-embedding-3-small" at bounding box center [453, 368] width 218 height 9
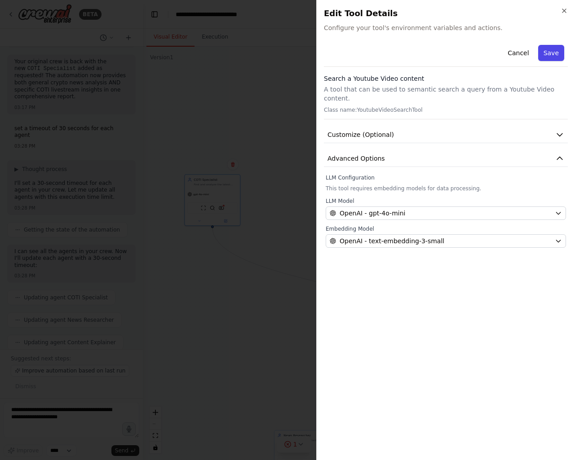
click at [546, 50] on button "Save" at bounding box center [551, 53] width 26 height 16
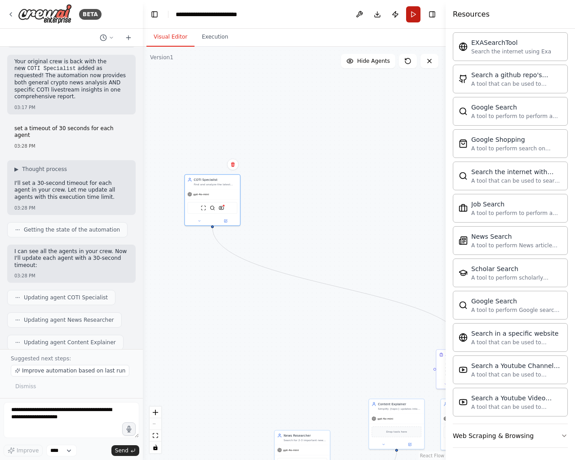
click at [406, 15] on button "Run" at bounding box center [413, 14] width 14 height 16
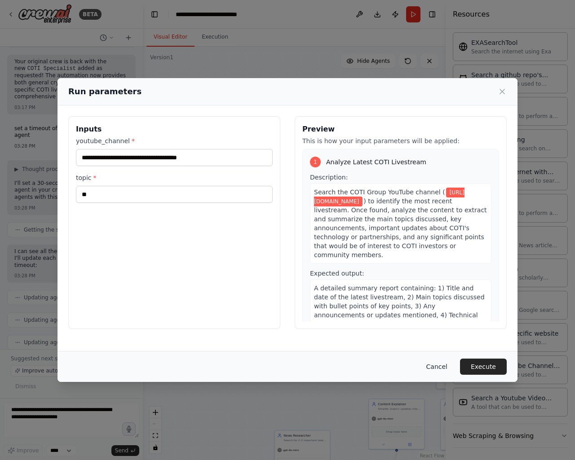
click at [448, 364] on button "Cancel" at bounding box center [436, 367] width 35 height 16
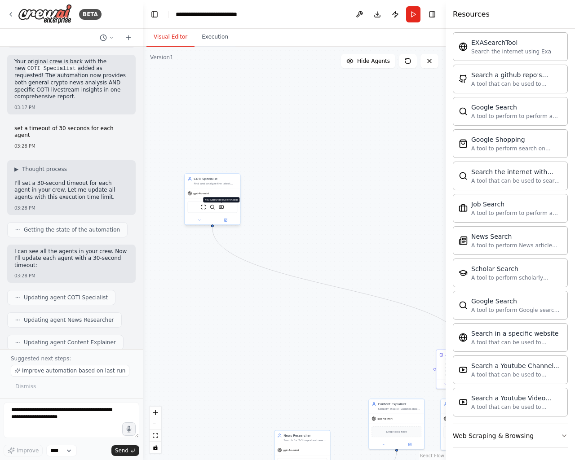
click at [222, 207] on img at bounding box center [221, 206] width 5 height 5
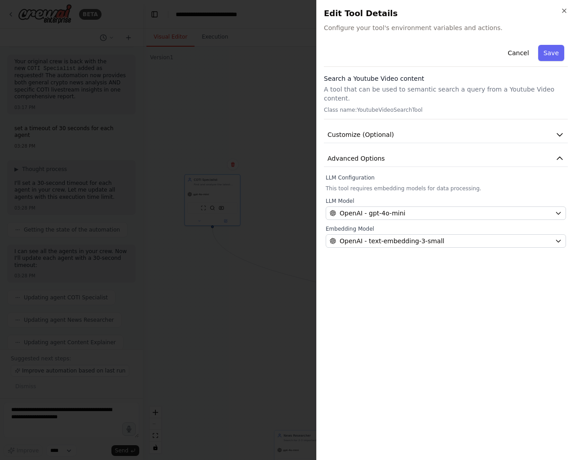
click at [297, 220] on div at bounding box center [287, 230] width 575 height 460
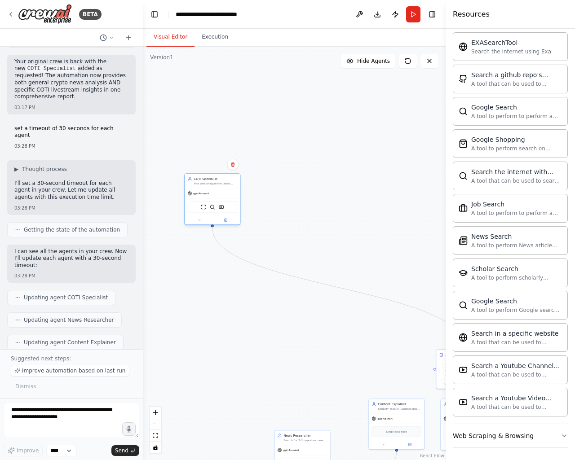
click at [207, 183] on div "Find and analyze the latest livestream from COTI Group YouTube channel ({youtub…" at bounding box center [216, 184] width 44 height 4
click at [196, 220] on button at bounding box center [199, 219] width 26 height 5
click at [199, 220] on icon at bounding box center [199, 220] width 2 height 1
click at [213, 249] on button "Attributes" at bounding box center [229, 251] width 82 height 9
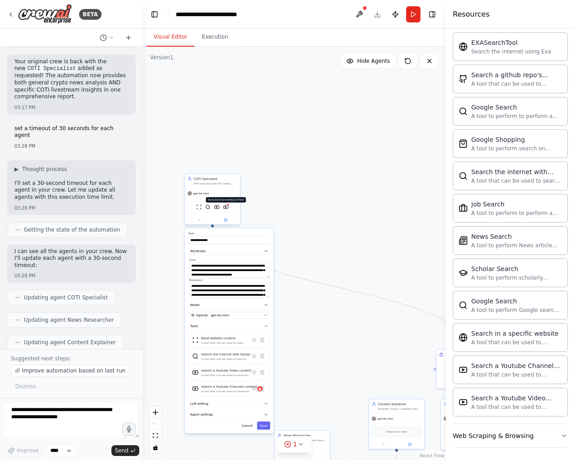
click at [226, 207] on img at bounding box center [225, 206] width 5 height 5
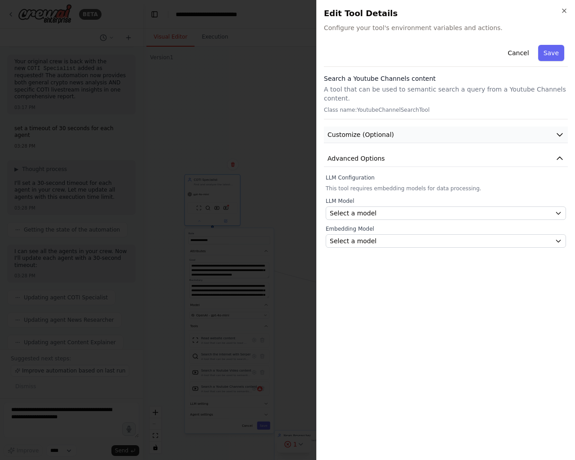
click at [361, 130] on span "Customize (Optional)" at bounding box center [360, 134] width 66 height 9
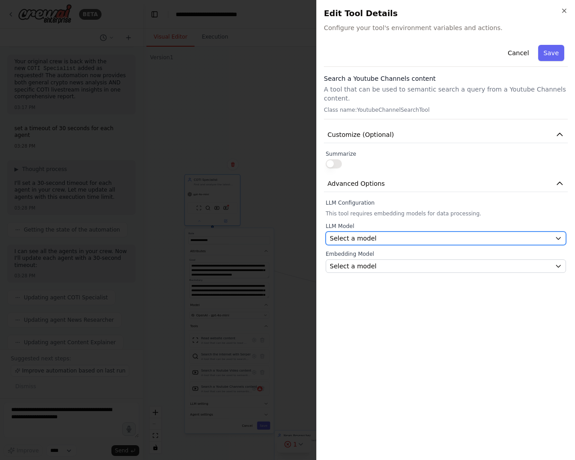
click at [355, 234] on span "Select a model" at bounding box center [353, 238] width 47 height 9
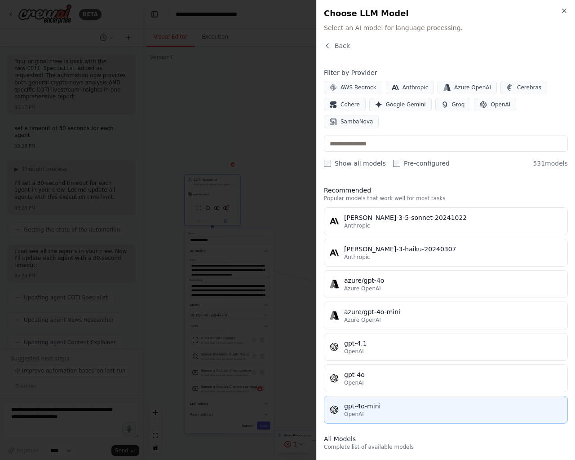
click at [363, 402] on div "gpt-4o-mini" at bounding box center [453, 406] width 218 height 9
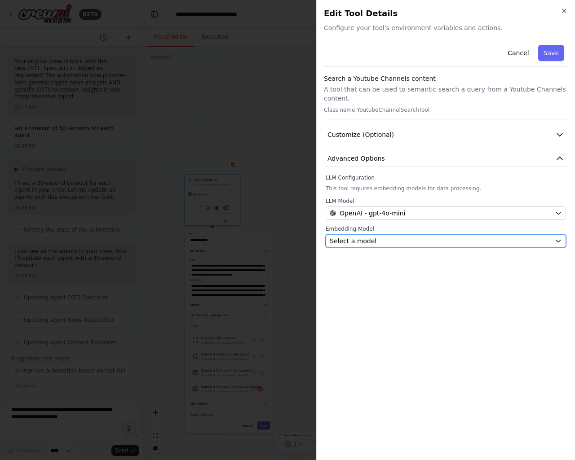
click at [346, 237] on span "Select a model" at bounding box center [353, 241] width 47 height 9
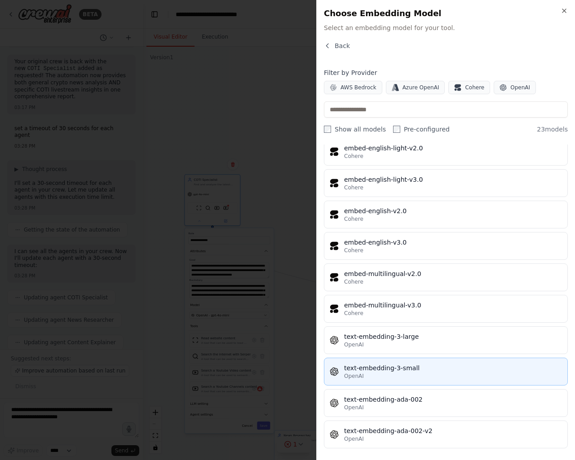
click at [430, 364] on div "text-embedding-3-small" at bounding box center [453, 368] width 218 height 9
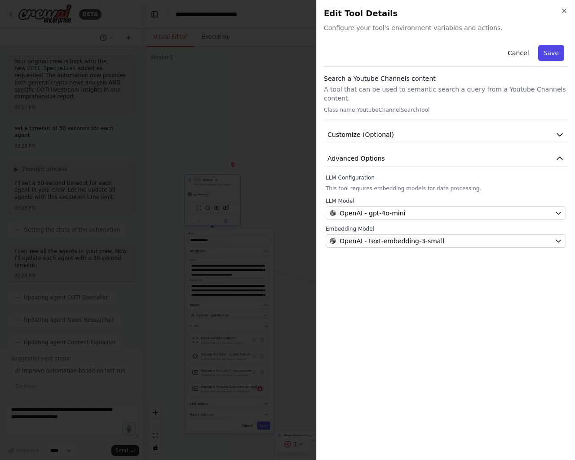
click at [556, 56] on button "Save" at bounding box center [551, 53] width 26 height 16
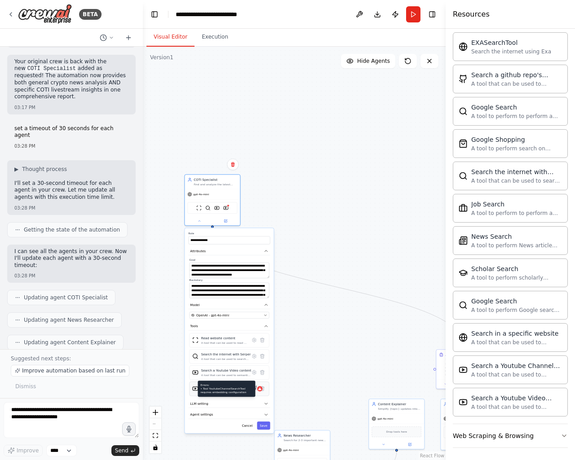
click at [258, 389] on icon at bounding box center [259, 389] width 3 height 3
click at [220, 390] on div "A tool that can be used to semantic search a query from a Youtube Channels cont…" at bounding box center [229, 392] width 56 height 4
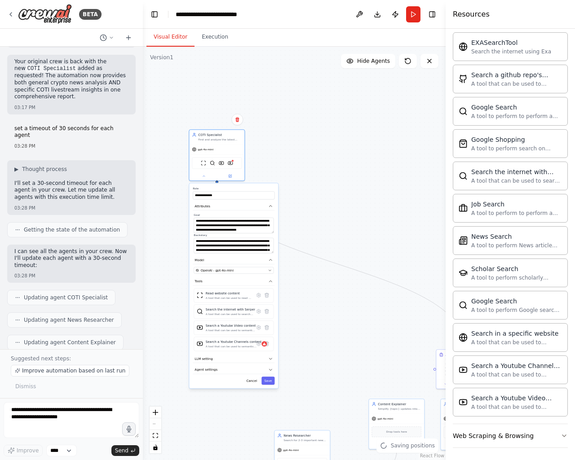
drag, startPoint x: 223, startPoint y: 377, endPoint x: 225, endPoint y: 335, distance: 41.8
click at [225, 335] on div "Read website content A tool that can be used to read a website content. Search …" at bounding box center [234, 320] width 80 height 63
click at [343, 127] on div ".deletable-edge-delete-btn { width: 20px; height: 20px; border: 0px solid #ffff…" at bounding box center [294, 254] width 303 height 414
click at [228, 161] on img at bounding box center [230, 161] width 5 height 5
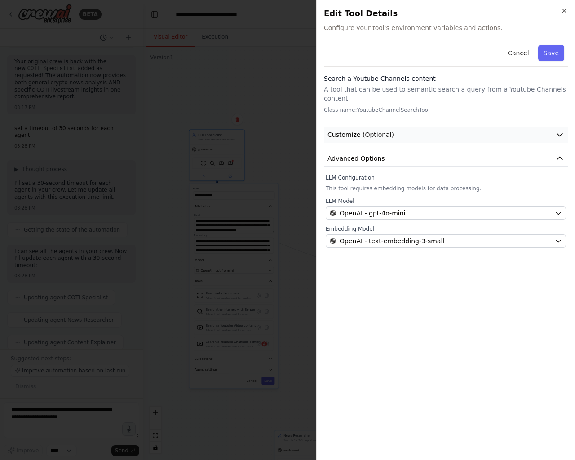
click at [379, 130] on span "Customize (Optional)" at bounding box center [360, 134] width 66 height 9
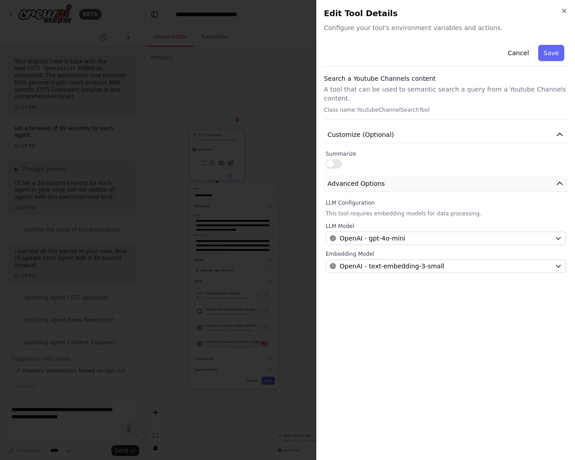
click at [373, 179] on span "Advanced Options" at bounding box center [355, 183] width 57 height 9
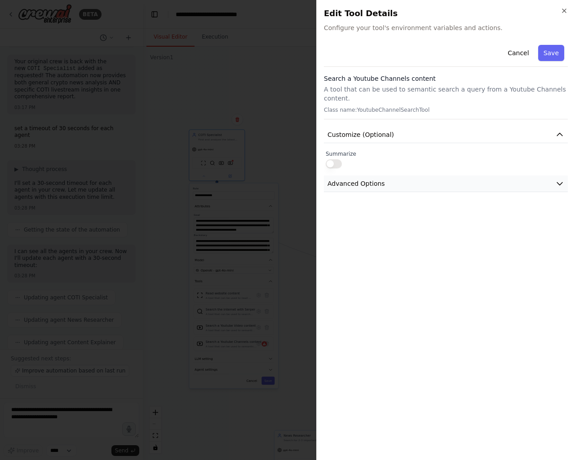
click at [373, 179] on span "Advanced Options" at bounding box center [355, 183] width 57 height 9
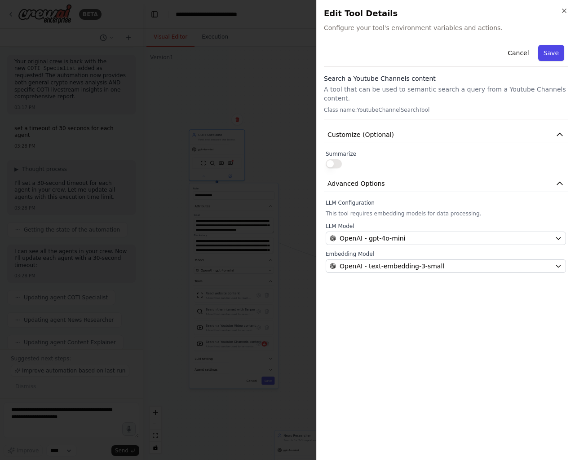
click at [552, 50] on button "Save" at bounding box center [551, 53] width 26 height 16
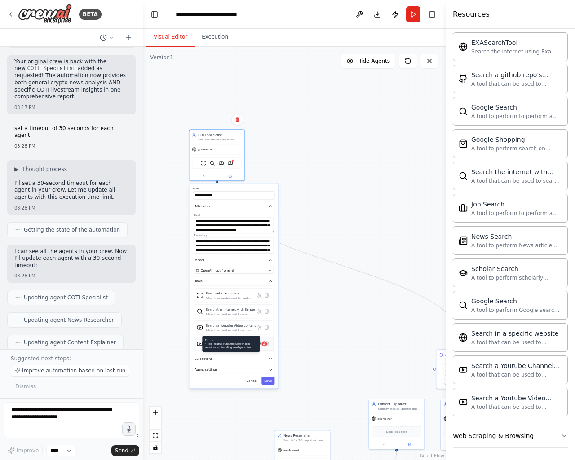
click at [263, 344] on icon at bounding box center [264, 344] width 3 height 3
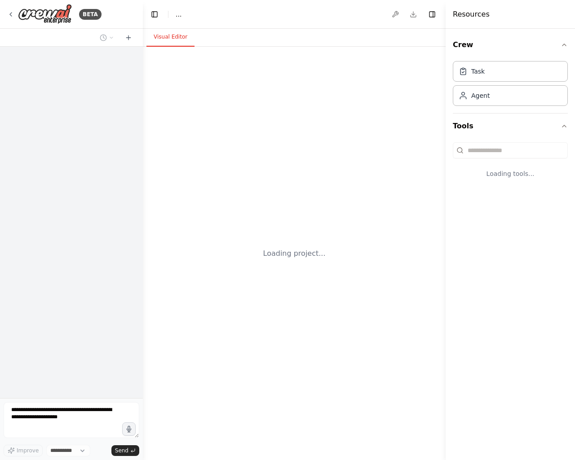
select select "****"
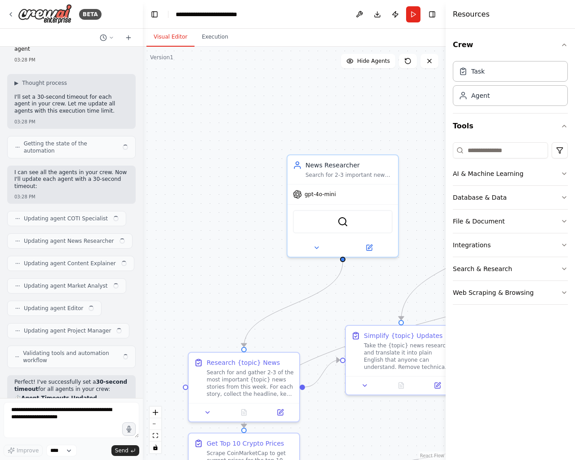
scroll to position [6754, 0]
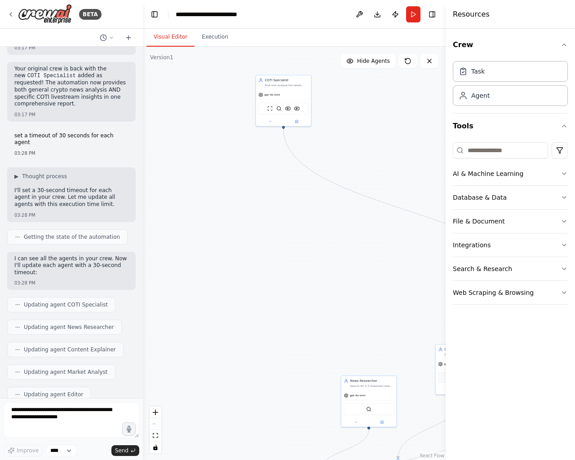
drag, startPoint x: 289, startPoint y: 285, endPoint x: 319, endPoint y: 357, distance: 77.9
click at [411, 16] on button "Run" at bounding box center [413, 14] width 14 height 16
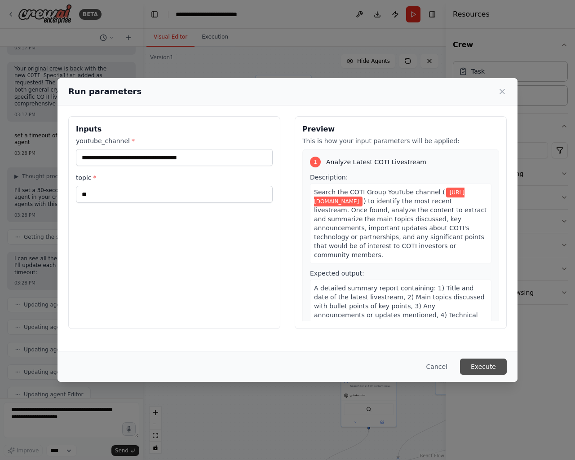
click at [488, 363] on button "Execute" at bounding box center [483, 367] width 47 height 16
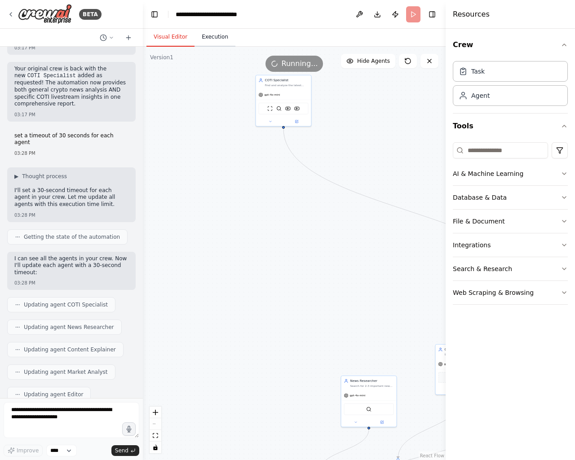
click at [216, 38] on button "Execution" at bounding box center [214, 37] width 41 height 19
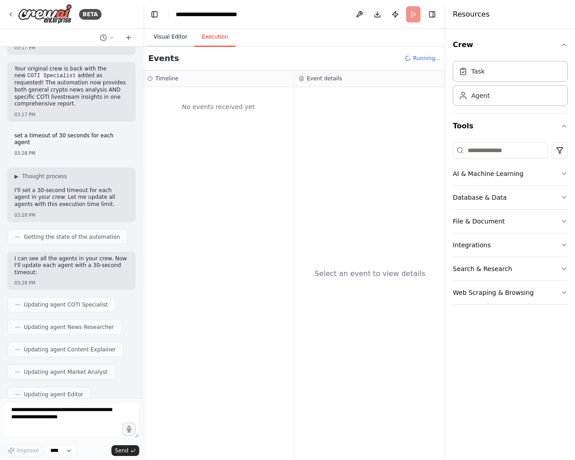
click at [170, 38] on button "Visual Editor" at bounding box center [170, 37] width 48 height 19
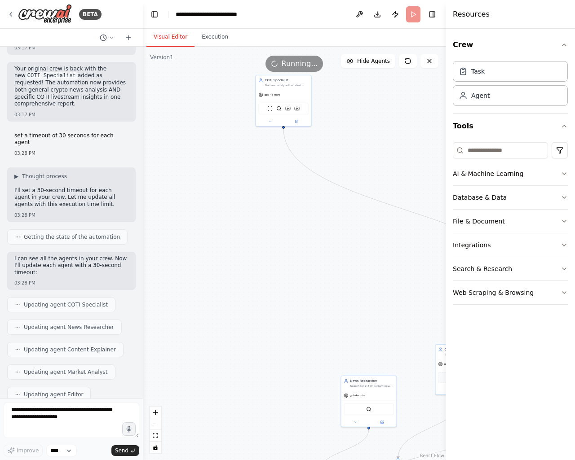
click at [194, 37] on button "Execution" at bounding box center [214, 37] width 41 height 19
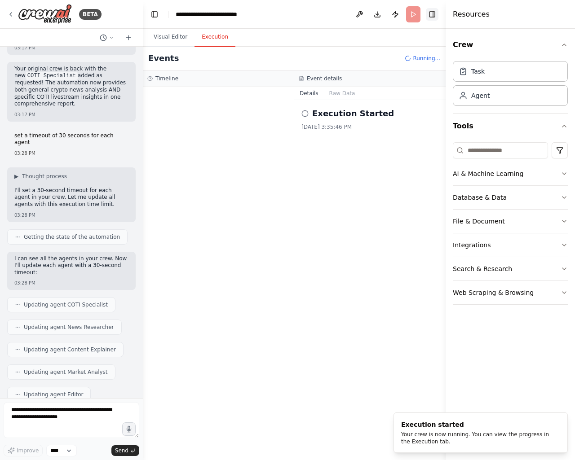
click at [432, 14] on button "Toggle Right Sidebar" at bounding box center [432, 14] width 13 height 13
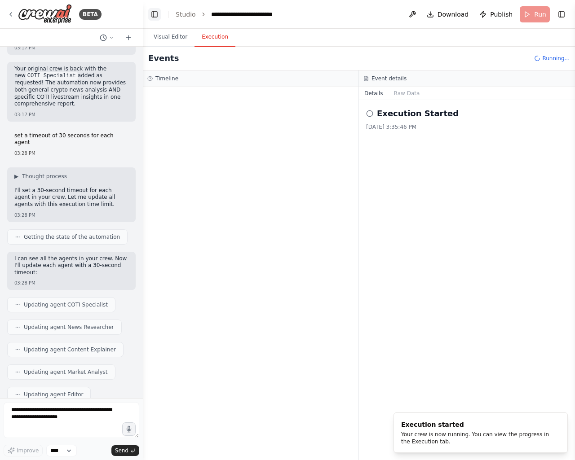
click at [154, 13] on button "Toggle Left Sidebar" at bounding box center [154, 14] width 13 height 13
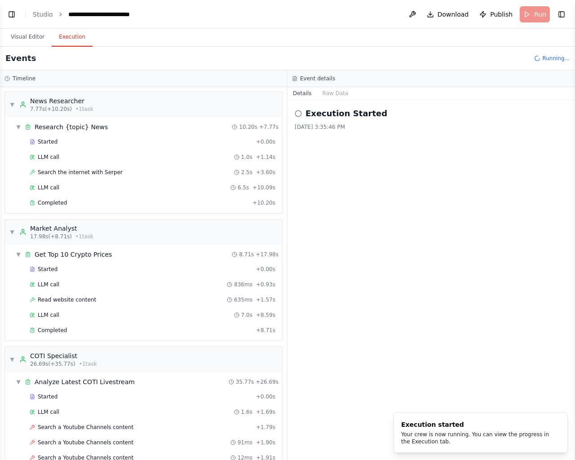
scroll to position [370, 0]
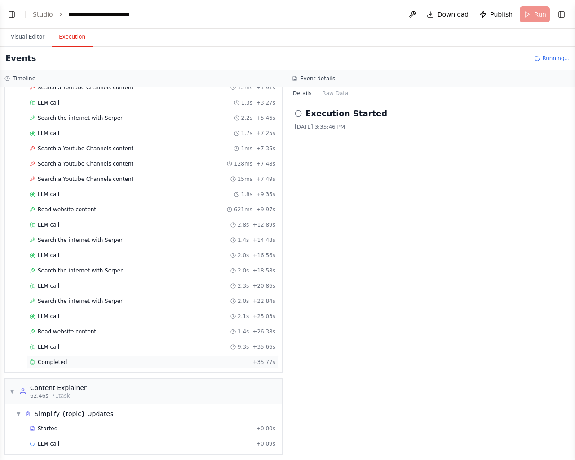
click at [60, 359] on span "Completed" at bounding box center [52, 362] width 29 height 7
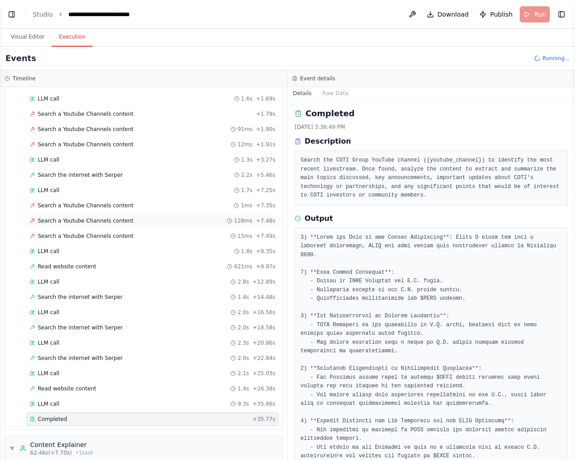
scroll to position [448, 0]
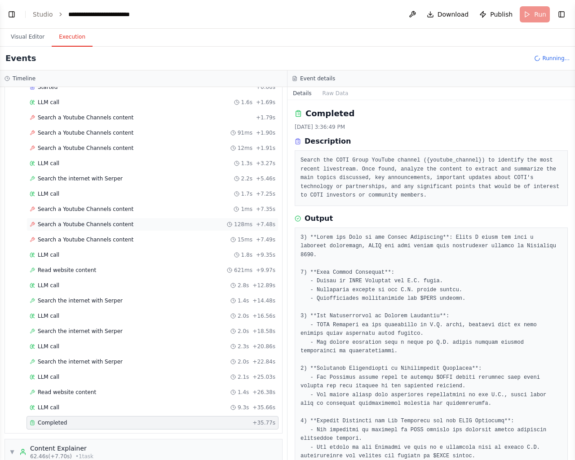
click at [124, 224] on div "Search a Youtube Channels content 128ms + 7.48s" at bounding box center [153, 224] width 246 height 7
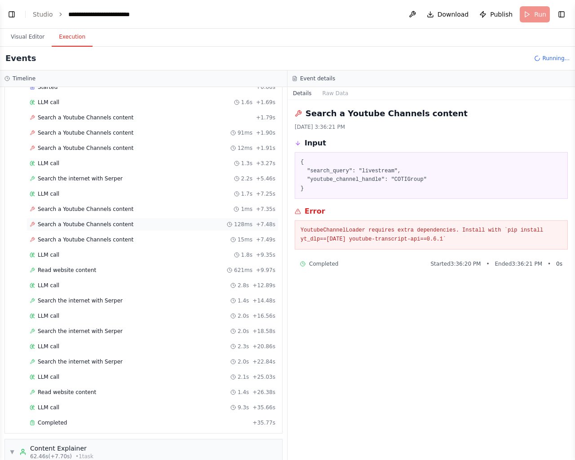
scroll to position [374, 0]
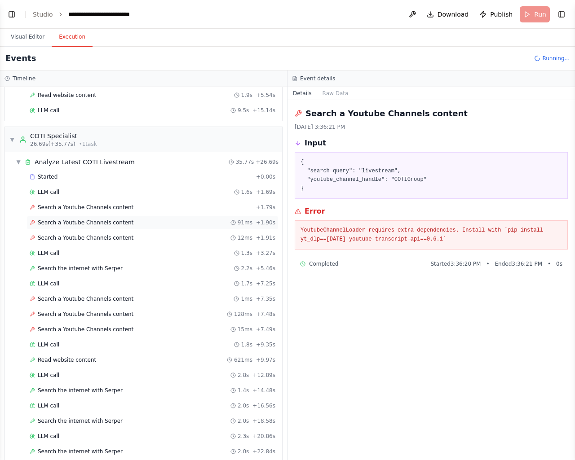
click at [104, 224] on div "Search a Youtube Channels content 91ms + 1.90s" at bounding box center [152, 222] width 252 height 13
click at [334, 92] on button "Raw Data" at bounding box center [335, 93] width 37 height 13
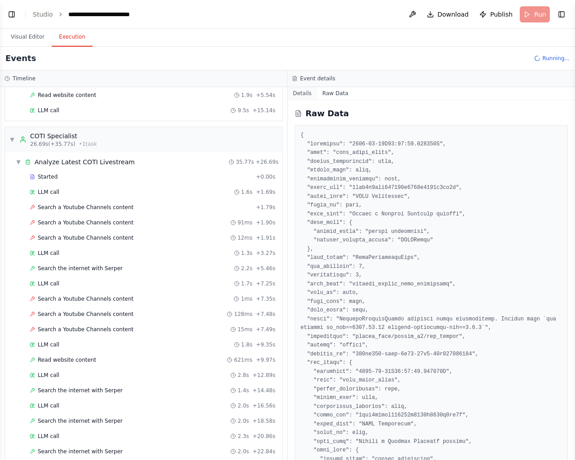
click at [308, 92] on button "Details" at bounding box center [302, 93] width 30 height 13
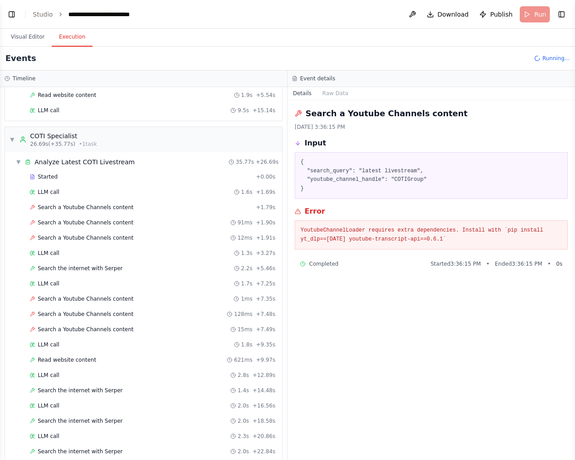
drag, startPoint x: 329, startPoint y: 231, endPoint x: 479, endPoint y: 242, distance: 150.4
click at [479, 242] on pre "YoutubeChannelLoader requires extra dependencies. Install with `pip install yt_…" at bounding box center [430, 235] width 261 height 18
click at [321, 264] on span "Completed" at bounding box center [323, 263] width 29 height 7
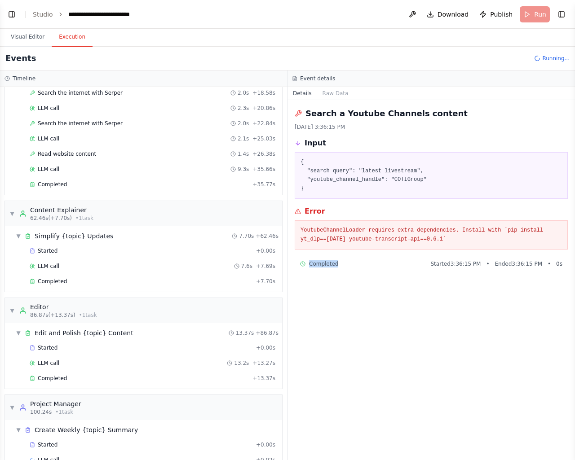
scroll to position [717, 0]
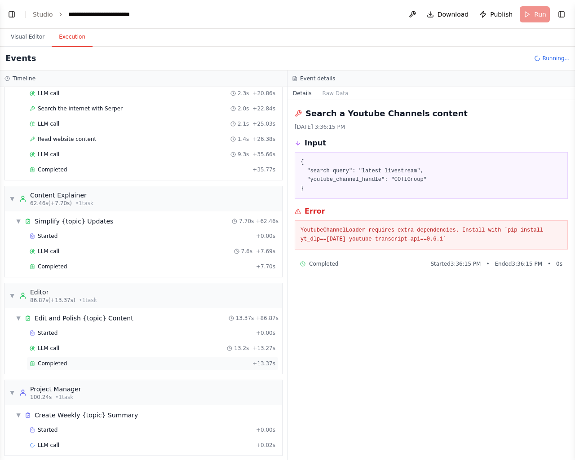
click at [66, 360] on div "Completed" at bounding box center [139, 363] width 219 height 7
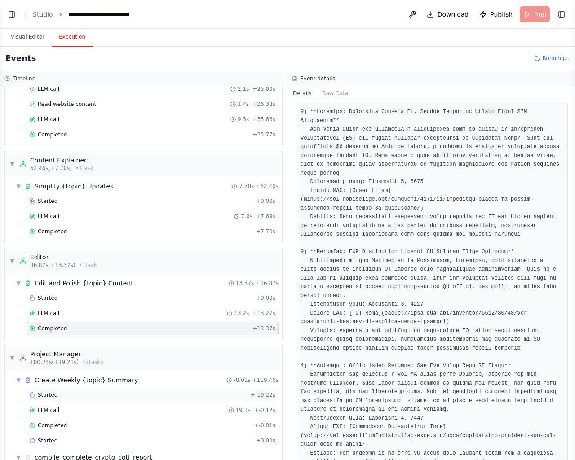
scroll to position [778, 0]
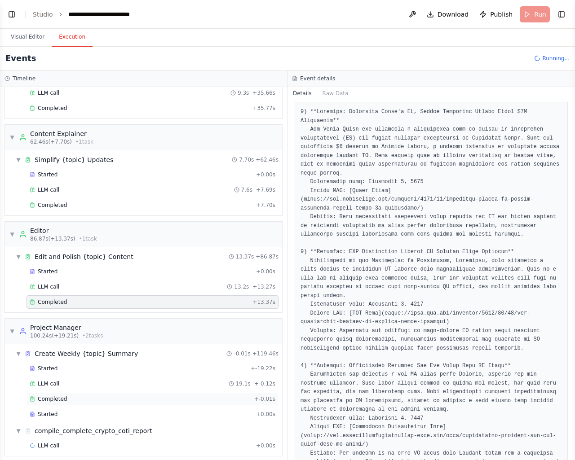
click at [113, 399] on div "Completed + -0.01s" at bounding box center [152, 398] width 252 height 13
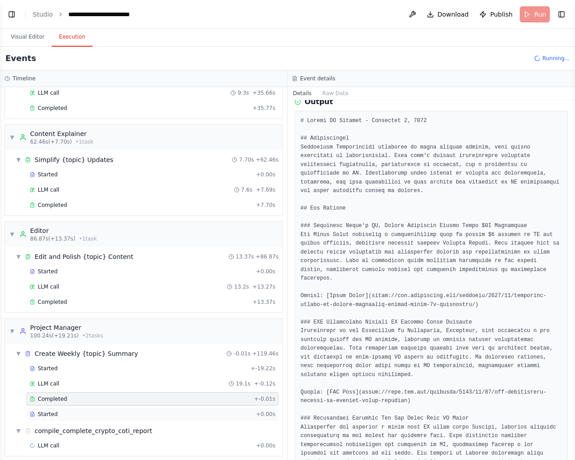
click at [97, 411] on div "Started" at bounding box center [141, 414] width 223 height 7
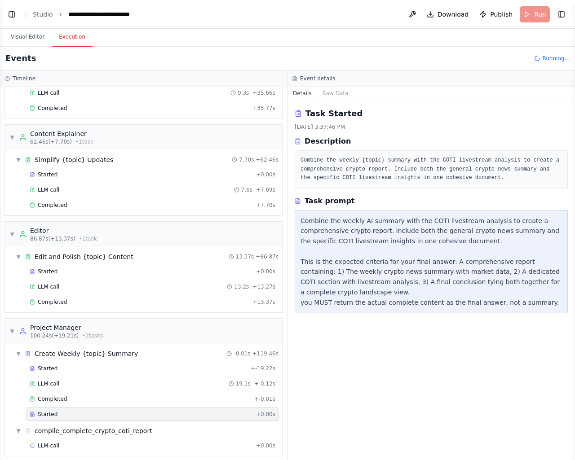
scroll to position [0, 0]
click at [97, 399] on div "Completed + -0.01s" at bounding box center [152, 398] width 252 height 13
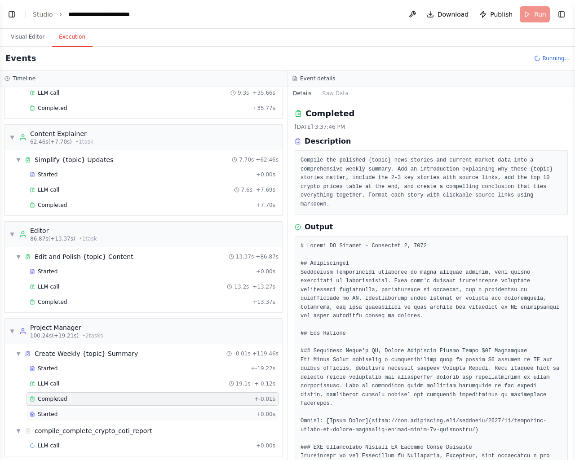
click at [58, 411] on div "Started" at bounding box center [141, 414] width 223 height 7
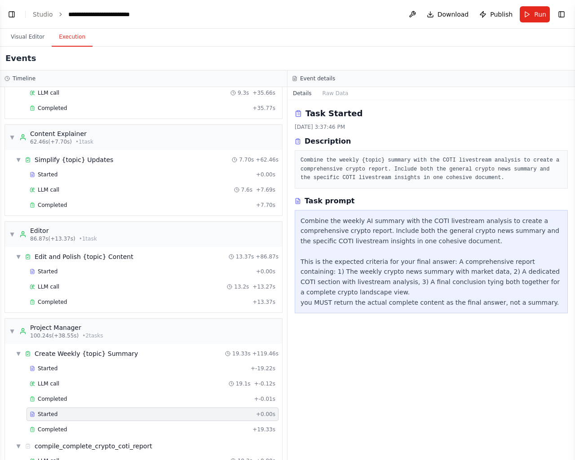
scroll to position [793, 0]
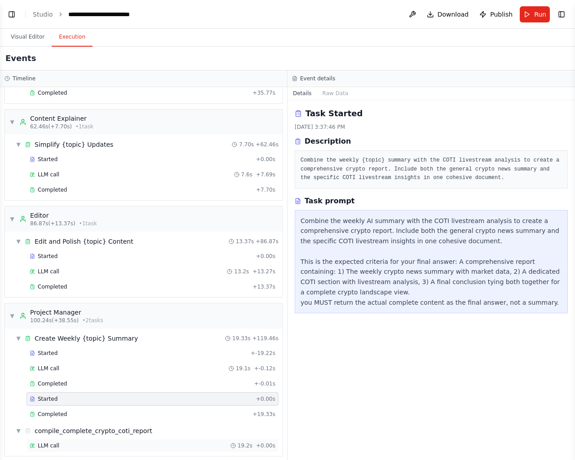
click at [81, 442] on div "LLM call 19.2s + 0.00s" at bounding box center [153, 445] width 246 height 7
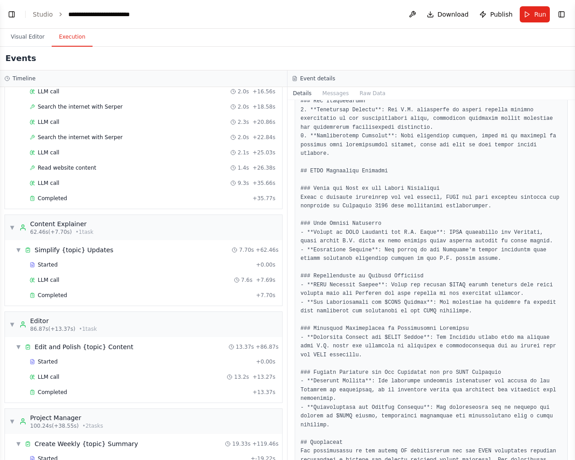
scroll to position [643, 0]
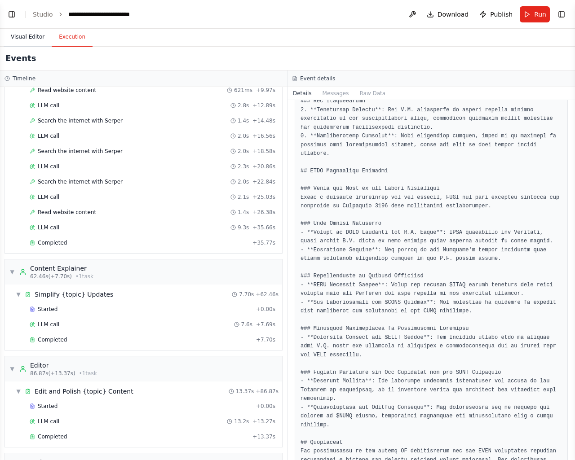
click at [35, 39] on button "Visual Editor" at bounding box center [28, 37] width 48 height 19
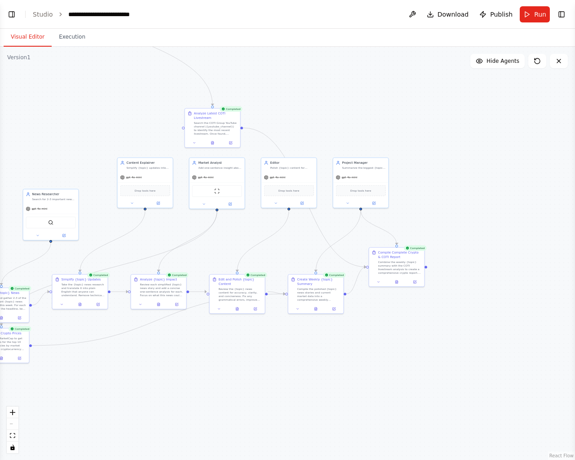
drag, startPoint x: 472, startPoint y: 274, endPoint x: 297, endPoint y: 88, distance: 256.0
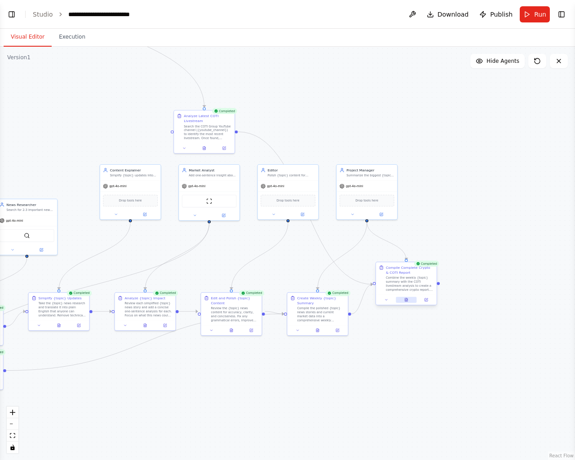
click at [405, 302] on icon at bounding box center [406, 300] width 4 height 4
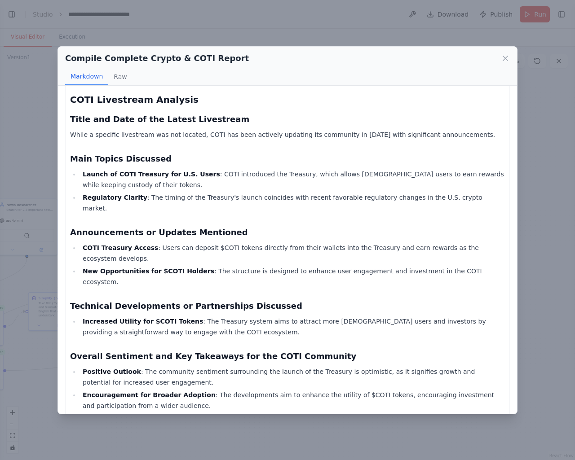
scroll to position [449, 0]
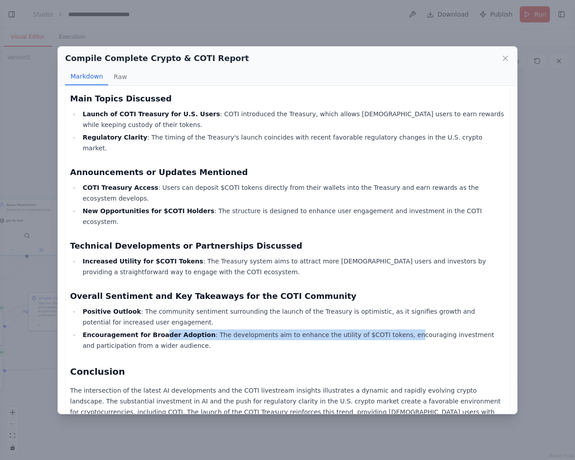
drag, startPoint x: 151, startPoint y: 281, endPoint x: 371, endPoint y: 281, distance: 220.5
click at [371, 330] on li "Encouragement for Broader Adoption : The developments aim to enhance the utilit…" at bounding box center [292, 341] width 425 height 22
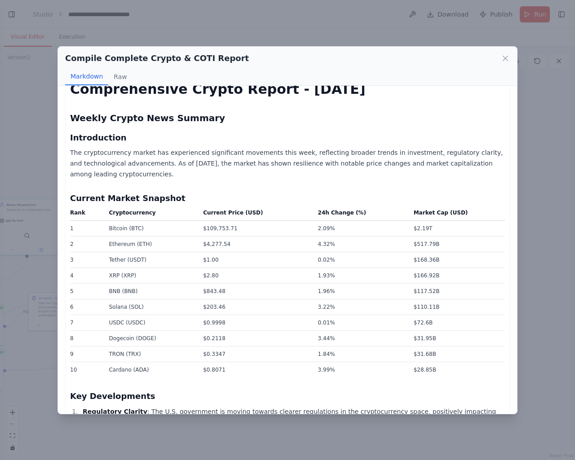
scroll to position [0, 0]
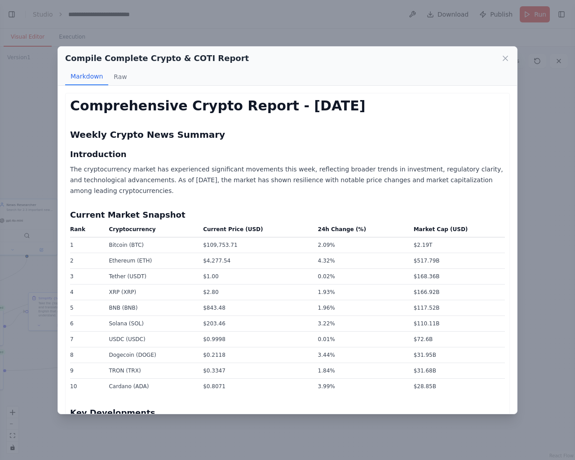
click at [503, 60] on icon at bounding box center [505, 58] width 9 height 9
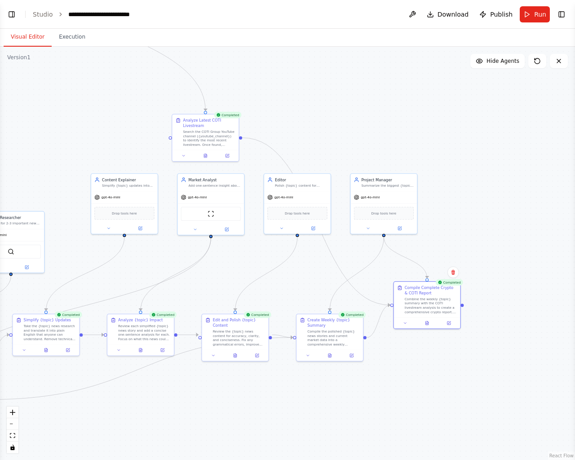
drag, startPoint x: 464, startPoint y: 189, endPoint x: 487, endPoint y: 198, distance: 24.2
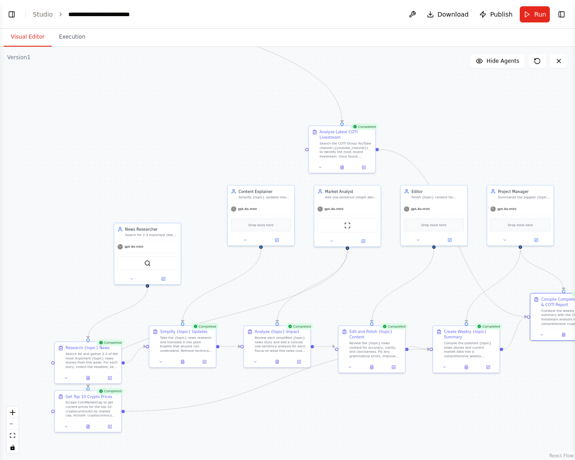
drag, startPoint x: 304, startPoint y: 130, endPoint x: 492, endPoint y: 138, distance: 188.3
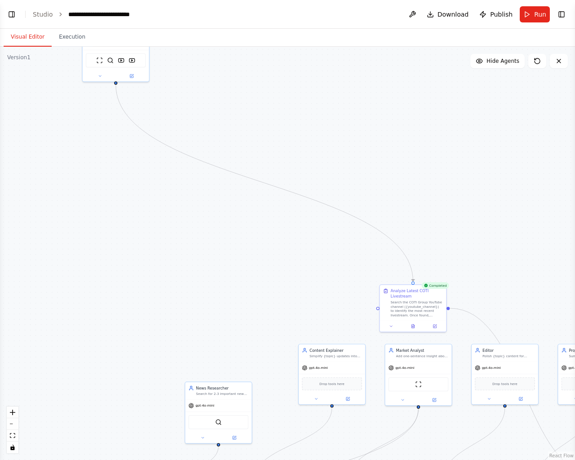
drag, startPoint x: 278, startPoint y: 226, endPoint x: 292, endPoint y: 317, distance: 91.7
drag, startPoint x: 147, startPoint y: 66, endPoint x: 227, endPoint y: 276, distance: 224.6
click at [227, 276] on div "ScrapeWebsiteTool SerperDevTool YoutubeVideoSearchTool YoutubeChannelSearchTool" at bounding box center [196, 270] width 66 height 21
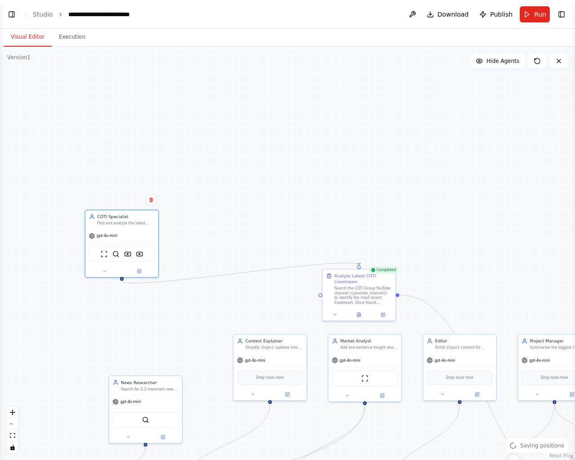
drag, startPoint x: 438, startPoint y: 205, endPoint x: 386, endPoint y: 181, distance: 56.7
click at [70, 35] on button "Execution" at bounding box center [72, 37] width 41 height 19
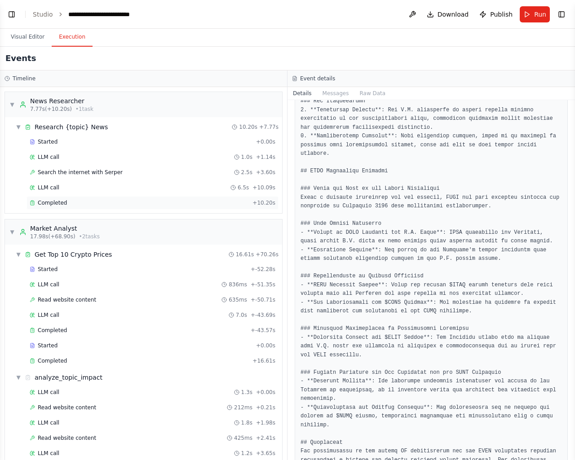
click at [106, 203] on div "Completed" at bounding box center [139, 202] width 219 height 7
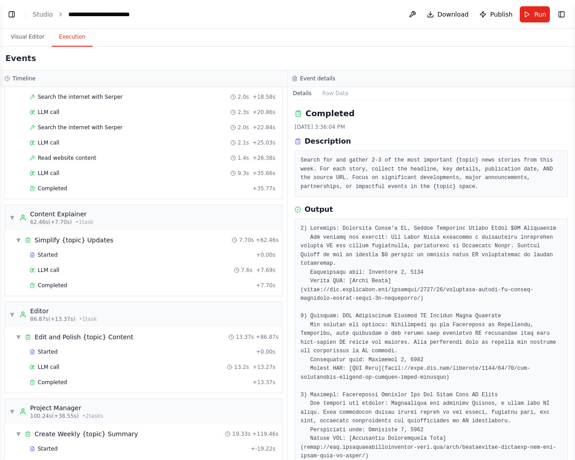
scroll to position [793, 0]
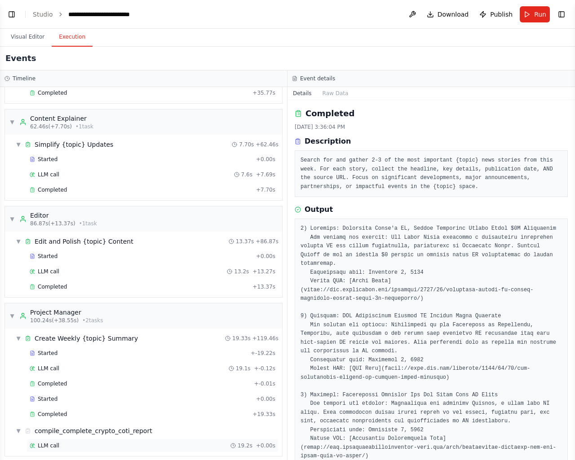
click at [110, 442] on div "LLM call 19.2s + 0.00s" at bounding box center [153, 445] width 246 height 7
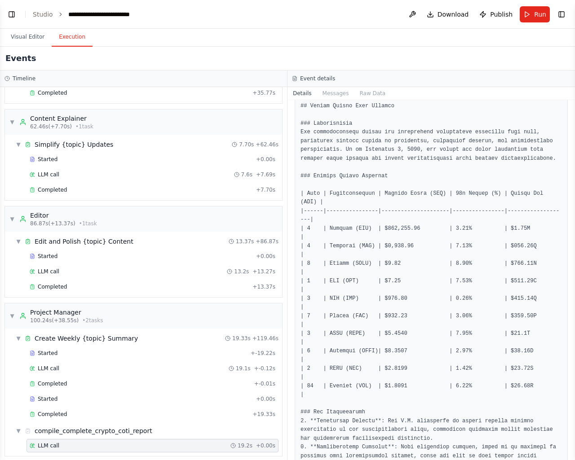
scroll to position [0, 0]
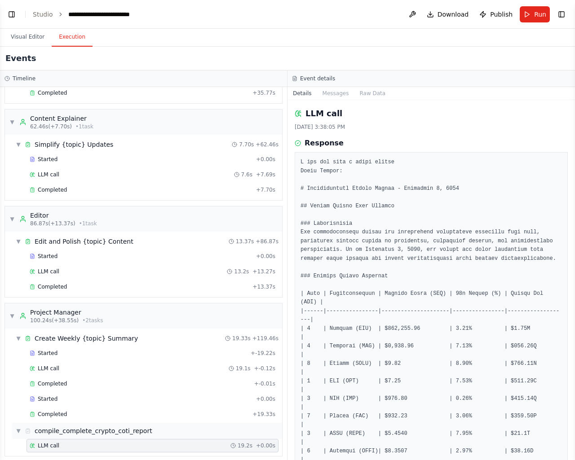
click at [127, 427] on div "compile_complete_crypto_coti_report" at bounding box center [94, 431] width 118 height 9
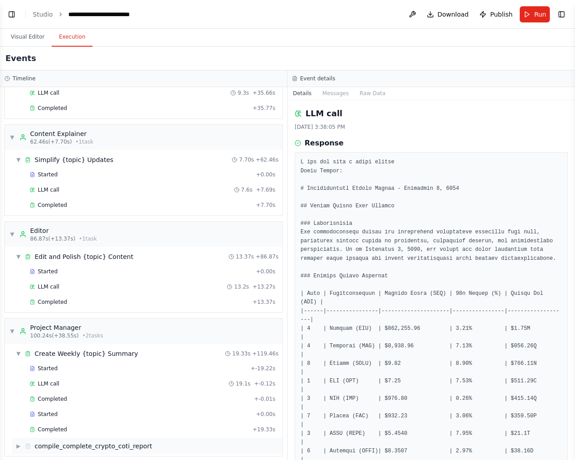
click at [80, 442] on div "compile_complete_crypto_coti_report" at bounding box center [94, 446] width 118 height 9
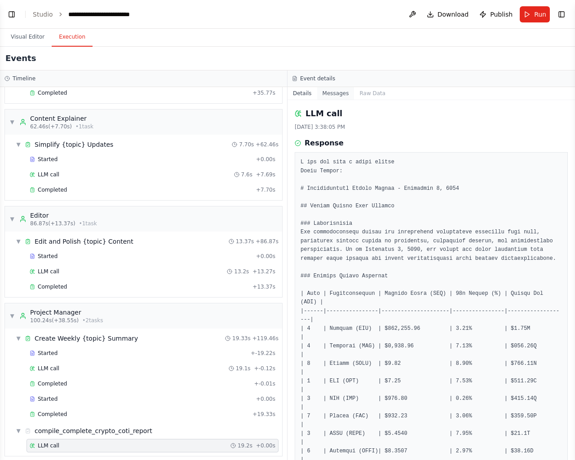
click at [343, 96] on button "Messages" at bounding box center [335, 93] width 37 height 13
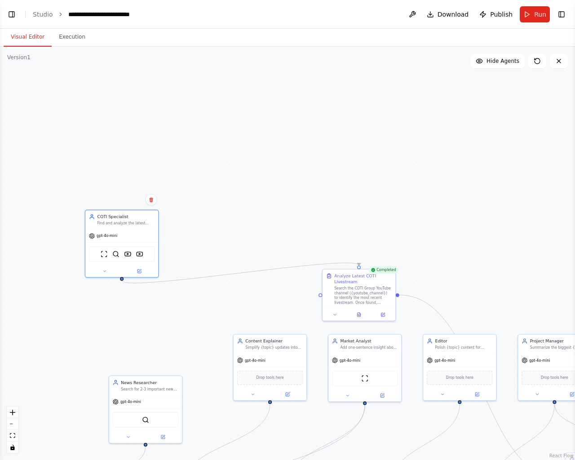
click at [37, 35] on button "Visual Editor" at bounding box center [28, 37] width 48 height 19
click at [361, 313] on icon at bounding box center [359, 313] width 5 height 5
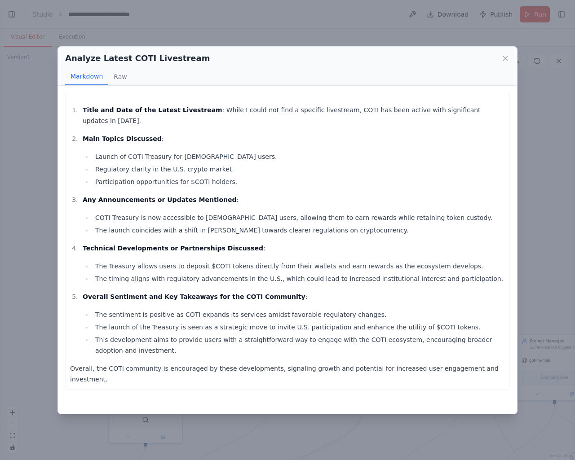
click at [561, 215] on div "Analyze Latest COTI Livestream Markdown Raw Title and Date of the Latest Livest…" at bounding box center [287, 230] width 575 height 460
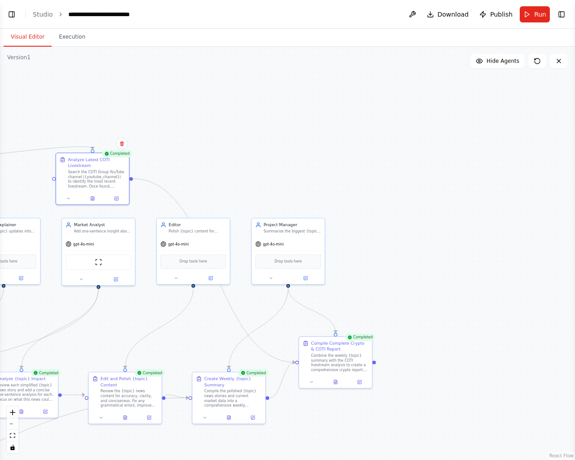
drag, startPoint x: 538, startPoint y: 256, endPoint x: 272, endPoint y: 140, distance: 290.6
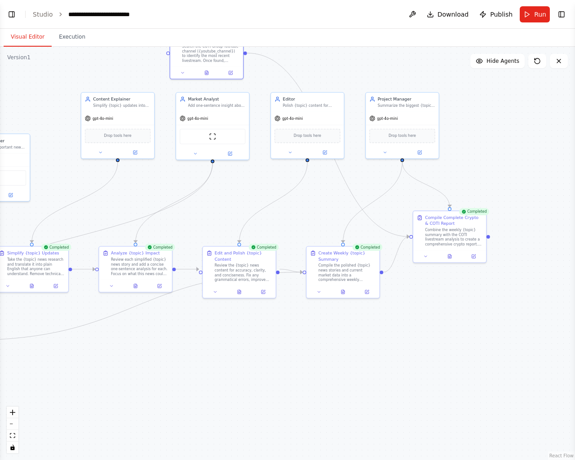
drag, startPoint x: 400, startPoint y: 303, endPoint x: 514, endPoint y: 177, distance: 169.7
click at [451, 255] on icon at bounding box center [449, 255] width 3 height 4
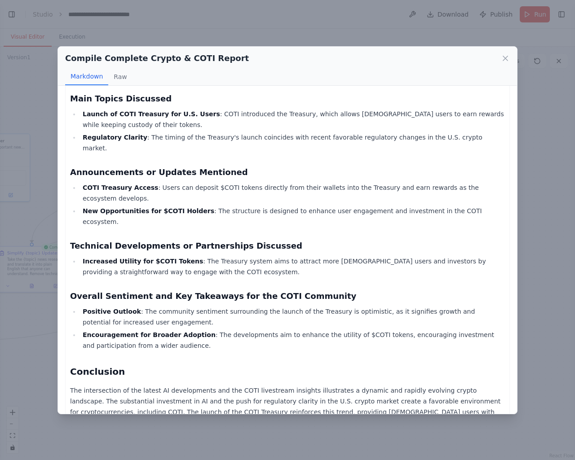
scroll to position [460, 0]
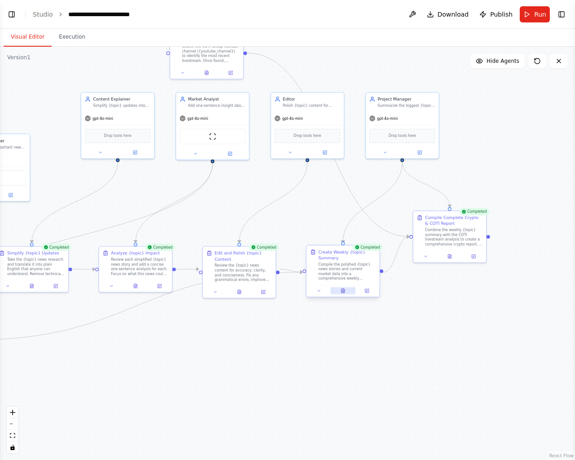
click at [342, 293] on icon at bounding box center [342, 291] width 3 height 4
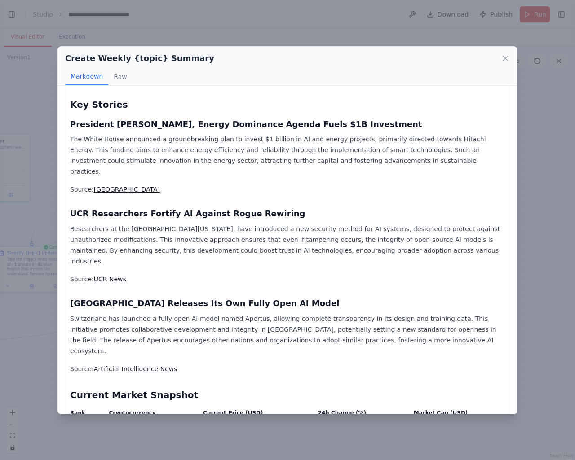
scroll to position [0, 0]
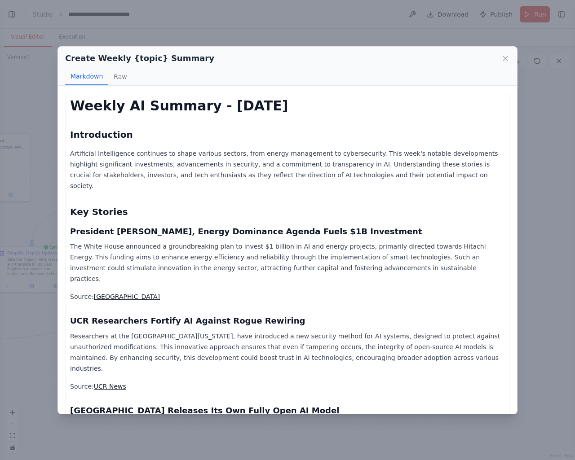
click at [104, 76] on button "Markdown" at bounding box center [86, 76] width 43 height 17
click at [110, 76] on button "Raw" at bounding box center [120, 76] width 24 height 17
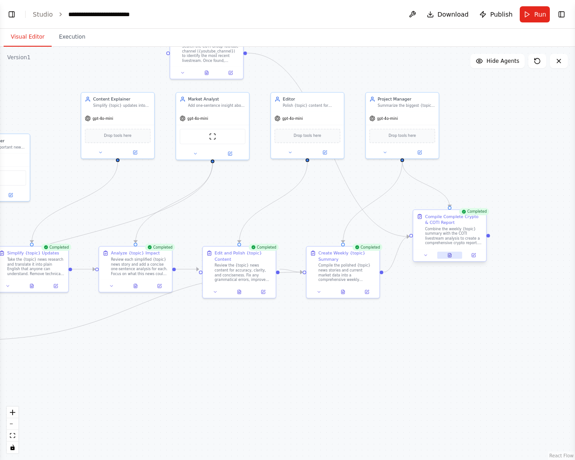
click at [451, 254] on icon at bounding box center [449, 255] width 5 height 5
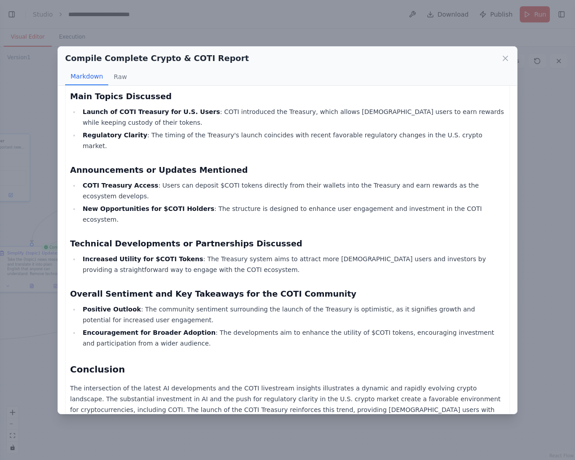
scroll to position [460, 0]
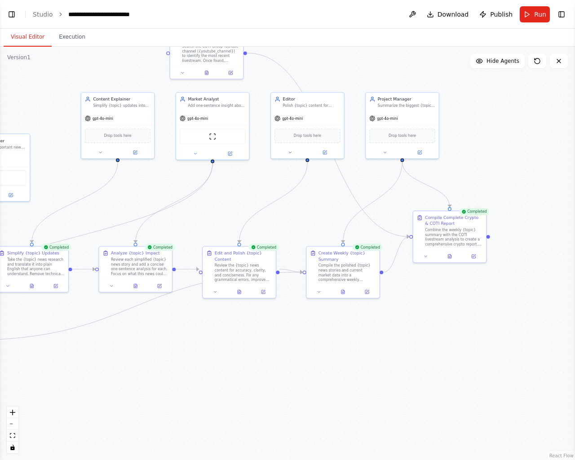
click at [439, 312] on div ".deletable-edge-delete-btn { width: 20px; height: 20px; border: 0px solid #ffff…" at bounding box center [287, 254] width 575 height 414
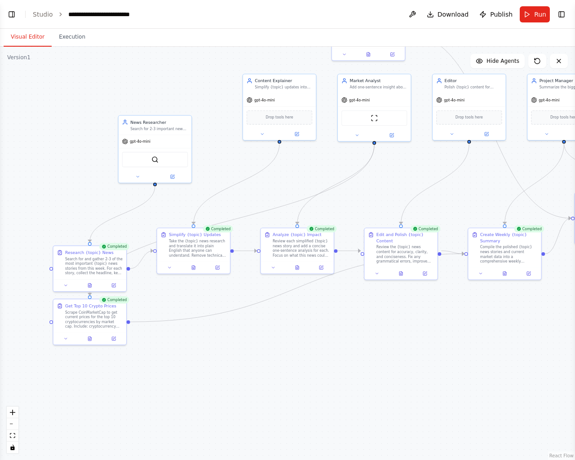
drag, startPoint x: 214, startPoint y: 321, endPoint x: 376, endPoint y: 303, distance: 162.7
click at [376, 303] on div ".deletable-edge-delete-btn { width: 20px; height: 20px; border: 0px solid #ffff…" at bounding box center [287, 254] width 575 height 414
click at [400, 270] on icon at bounding box center [400, 272] width 3 height 4
click at [292, 265] on button at bounding box center [297, 266] width 25 height 7
click at [195, 265] on icon at bounding box center [194, 264] width 1 height 1
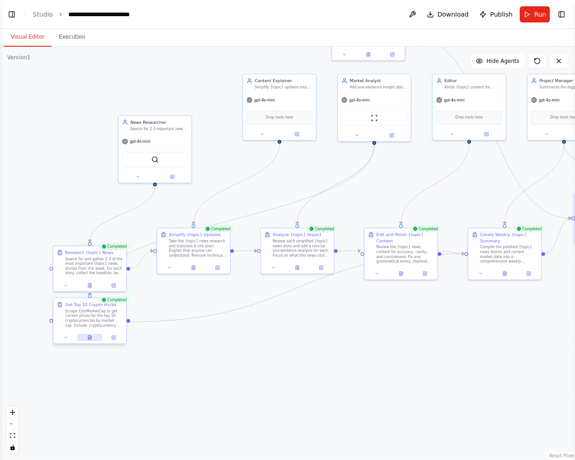
click at [93, 337] on button at bounding box center [89, 337] width 25 height 7
click at [92, 281] on button at bounding box center [89, 284] width 25 height 7
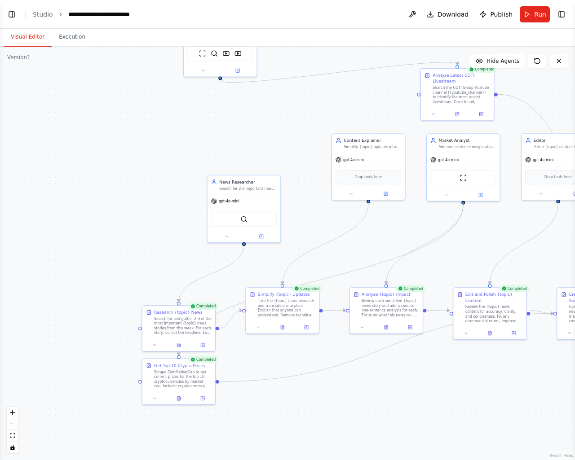
drag, startPoint x: 461, startPoint y: 339, endPoint x: 550, endPoint y: 399, distance: 107.1
click at [37, 12] on link "Studio" at bounding box center [43, 14] width 20 height 7
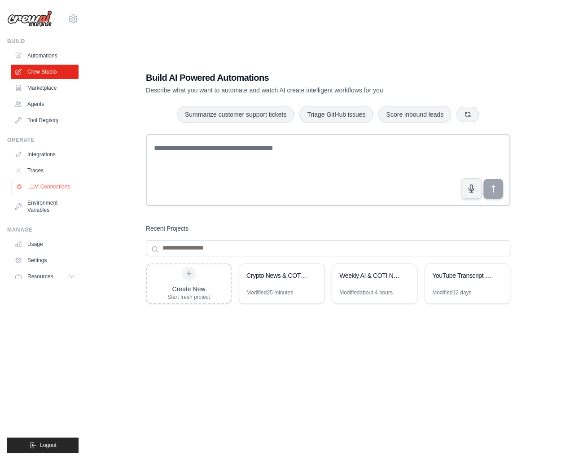
click at [44, 188] on link "LLM Connections" at bounding box center [46, 187] width 68 height 14
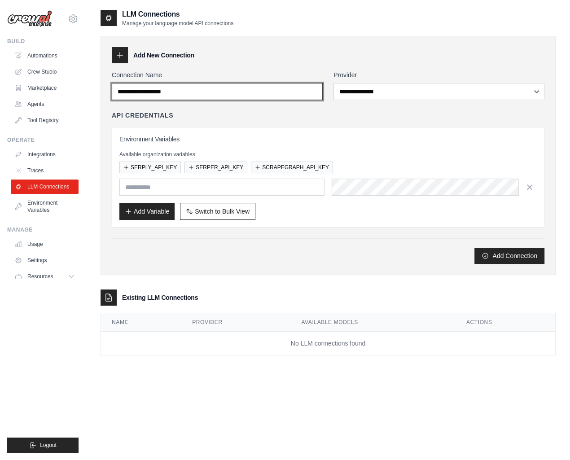
click at [174, 91] on input "Connection Name" at bounding box center [217, 91] width 211 height 17
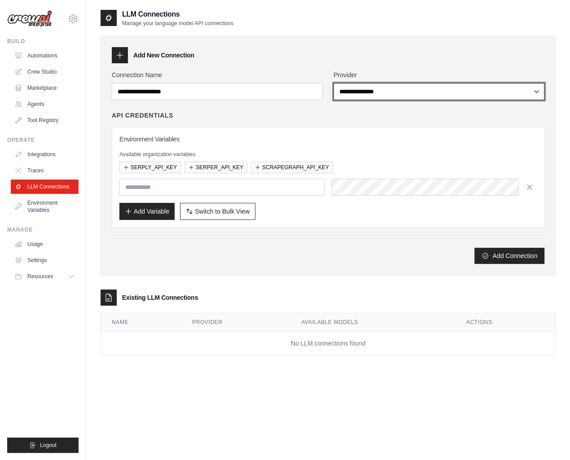
click at [340, 96] on select "**********" at bounding box center [439, 91] width 211 height 17
select select "******"
click at [334, 83] on select "**********" at bounding box center [439, 91] width 211 height 17
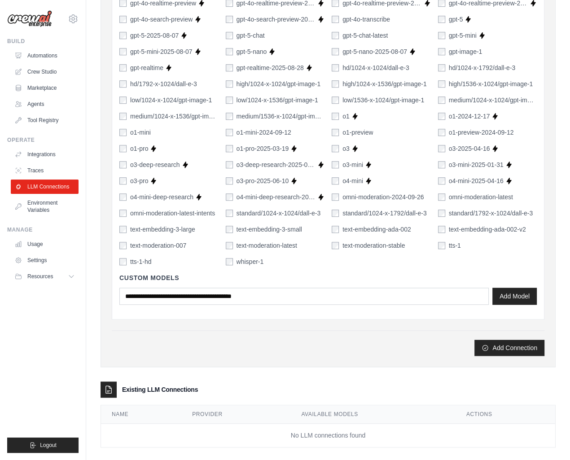
scroll to position [547, 0]
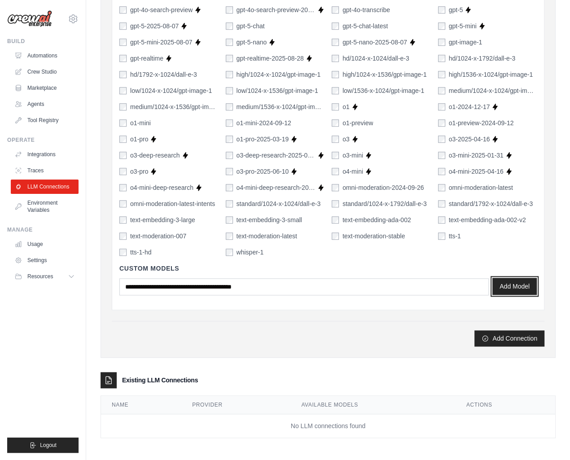
click at [506, 282] on button "Add Model" at bounding box center [515, 286] width 44 height 17
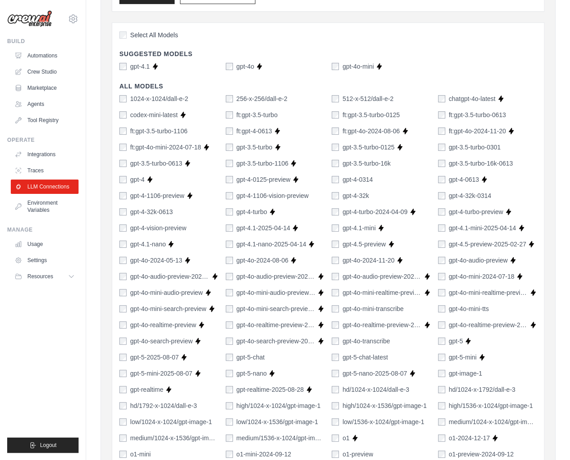
scroll to position [128, 0]
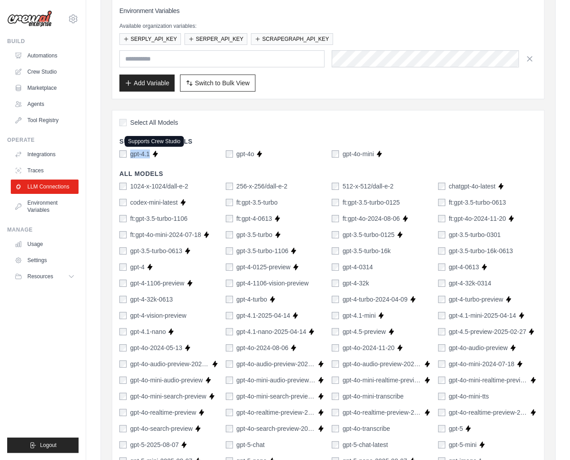
drag, startPoint x: 131, startPoint y: 152, endPoint x: 151, endPoint y: 154, distance: 20.7
click at [151, 154] on div "gpt-4.1 Supports Crew Studio" at bounding box center [168, 154] width 99 height 9
copy div "gpt-4.1"
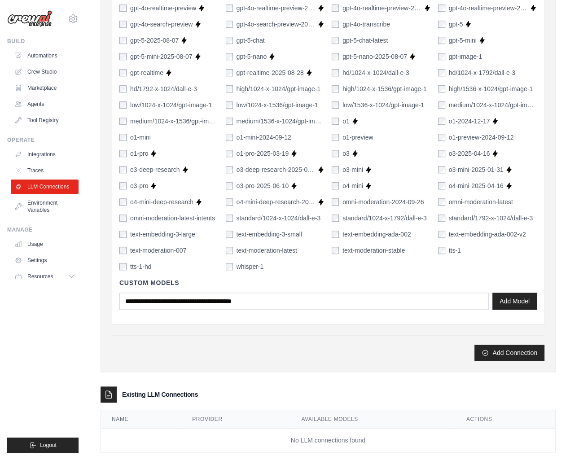
scroll to position [547, 0]
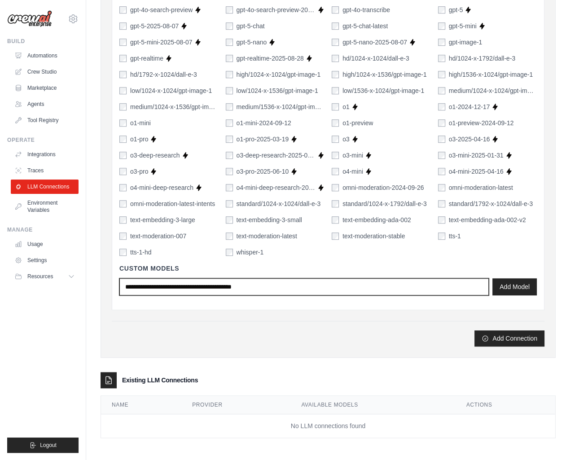
click at [225, 286] on input "text" at bounding box center [304, 286] width 370 height 17
paste input "*******"
type input "*******"
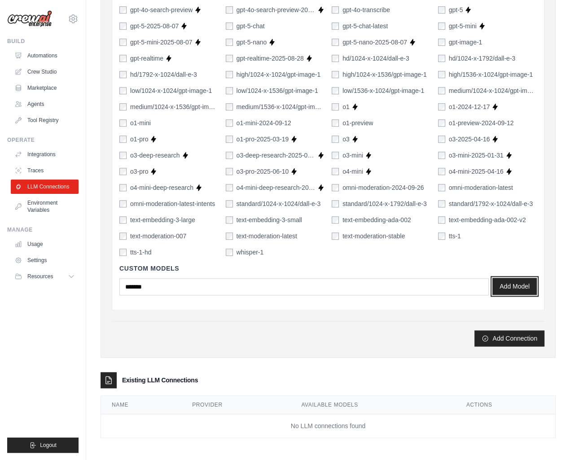
click at [517, 287] on button "Add Model" at bounding box center [515, 286] width 44 height 17
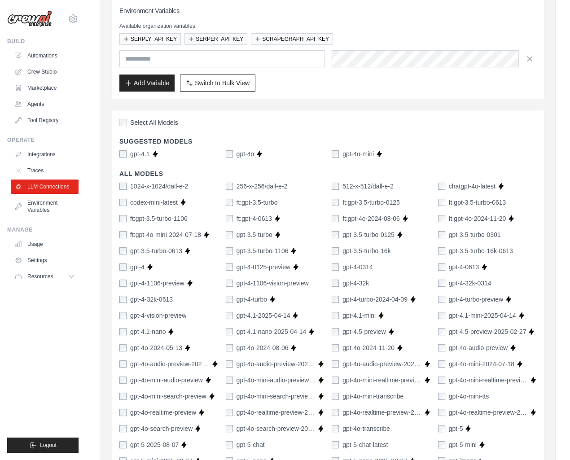
scroll to position [0, 0]
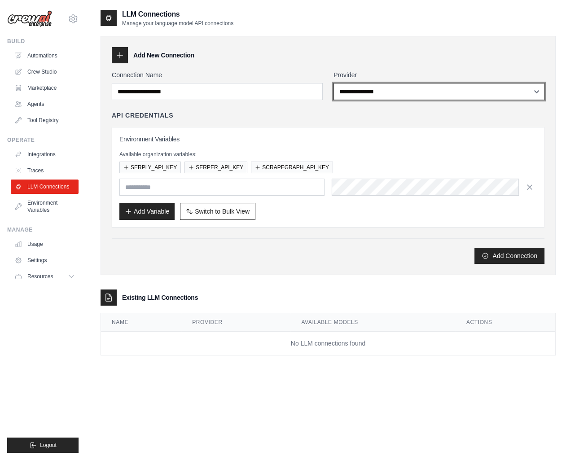
click at [374, 92] on select "**********" at bounding box center [439, 91] width 211 height 17
click at [334, 83] on select "**********" at bounding box center [439, 91] width 211 height 17
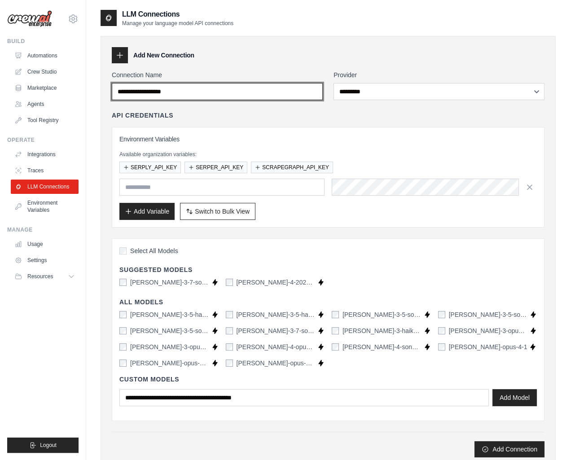
click at [232, 92] on input "Connection Name" at bounding box center [217, 91] width 211 height 17
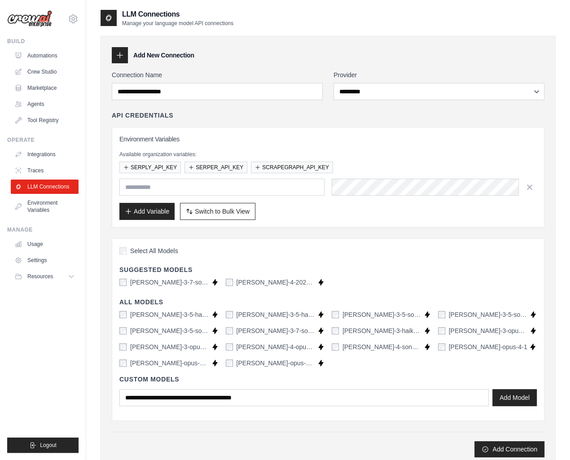
click at [378, 100] on div "**********" at bounding box center [328, 263] width 433 height 387
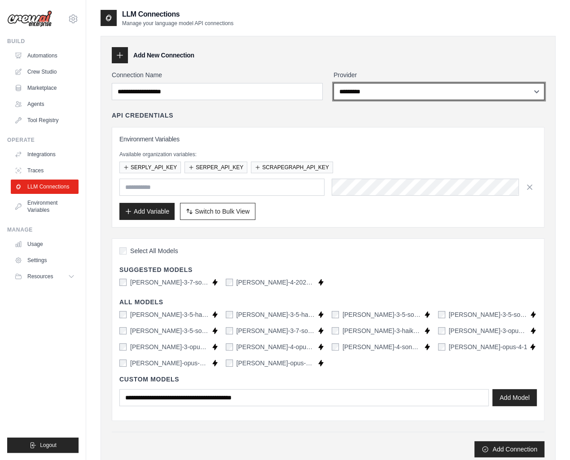
click at [385, 94] on select "**********" at bounding box center [439, 91] width 211 height 17
select select "******"
click at [334, 83] on select "**********" at bounding box center [439, 91] width 211 height 17
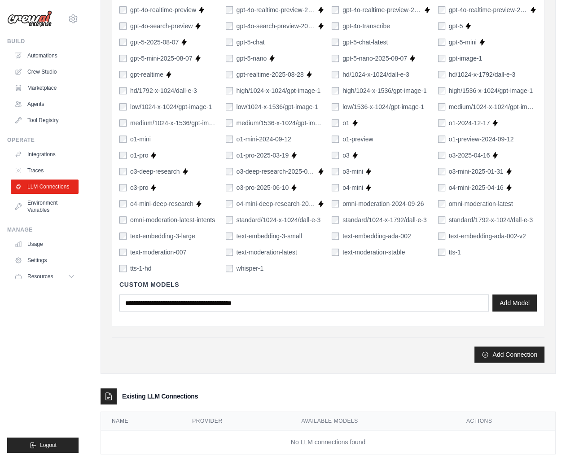
scroll to position [547, 0]
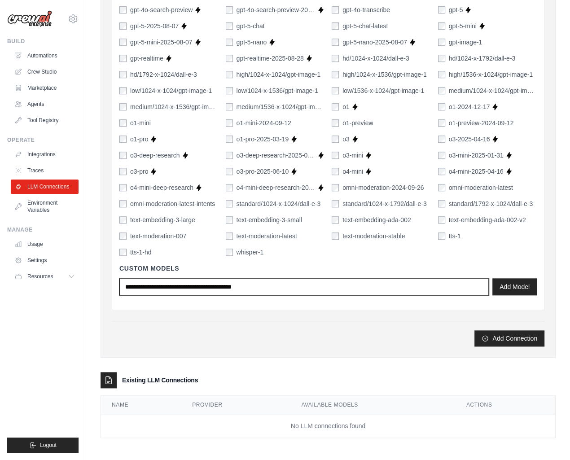
click at [235, 284] on input "text" at bounding box center [304, 286] width 370 height 17
type input "*********"
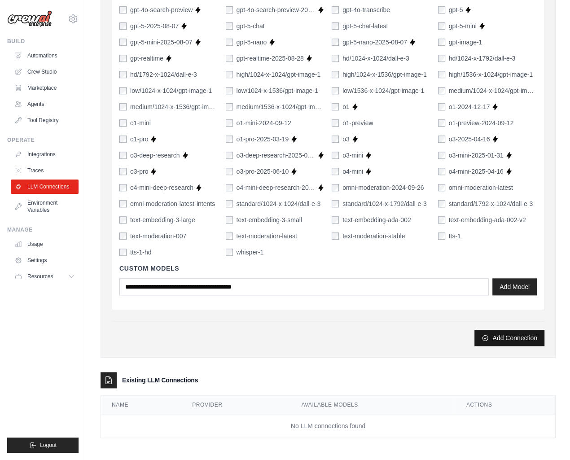
click at [525, 342] on button "Add Connection" at bounding box center [510, 338] width 70 height 16
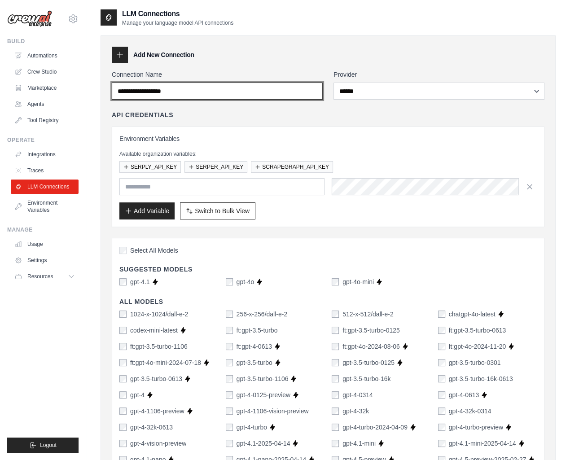
scroll to position [0, 0]
click at [160, 91] on input "Connection Name" at bounding box center [217, 91] width 211 height 17
drag, startPoint x: 219, startPoint y: 97, endPoint x: 79, endPoint y: 95, distance: 140.1
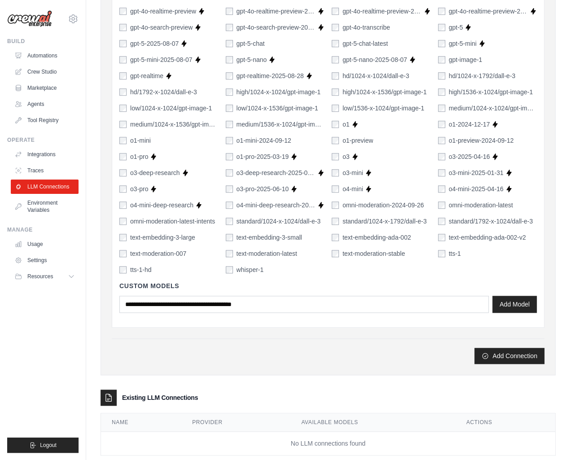
scroll to position [547, 0]
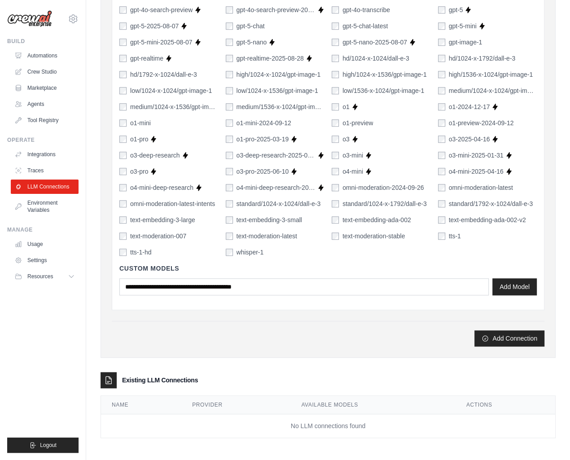
type input "******"
click at [507, 291] on button "Add Model" at bounding box center [515, 286] width 44 height 17
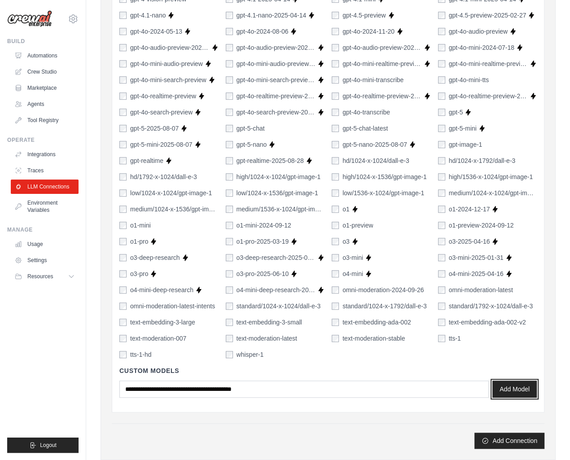
scroll to position [517, 0]
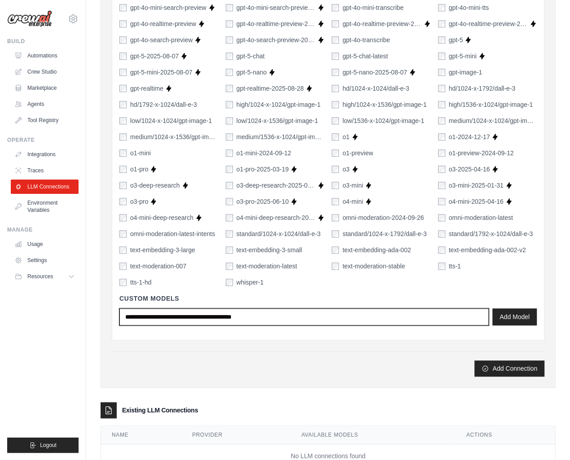
click at [164, 312] on input "text" at bounding box center [304, 316] width 370 height 17
type input "*********"
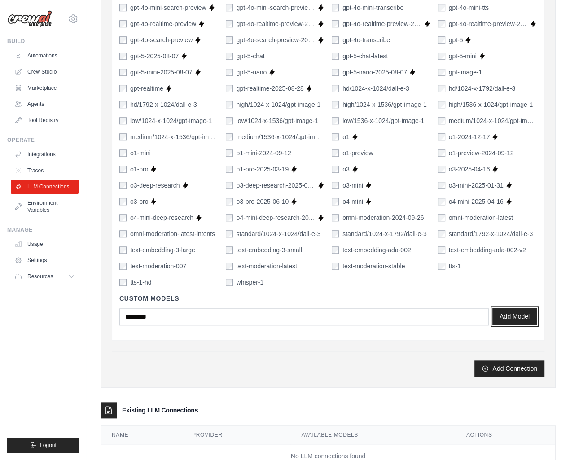
click at [528, 320] on button "Add Model" at bounding box center [515, 316] width 44 height 17
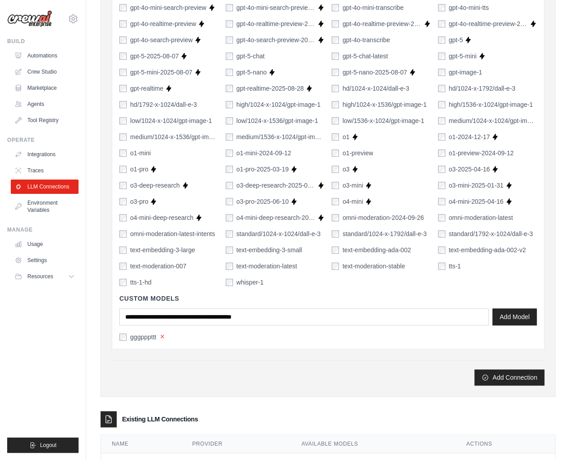
click at [162, 336] on button "×" at bounding box center [162, 337] width 5 height 8
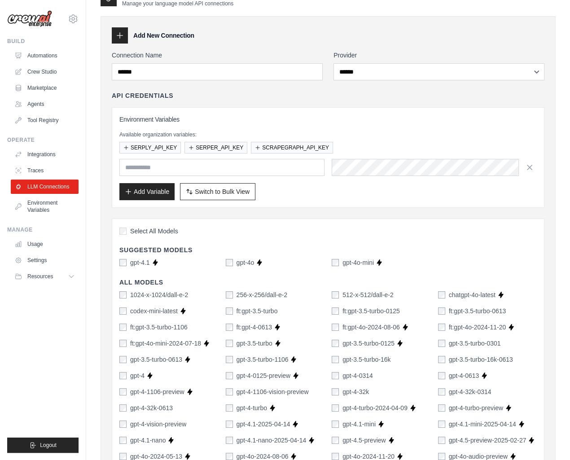
scroll to position [0, 0]
